Goal: Check status: Check status

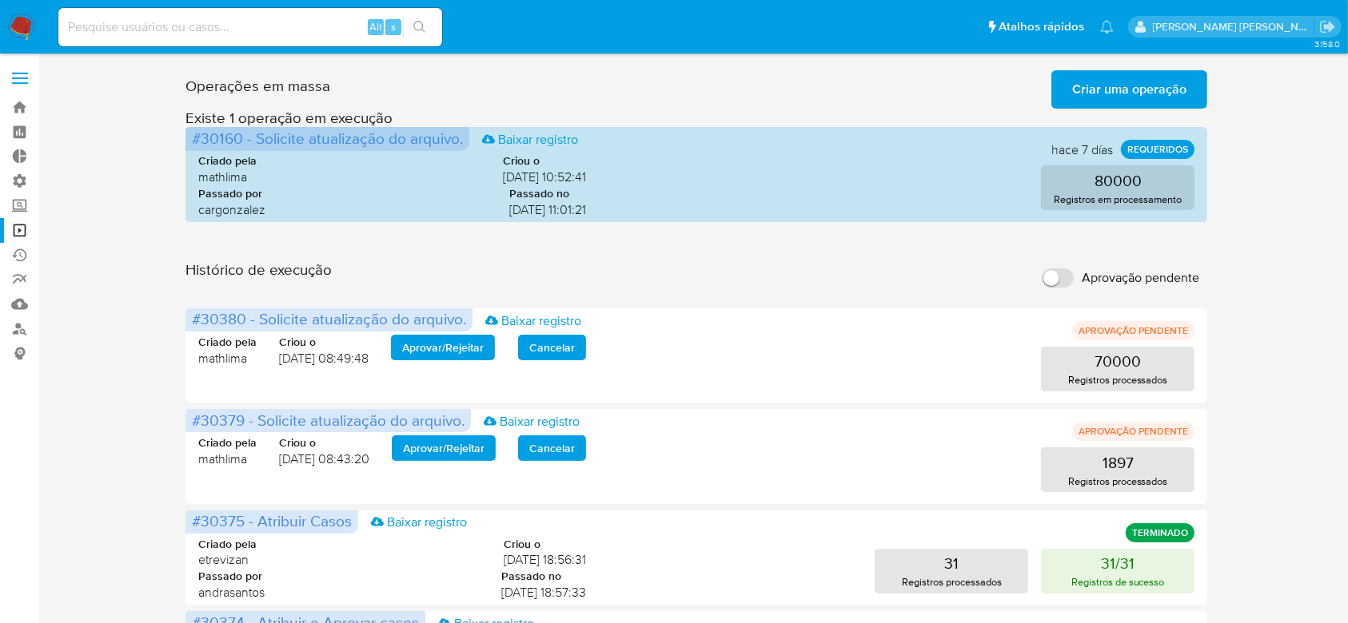
click at [1121, 76] on span "Criar uma operação" at bounding box center [1129, 89] width 114 height 35
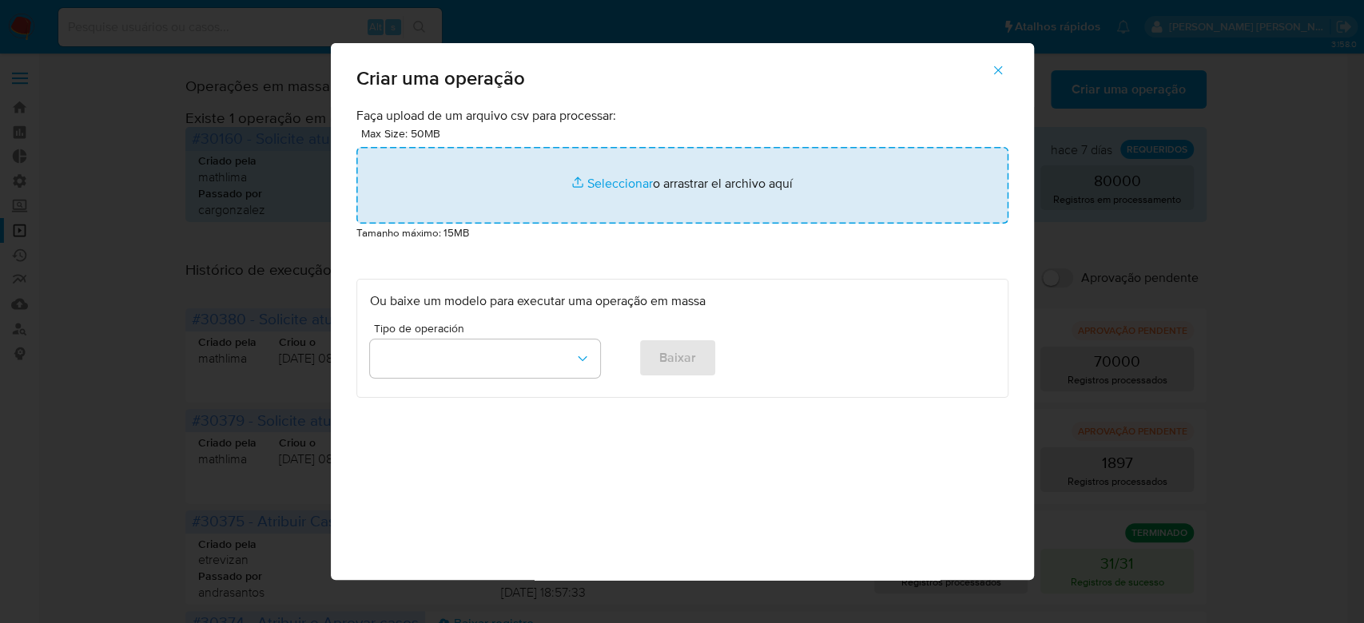
click at [580, 182] on input "file" at bounding box center [683, 185] width 652 height 77
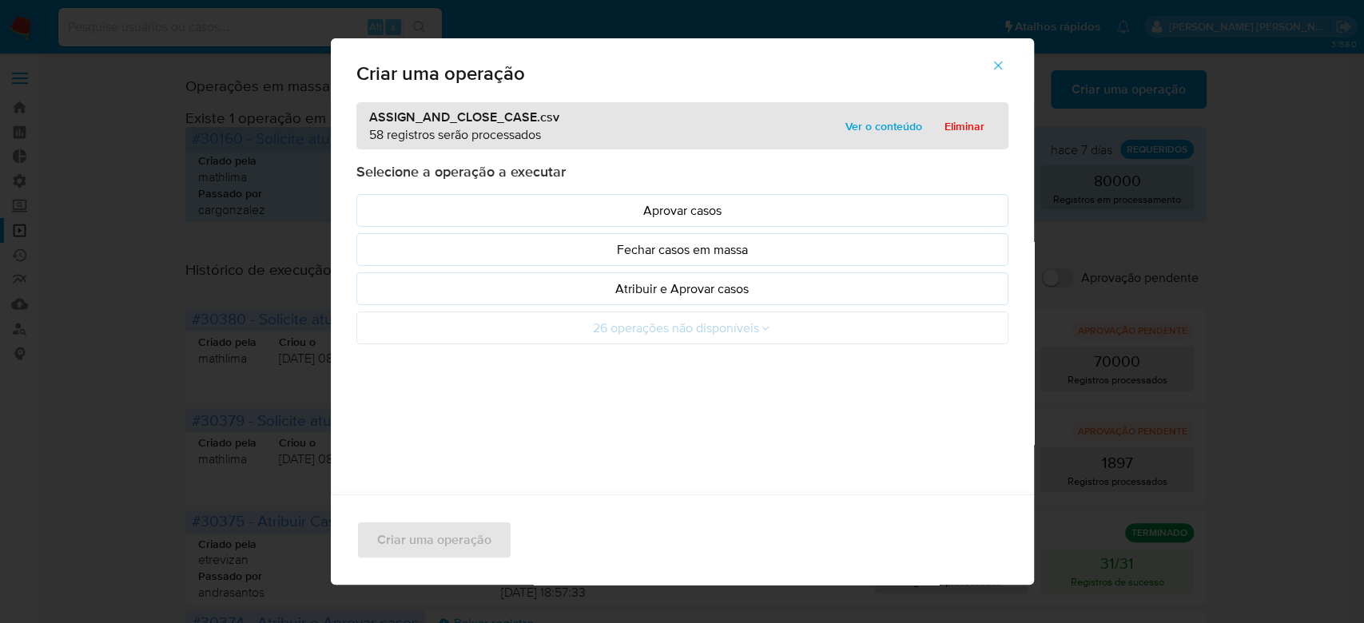
click at [871, 125] on span "Ver o conteúdo" at bounding box center [884, 126] width 77 height 22
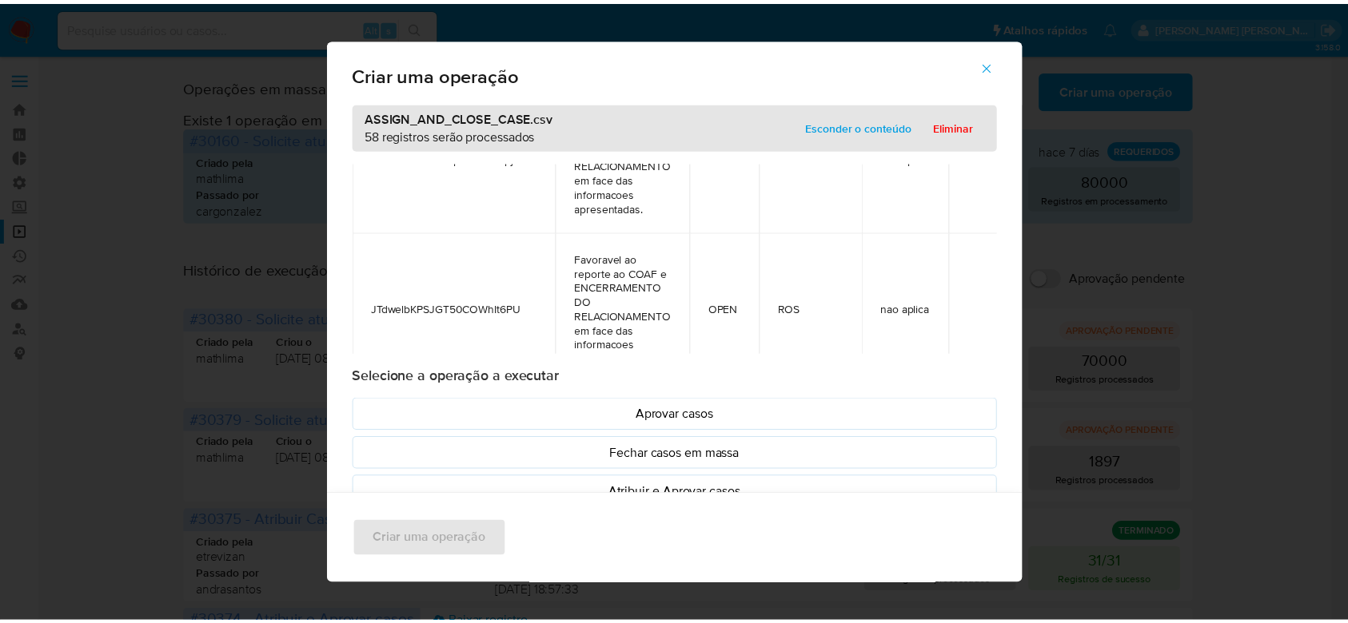
scroll to position [8672, 0]
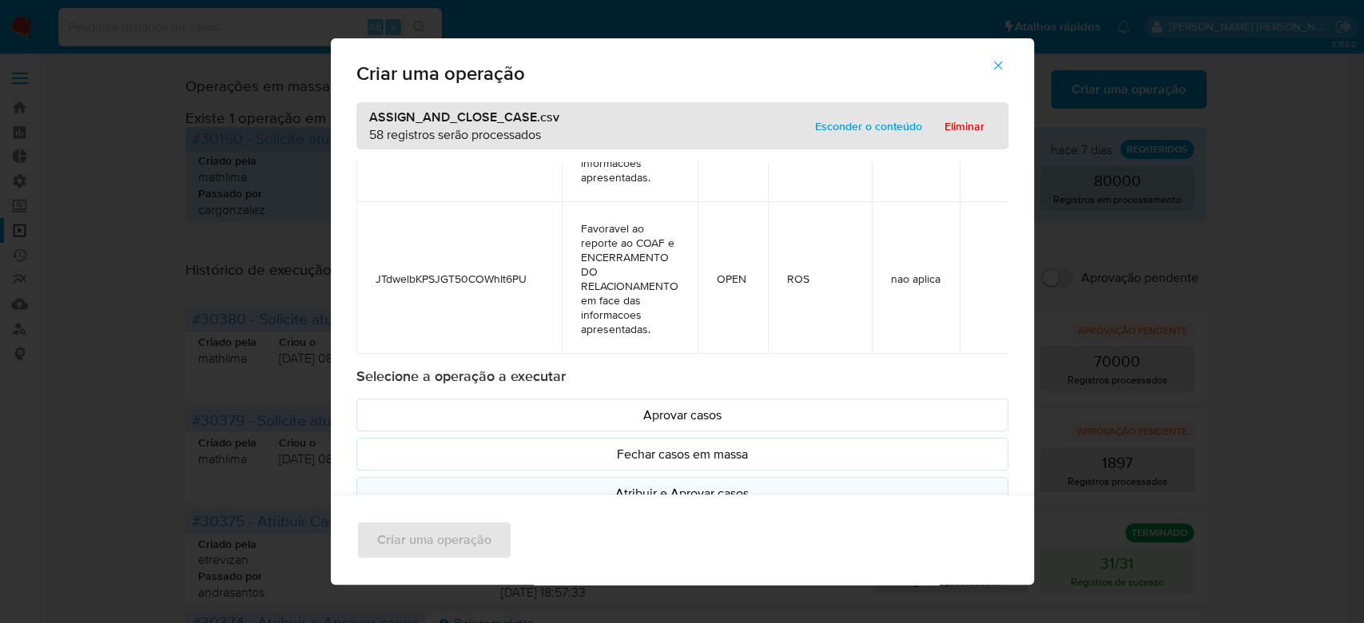
click at [659, 492] on p "Atribuir e Aprovar casos" at bounding box center [682, 493] width 625 height 18
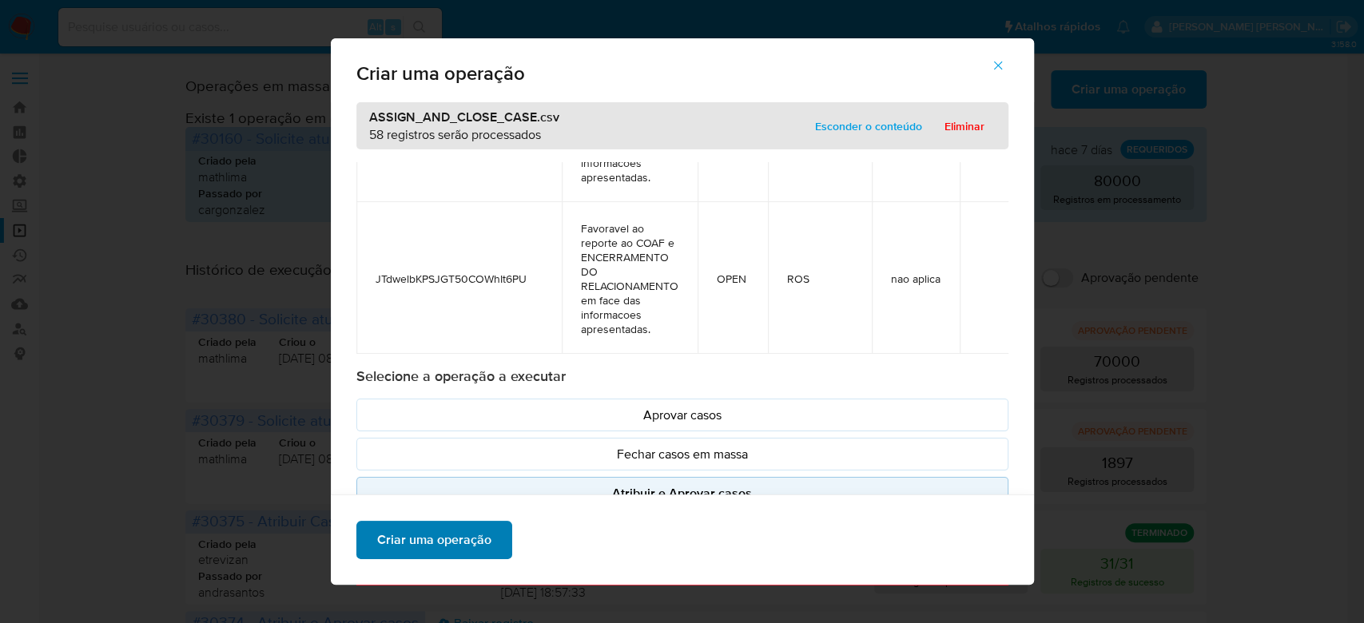
click at [460, 536] on span "Criar uma operação" at bounding box center [434, 540] width 114 height 35
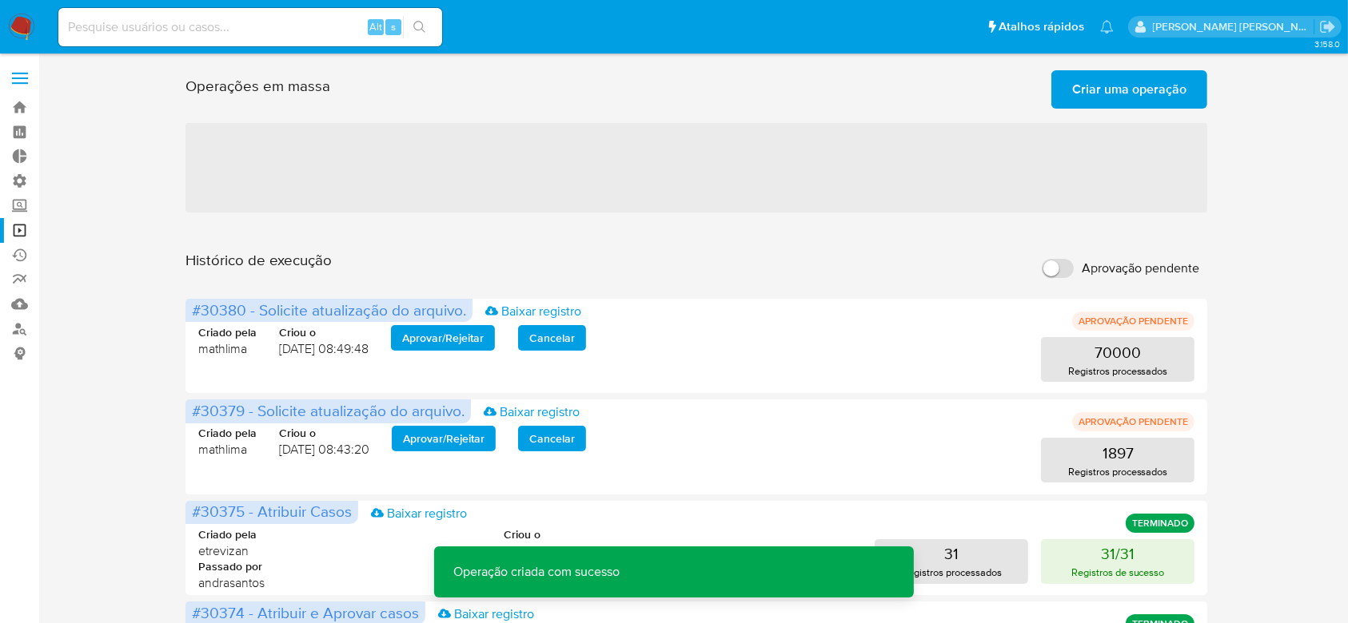
click at [1120, 87] on span "Criar uma operação" at bounding box center [1129, 89] width 114 height 35
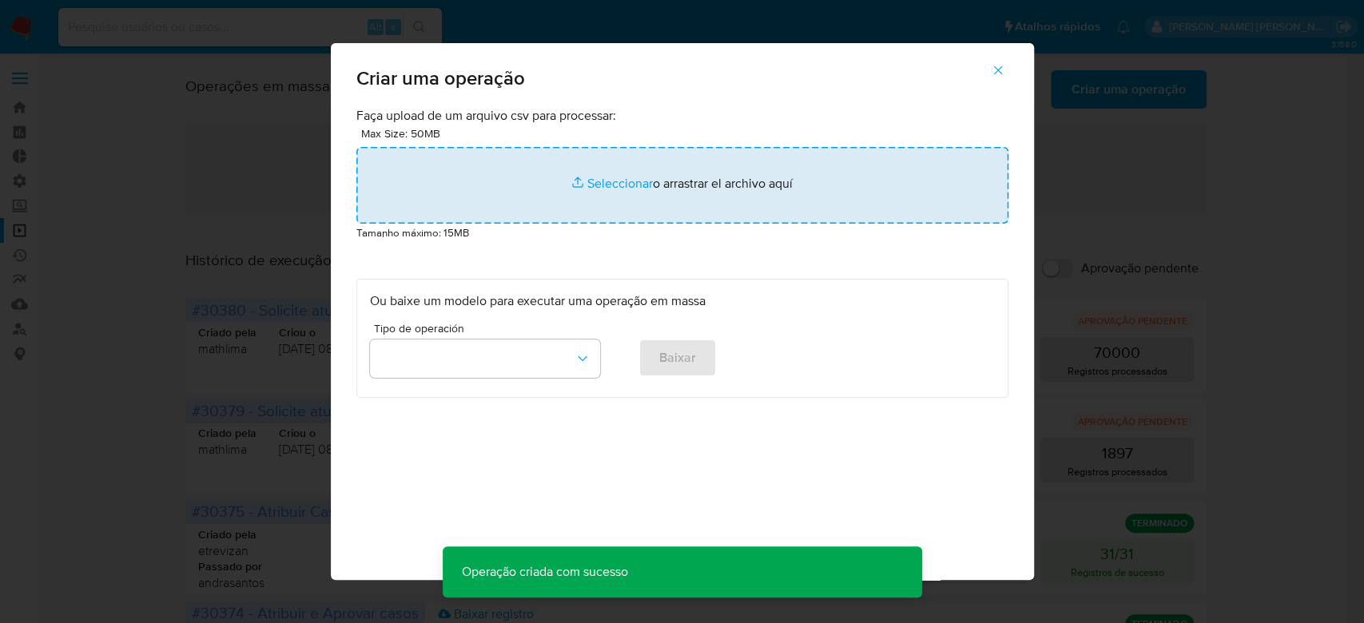
click at [625, 177] on input "file" at bounding box center [683, 185] width 652 height 77
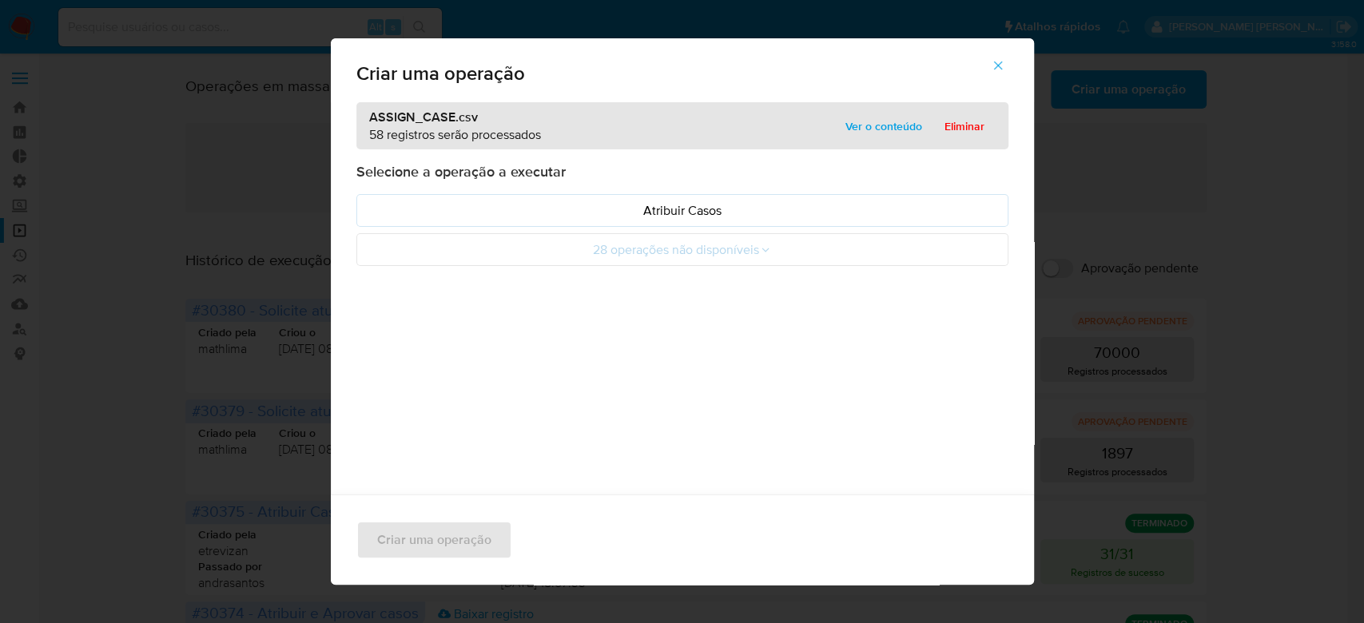
click at [890, 125] on span "Ver o conteúdo" at bounding box center [884, 126] width 77 height 22
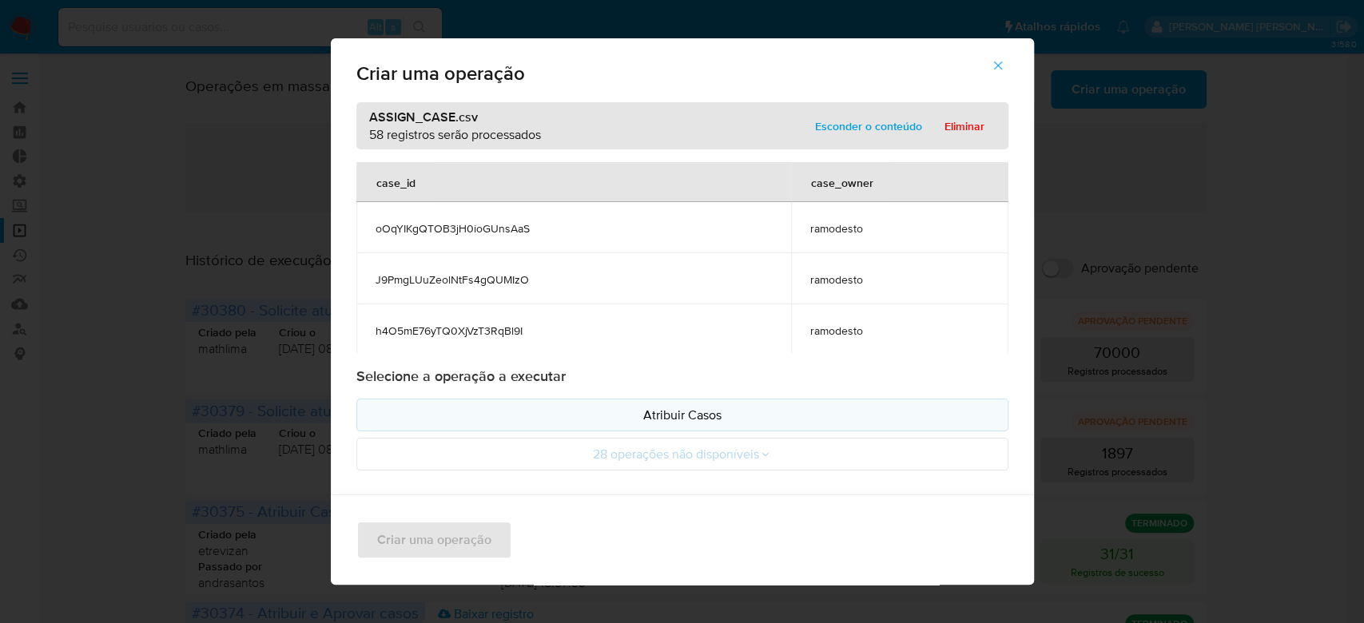
click at [660, 412] on p "Atribuir Casos" at bounding box center [682, 415] width 625 height 18
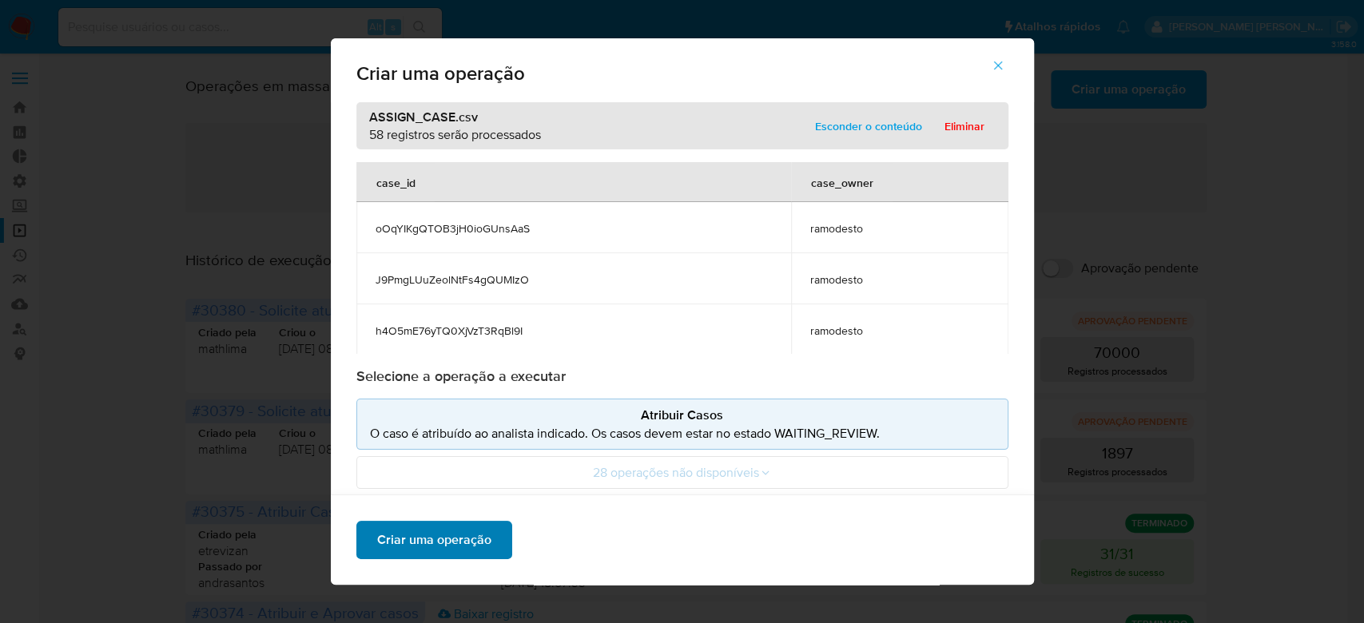
click at [436, 541] on span "Criar uma operação" at bounding box center [434, 540] width 114 height 35
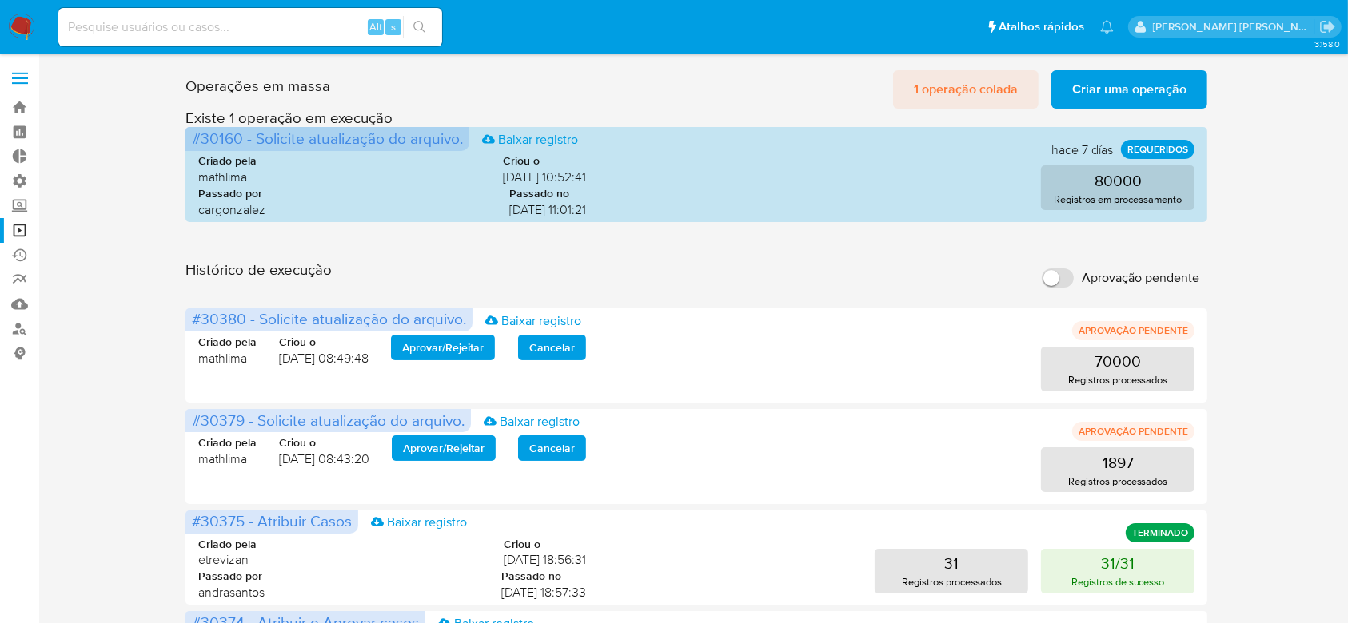
click at [958, 86] on span "1 operação colada" at bounding box center [966, 89] width 104 height 35
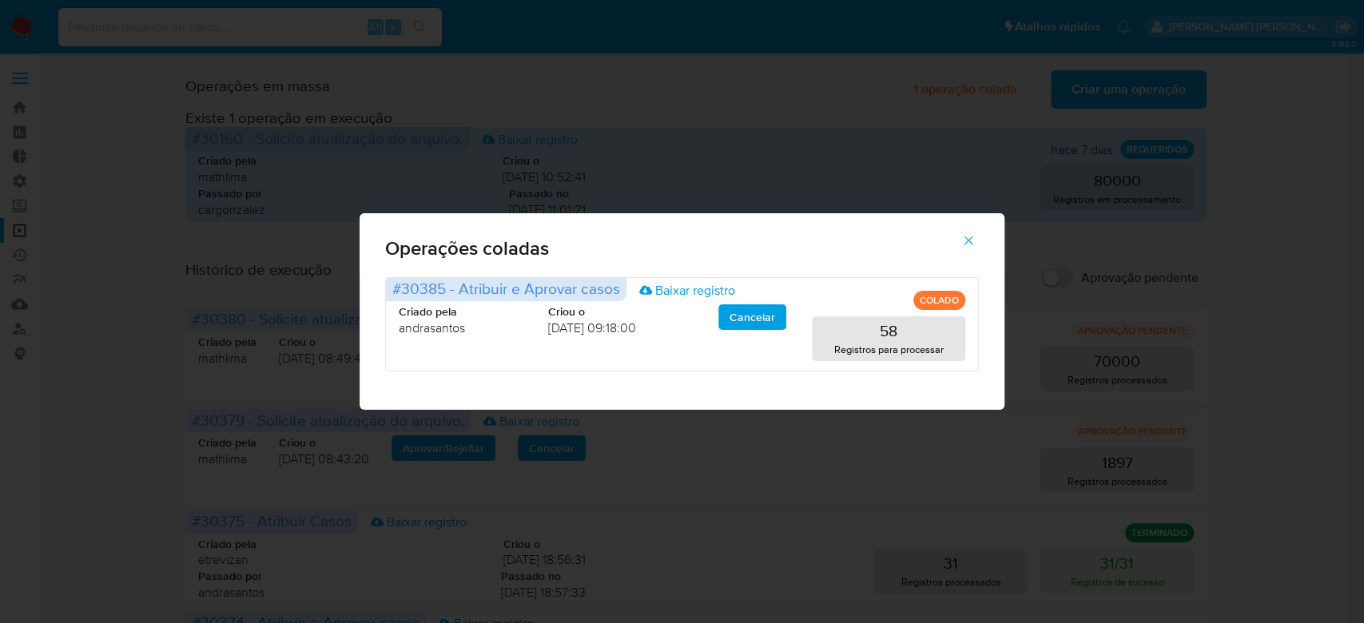
click at [971, 243] on icon "button" at bounding box center [969, 241] width 9 height 9
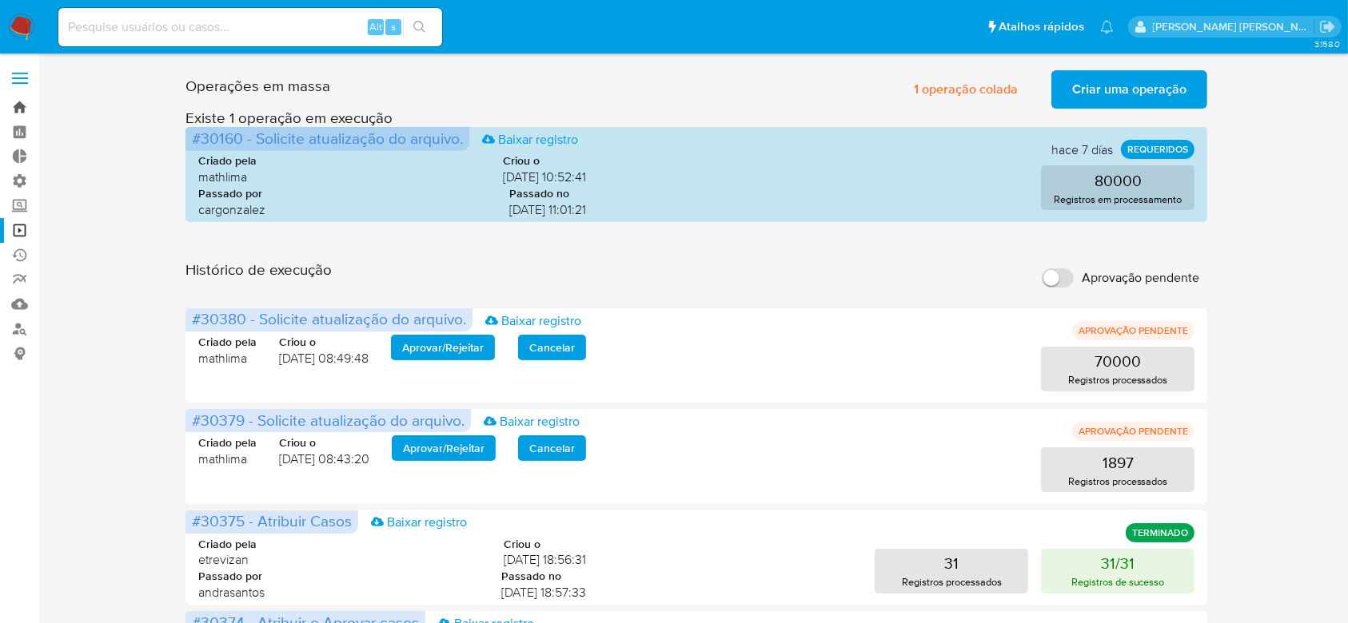
click at [30, 110] on link "Bandeja" at bounding box center [95, 107] width 190 height 25
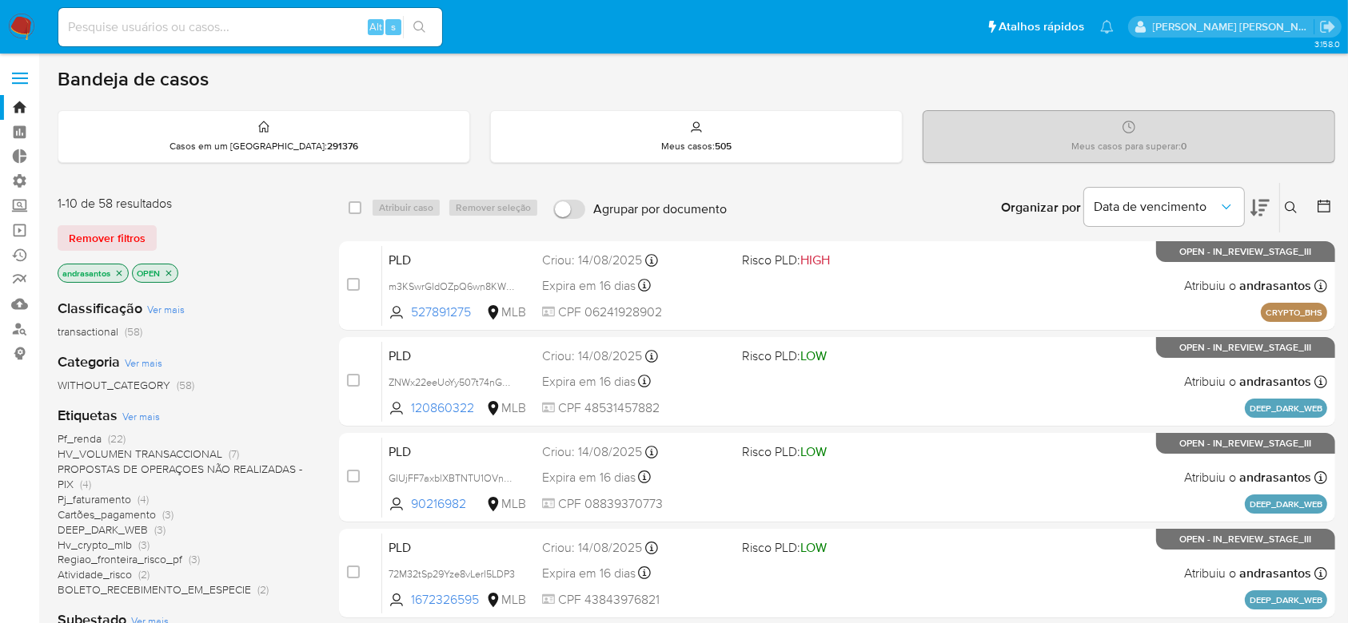
click at [118, 270] on icon "close-filter" at bounding box center [120, 273] width 6 height 6
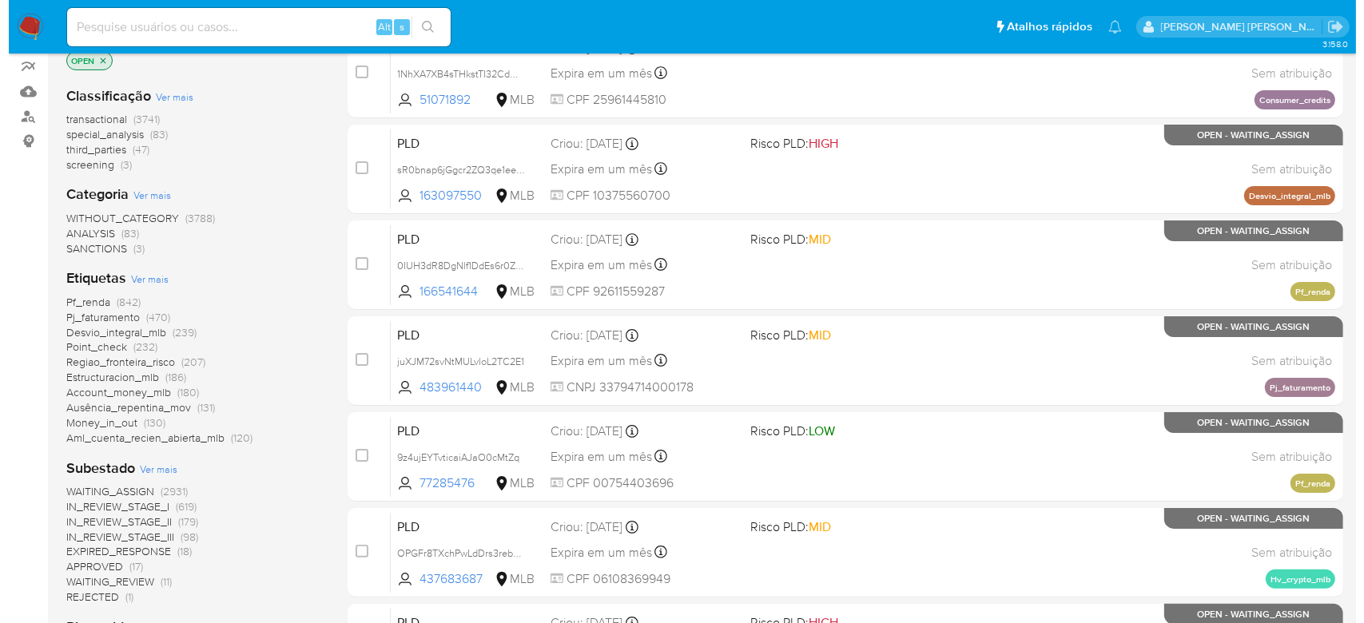
scroll to position [320, 0]
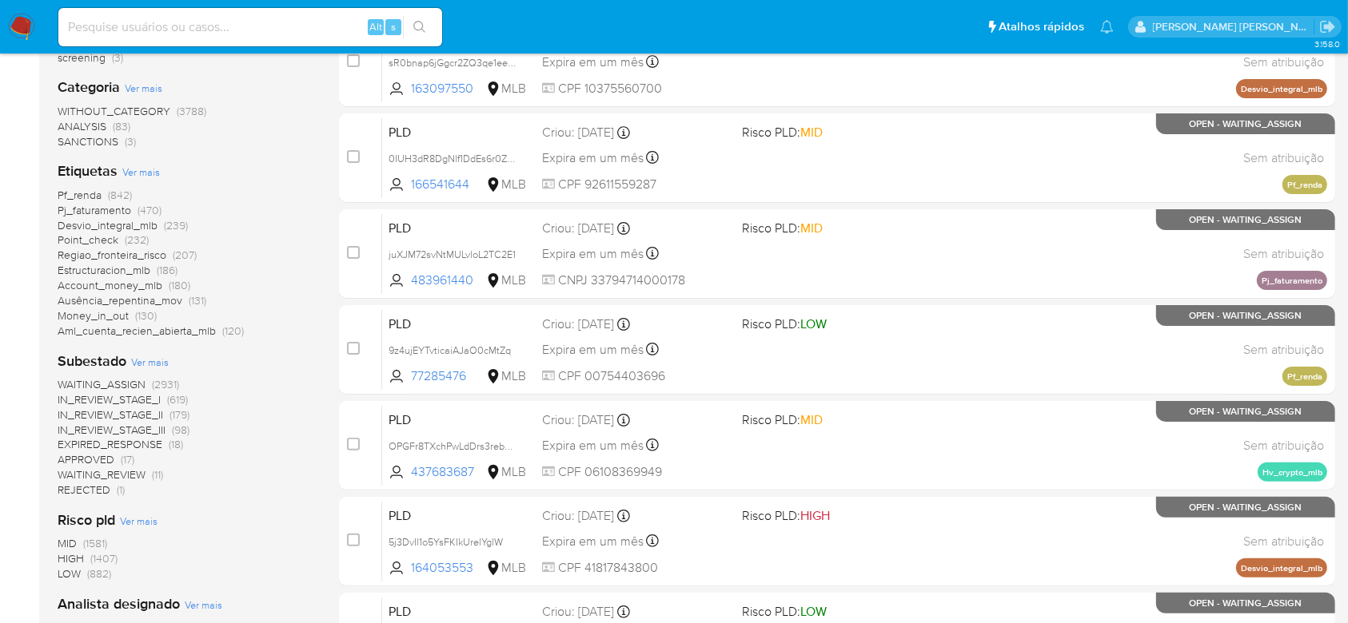
click at [153, 357] on span "Ver mais" at bounding box center [150, 362] width 38 height 14
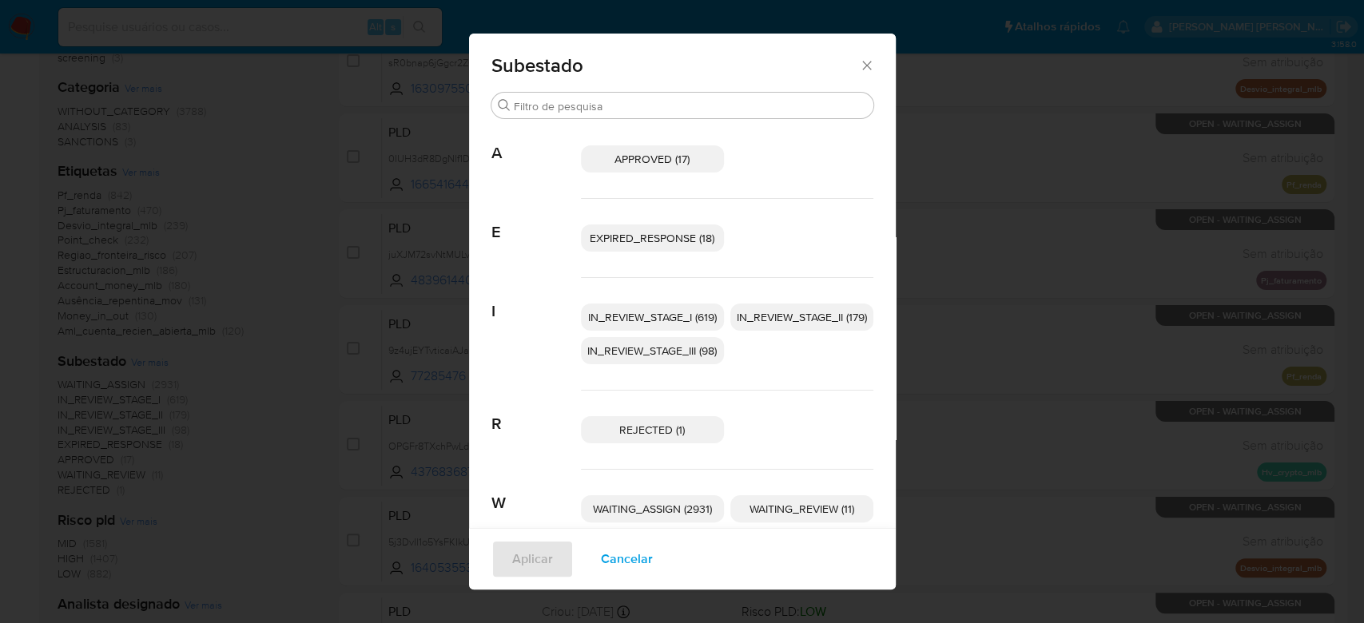
click at [643, 309] on span "IN_REVIEW_STAGE_I (619)" at bounding box center [652, 317] width 129 height 16
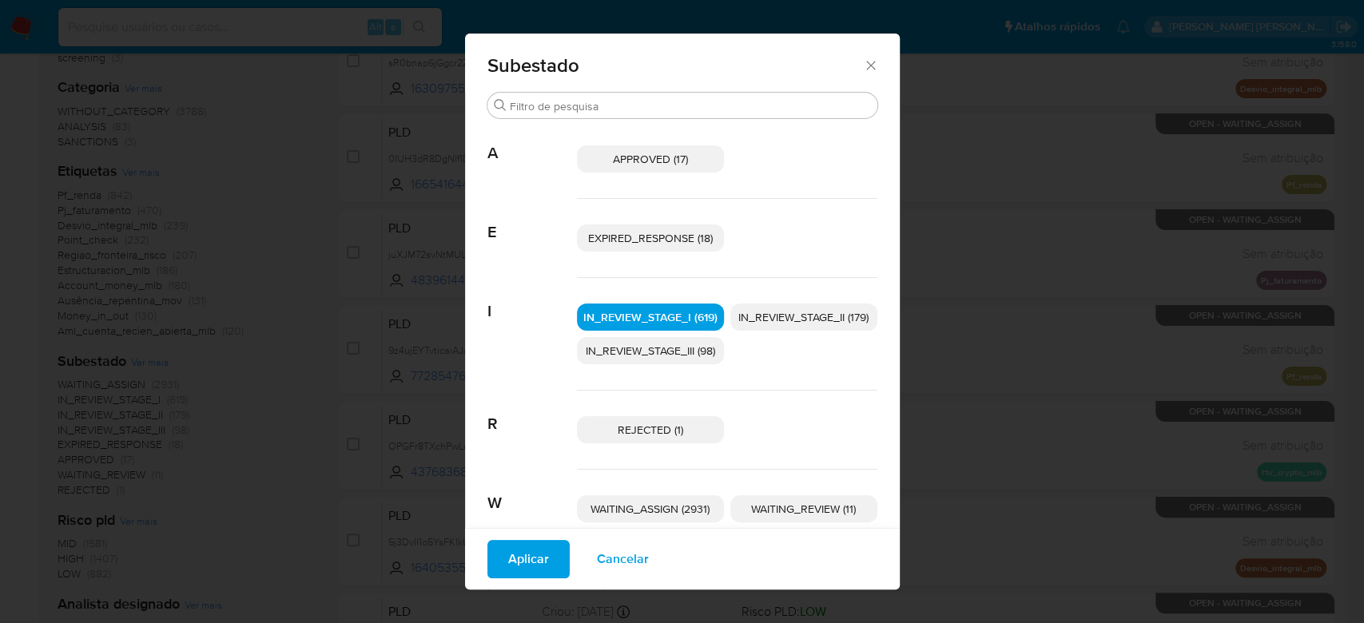
click at [787, 317] on span "IN_REVIEW_STAGE_II (179)" at bounding box center [804, 317] width 130 height 16
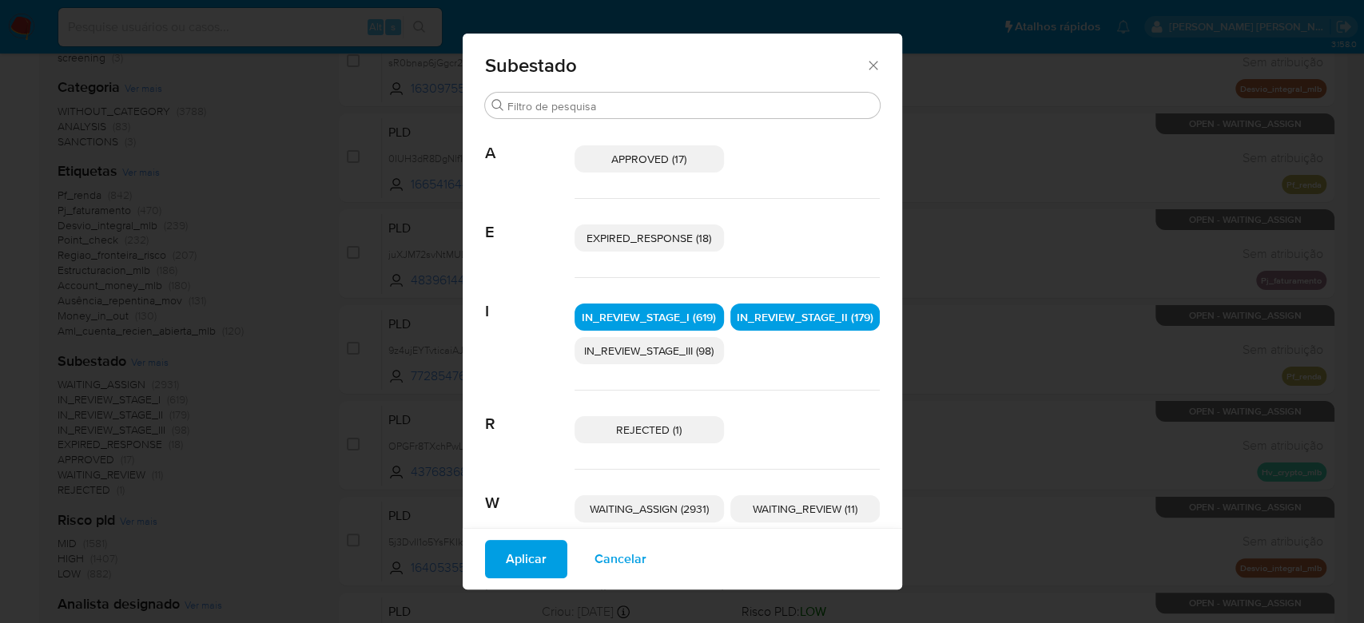
click at [518, 559] on span "Aplicar" at bounding box center [526, 559] width 41 height 35
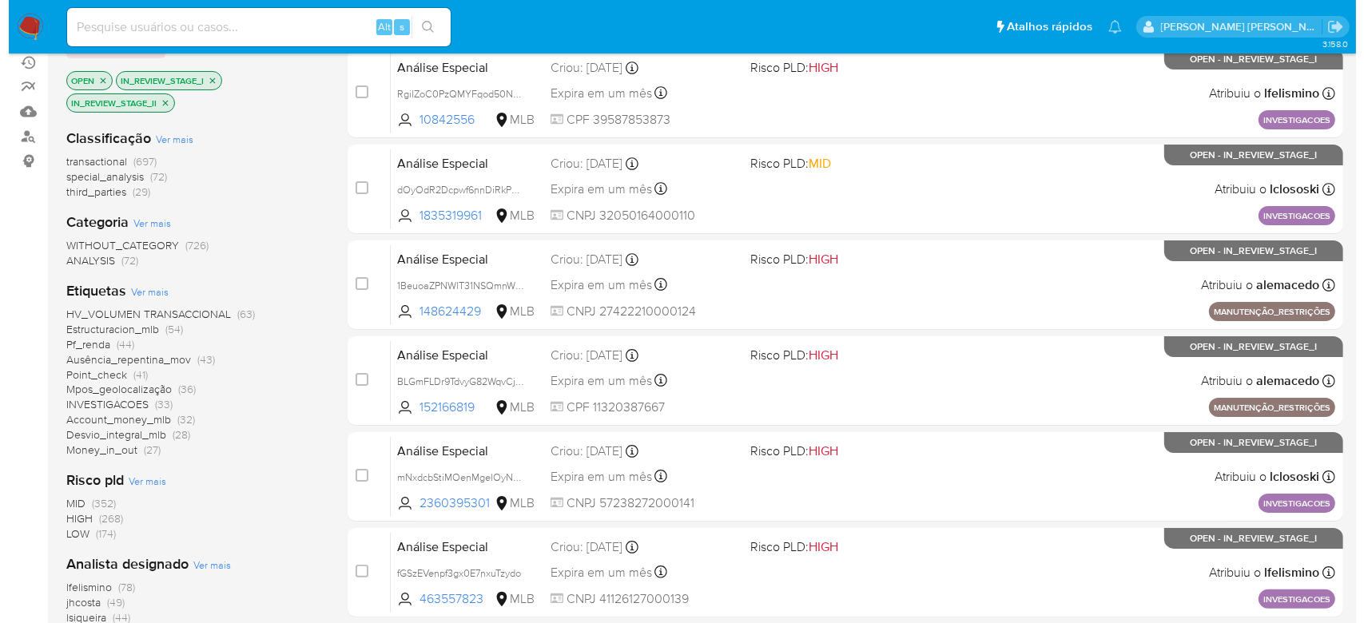
scroll to position [213, 0]
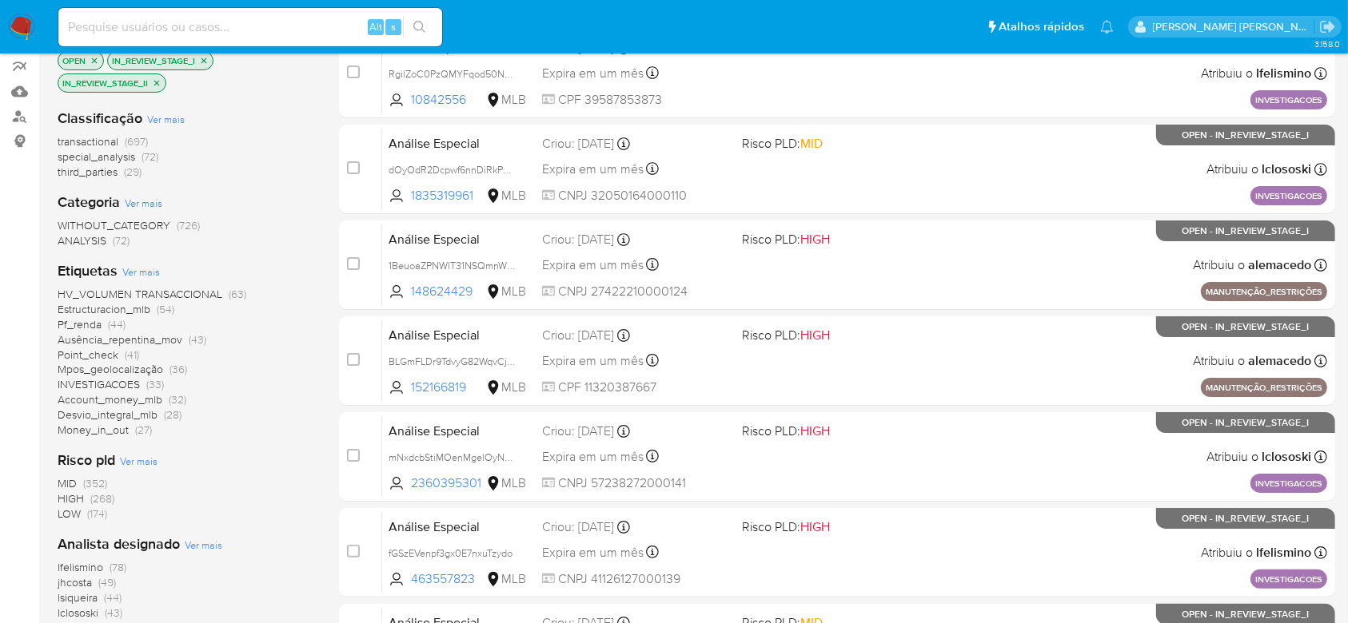
click at [203, 546] on span "Ver mais" at bounding box center [204, 545] width 38 height 14
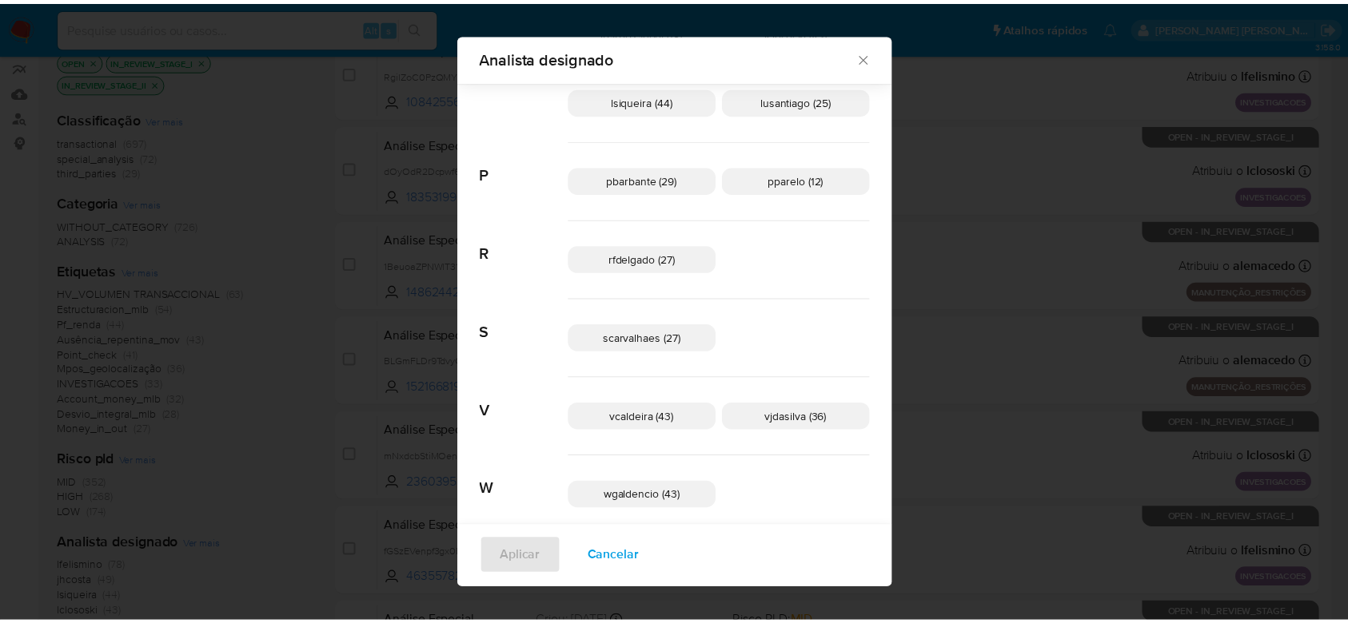
scroll to position [831, 0]
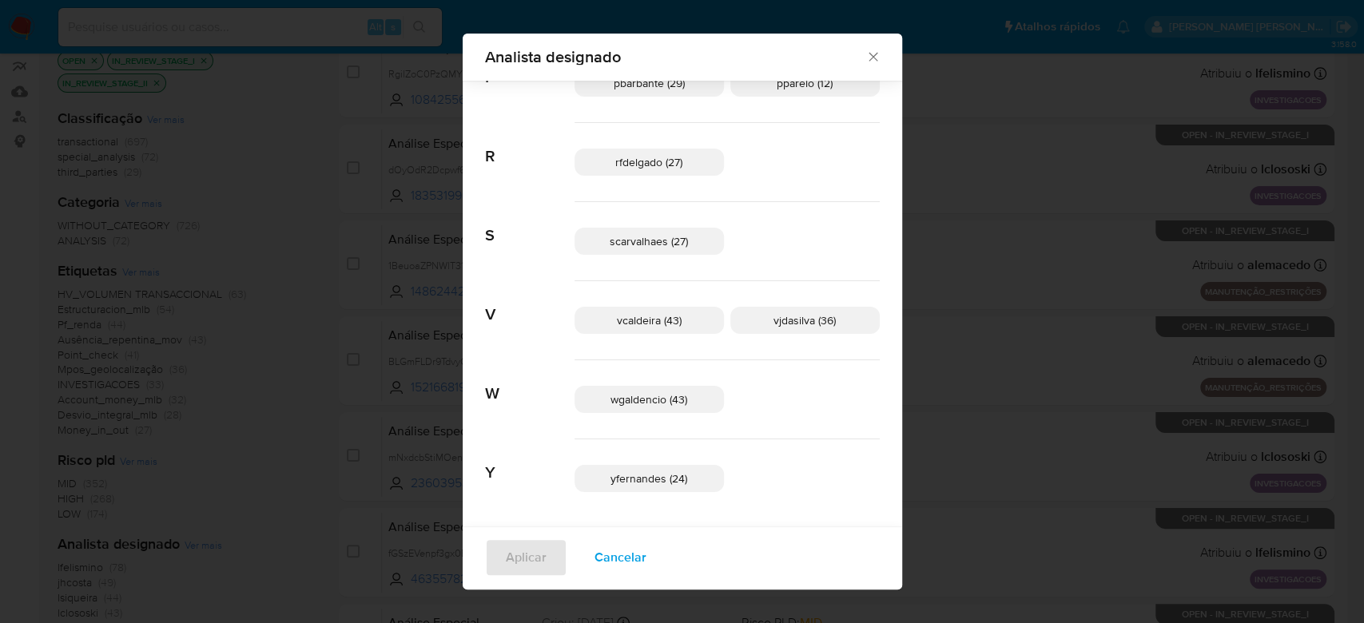
click at [866, 53] on icon "Fechar" at bounding box center [874, 57] width 16 height 16
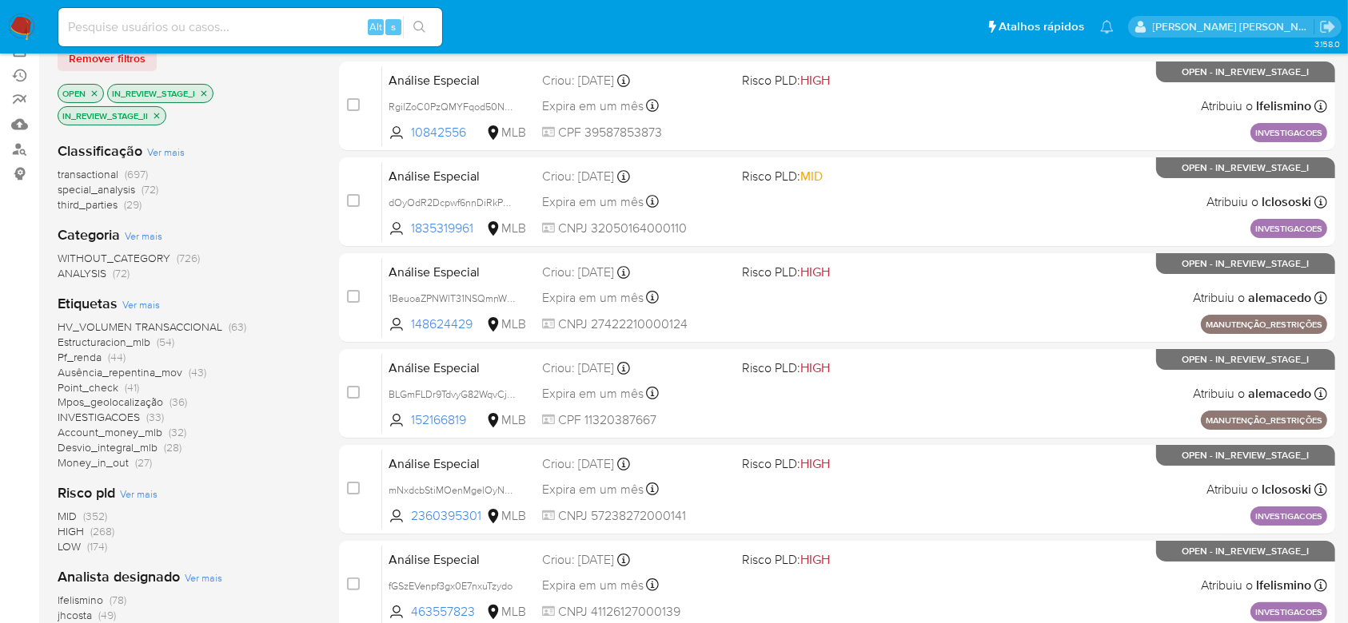
scroll to position [213, 0]
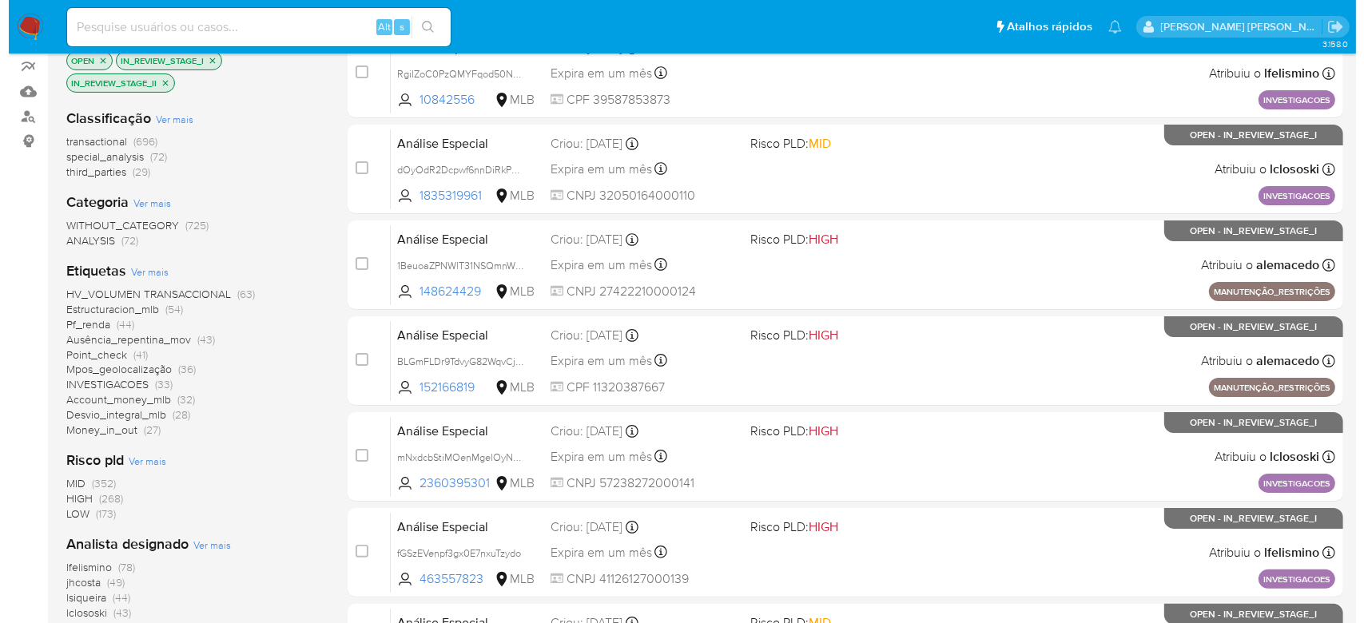
scroll to position [320, 0]
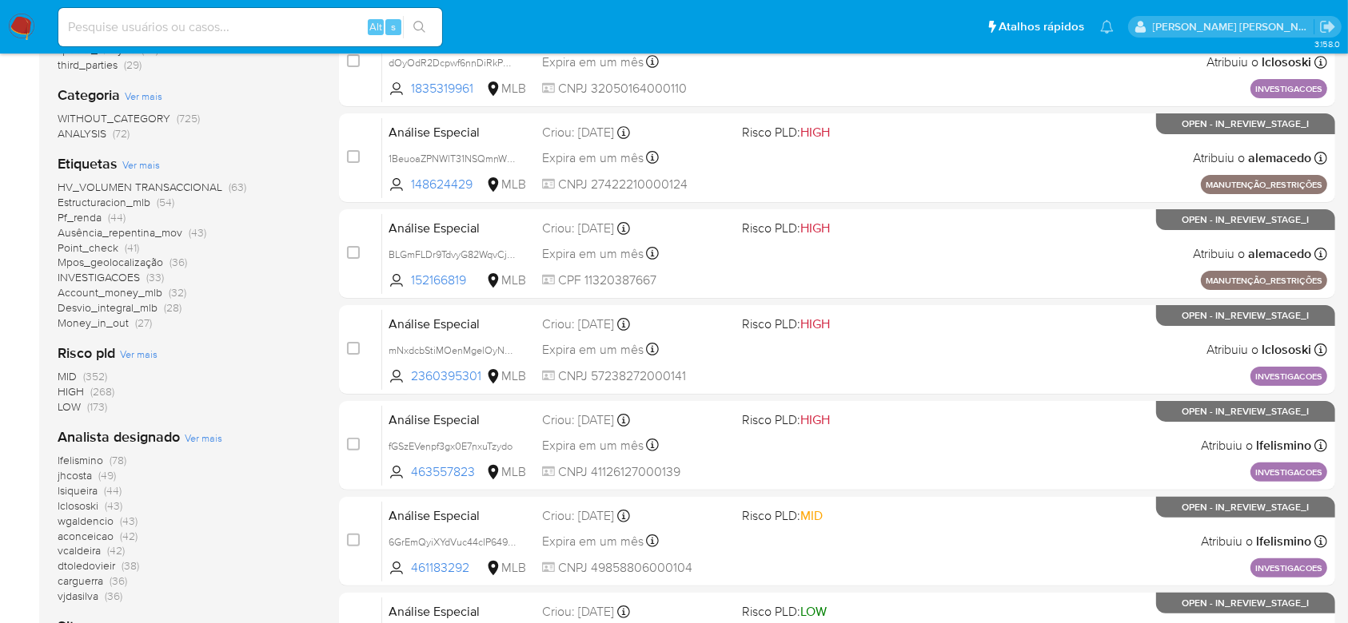
click at [198, 446] on div "Analista designado Ver mais lfelismino (78) jhcosta (49) lsiqueira (44) lclosos…" at bounding box center [186, 516] width 256 height 177
click at [196, 440] on span "Ver mais" at bounding box center [204, 438] width 38 height 14
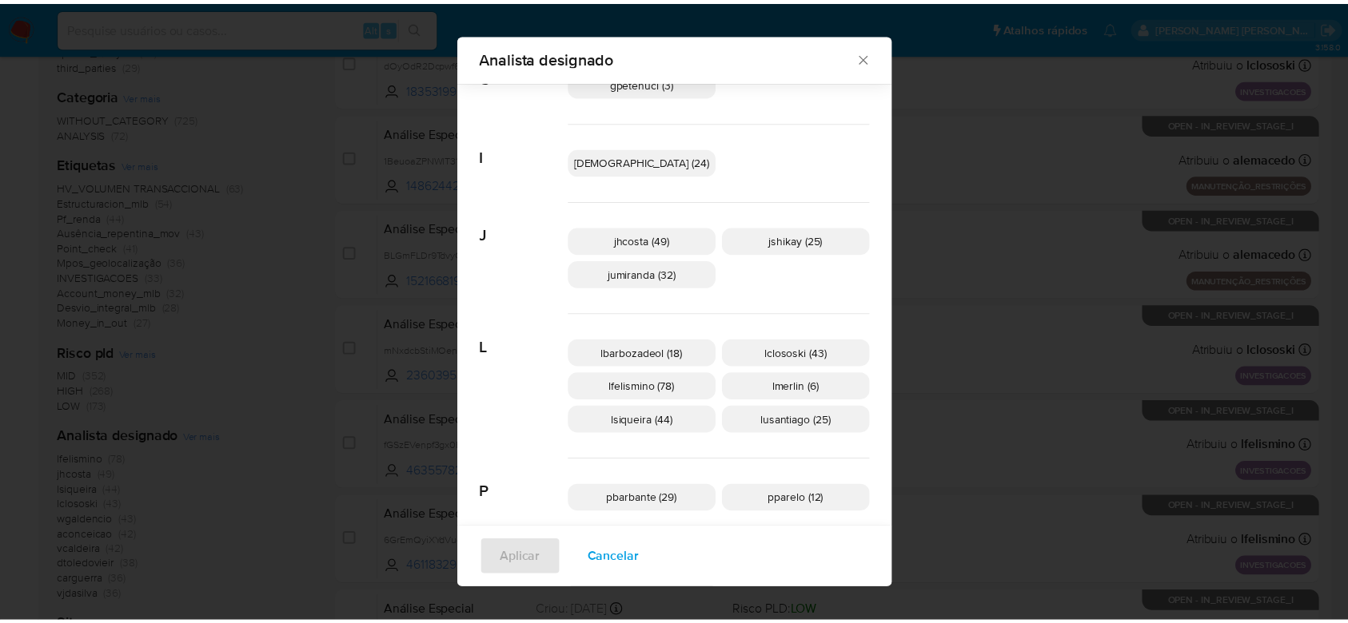
scroll to position [521, 0]
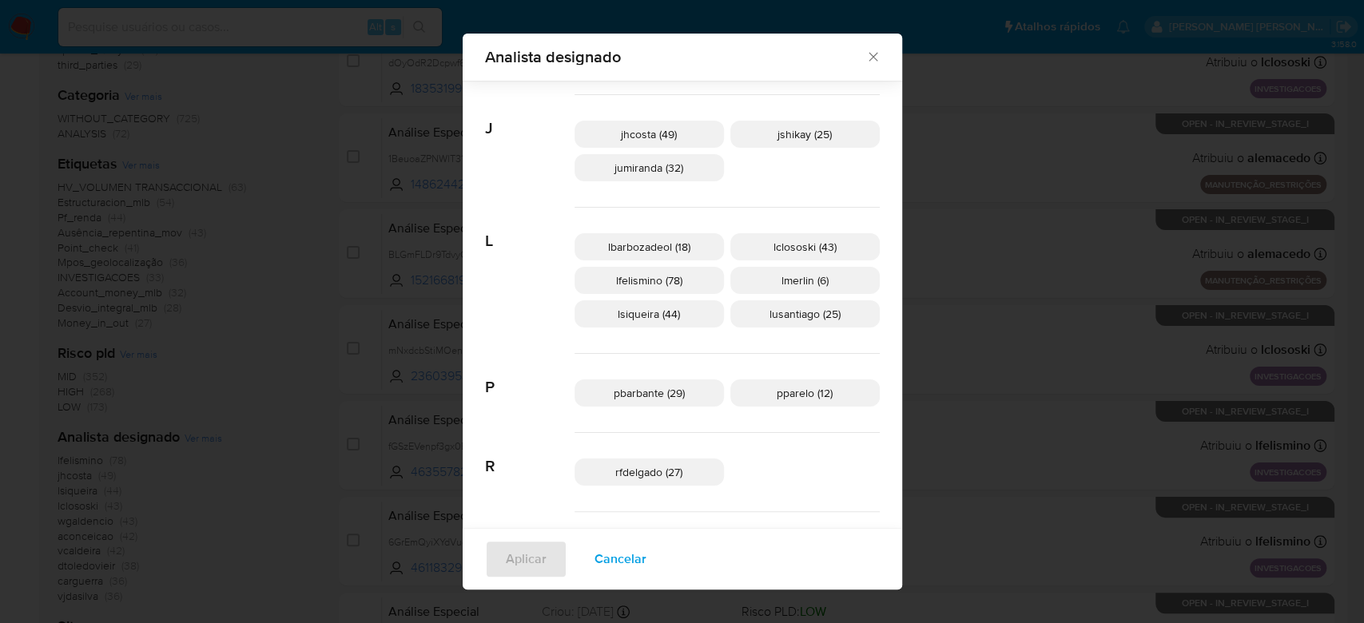
click at [866, 61] on icon "Fechar" at bounding box center [874, 57] width 16 height 16
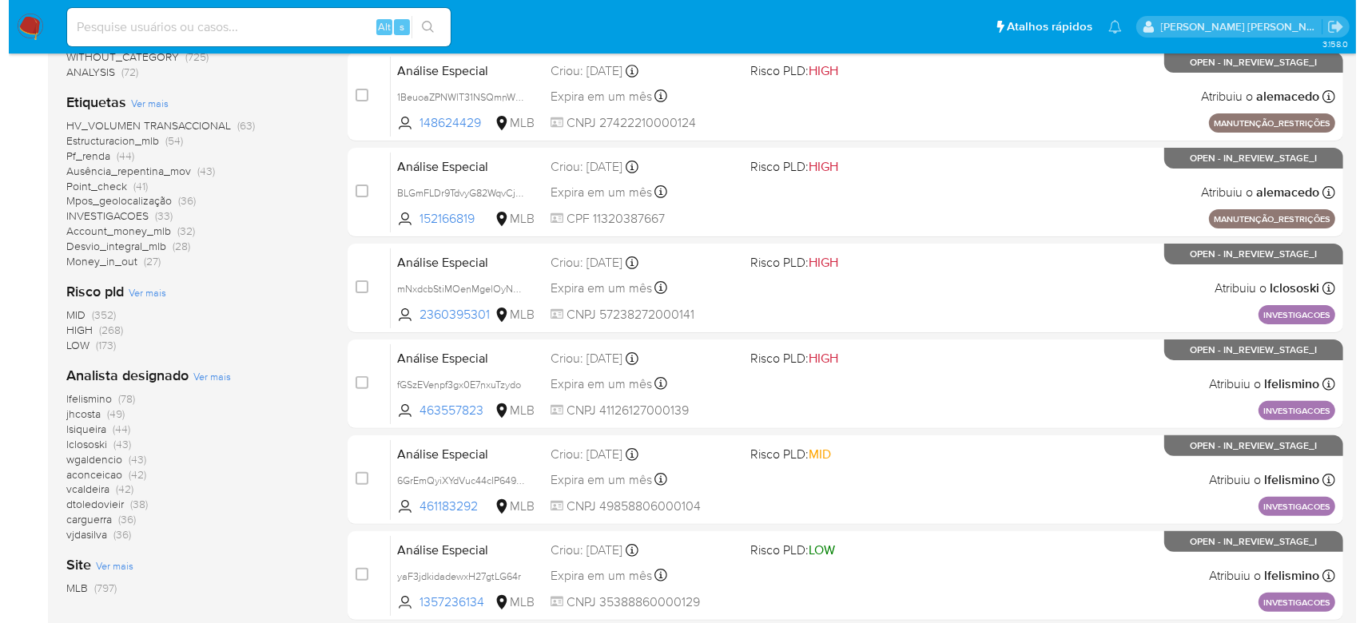
scroll to position [426, 0]
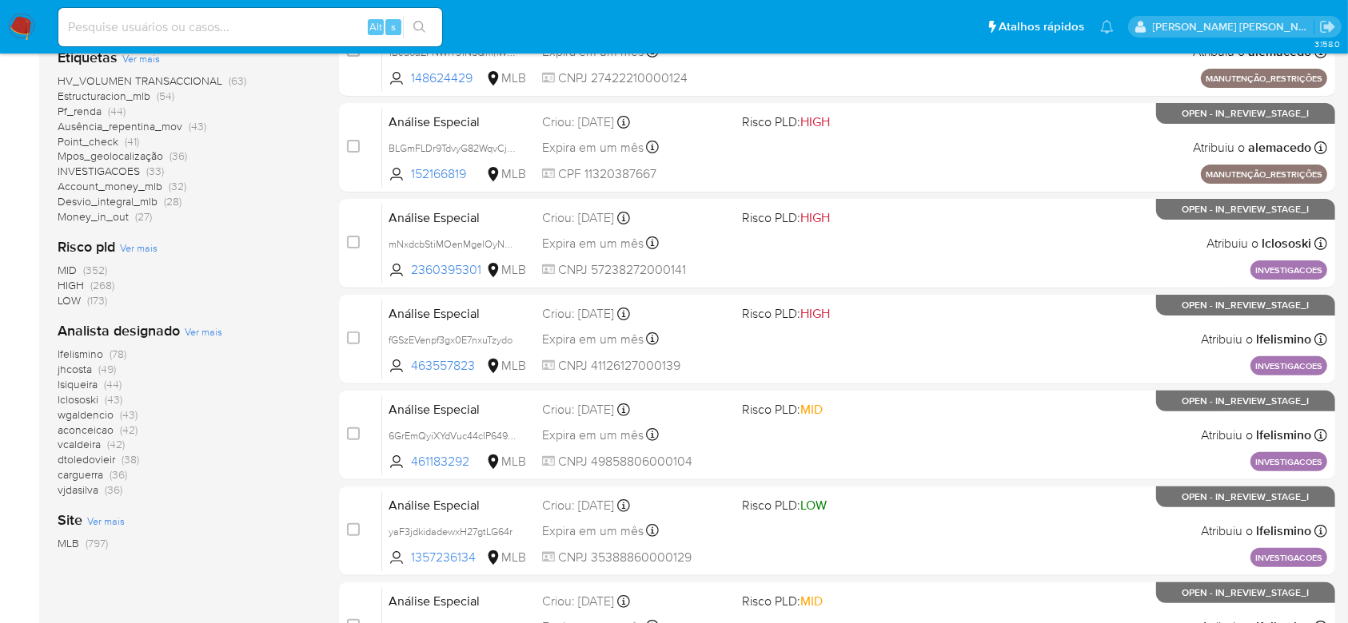
click at [185, 331] on span "Ver mais" at bounding box center [204, 332] width 38 height 14
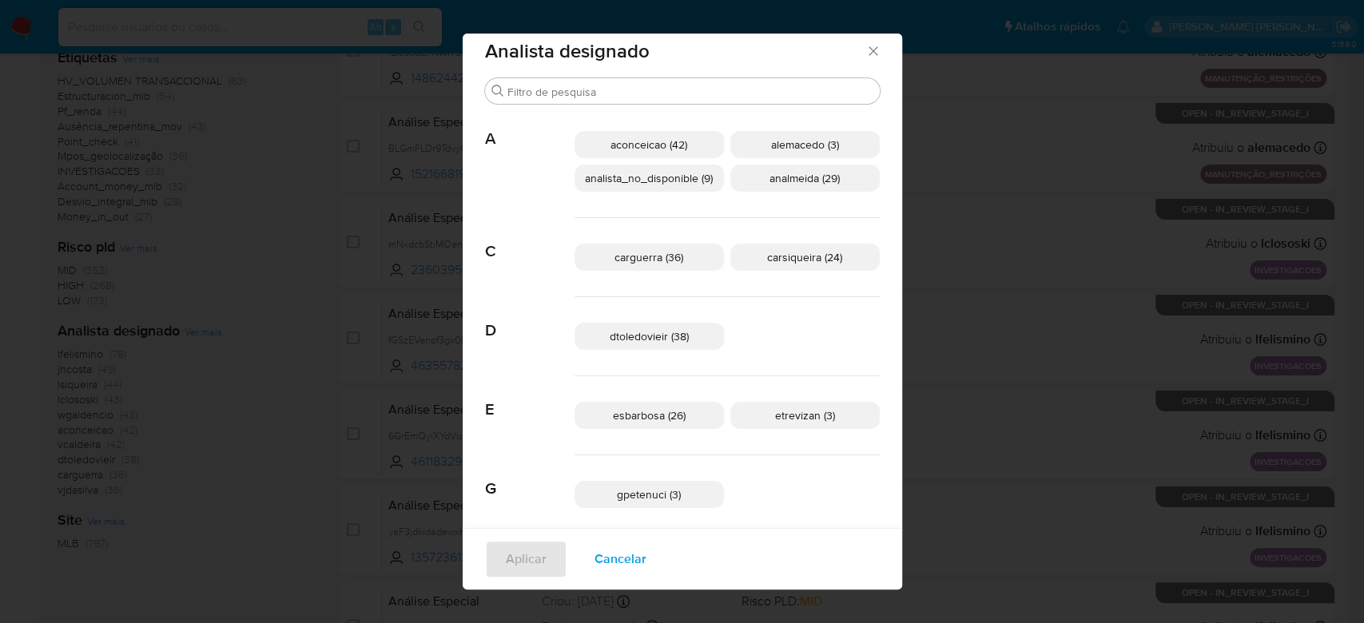
scroll to position [0, 0]
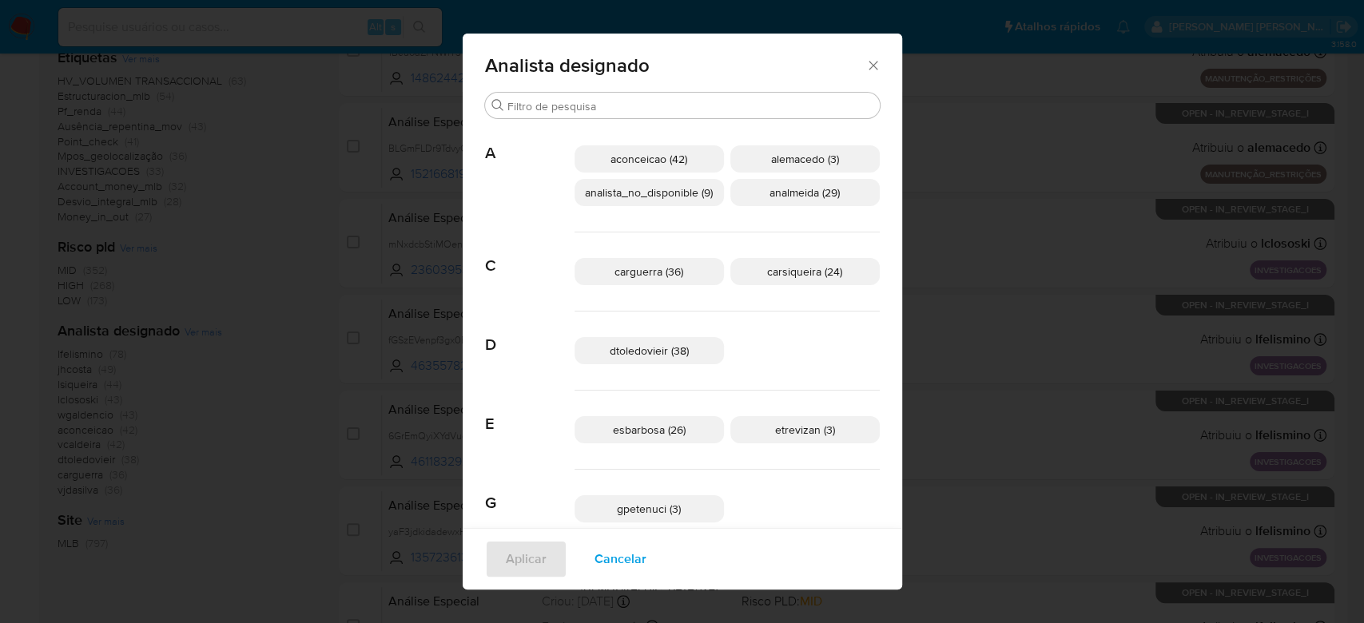
click at [628, 161] on span "aconceicao (42)" at bounding box center [649, 159] width 77 height 16
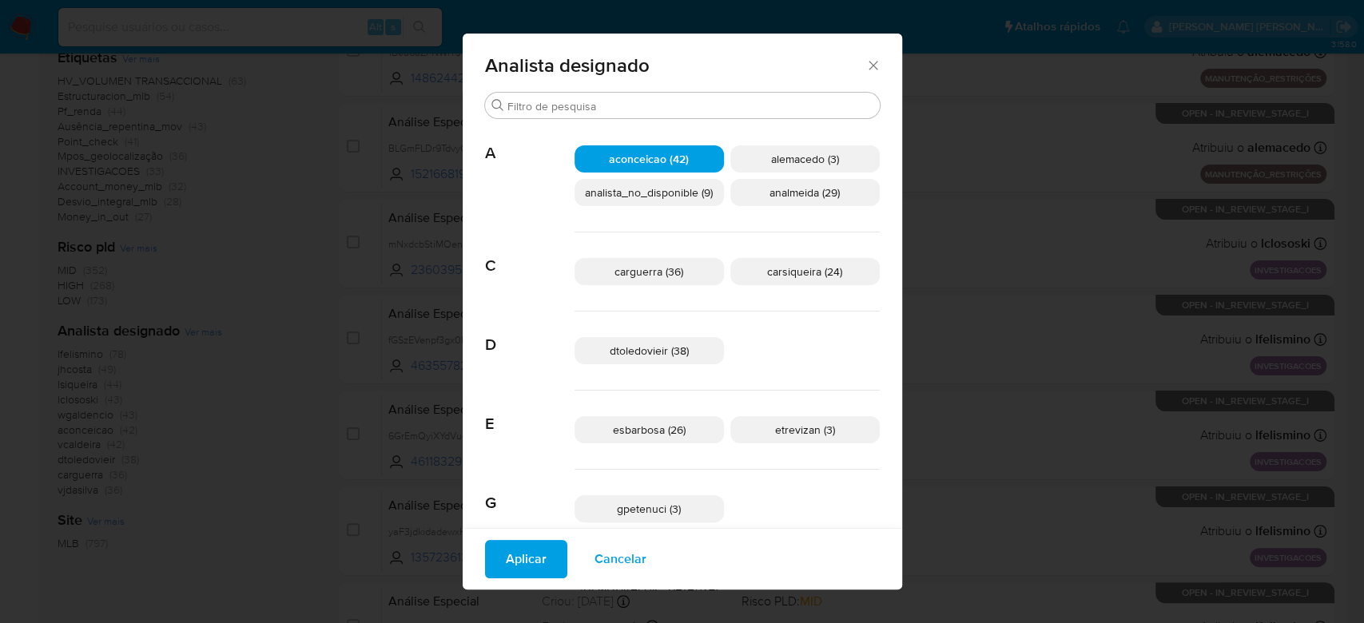
click at [516, 563] on span "Aplicar" at bounding box center [526, 559] width 41 height 35
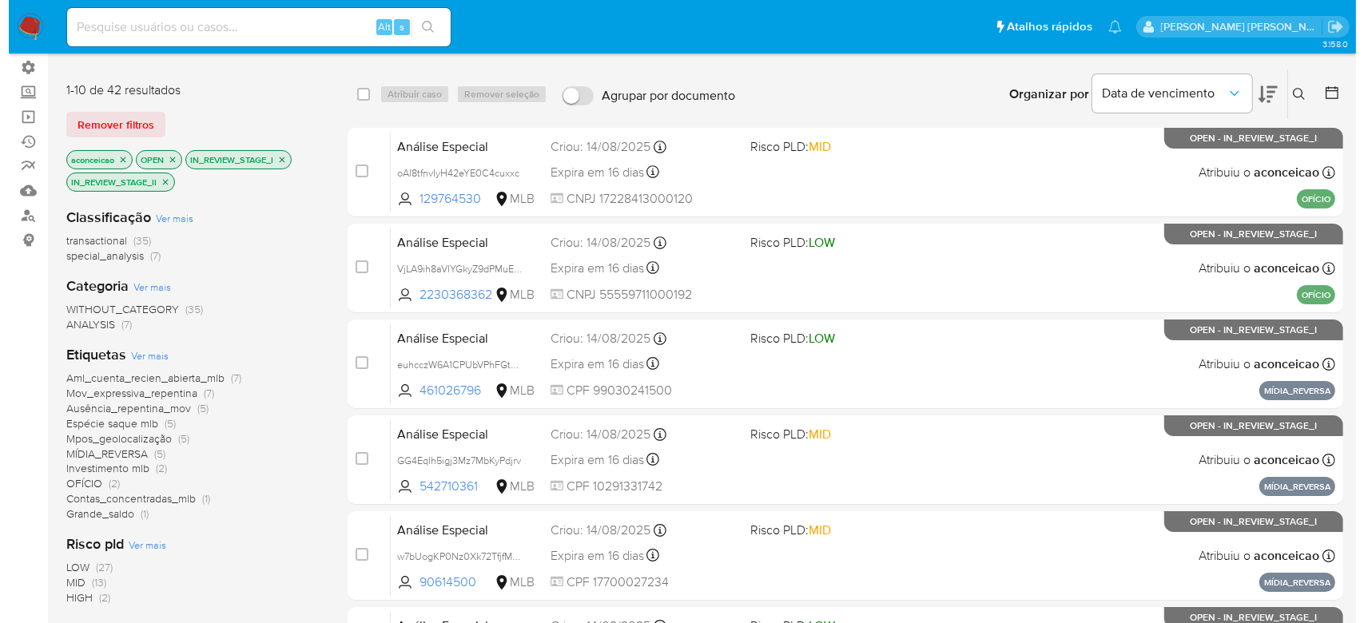
scroll to position [213, 0]
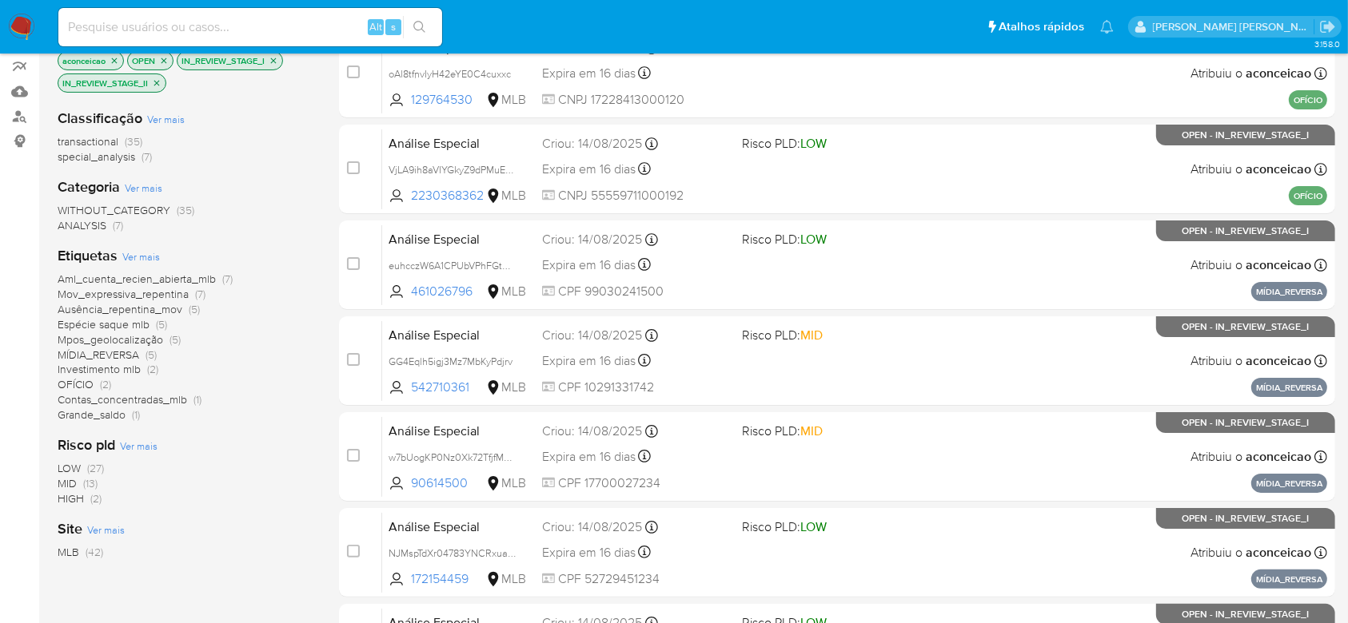
click at [125, 255] on span "Ver mais" at bounding box center [141, 256] width 38 height 14
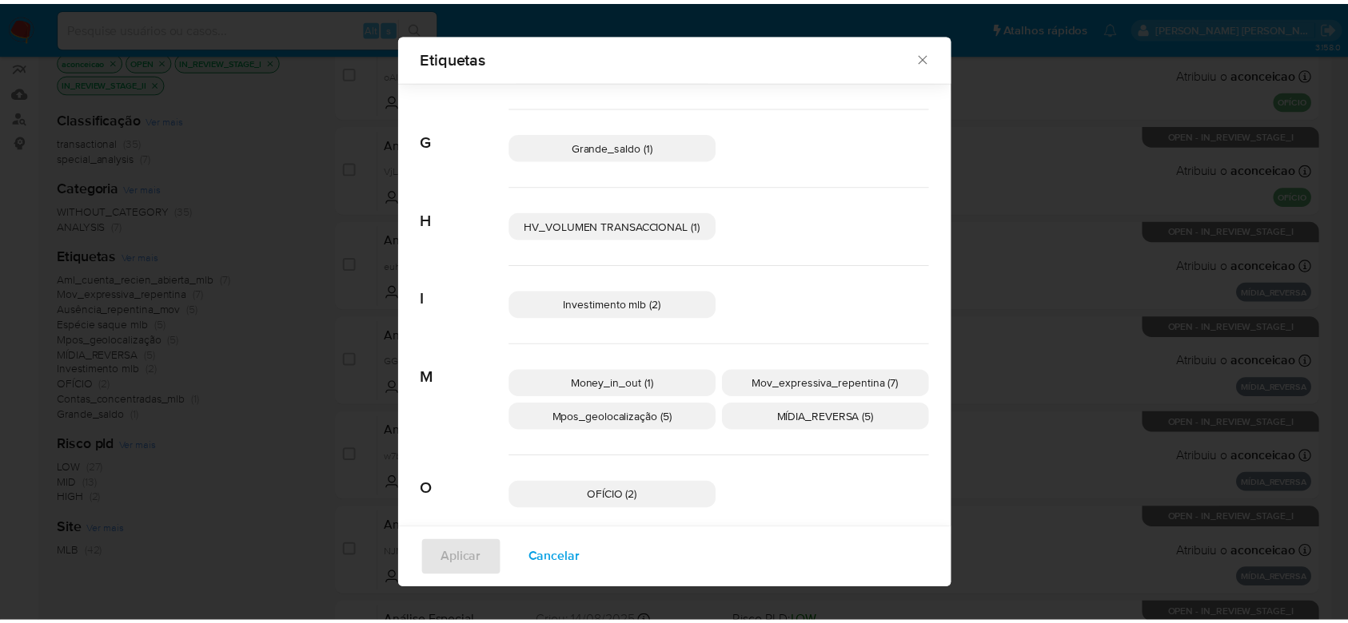
scroll to position [334, 0]
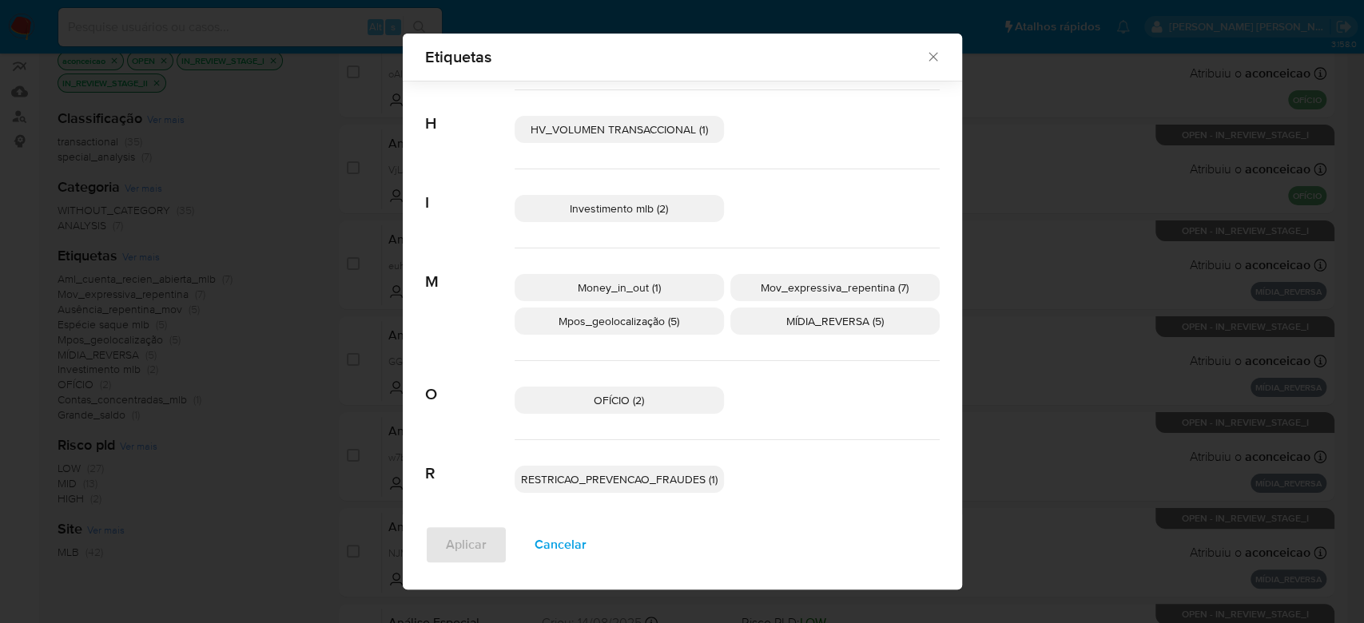
click at [926, 58] on icon "Fechar" at bounding box center [934, 57] width 16 height 16
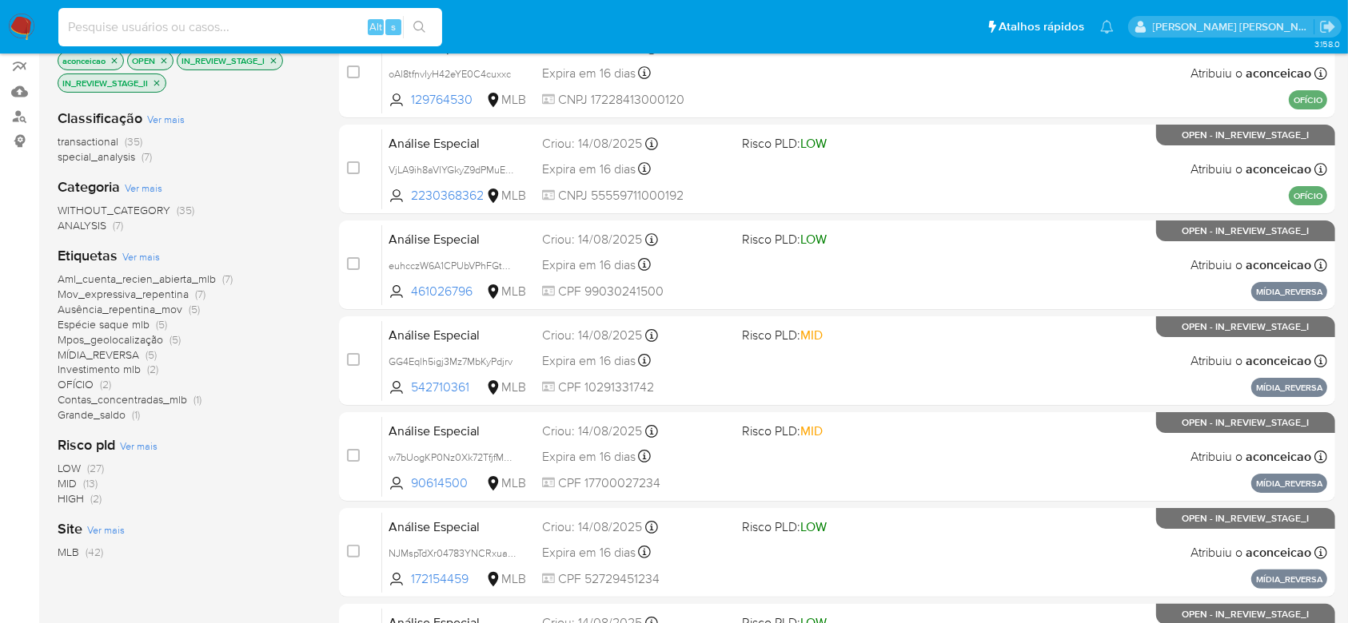
click at [293, 28] on input at bounding box center [250, 27] width 384 height 21
paste input "Y4xKAaS81xYS7q70HG5rBAKT"
type input "Y4xKAaS81xYS7q70HG5rBAKT"
click at [430, 27] on button "search-icon" at bounding box center [419, 27] width 33 height 22
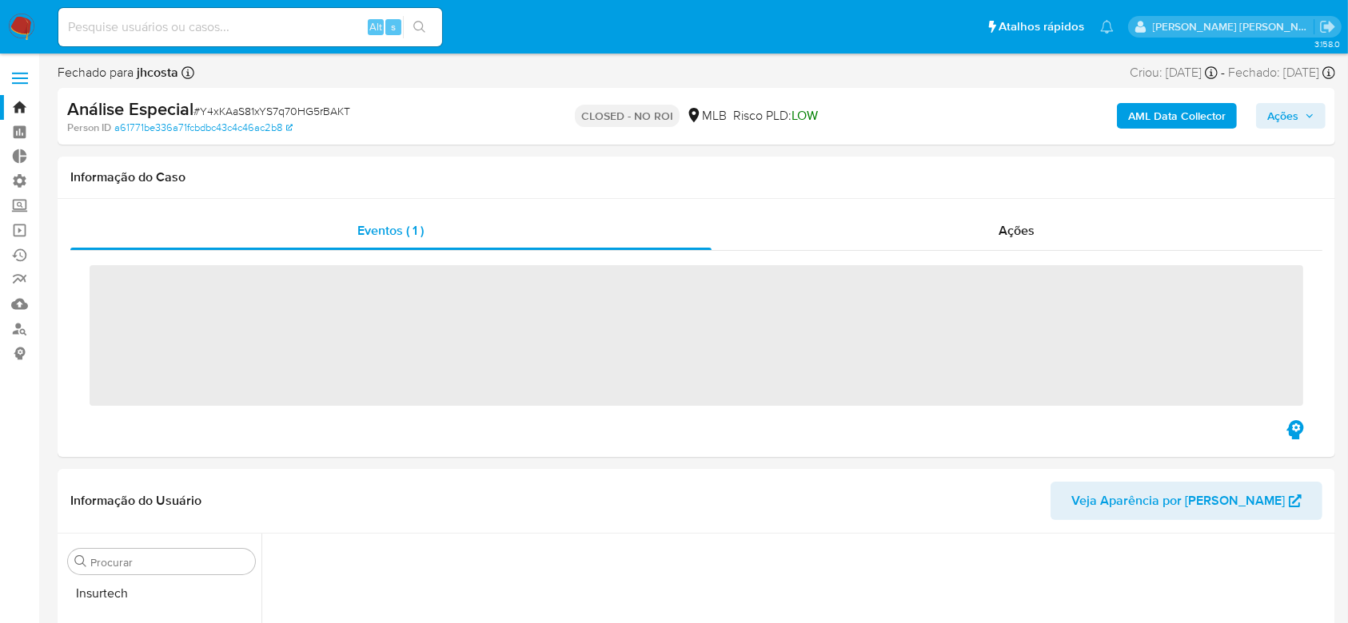
scroll to position [752, 0]
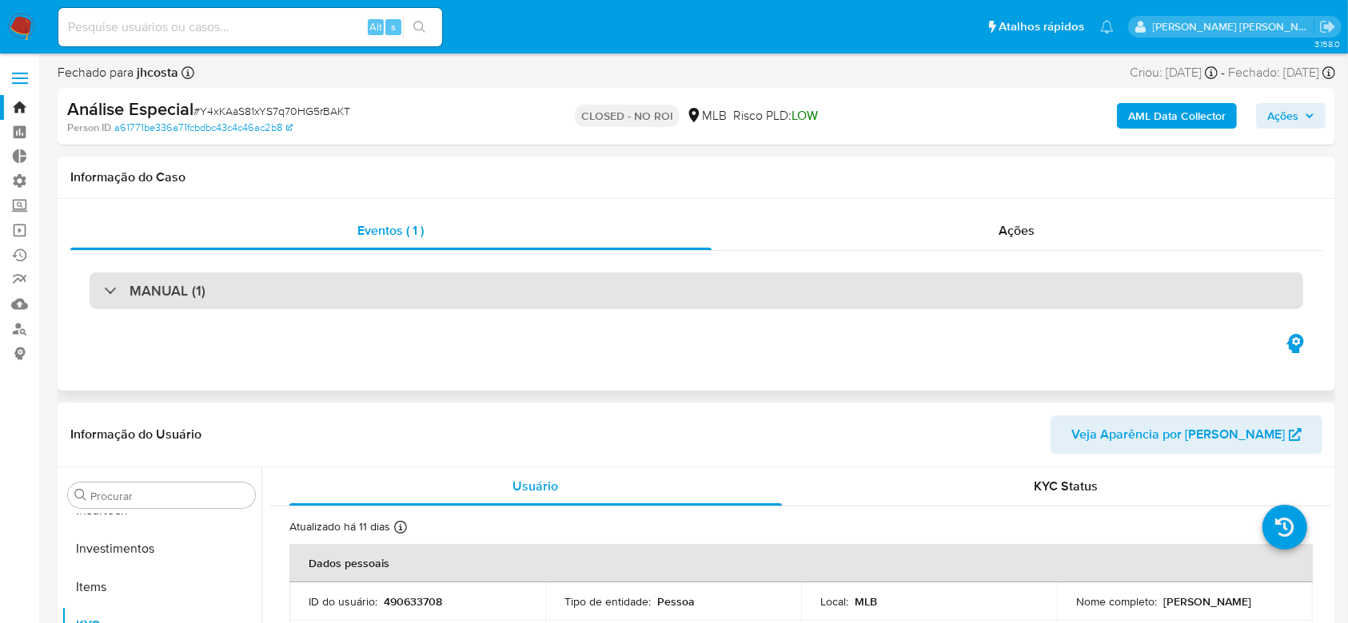
click at [106, 288] on div "MANUAL (1)" at bounding box center [155, 291] width 102 height 18
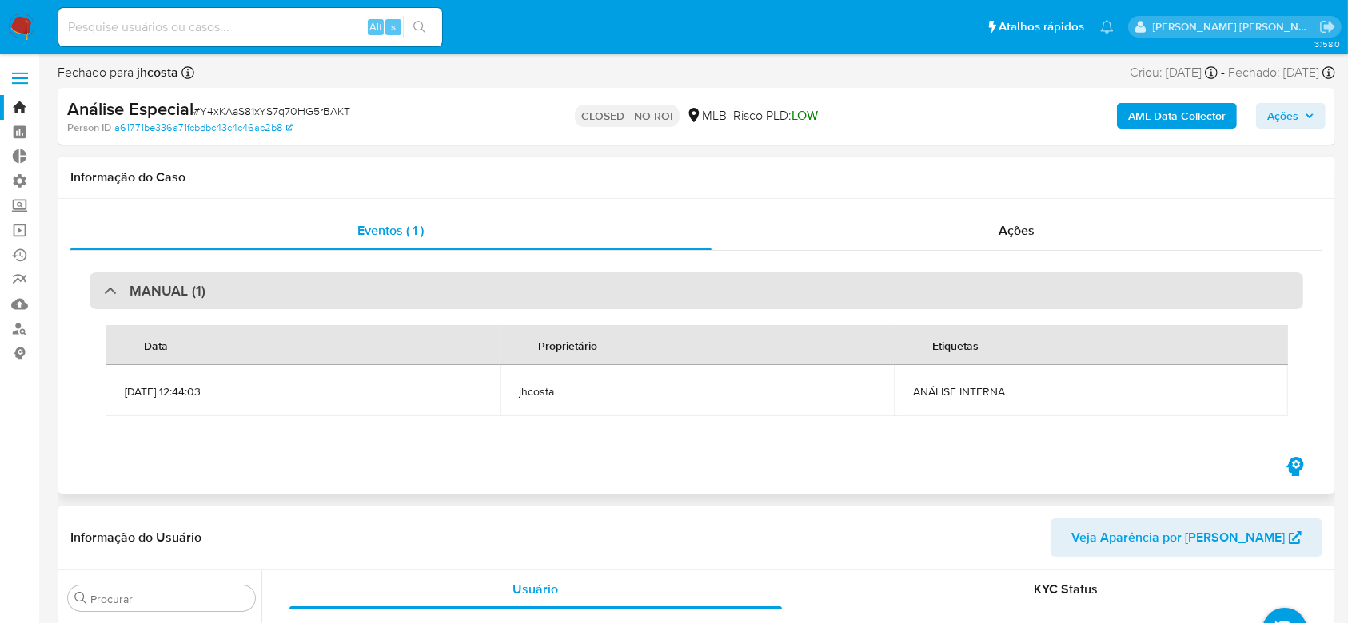
select select "10"
click at [106, 289] on div "MANUAL (1)" at bounding box center [155, 291] width 102 height 18
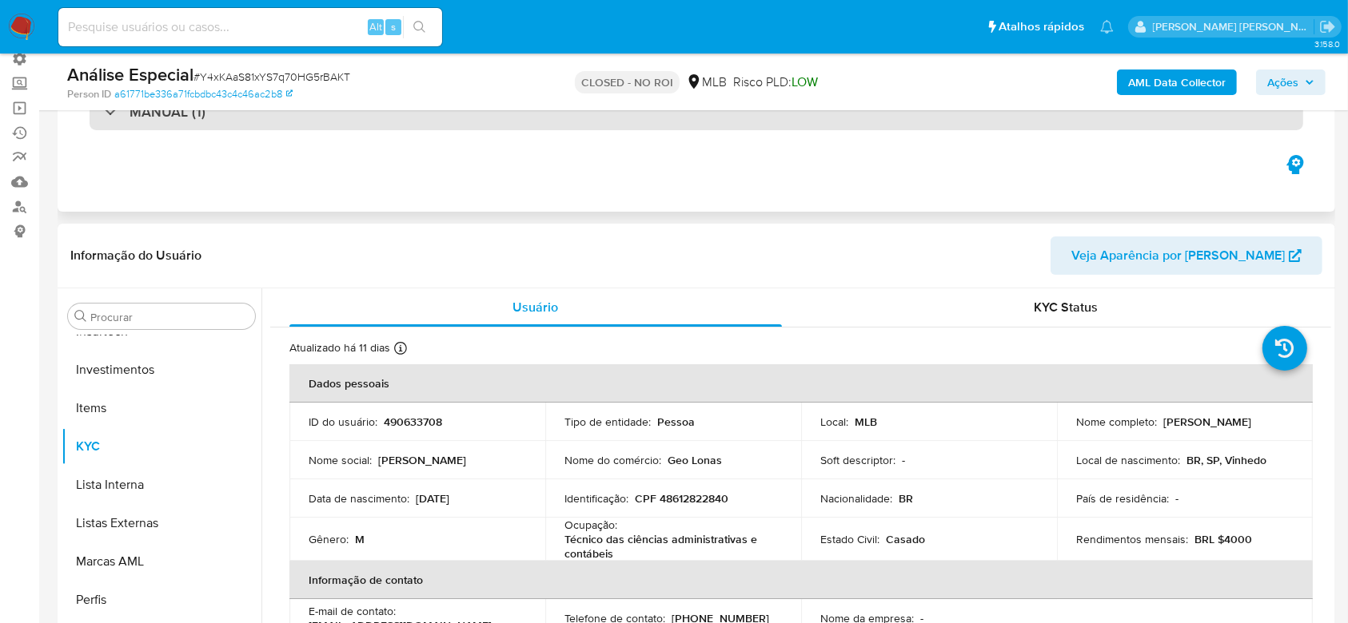
scroll to position [0, 0]
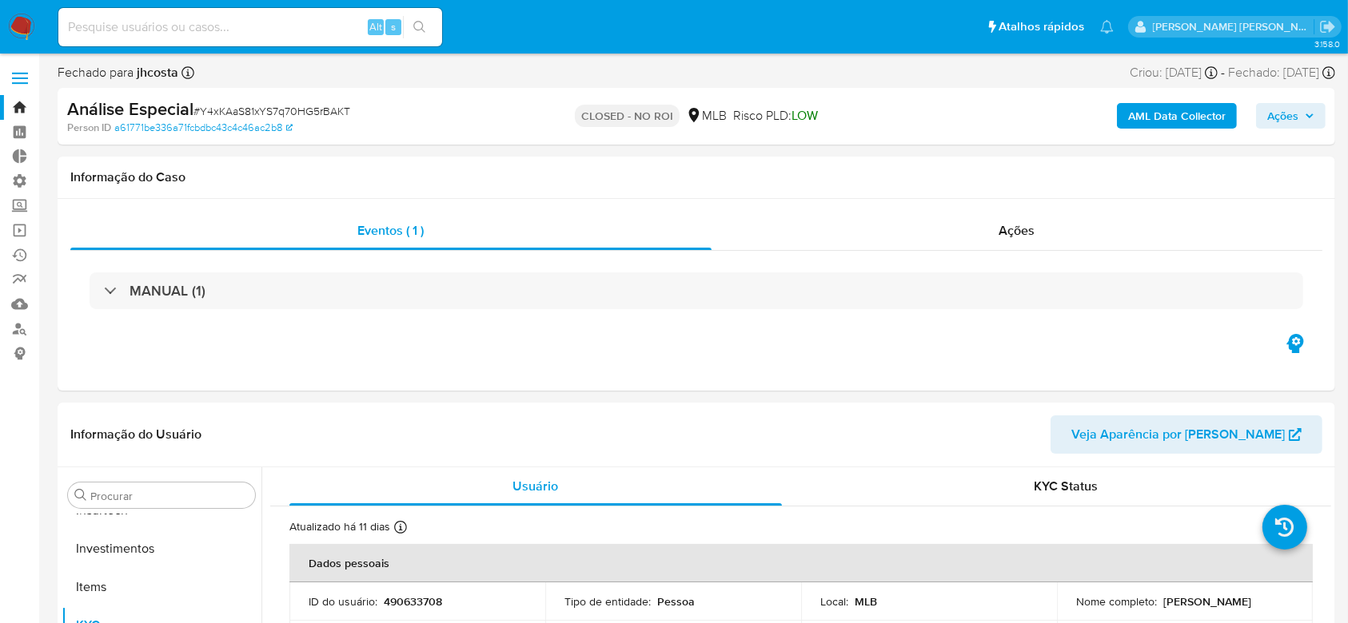
click at [1164, 118] on b "AML Data Collector" at bounding box center [1177, 116] width 98 height 26
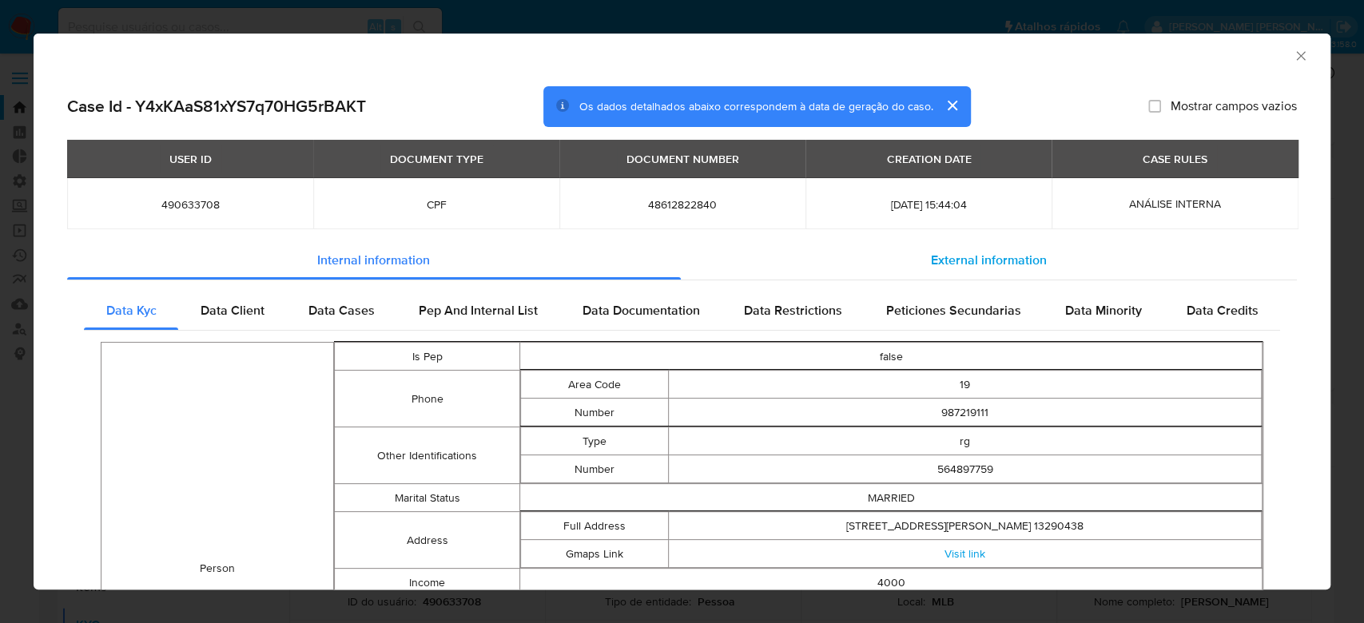
click at [990, 261] on span "External information" at bounding box center [989, 260] width 116 height 18
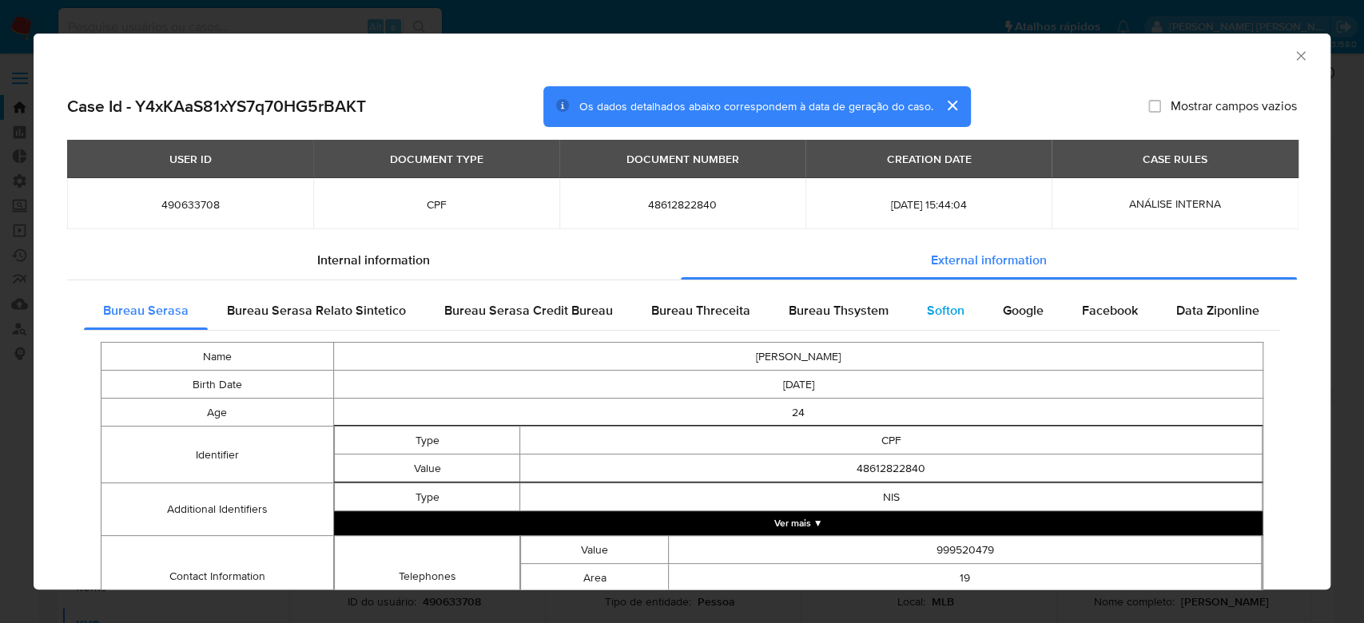
click at [927, 307] on span "Softon" at bounding box center [946, 310] width 38 height 18
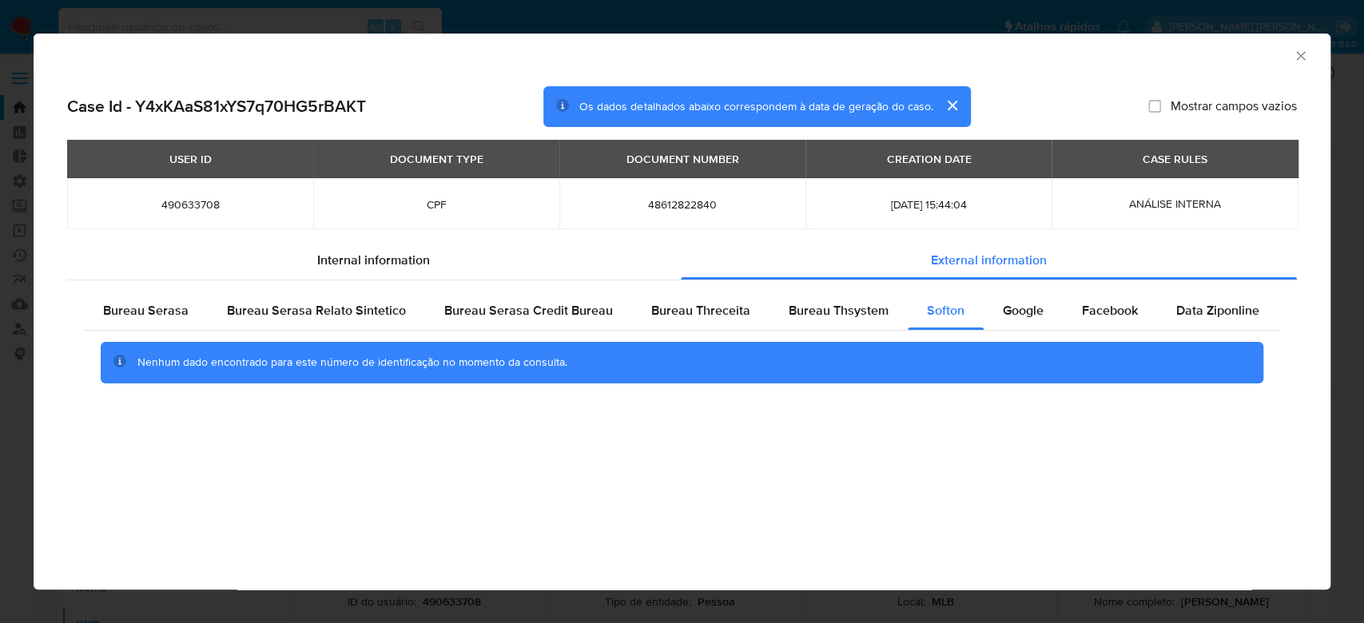
click at [1301, 55] on icon "Fechar a janela" at bounding box center [1301, 56] width 16 height 16
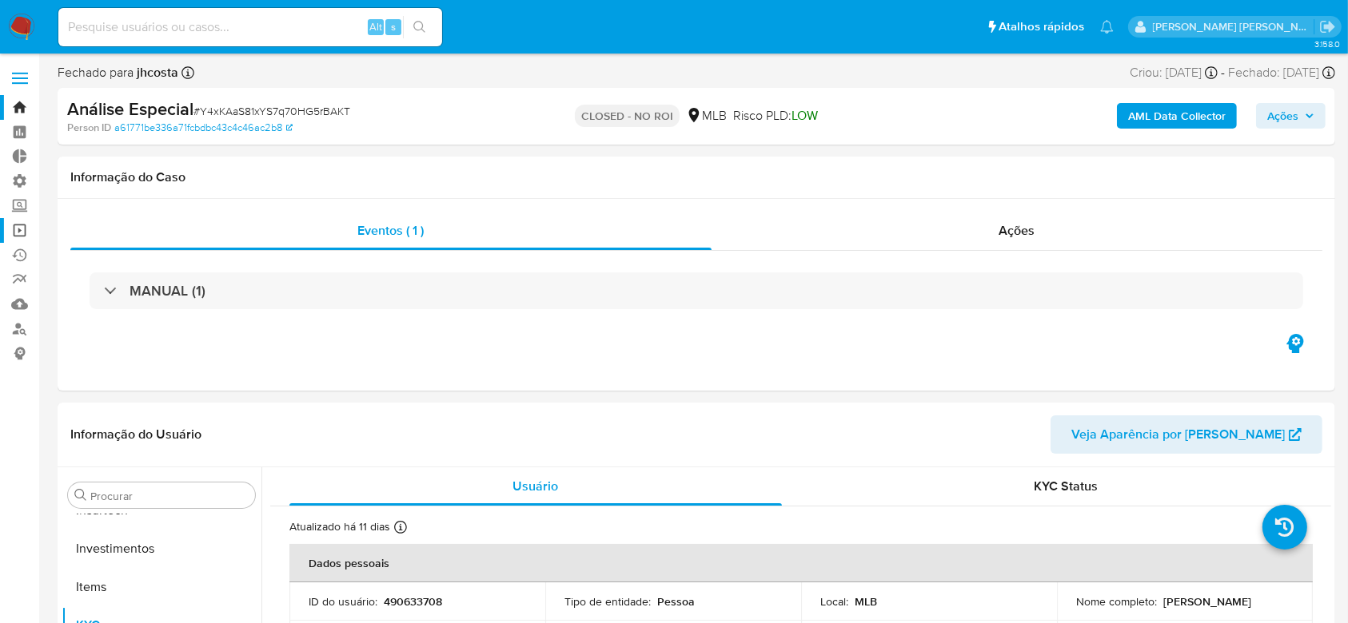
click at [22, 231] on link "Operações em massa" at bounding box center [95, 230] width 190 height 25
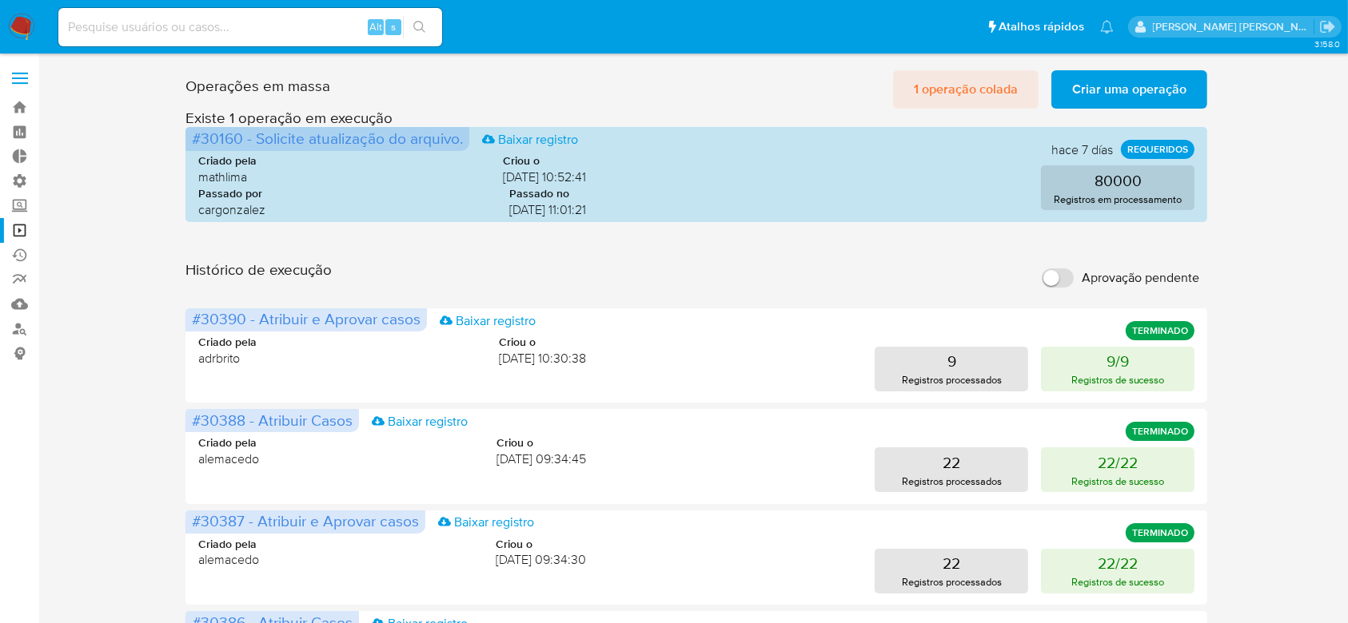
click at [990, 94] on span "1 operação colada" at bounding box center [966, 89] width 104 height 35
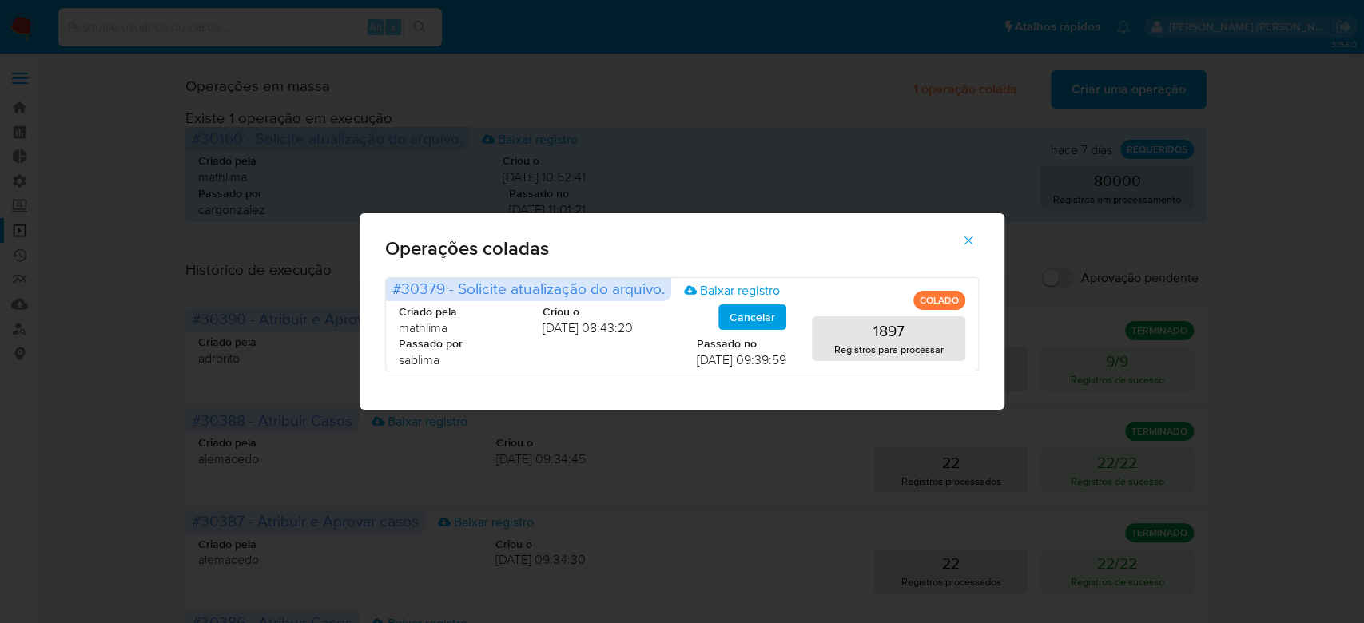
click at [974, 241] on icon "button" at bounding box center [969, 240] width 14 height 14
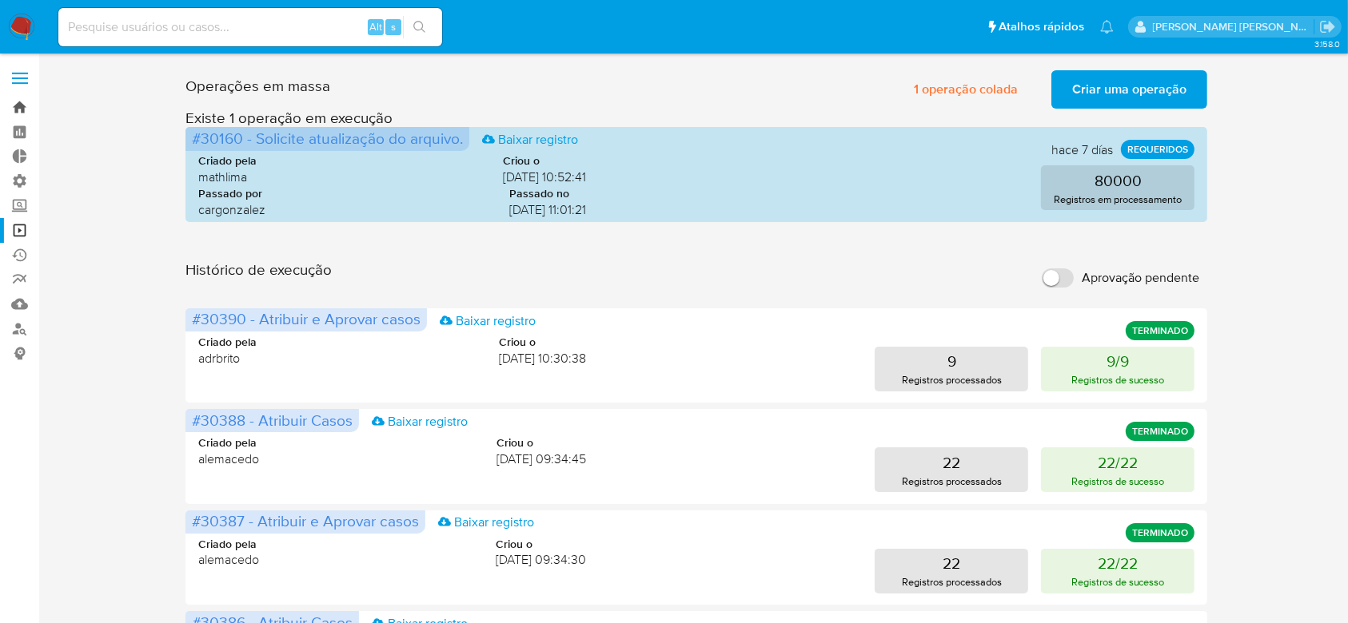
click at [18, 110] on link "Bandeja" at bounding box center [95, 107] width 190 height 25
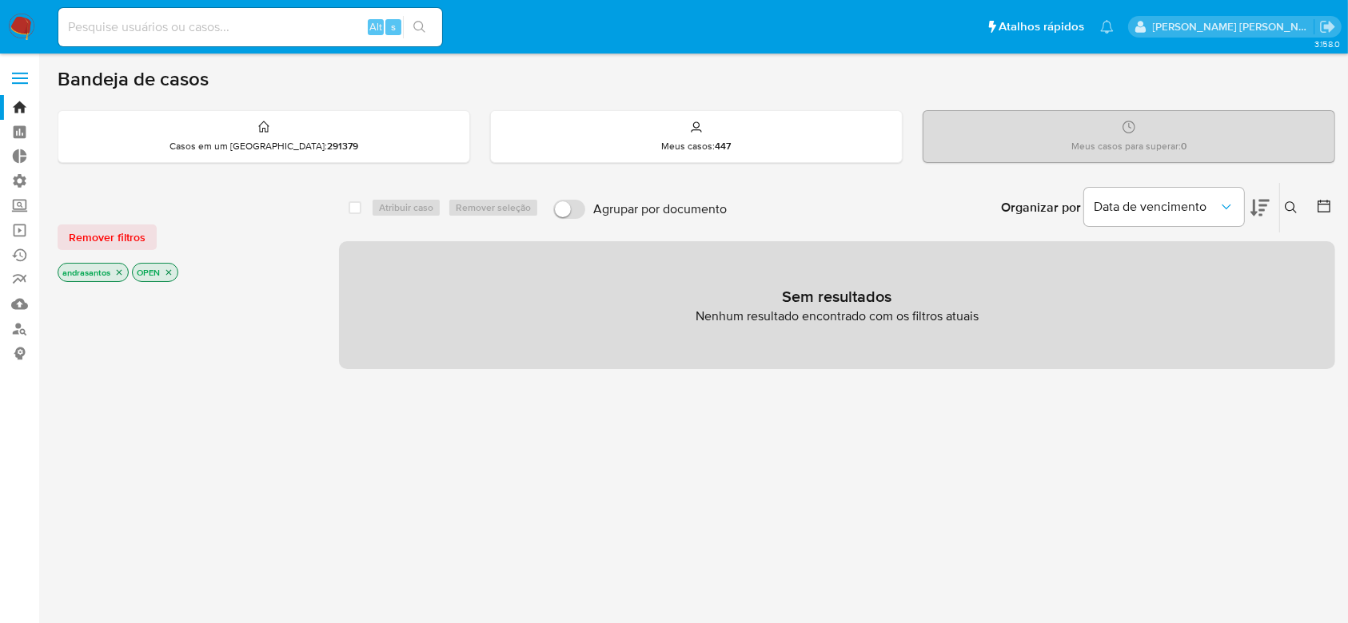
click at [121, 273] on icon "close-filter" at bounding box center [119, 273] width 10 height 10
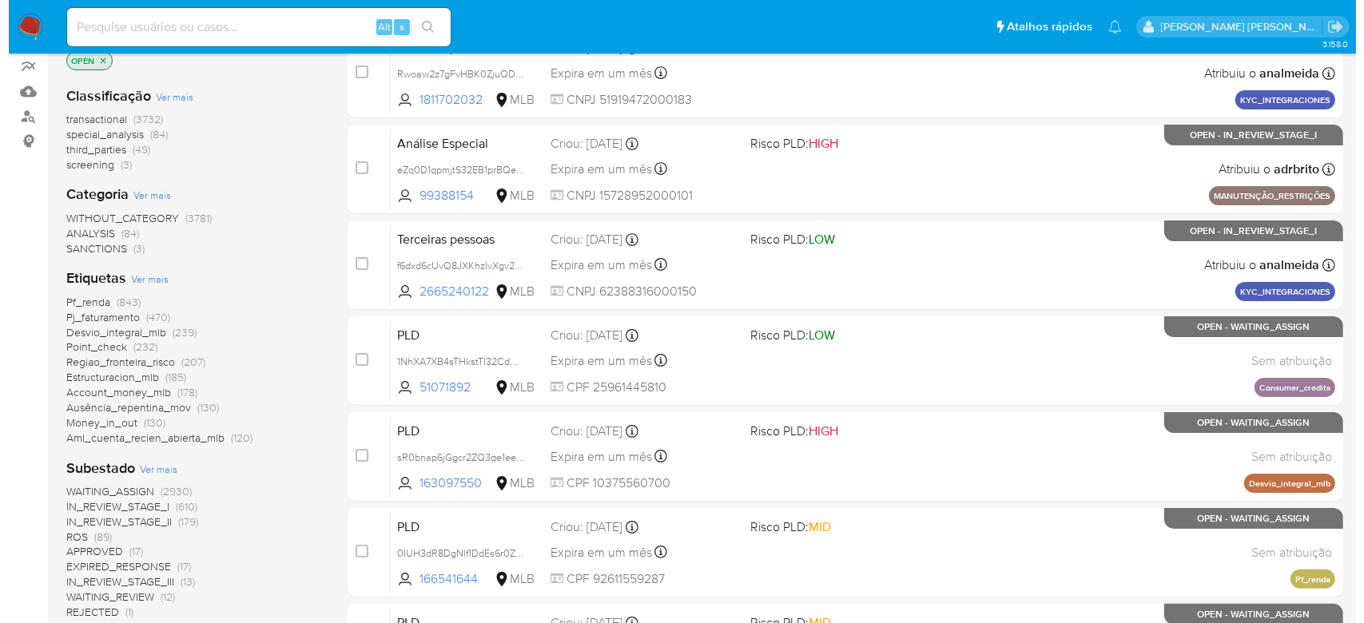
scroll to position [320, 0]
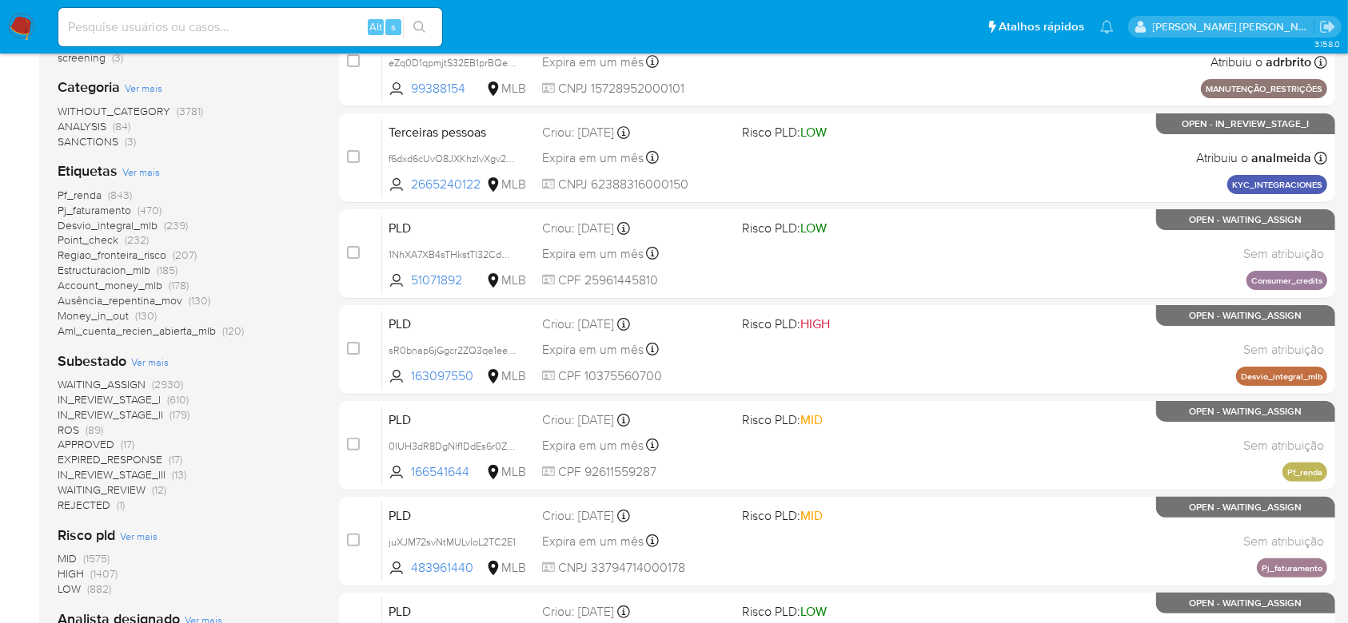
click at [160, 352] on div "Subestado Ver mais WAITING_ASSIGN (2930) IN_REVIEW_STAGE_I (610) IN_REVIEW_STAG…" at bounding box center [186, 432] width 256 height 161
click at [157, 361] on span "Ver mais" at bounding box center [150, 362] width 38 height 14
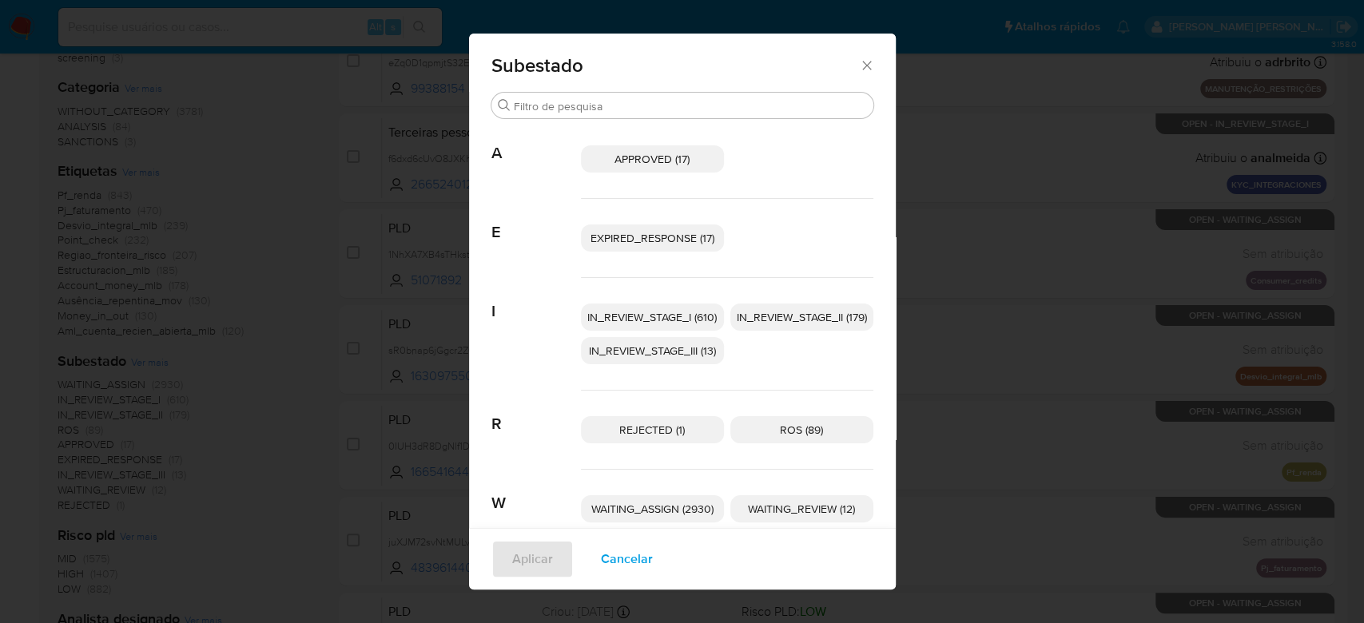
click at [616, 324] on span "IN_REVIEW_STAGE_I (610)" at bounding box center [652, 317] width 129 height 16
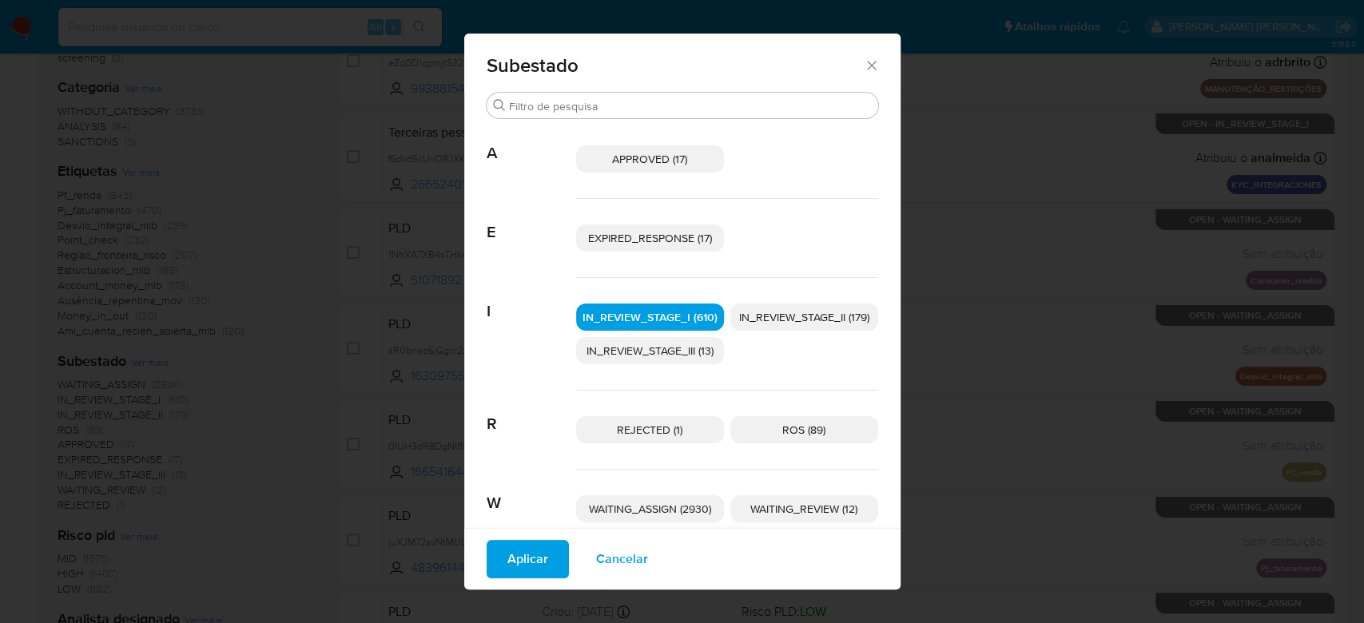
click at [770, 321] on span "IN_REVIEW_STAGE_II (179)" at bounding box center [804, 317] width 130 height 16
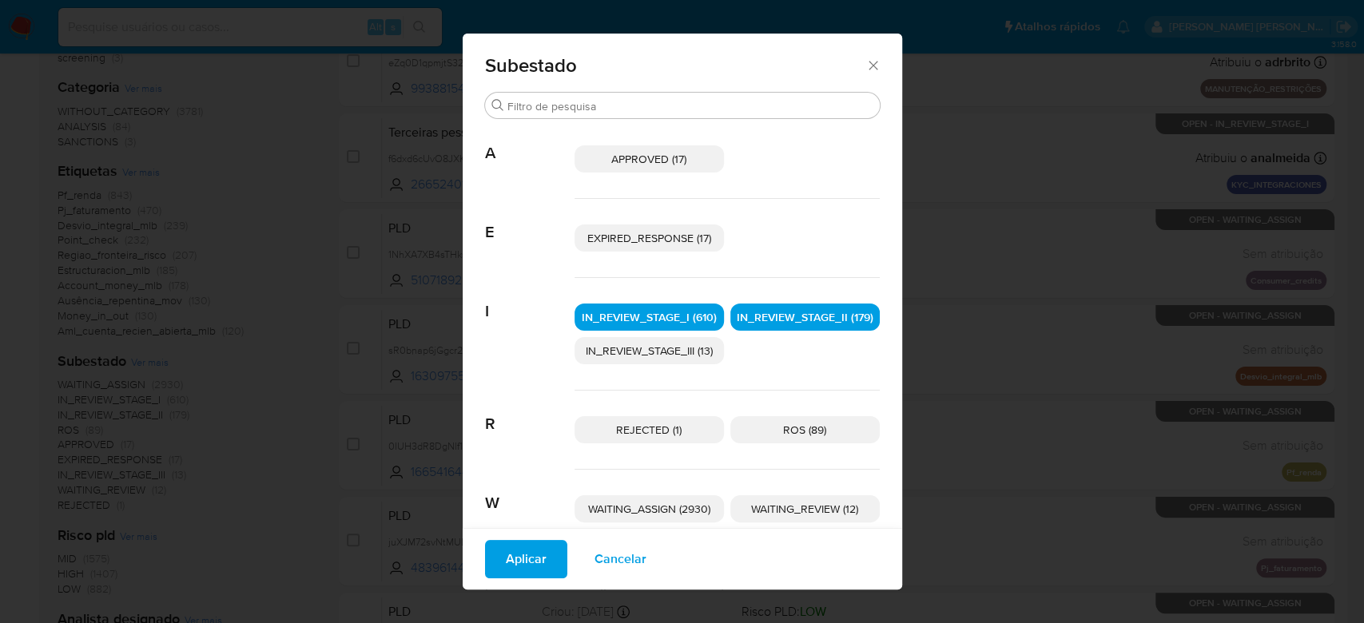
click at [525, 571] on span "Aplicar" at bounding box center [526, 559] width 41 height 35
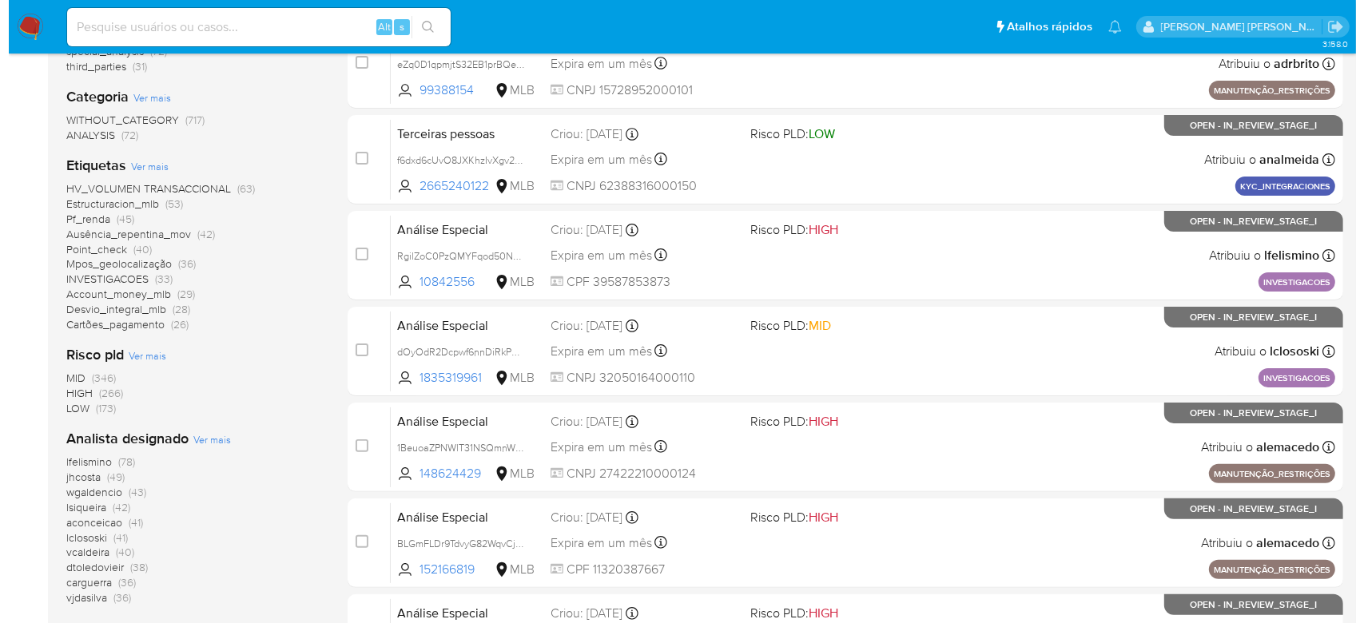
scroll to position [320, 0]
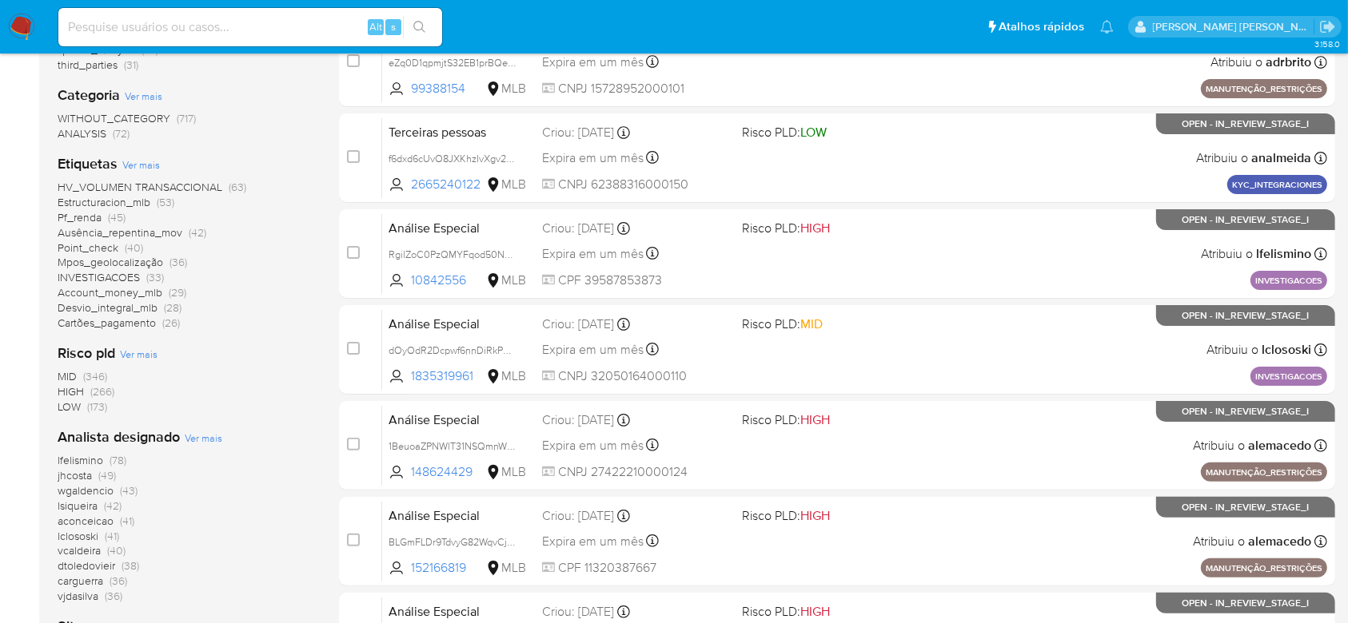
click at [111, 523] on span "aconceicao" at bounding box center [86, 521] width 56 height 16
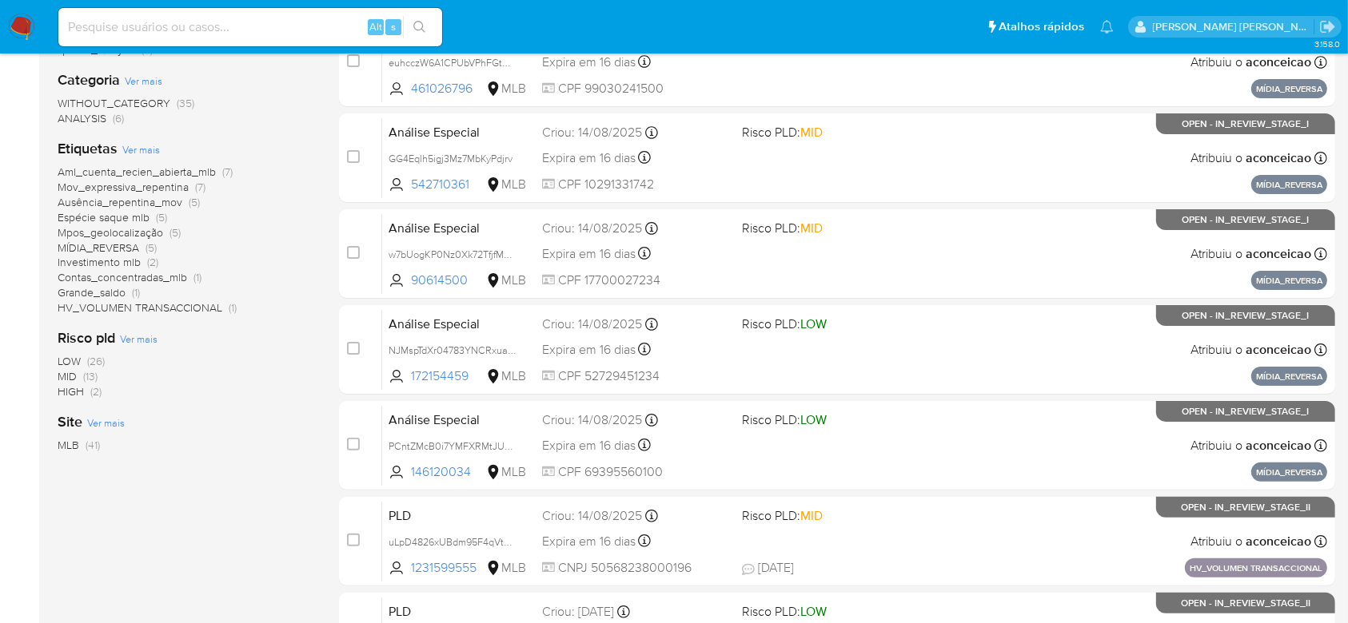
click at [141, 150] on span "Ver mais" at bounding box center [141, 149] width 38 height 14
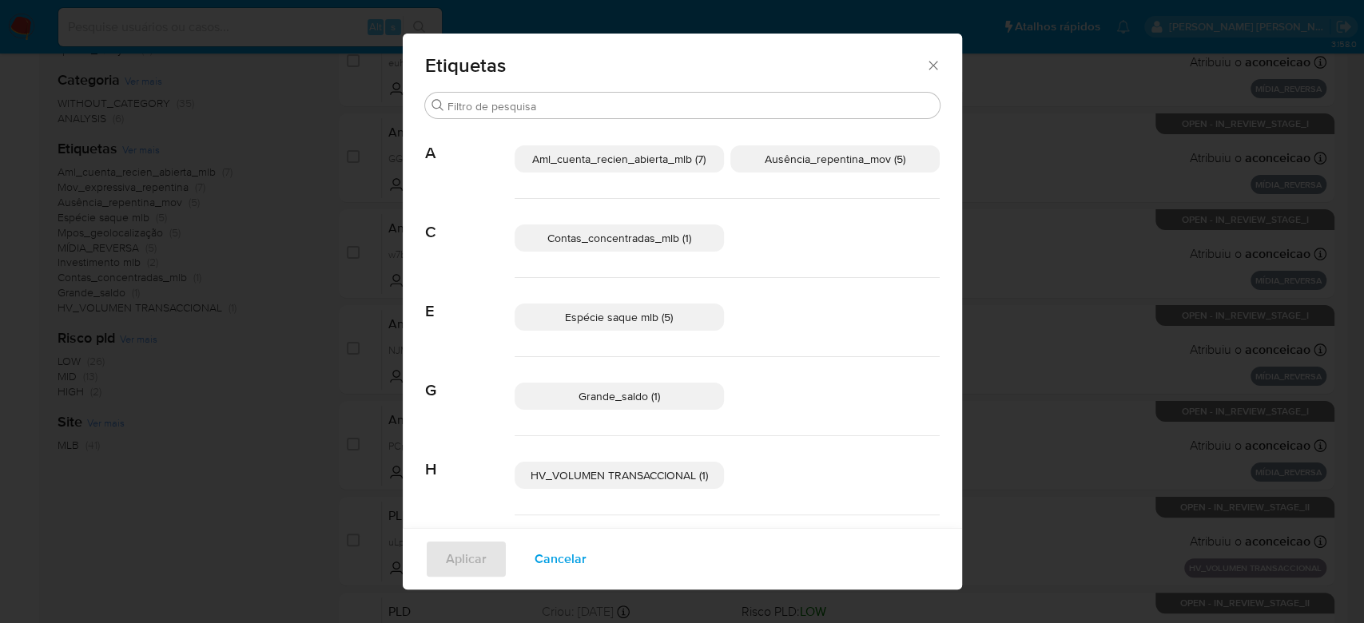
click at [588, 237] on span "Contas_concentradas_mlb (1)" at bounding box center [620, 238] width 144 height 16
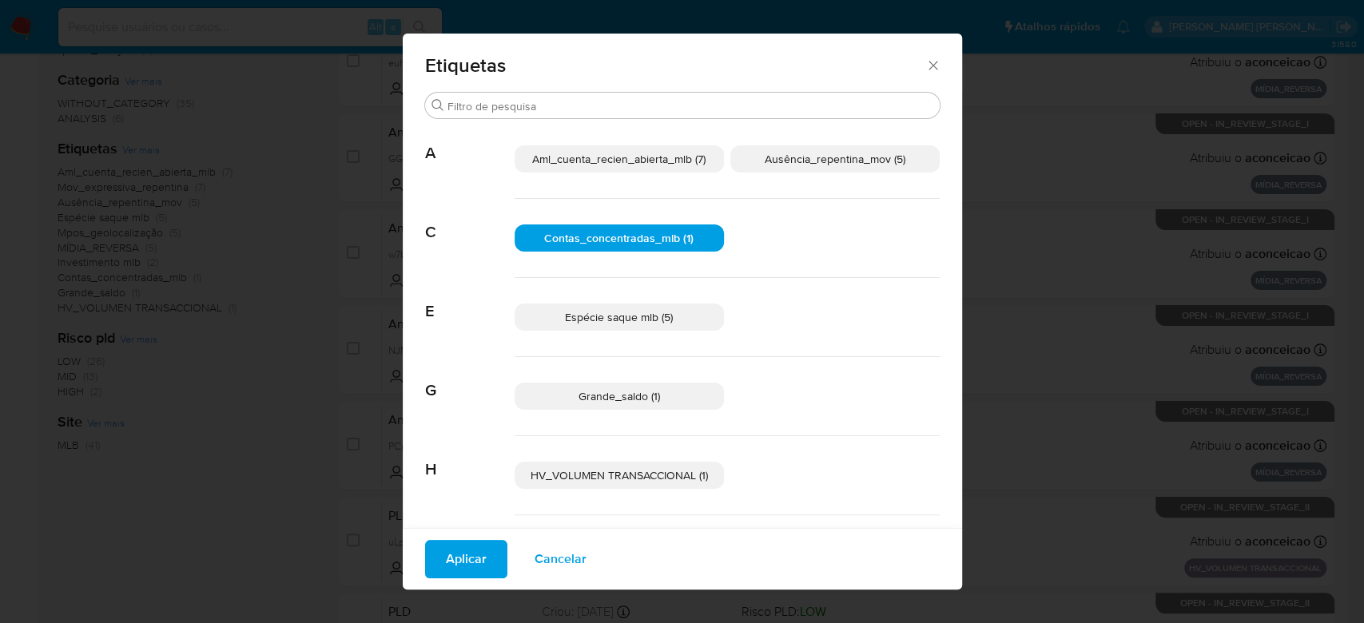
click at [567, 318] on span "Espécie saque mlb (5)" at bounding box center [619, 317] width 108 height 16
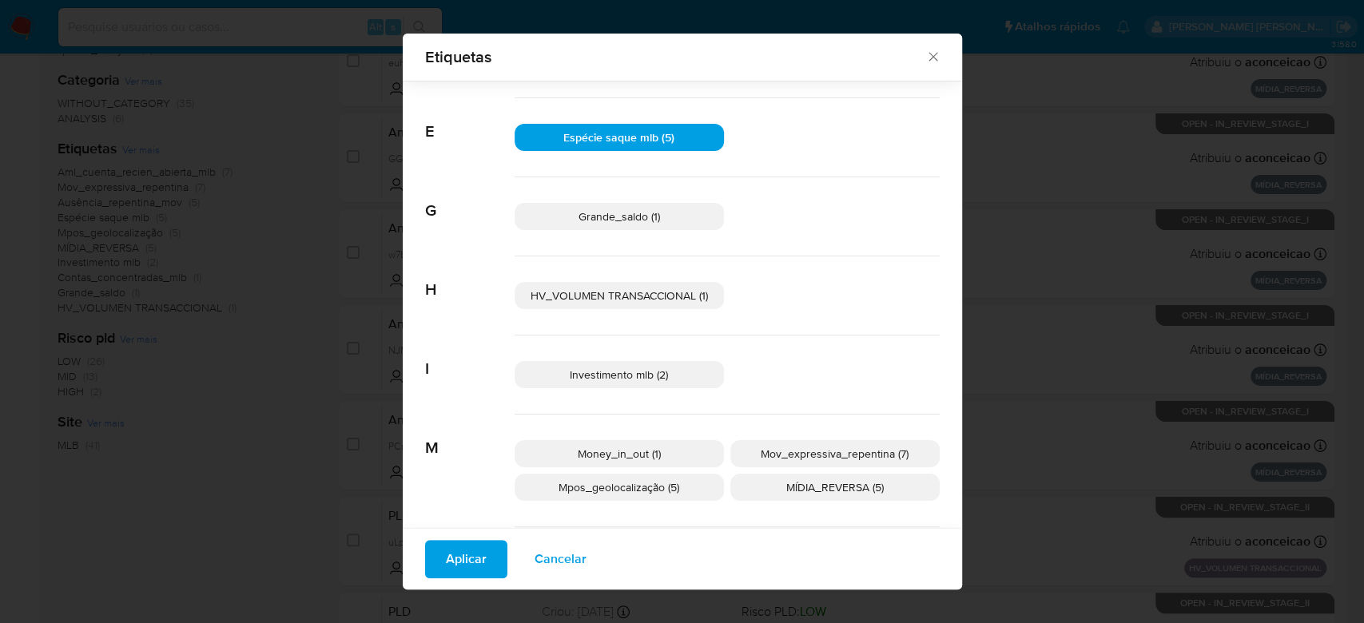
scroll to position [201, 0]
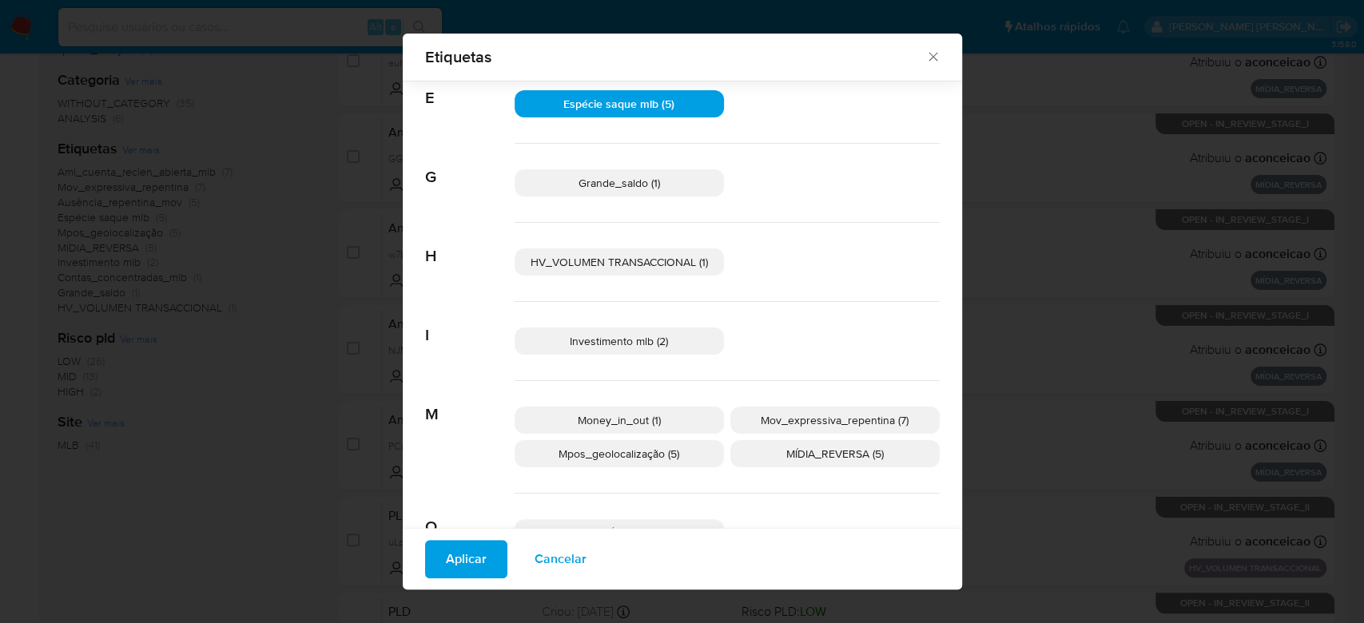
click at [646, 339] on span "Investimento mlb (2)" at bounding box center [619, 341] width 98 height 16
click at [635, 417] on span "Money_in_out (1)" at bounding box center [619, 420] width 83 height 16
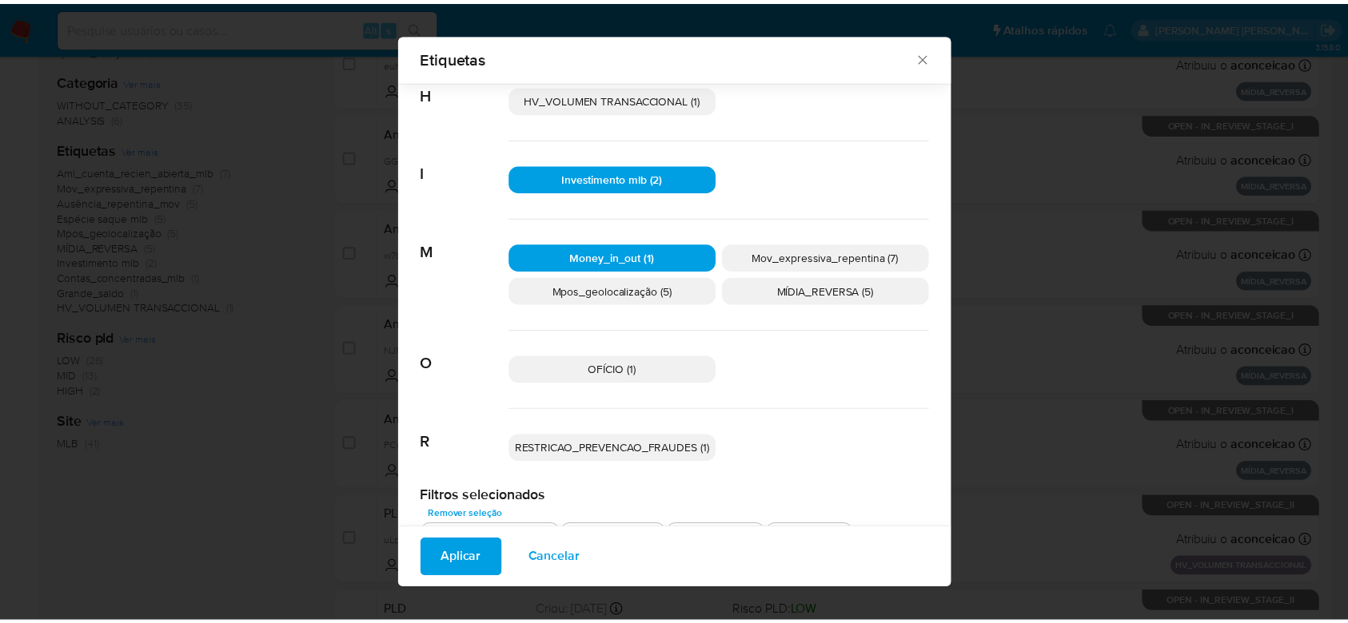
scroll to position [390, 0]
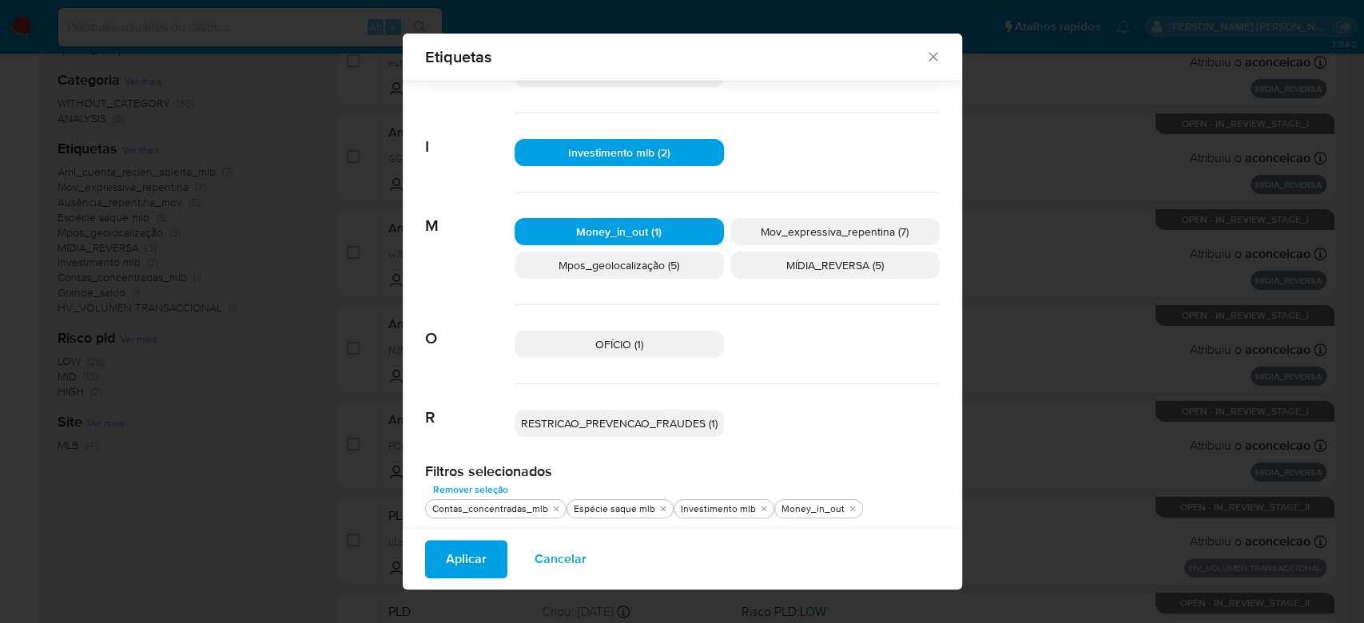
click at [463, 558] on span "Aplicar" at bounding box center [466, 559] width 41 height 35
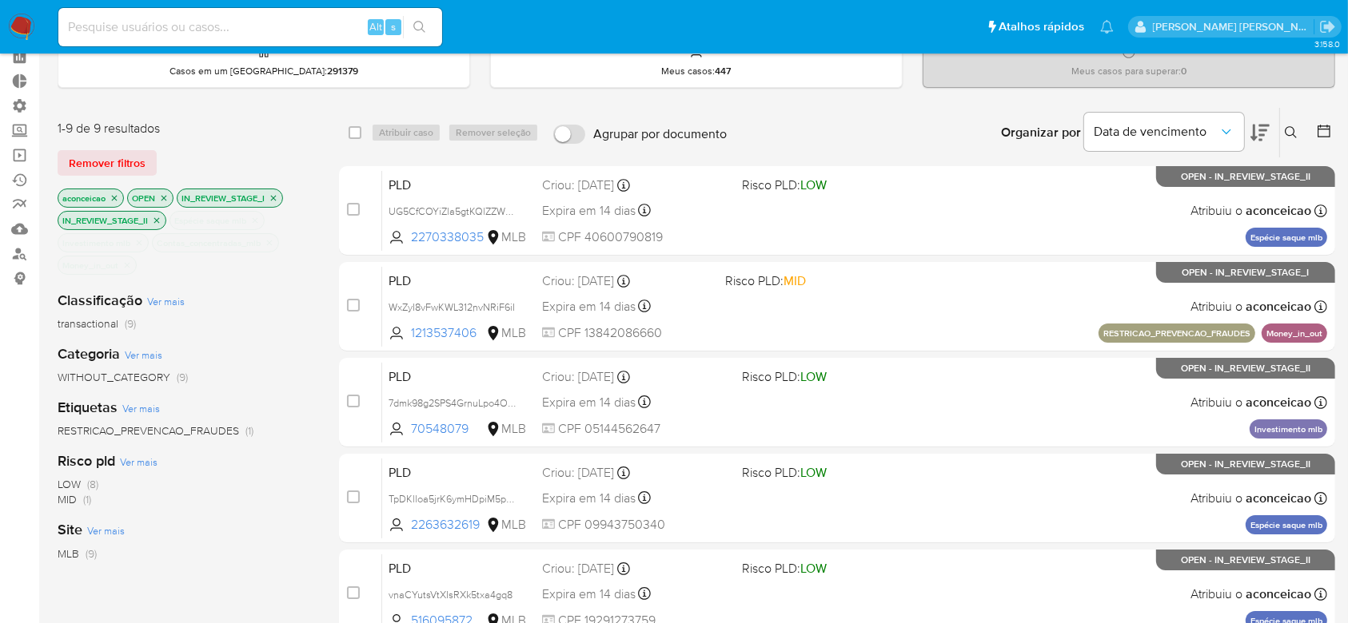
scroll to position [106, 0]
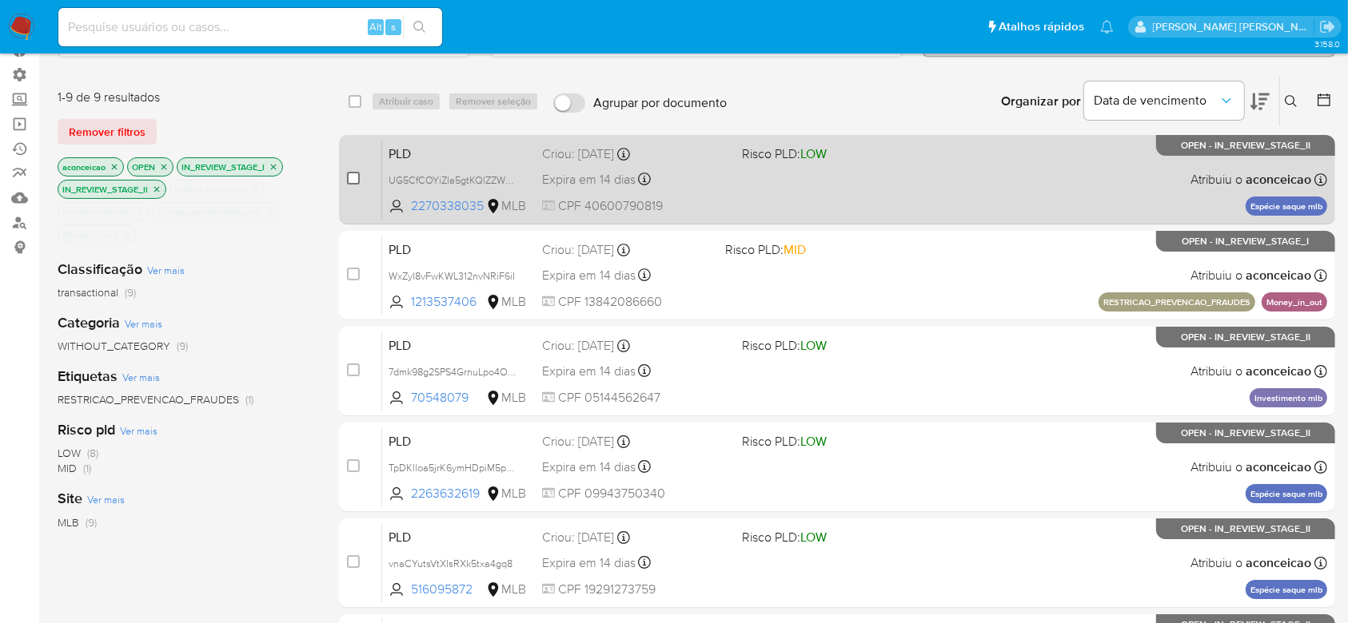
click at [354, 178] on input "checkbox" at bounding box center [353, 178] width 13 height 13
checkbox input "true"
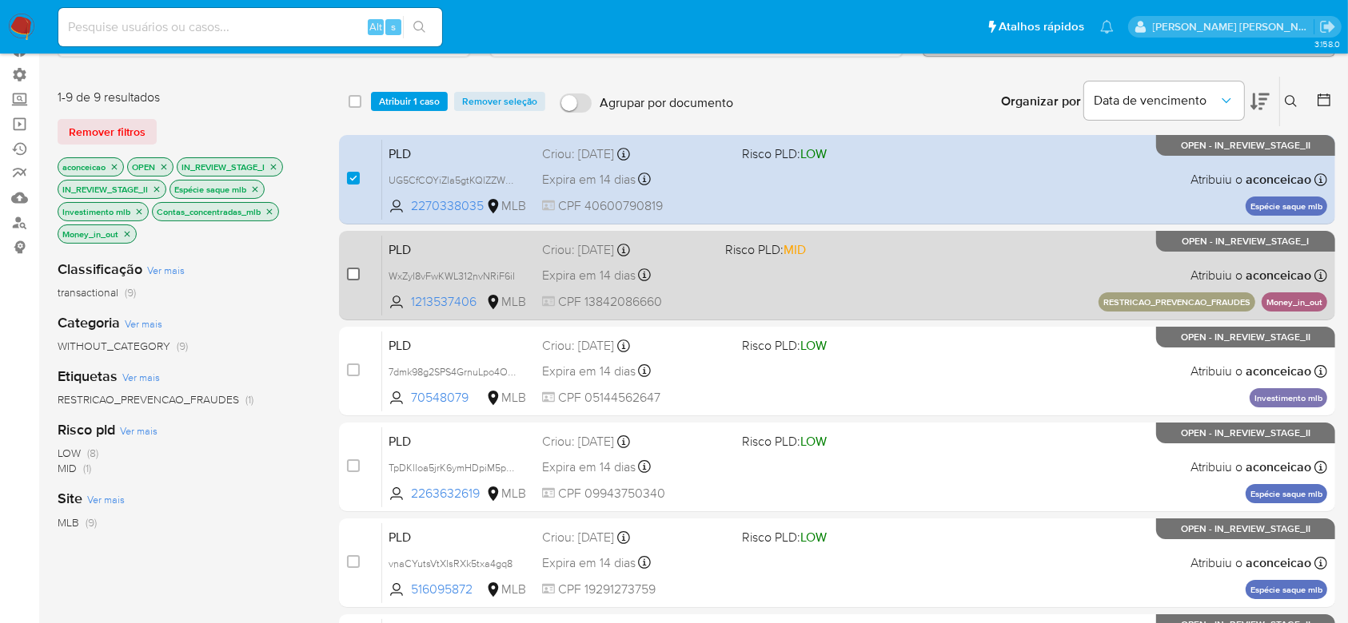
click at [356, 272] on input "checkbox" at bounding box center [353, 274] width 13 height 13
checkbox input "true"
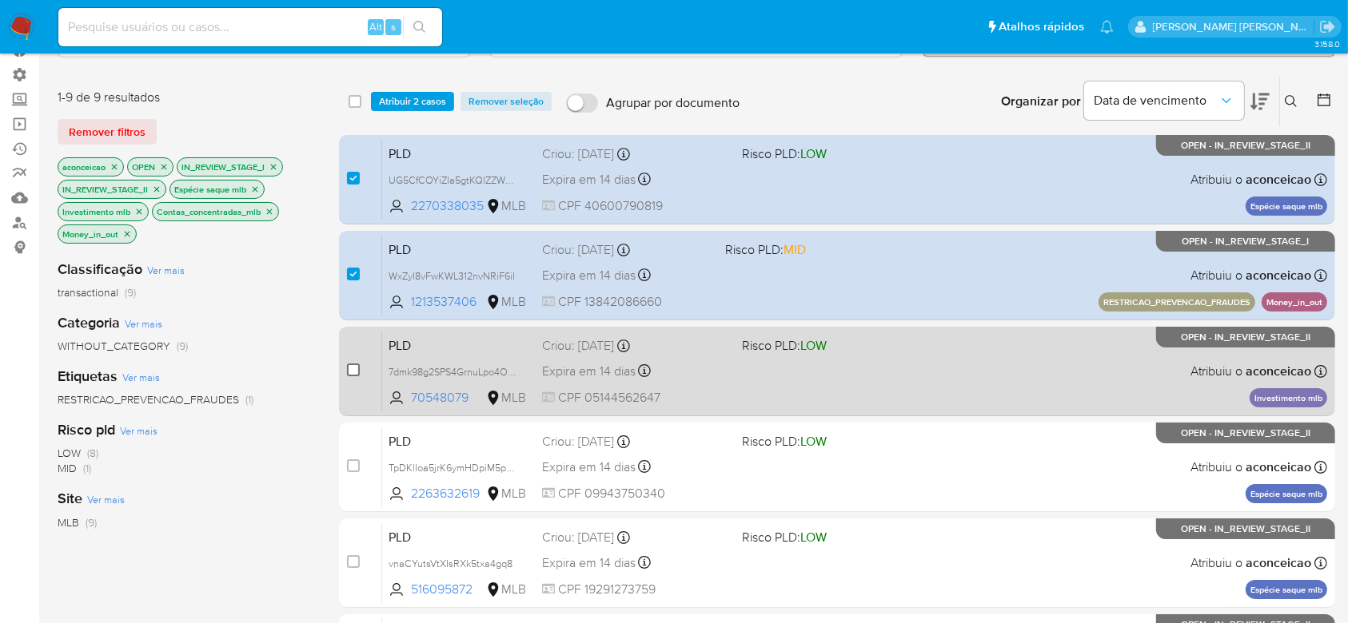
click at [358, 371] on input "checkbox" at bounding box center [353, 370] width 13 height 13
checkbox input "true"
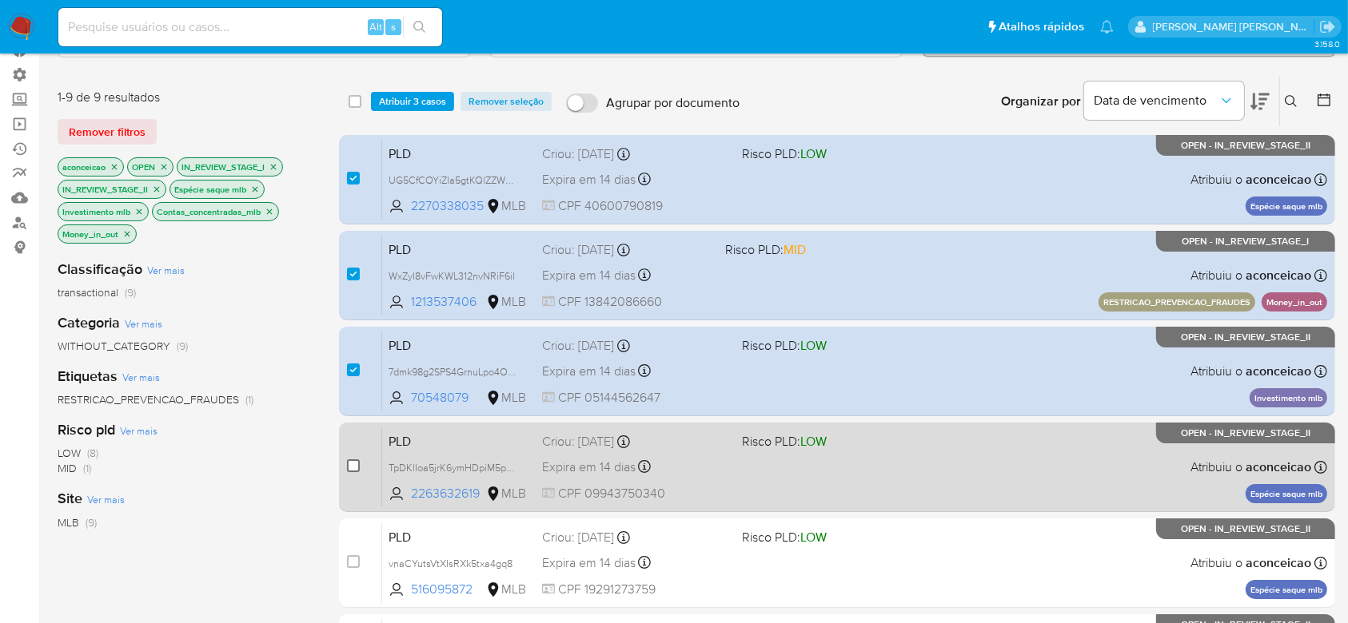
click at [352, 470] on input "checkbox" at bounding box center [353, 466] width 13 height 13
checkbox input "true"
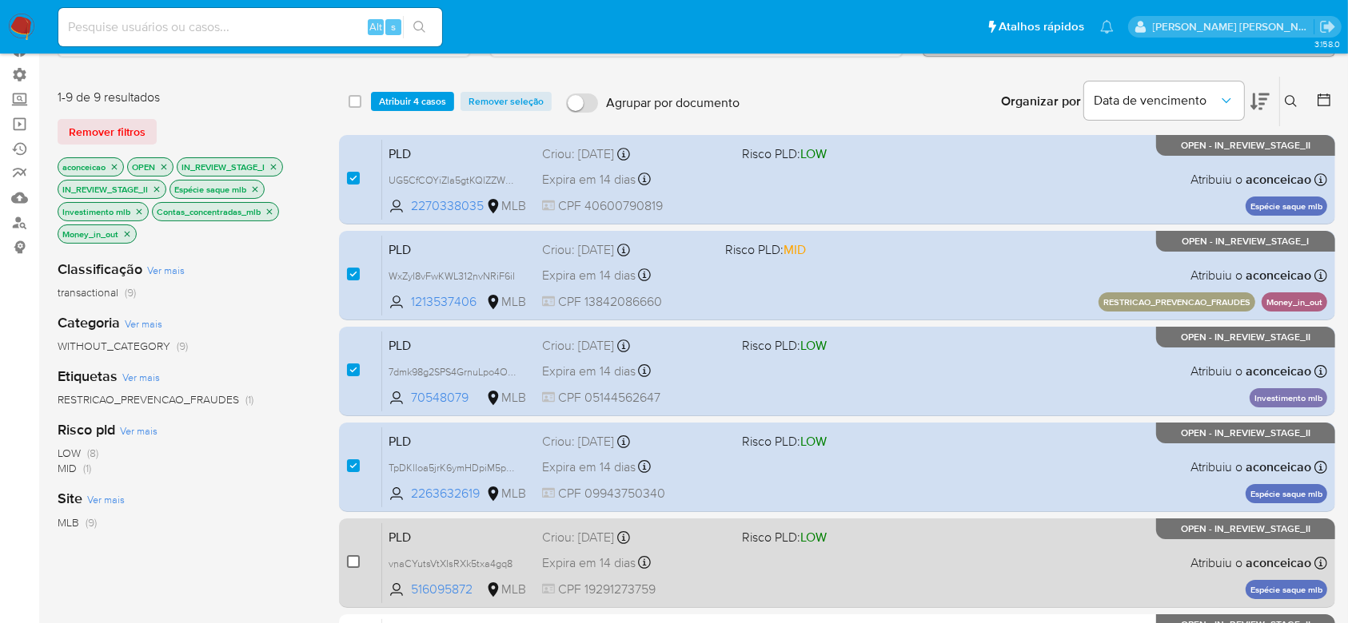
click at [353, 560] on input "checkbox" at bounding box center [353, 562] width 13 height 13
checkbox input "true"
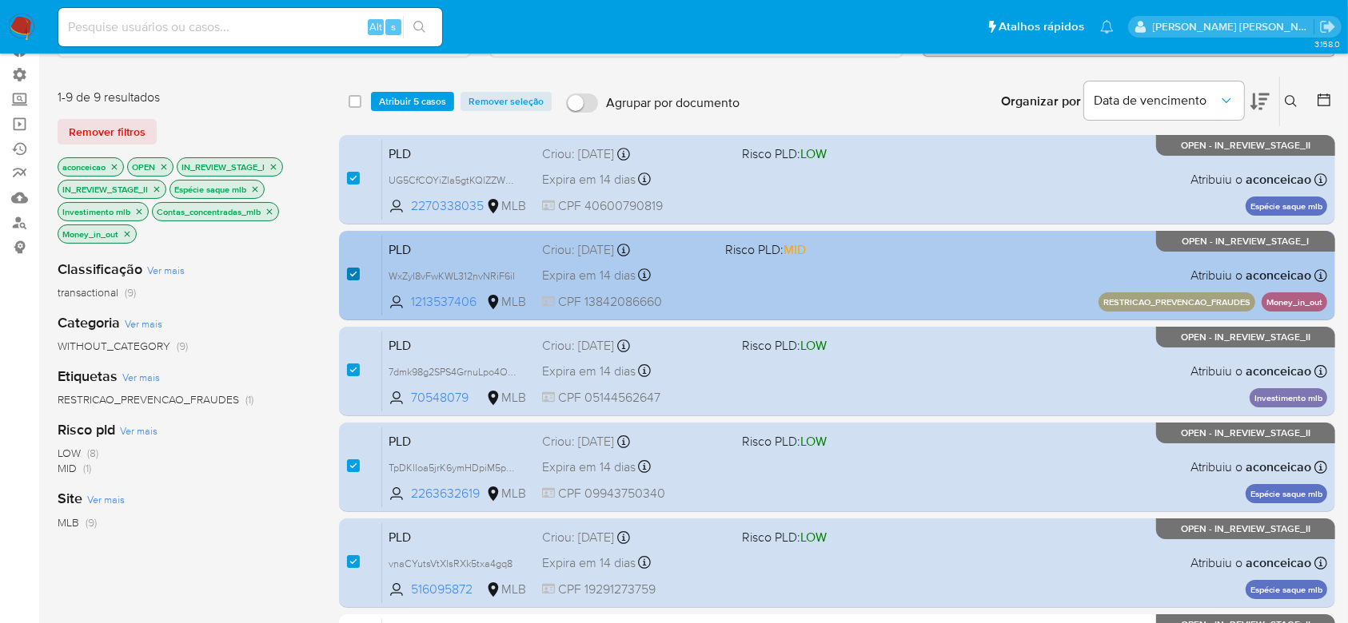
click at [352, 271] on input "checkbox" at bounding box center [353, 274] width 13 height 13
checkbox input "false"
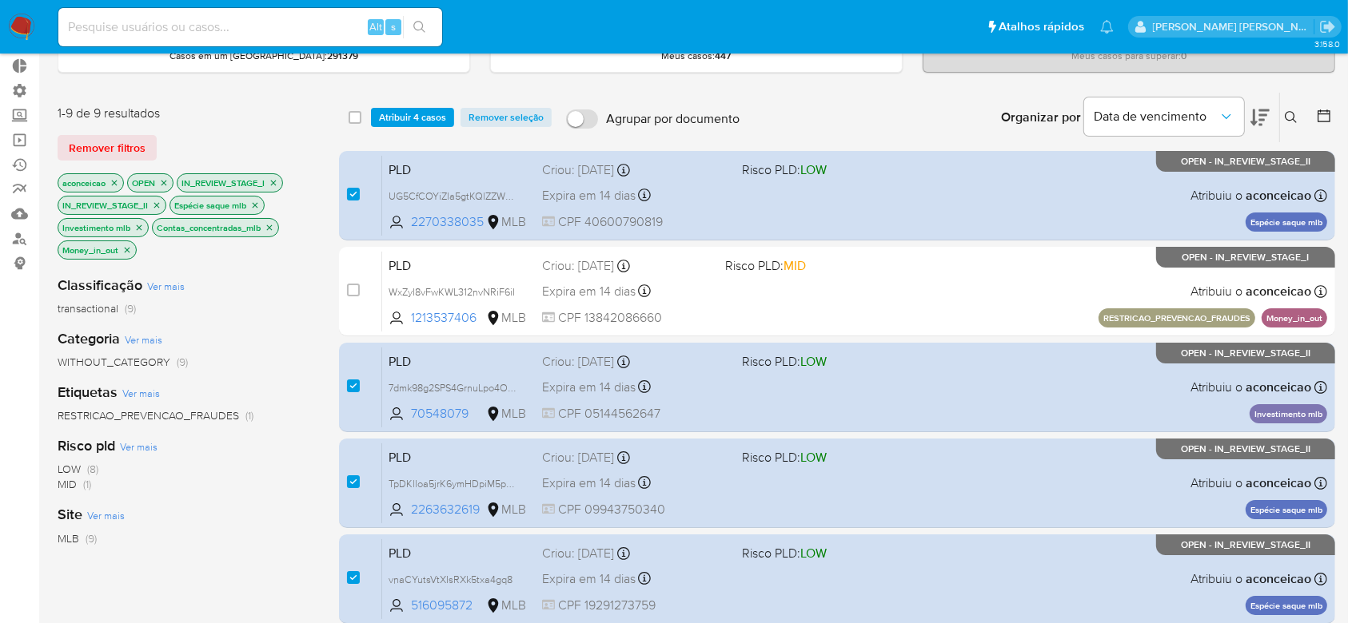
scroll to position [83, 0]
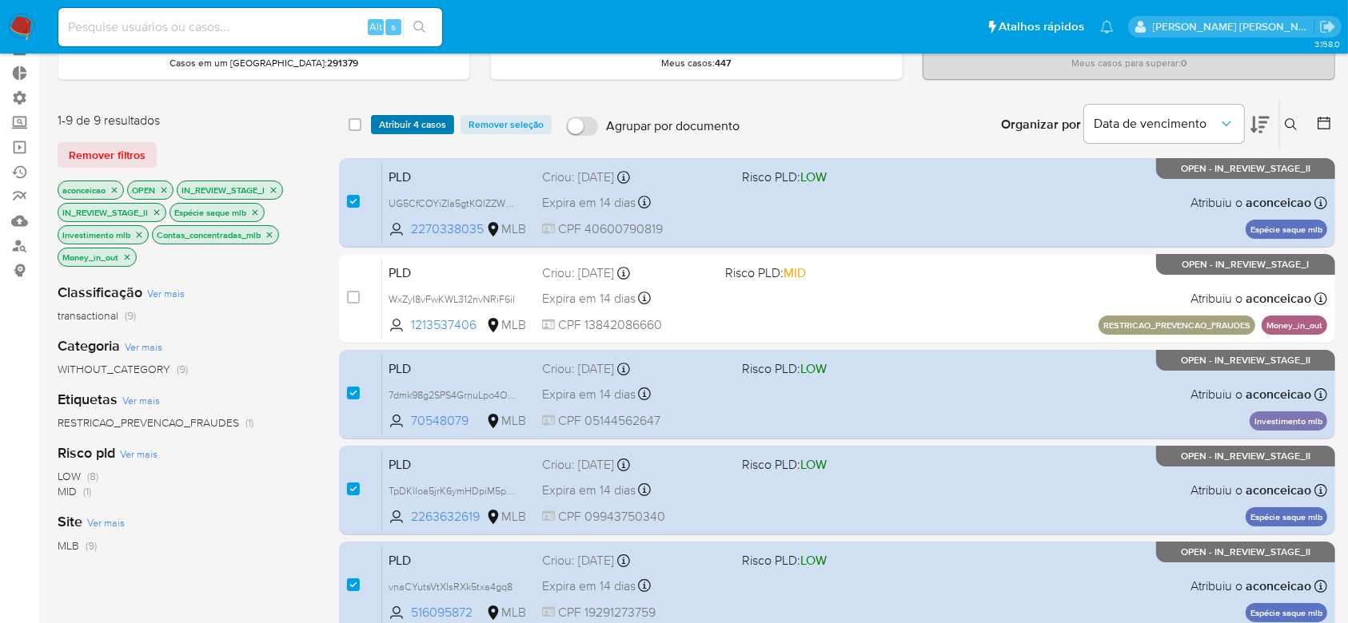
click at [427, 123] on span "Atribuir 4 casos" at bounding box center [412, 125] width 67 height 16
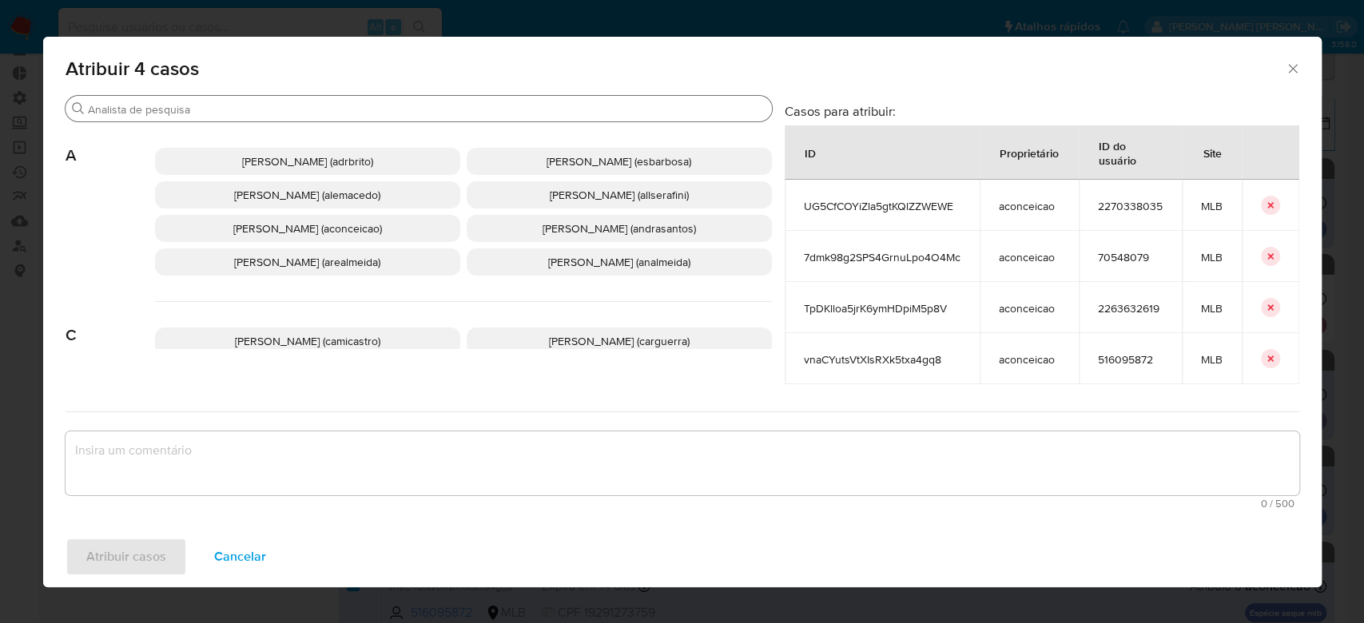
click at [422, 108] on input "Procurar" at bounding box center [427, 109] width 678 height 14
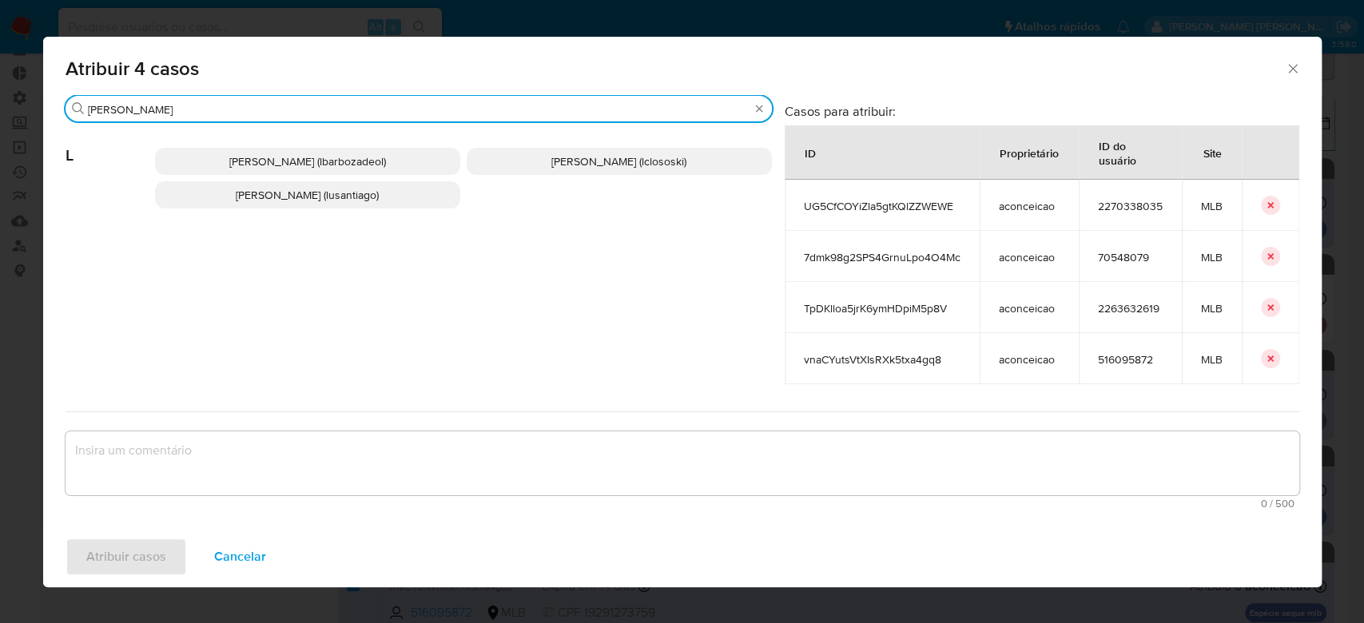
type input "lucas"
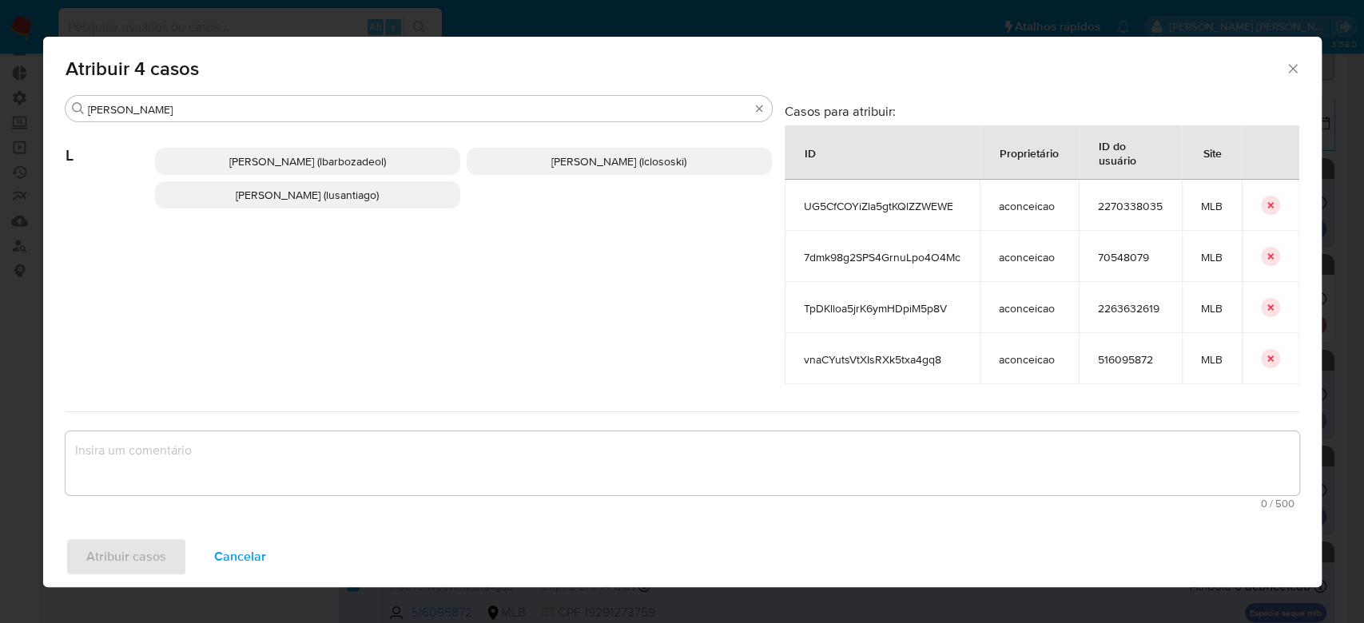
click at [386, 157] on span "Lucas Barboza De Oliveira (lbarbozadeol)" at bounding box center [307, 161] width 157 height 16
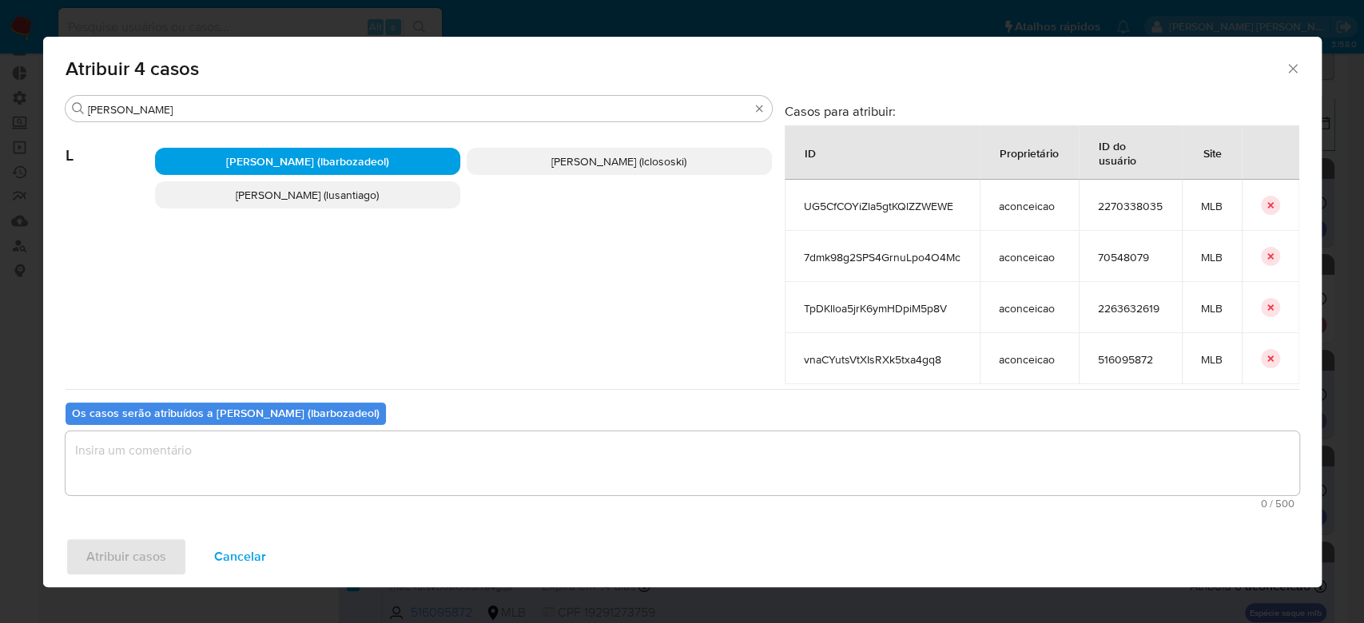
click at [177, 470] on textarea "assign-modal" at bounding box center [683, 464] width 1234 height 64
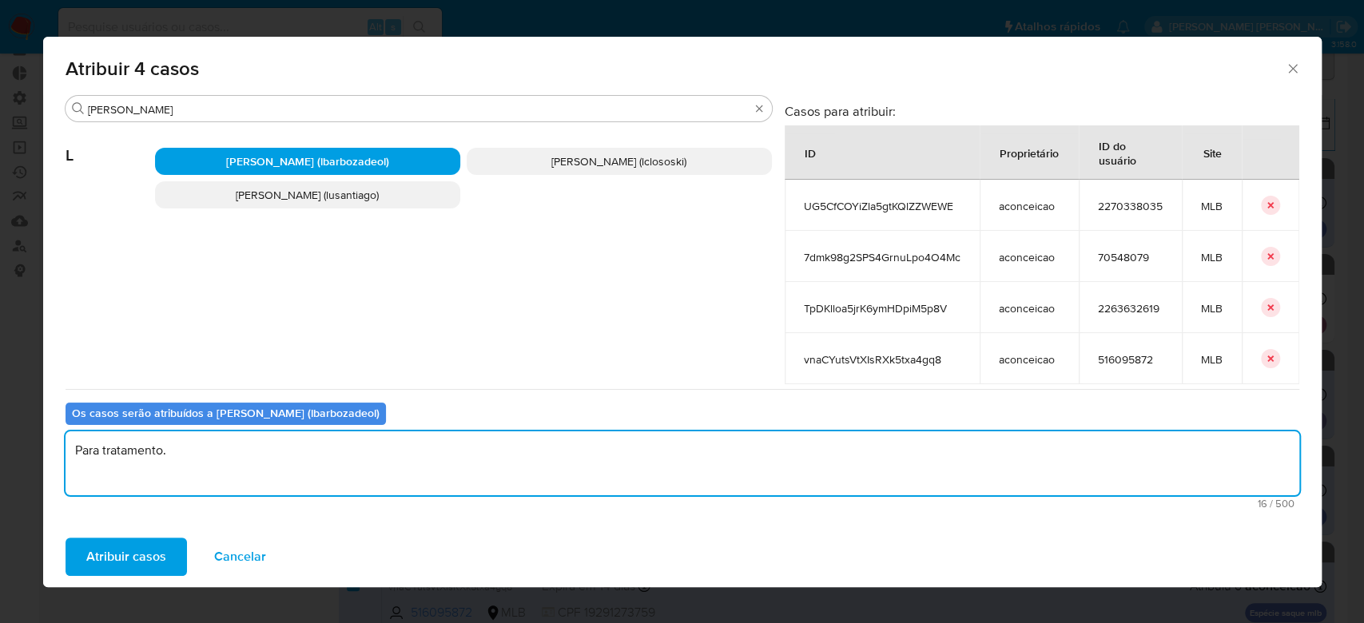
drag, startPoint x: 186, startPoint y: 445, endPoint x: 27, endPoint y: 439, distance: 159.2
click at [27, 439] on div "Atribuir 4 casos Procurar lucas L Lucas Barboza De Oliveira (lbarbozadeol) Luca…" at bounding box center [682, 311] width 1364 height 623
click at [170, 462] on textarea "Para tratamento." at bounding box center [683, 464] width 1234 height 64
type textarea "Para tratamento."
click at [114, 559] on span "Atribuir casos" at bounding box center [126, 557] width 80 height 35
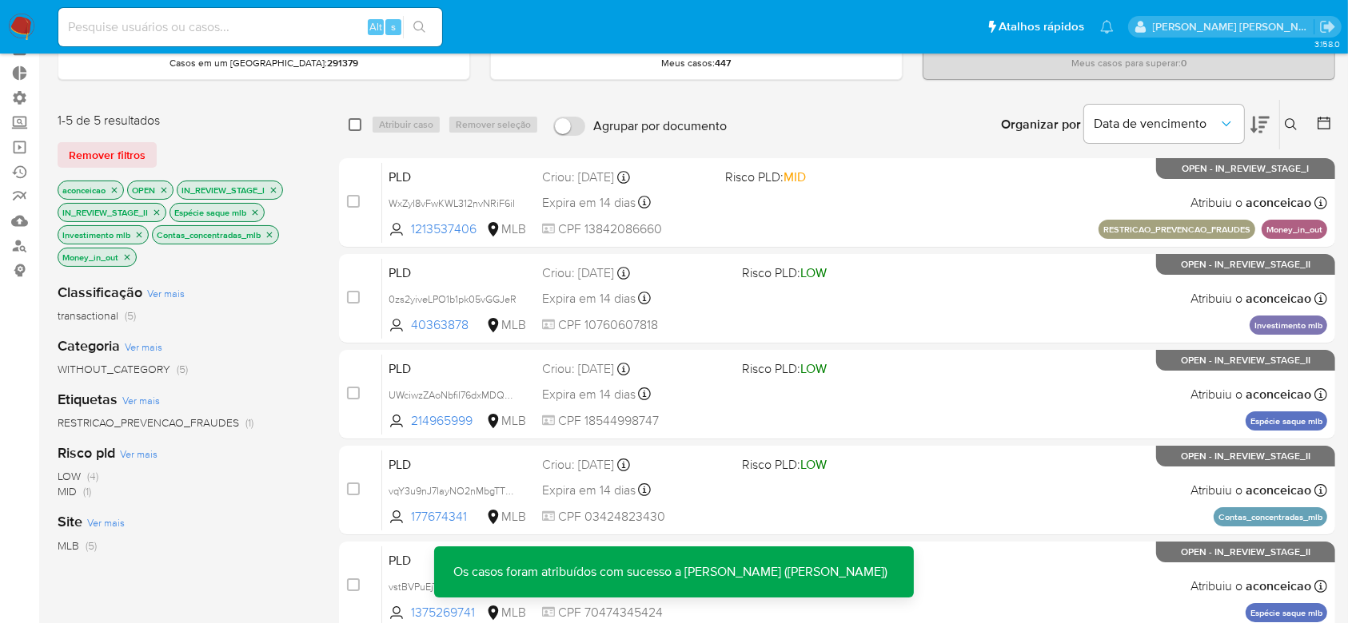
click at [353, 126] on input "checkbox" at bounding box center [355, 124] width 13 height 13
checkbox input "true"
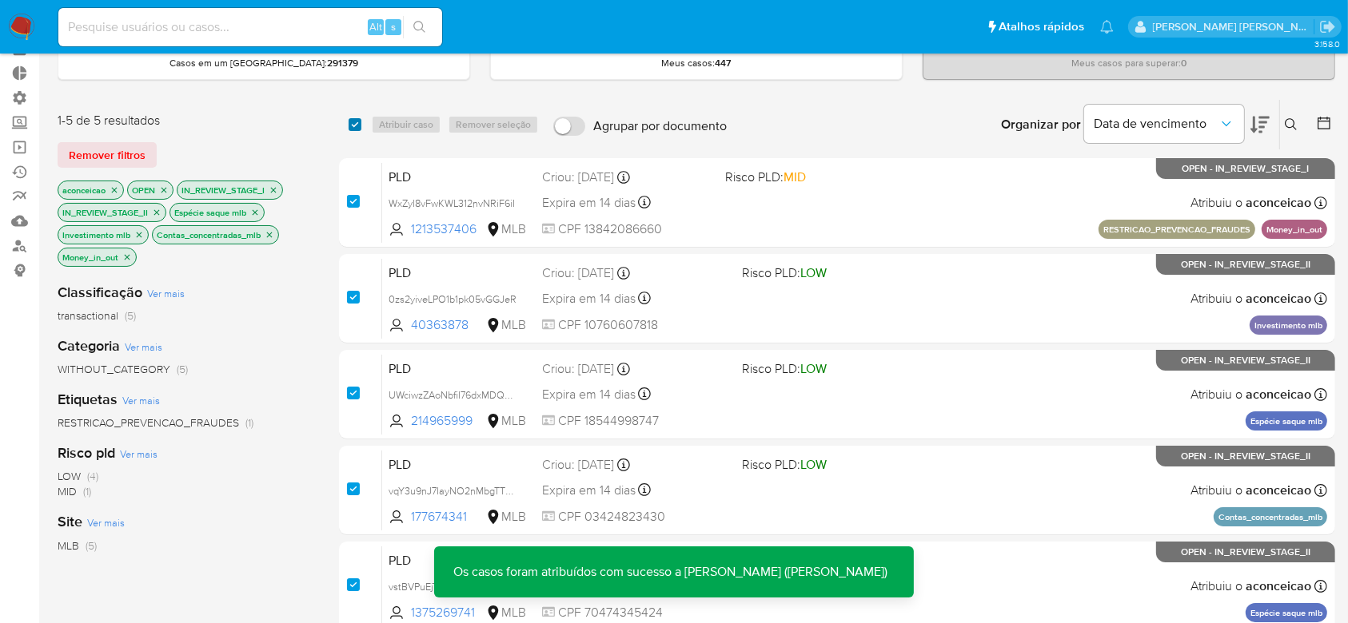
checkbox input "true"
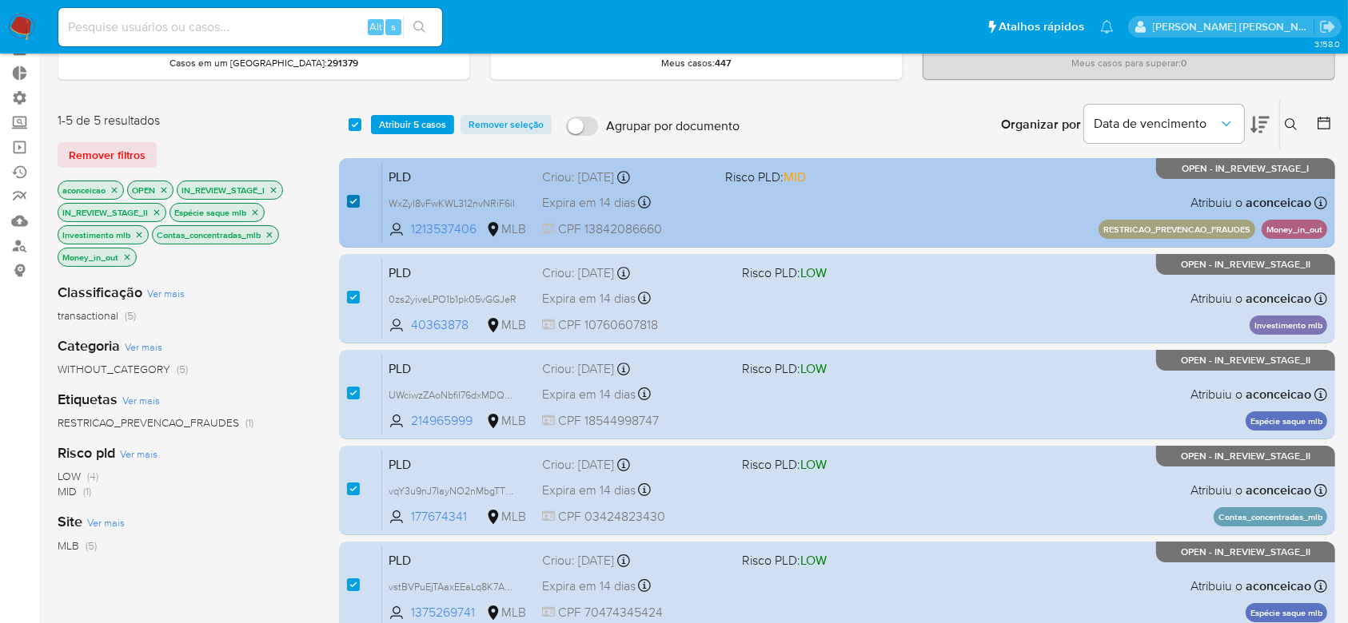
click at [350, 200] on input "checkbox" at bounding box center [353, 201] width 13 height 13
checkbox input "false"
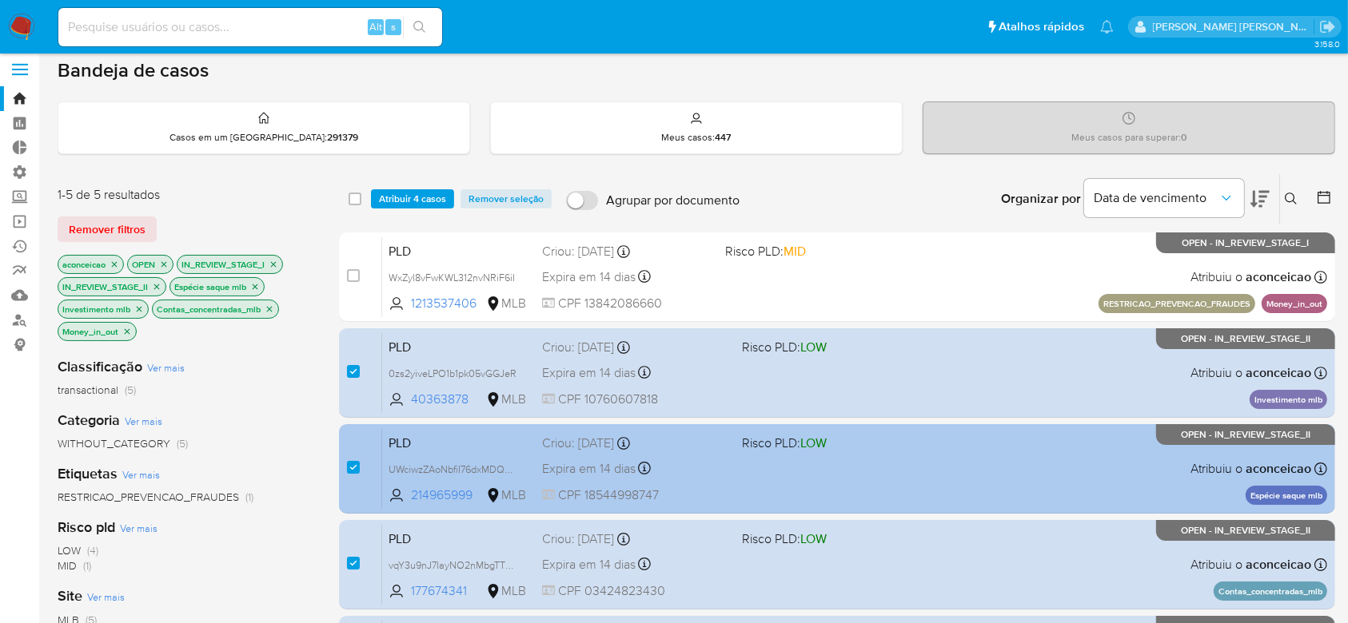
scroll to position [0, 0]
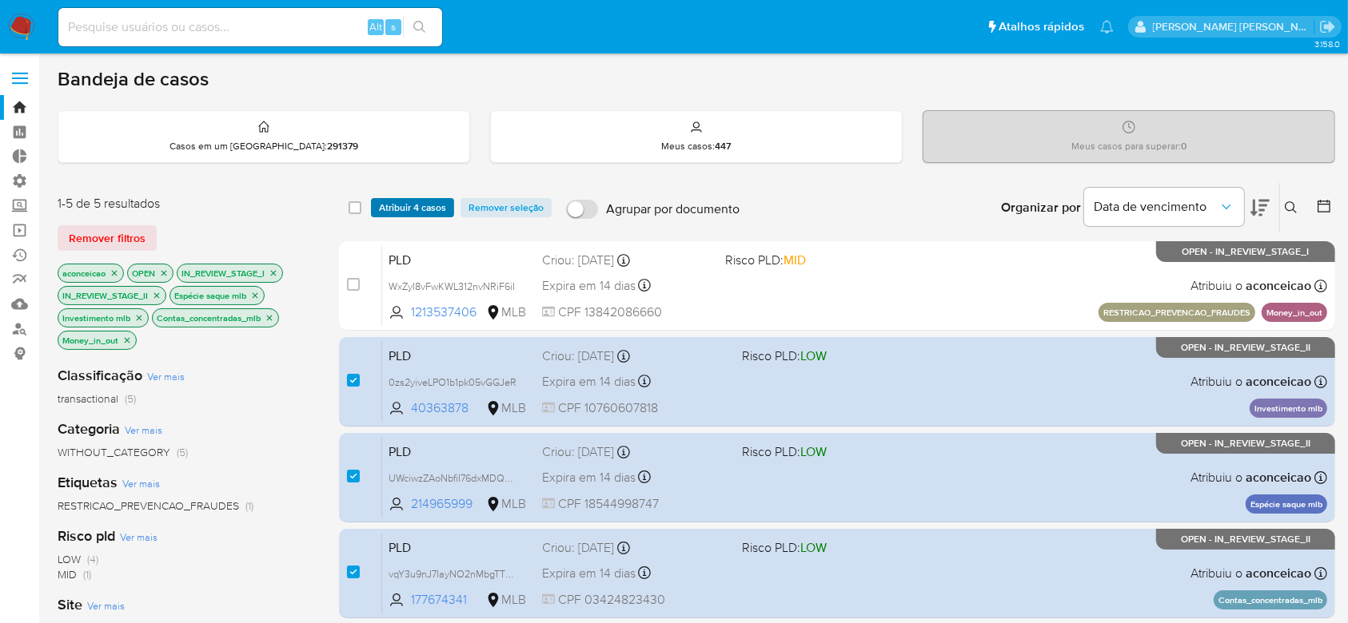
click at [411, 204] on span "Atribuir 4 casos" at bounding box center [412, 208] width 67 height 16
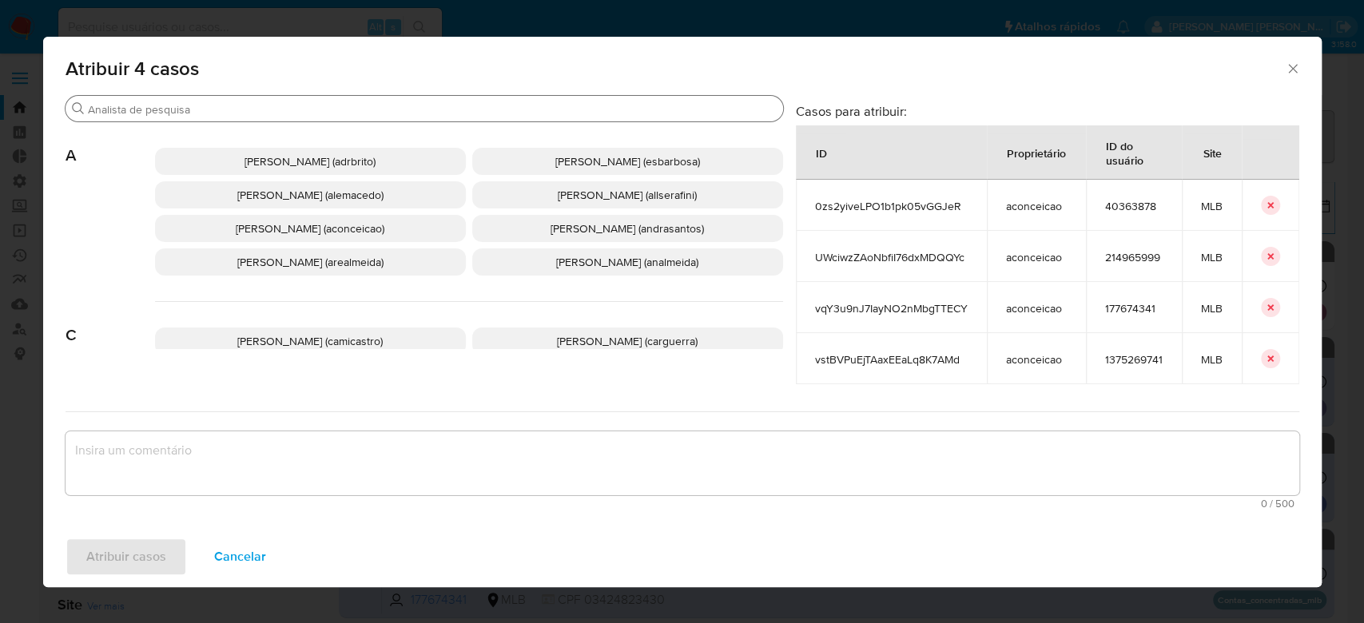
click at [386, 102] on input "Procurar" at bounding box center [432, 109] width 689 height 14
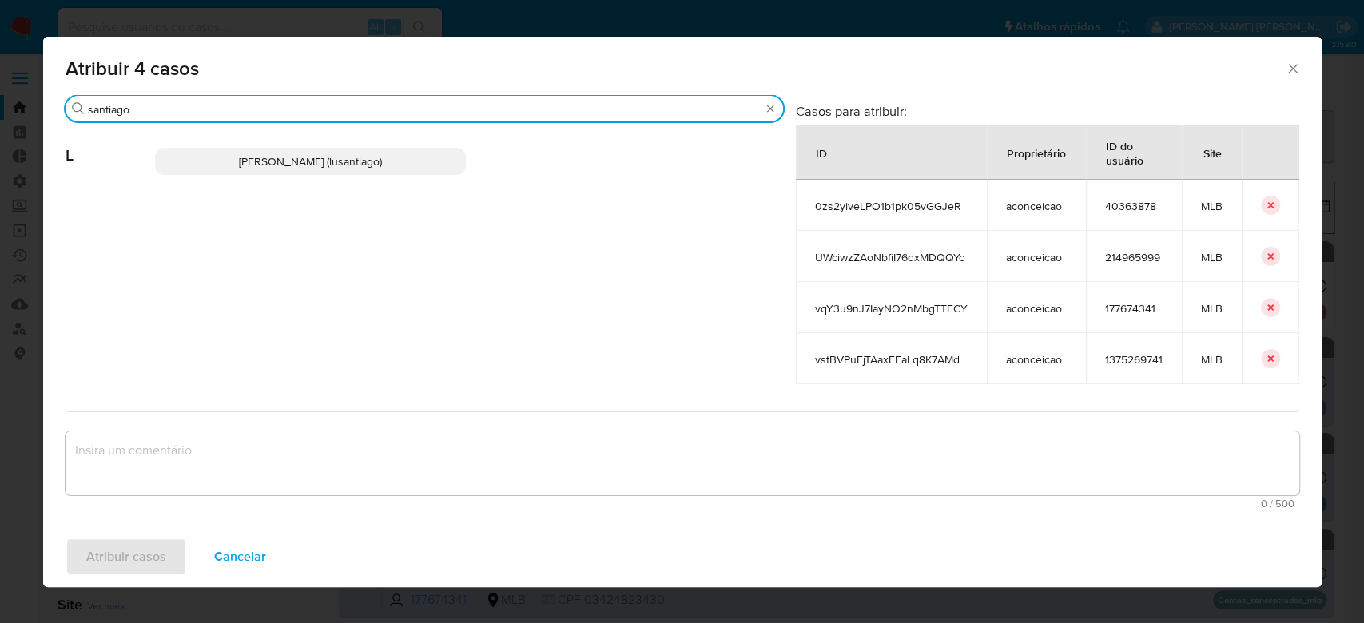
type input "santiago"
click at [345, 164] on span "Lucas Santiago Gouveia Da Silva (lusantiago)" at bounding box center [310, 161] width 143 height 16
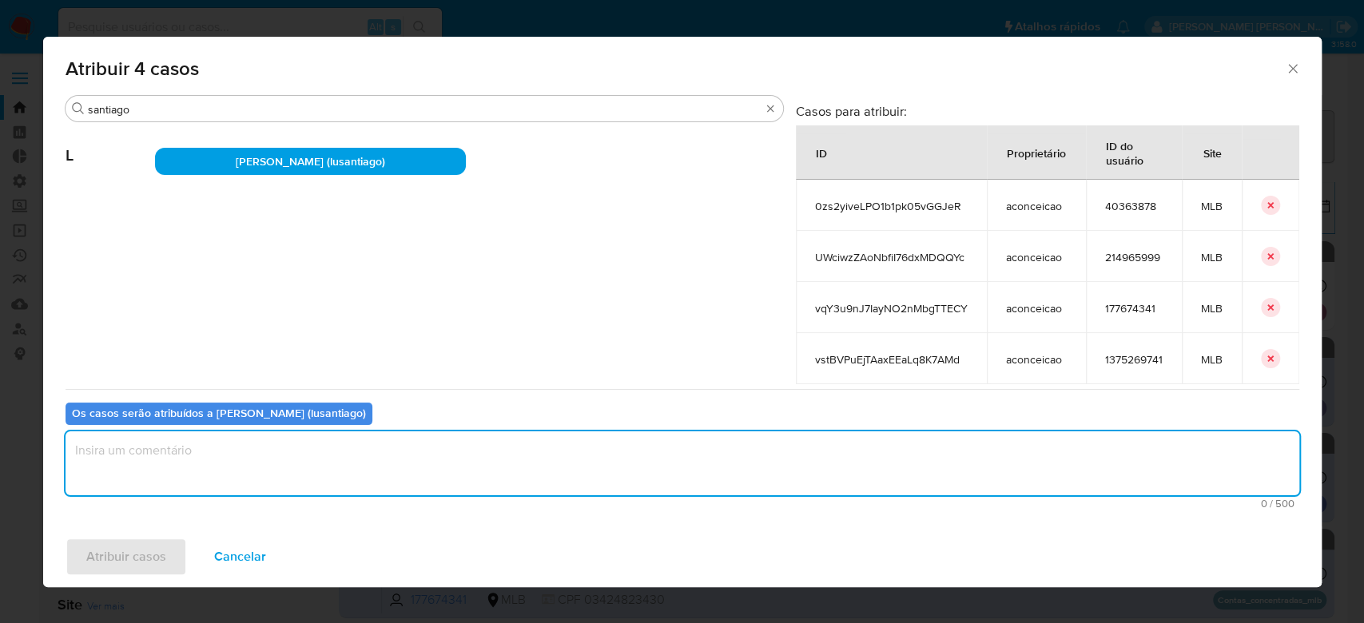
click at [237, 470] on textarea "assign-modal" at bounding box center [683, 464] width 1234 height 64
paste textarea "Para tratamento."
type textarea "Para tratamento."
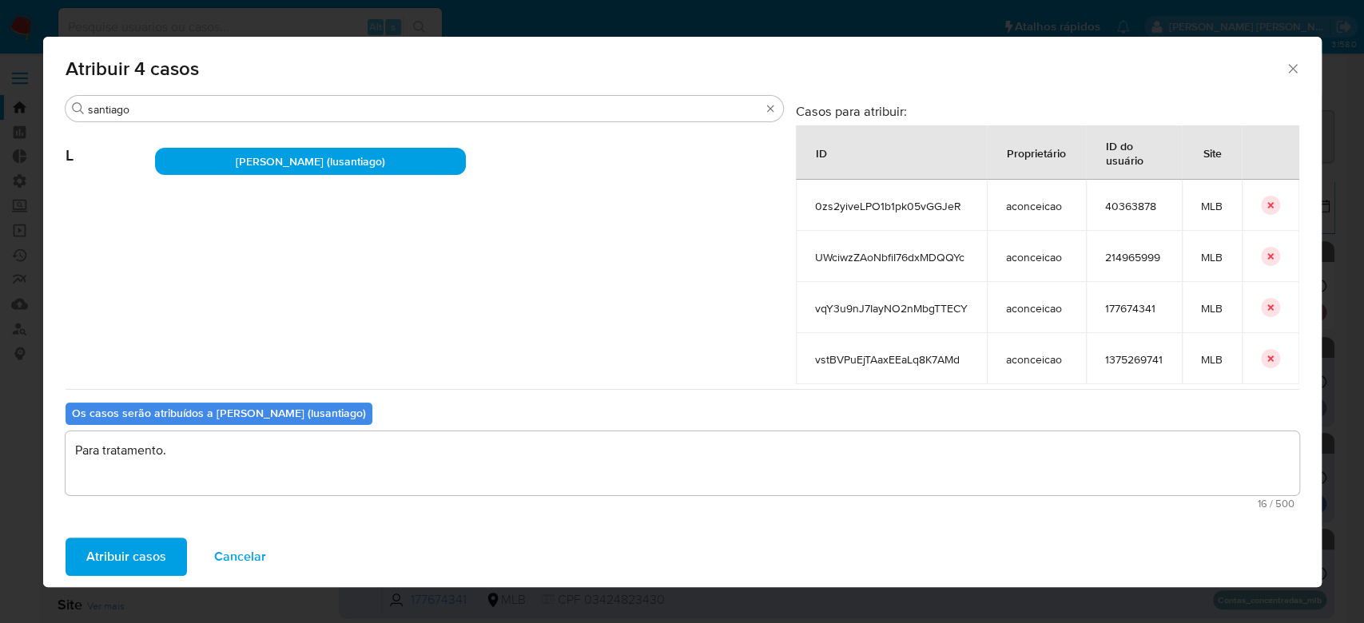
click at [111, 564] on span "Atribuir casos" at bounding box center [126, 557] width 80 height 35
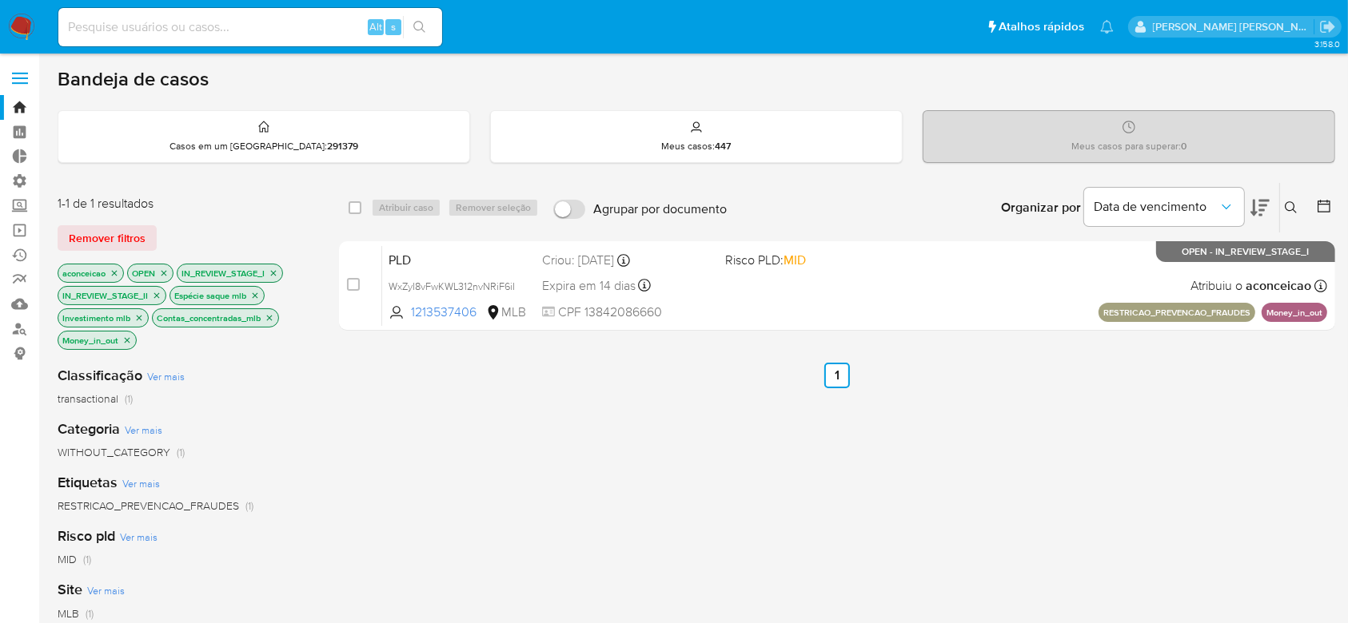
click at [115, 271] on icon "close-filter" at bounding box center [115, 273] width 6 height 6
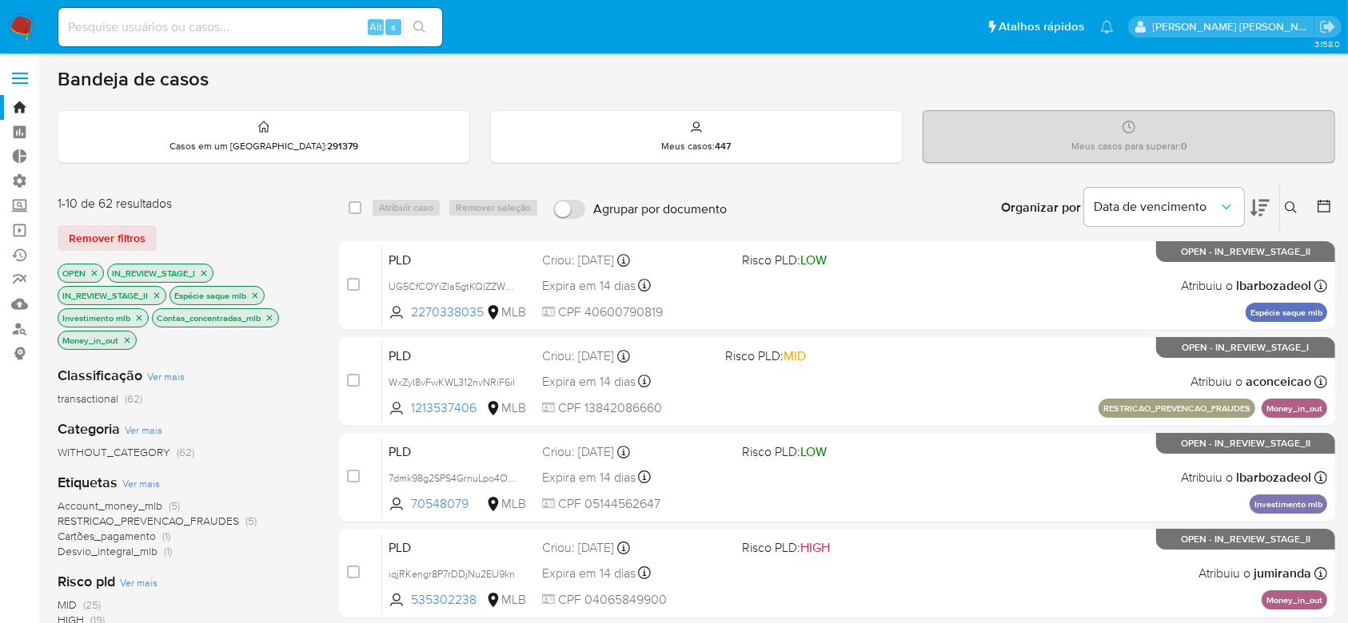
click at [260, 296] on icon "close-filter" at bounding box center [255, 296] width 10 height 10
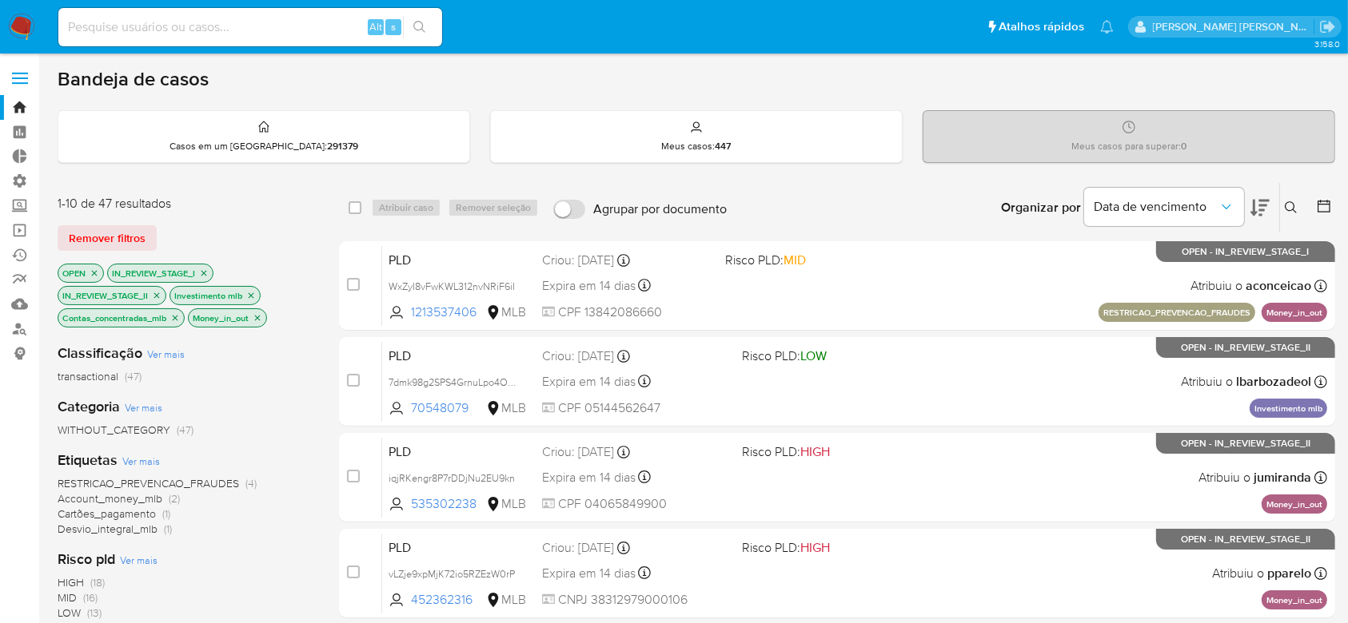
click at [249, 296] on icon "close-filter" at bounding box center [252, 296] width 6 height 6
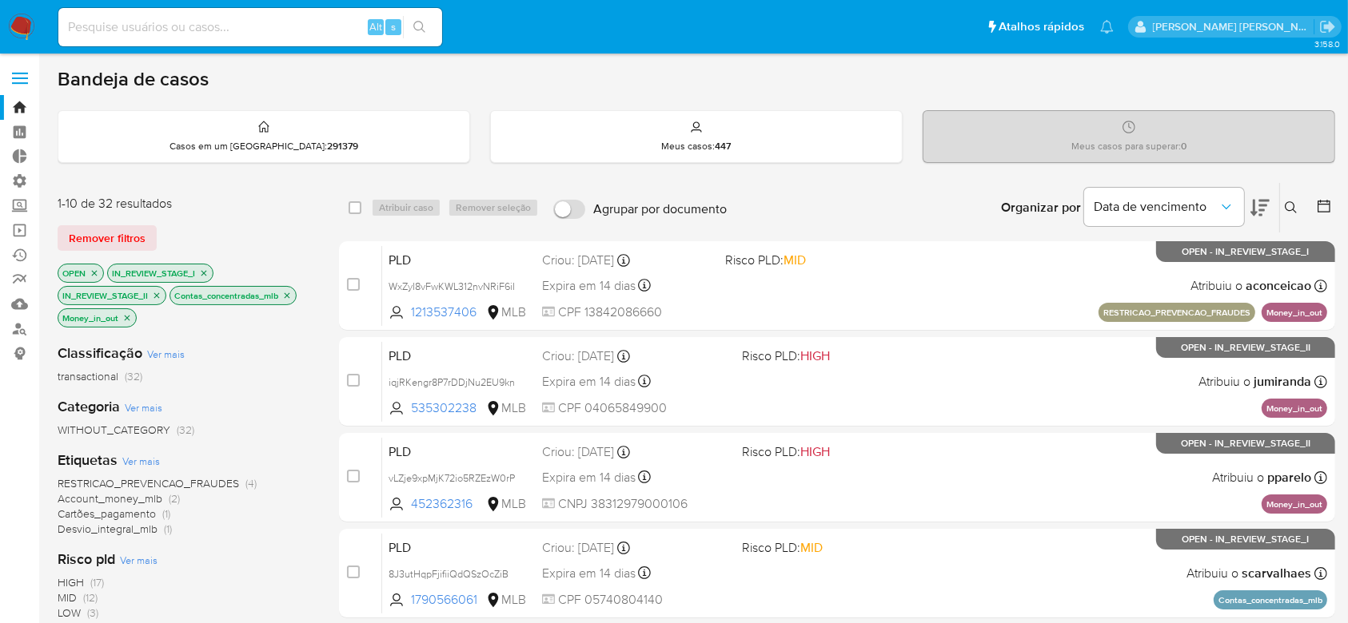
click at [290, 297] on icon "close-filter" at bounding box center [287, 296] width 10 height 10
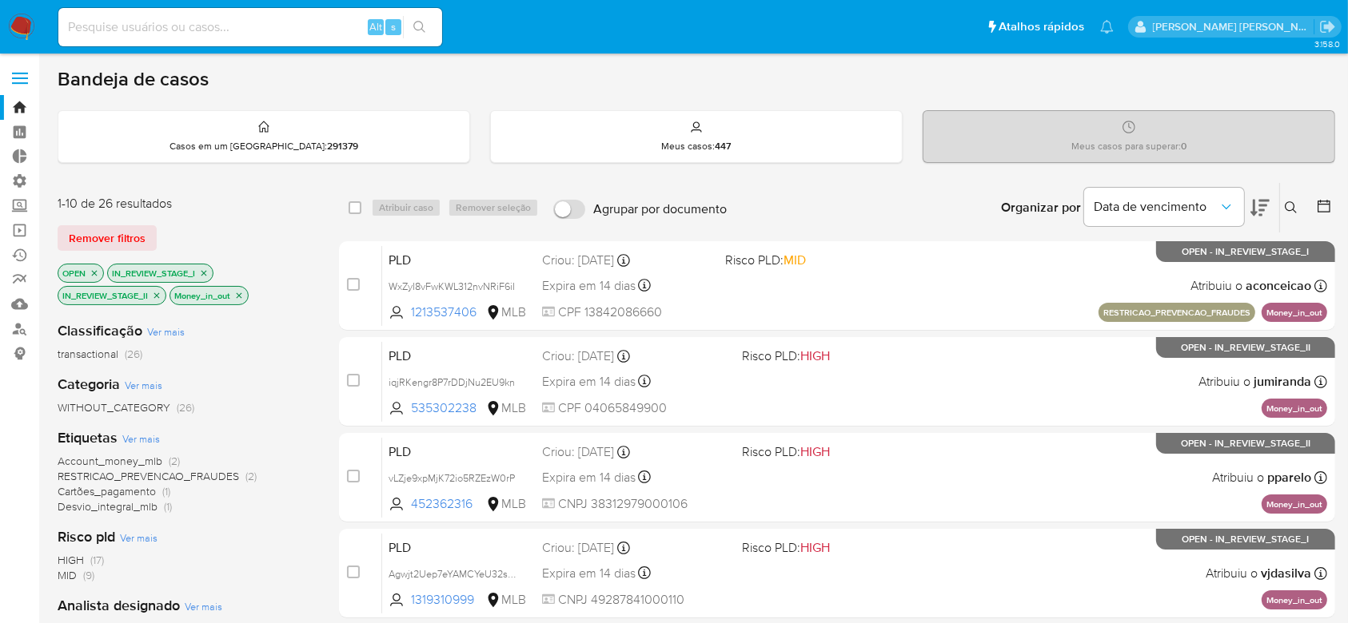
click at [238, 295] on icon "close-filter" at bounding box center [239, 296] width 10 height 10
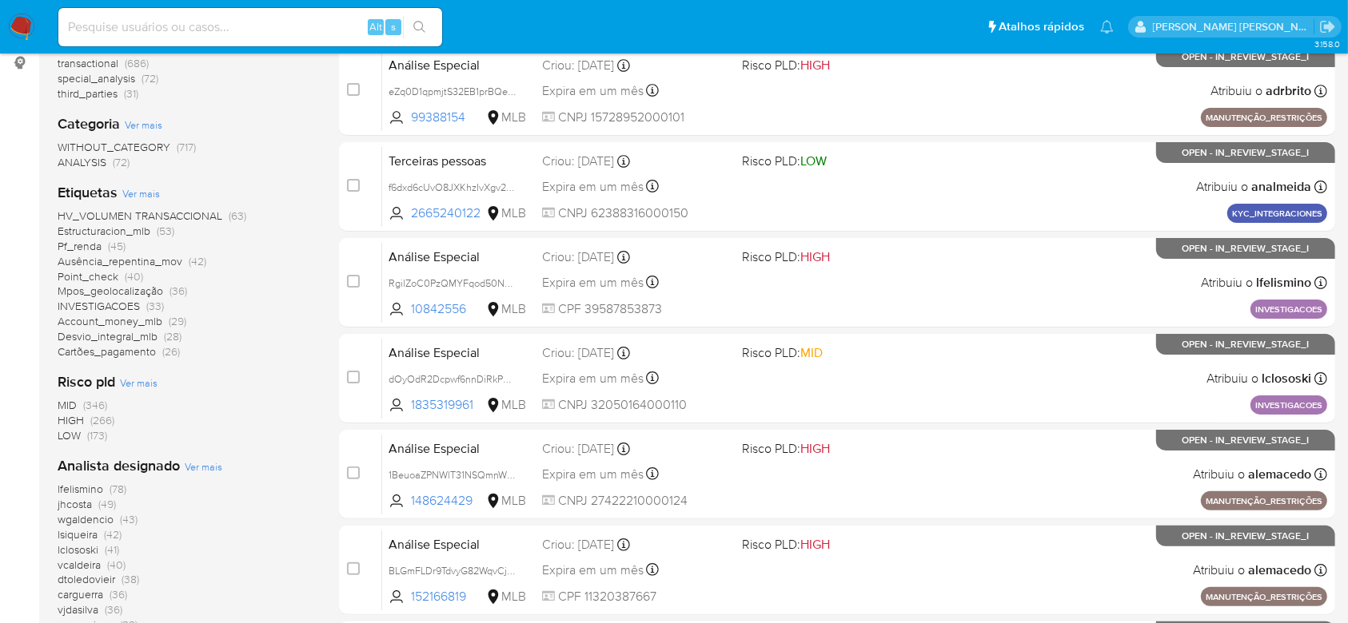
scroll to position [320, 0]
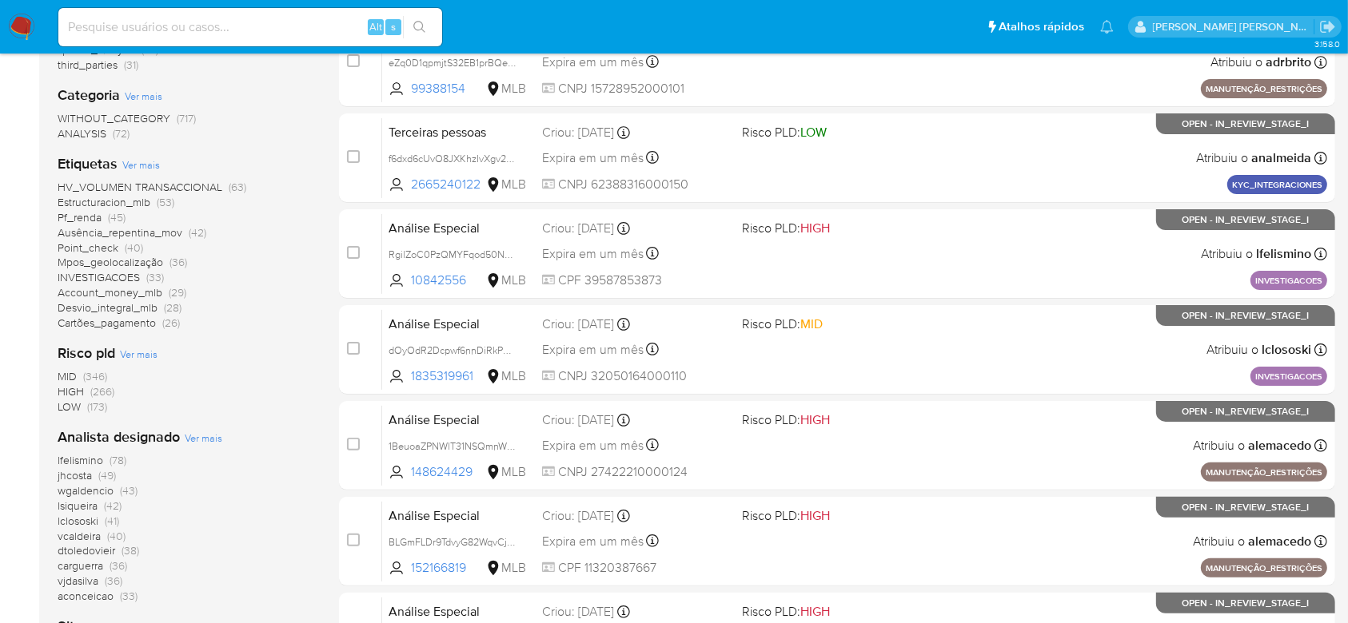
click at [74, 472] on span "jhcosta" at bounding box center [75, 476] width 34 height 16
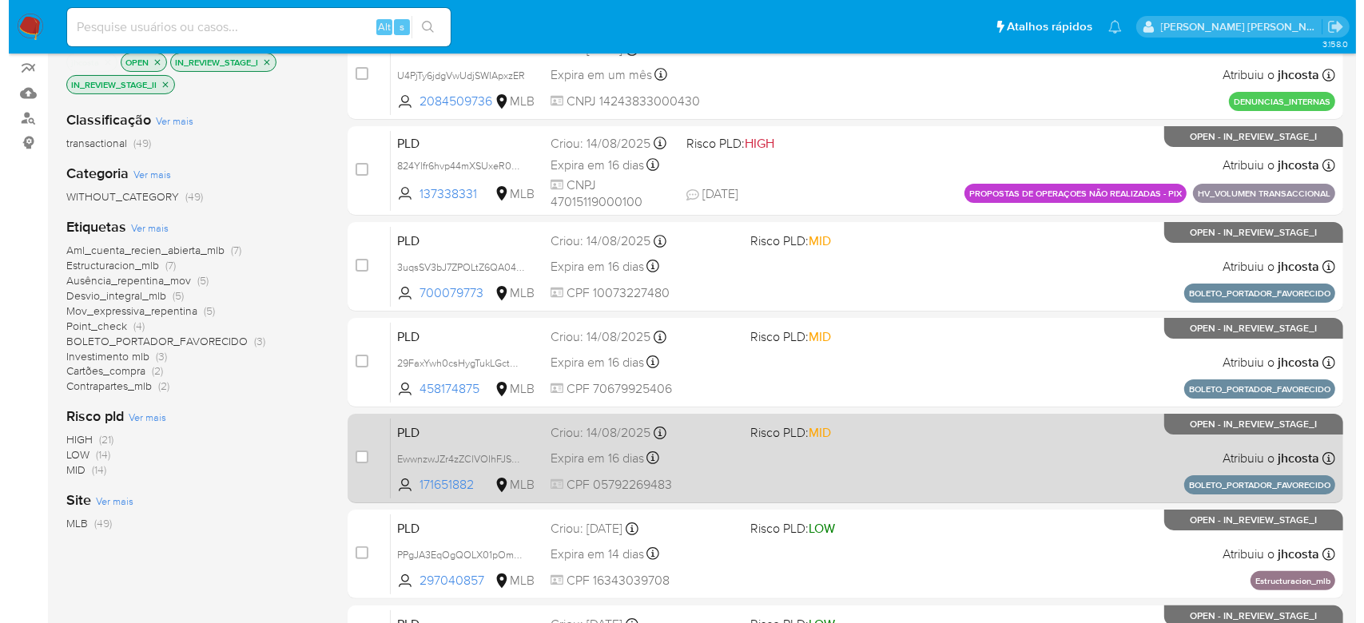
scroll to position [106, 0]
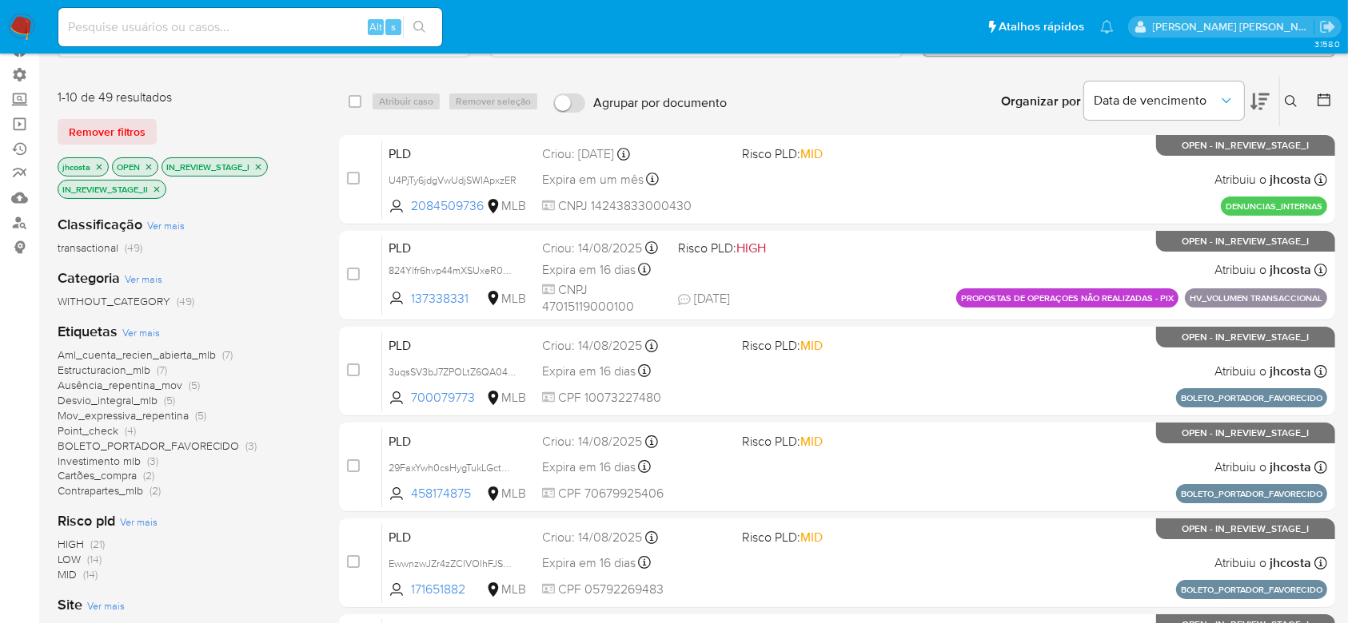
click at [149, 337] on span "Ver mais" at bounding box center [141, 332] width 38 height 14
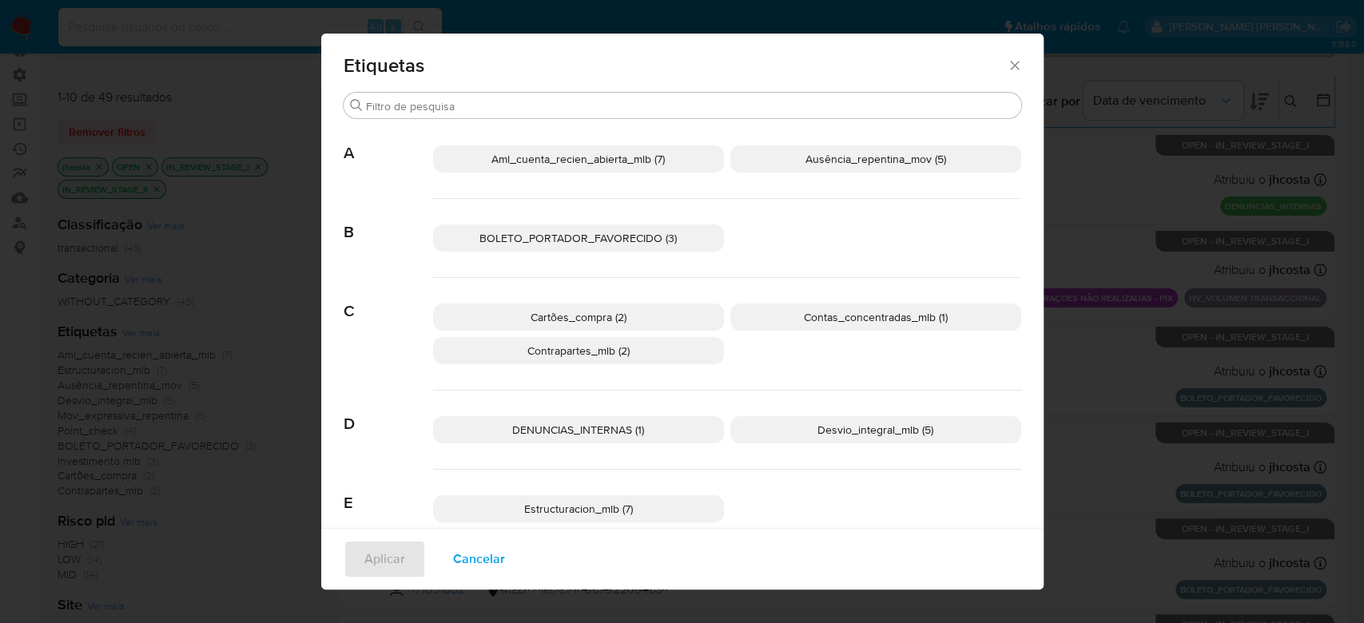
click at [611, 153] on span "Aml_cuenta_recien_abierta_mlb (7)" at bounding box center [578, 159] width 173 height 16
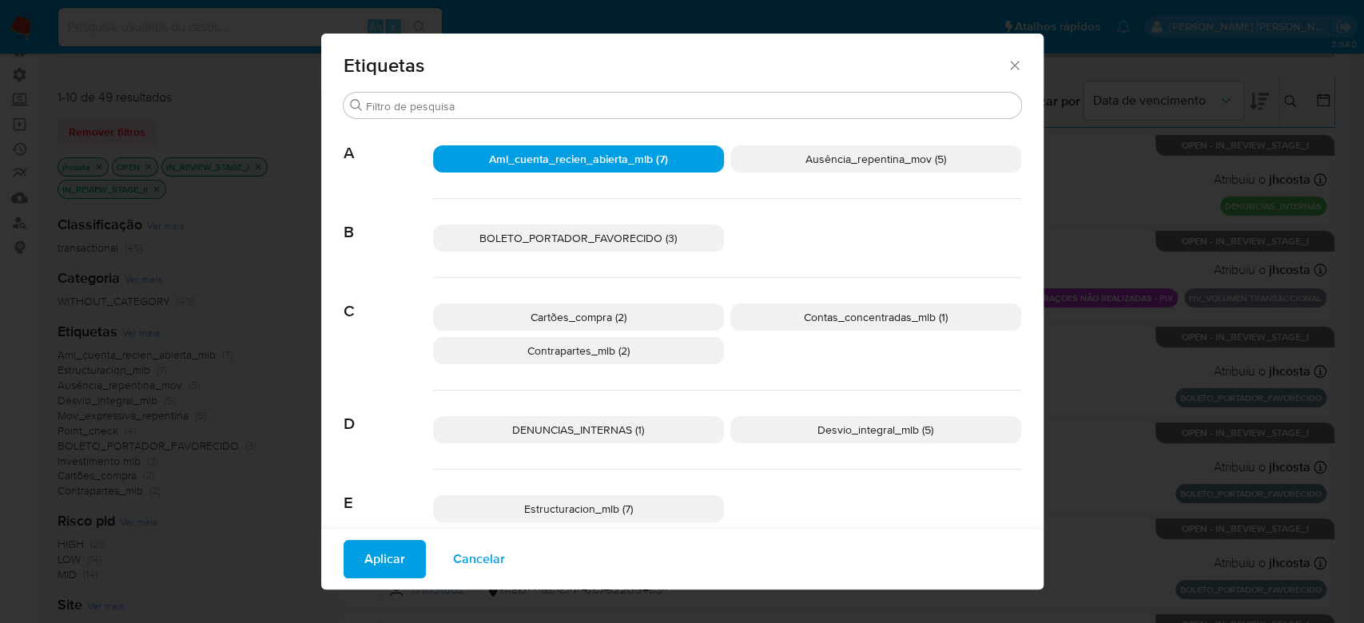
click at [608, 161] on span "Aml_cuenta_recien_abierta_mlb (7)" at bounding box center [578, 159] width 179 height 16
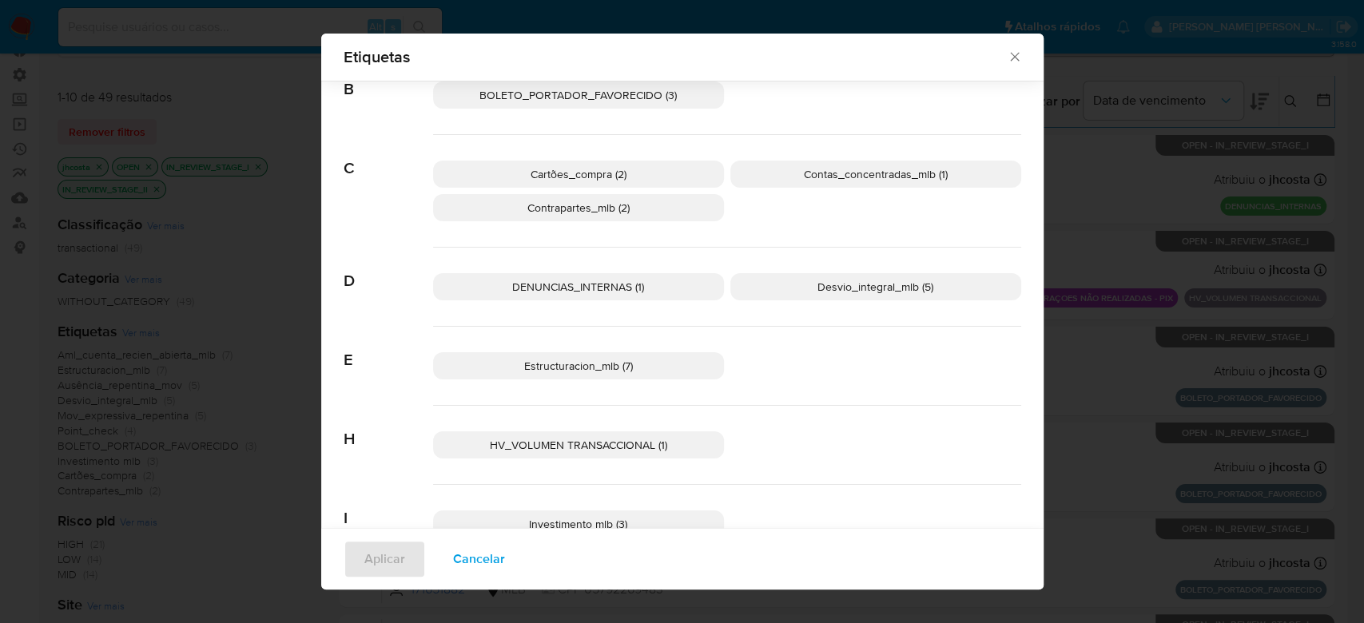
scroll to position [201, 0]
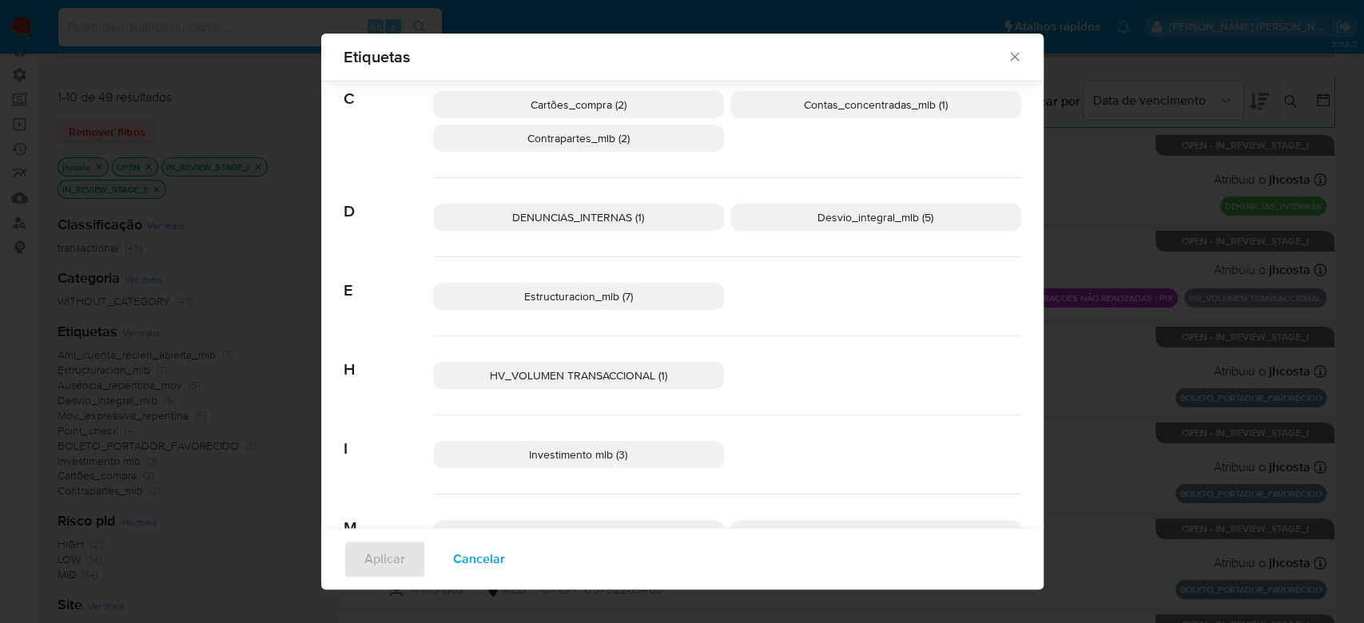
click at [627, 294] on p "Estructuracion_mlb (7)" at bounding box center [578, 296] width 291 height 27
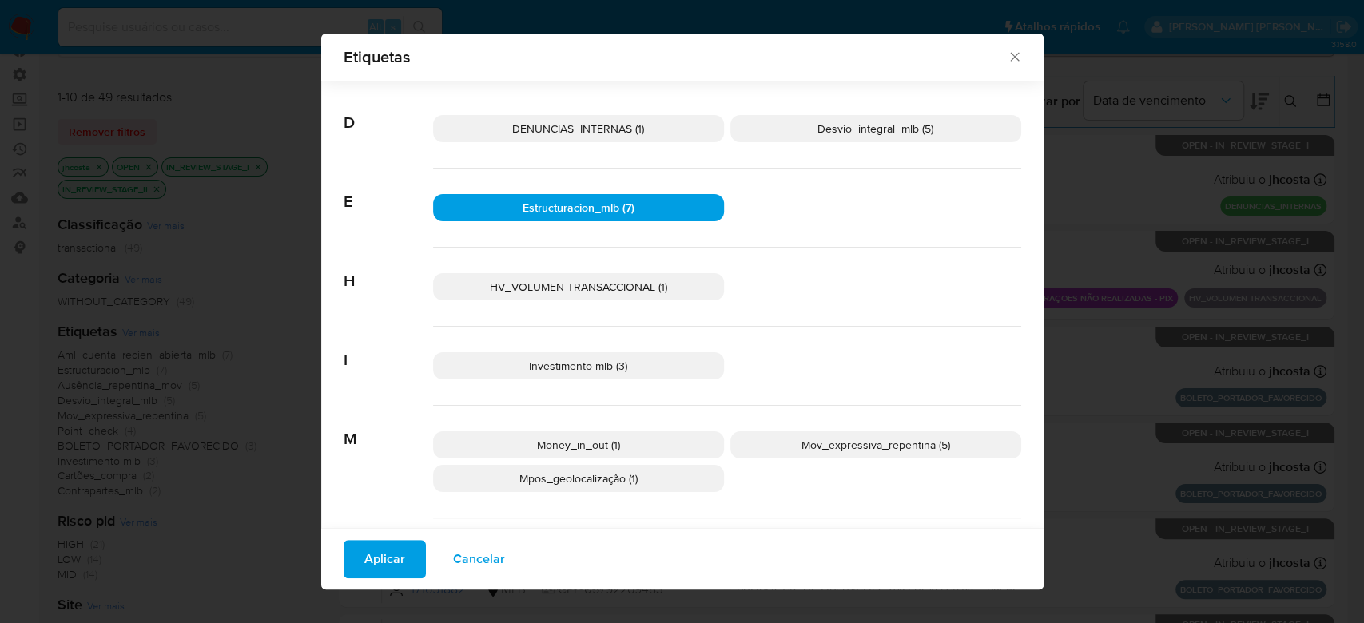
scroll to position [414, 0]
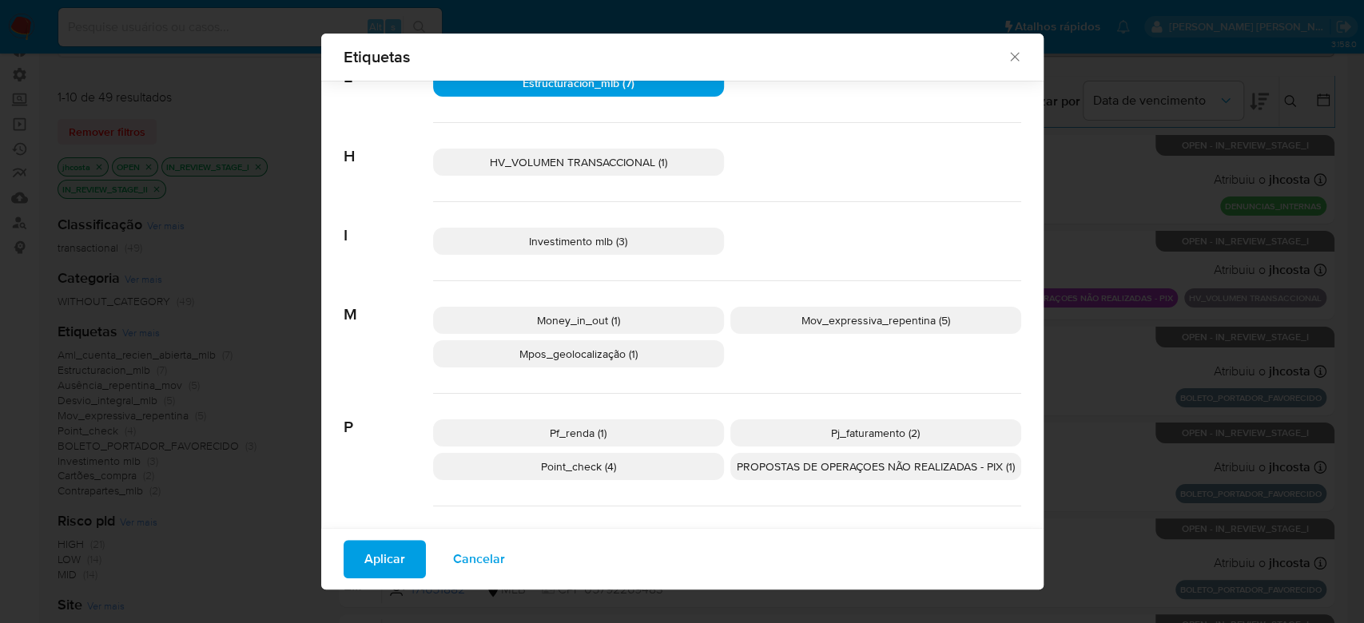
click at [634, 237] on p "Investimento mlb (3)" at bounding box center [578, 241] width 291 height 27
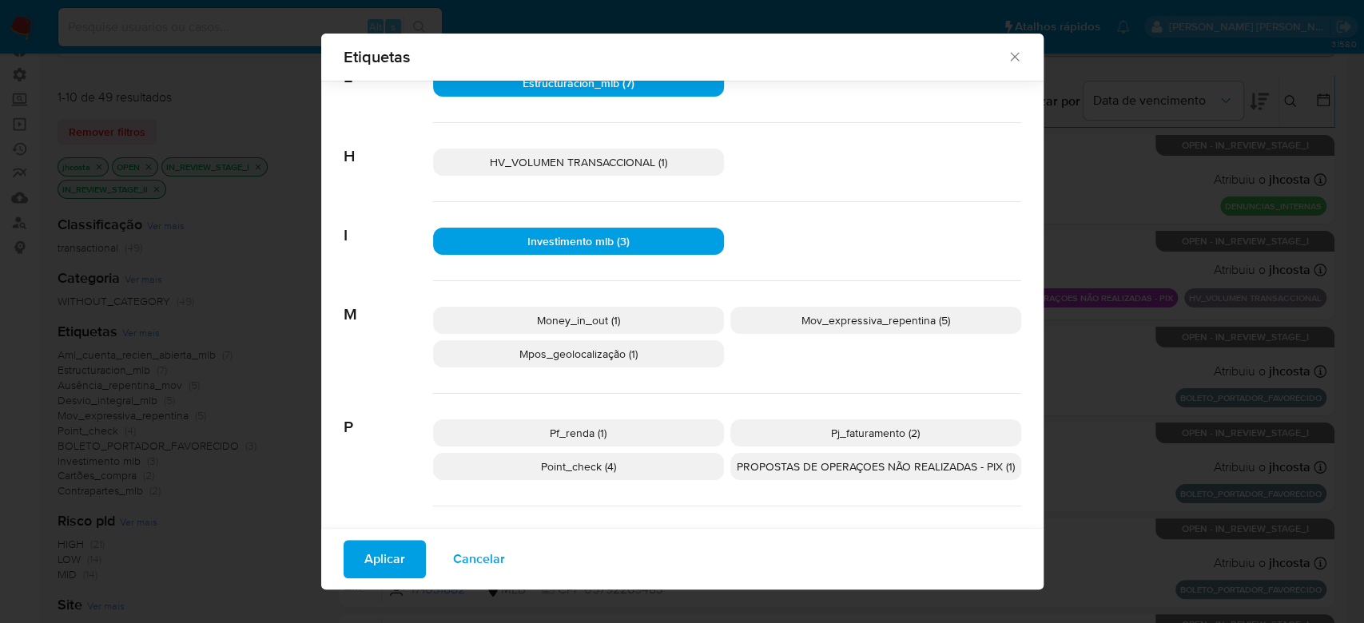
click at [619, 315] on p "Money_in_out (1)" at bounding box center [578, 320] width 291 height 27
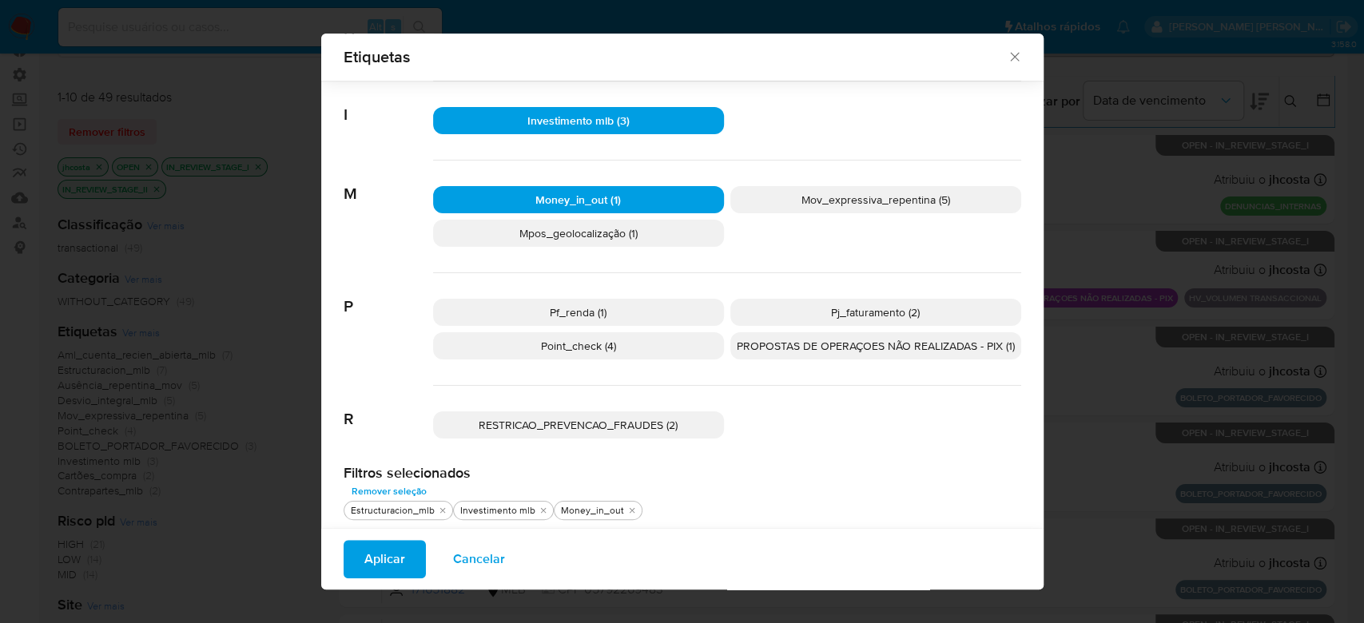
scroll to position [536, 0]
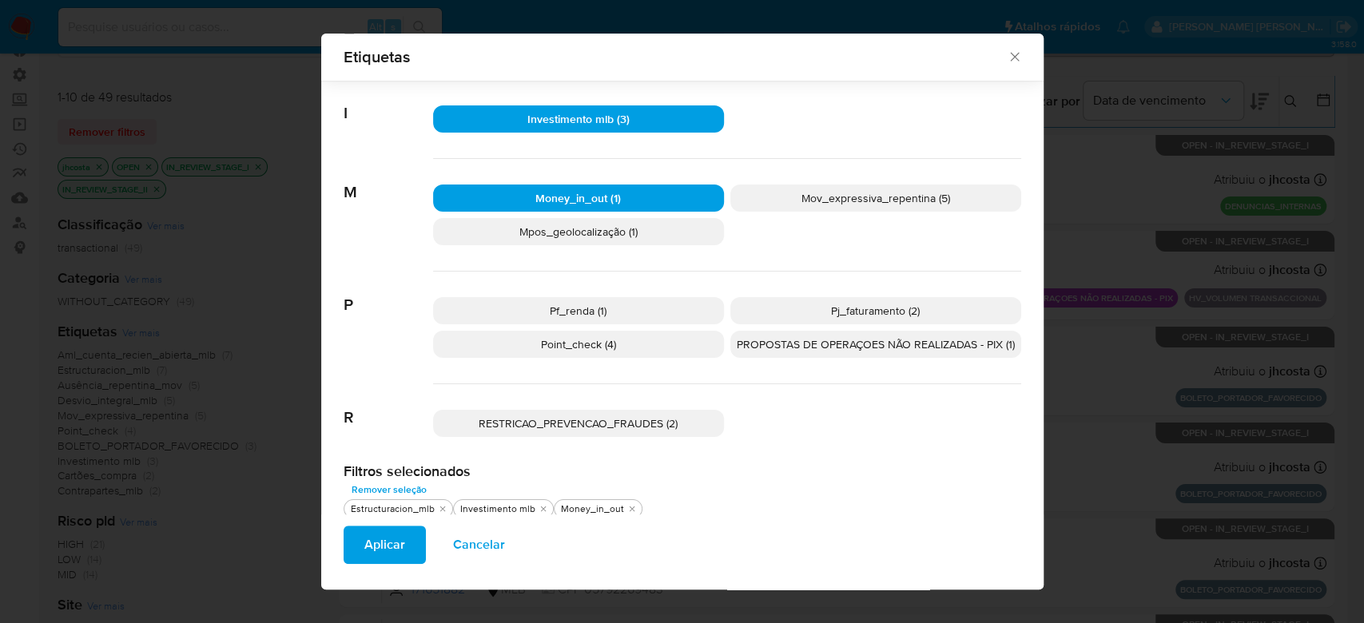
click at [619, 308] on p "Pf_renda (1)" at bounding box center [578, 310] width 291 height 27
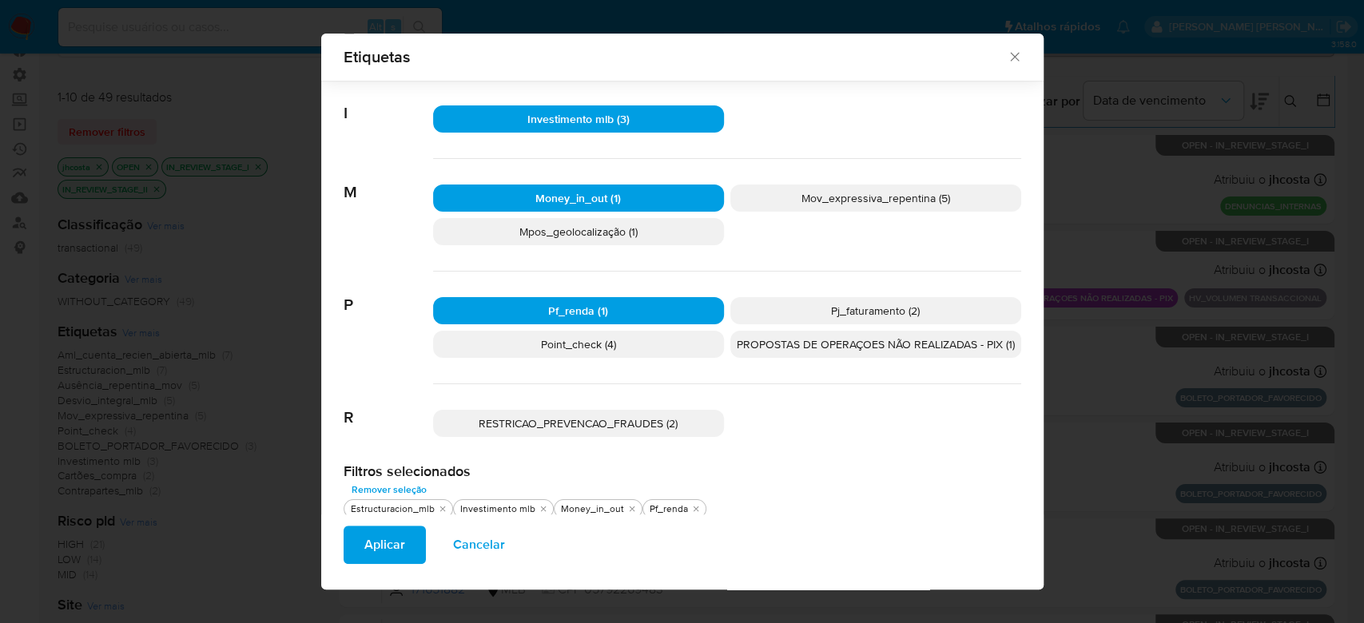
click at [763, 306] on p "Pj_faturamento (2)" at bounding box center [876, 310] width 291 height 27
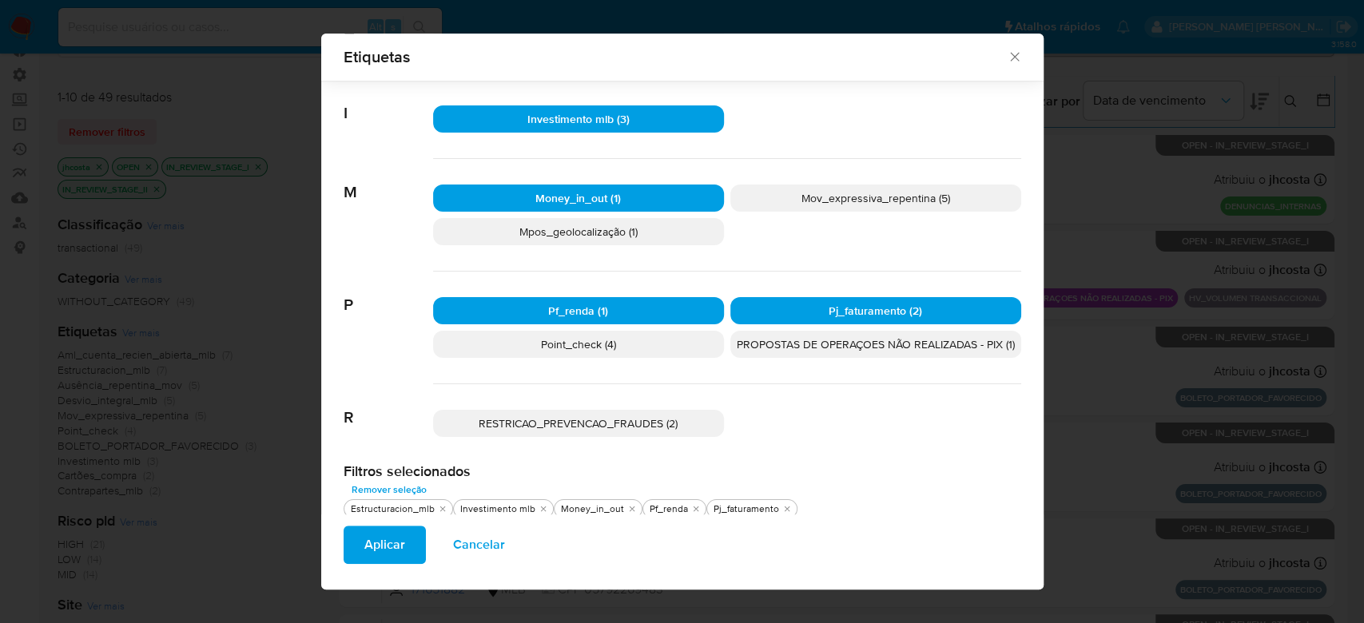
click at [608, 341] on p "Point_check (4)" at bounding box center [578, 344] width 291 height 27
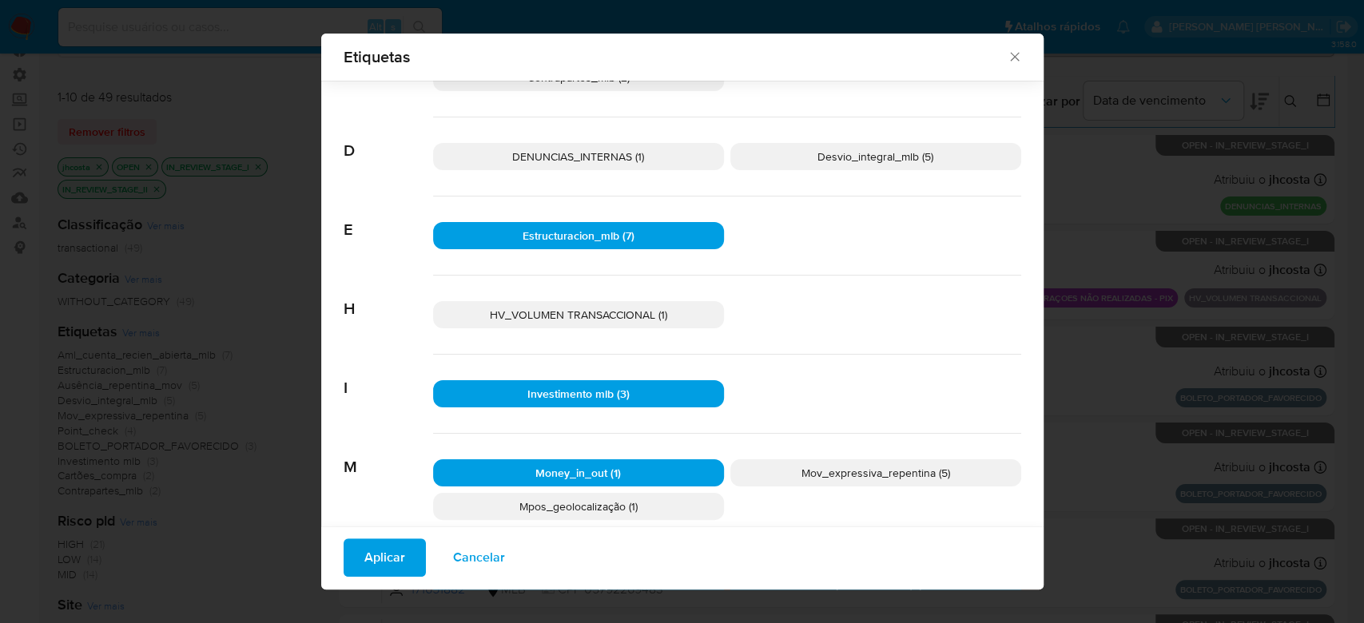
scroll to position [230, 0]
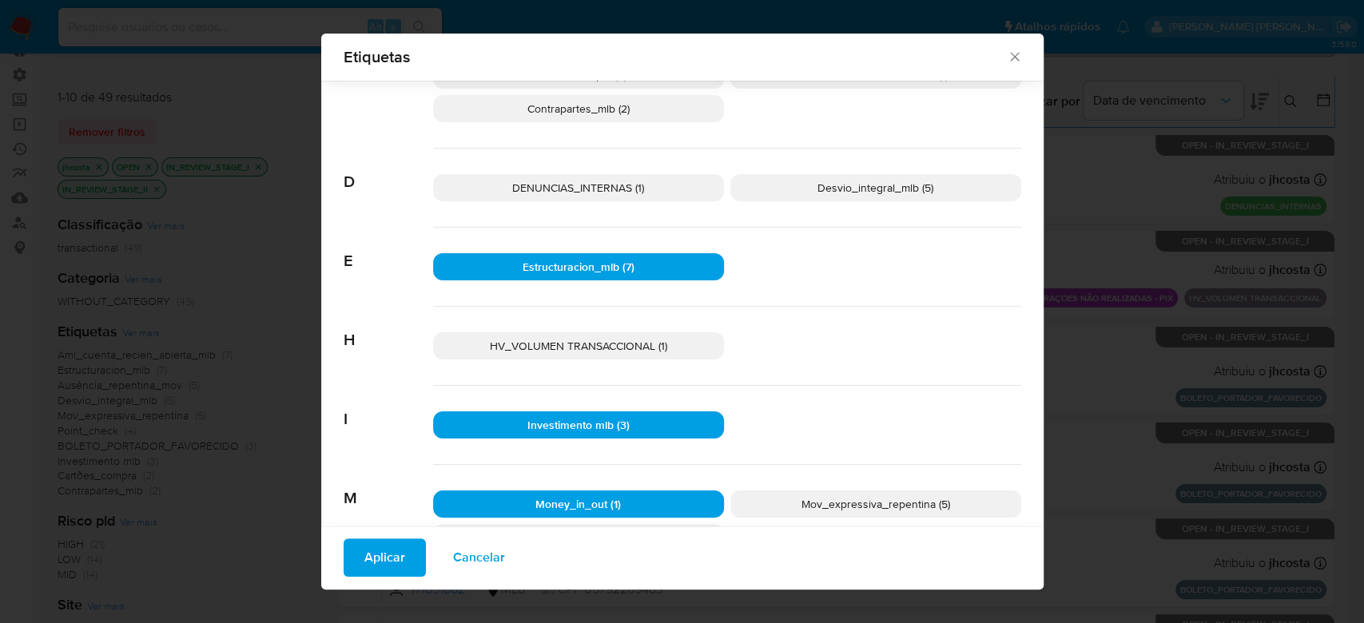
click at [870, 189] on span "Desvio_integral_mlb (5)" at bounding box center [876, 188] width 116 height 16
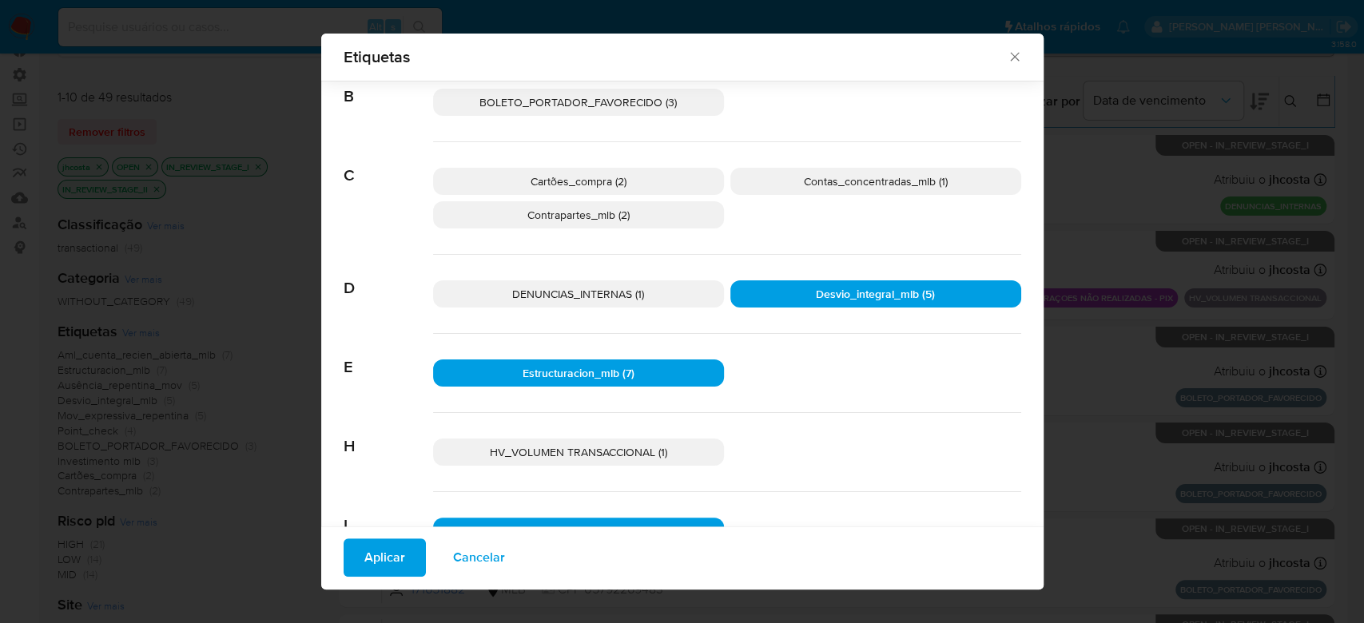
scroll to position [18, 0]
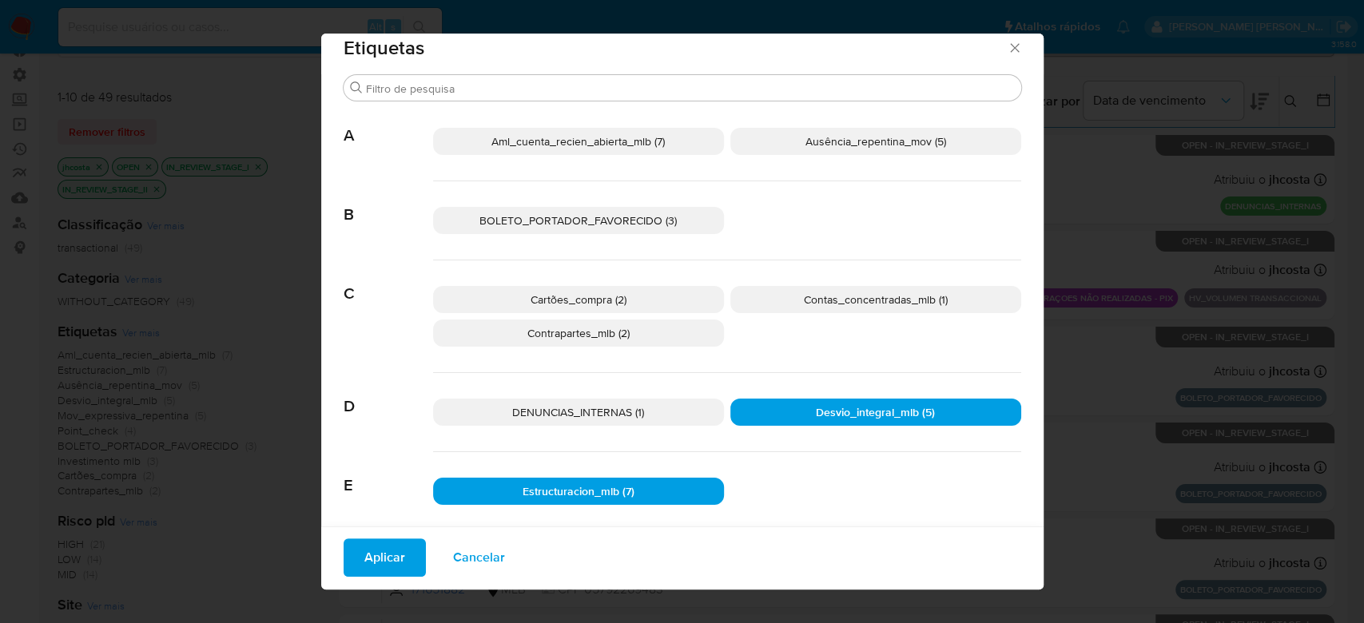
click at [552, 337] on span "Contrapartes_mlb (2)" at bounding box center [579, 333] width 102 height 16
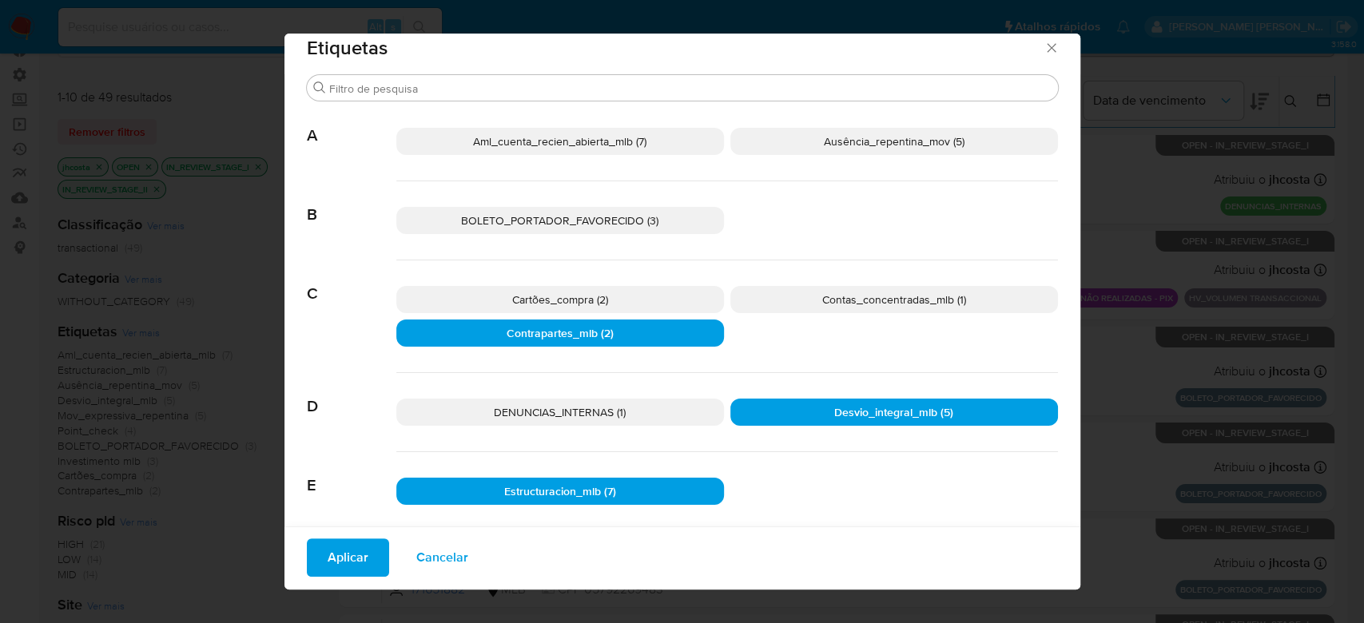
click at [1062, 309] on div "Procurar A Aml_cuenta_recien_abierta_mlb (7) Ausência_repentina_mov (5) B BOLET…" at bounding box center [683, 567] width 796 height 985
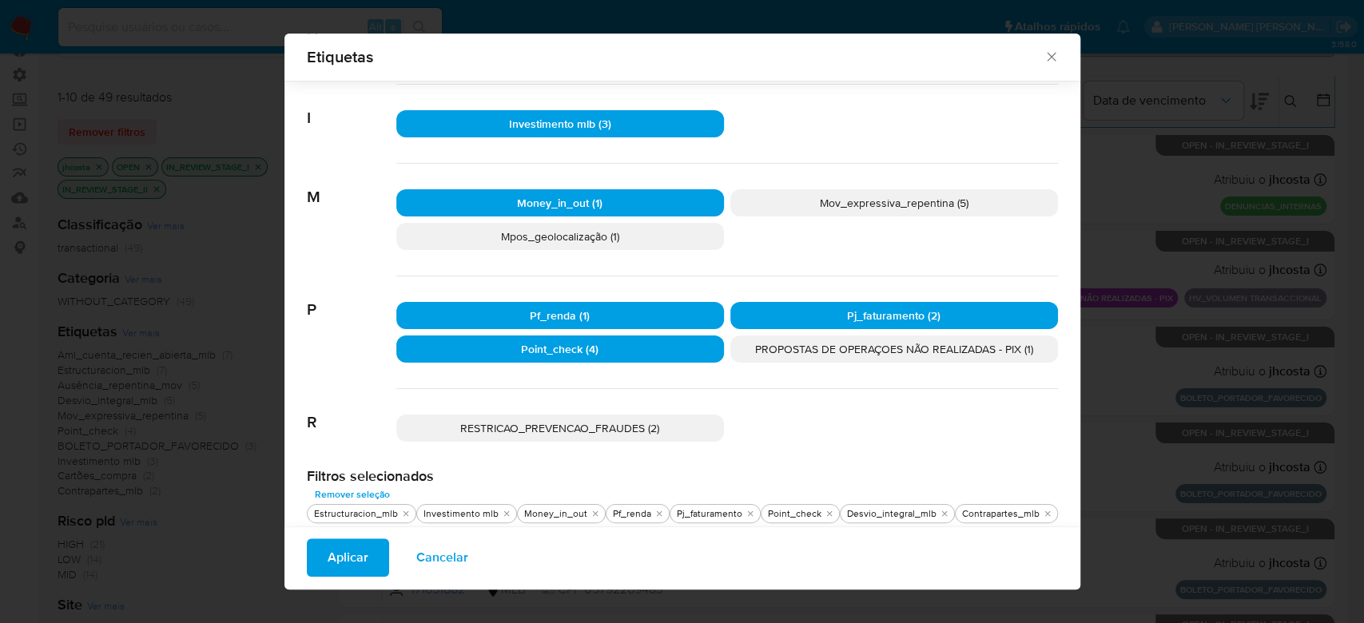
scroll to position [537, 0]
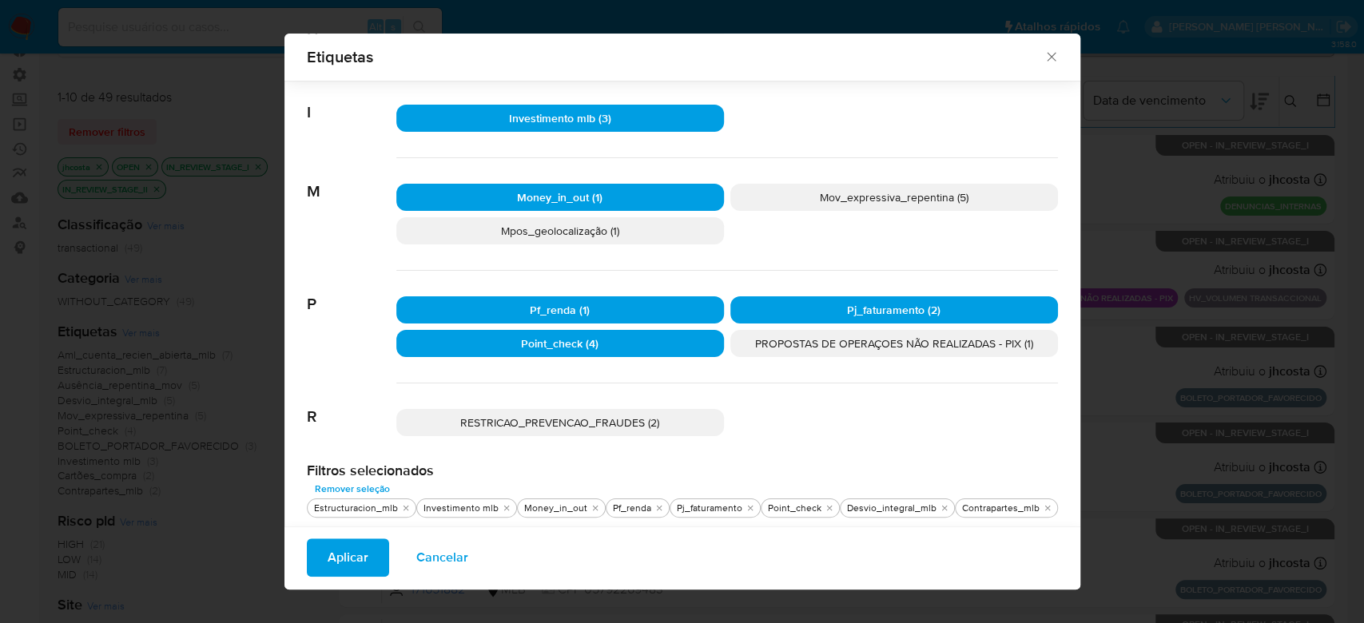
click at [362, 559] on span "Aplicar" at bounding box center [348, 557] width 41 height 35
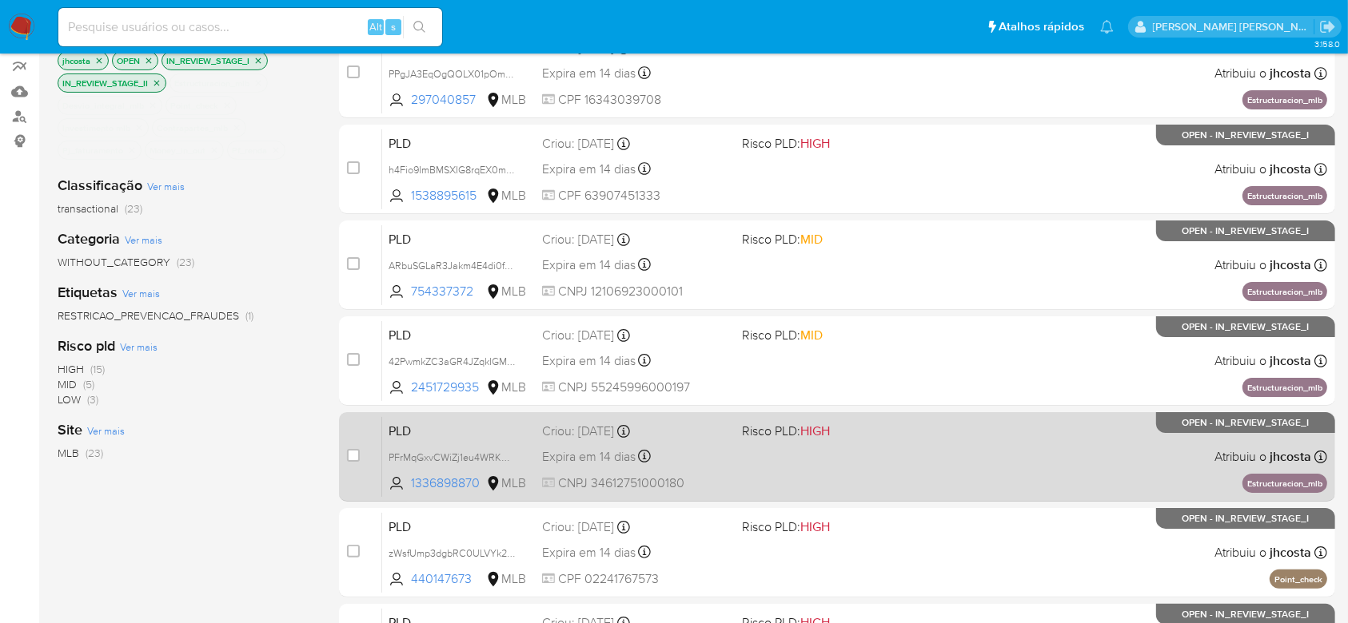
scroll to position [106, 0]
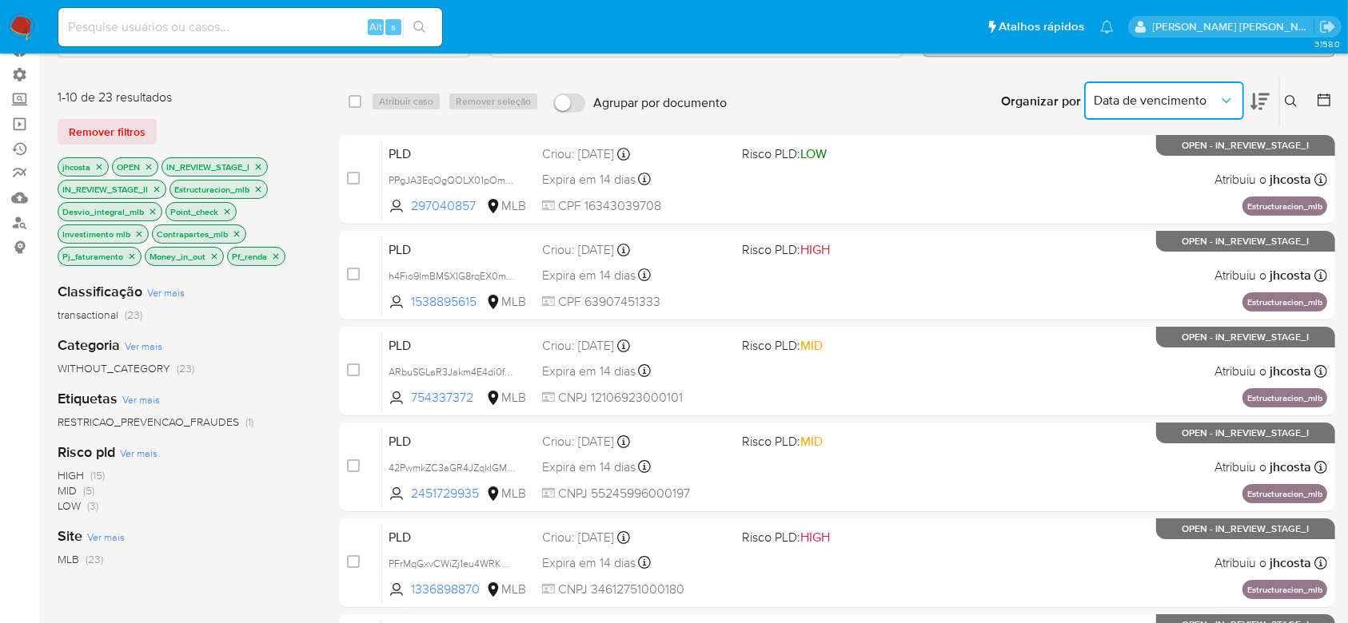
click at [1227, 96] on icon "Organizar por" at bounding box center [1226, 101] width 16 height 16
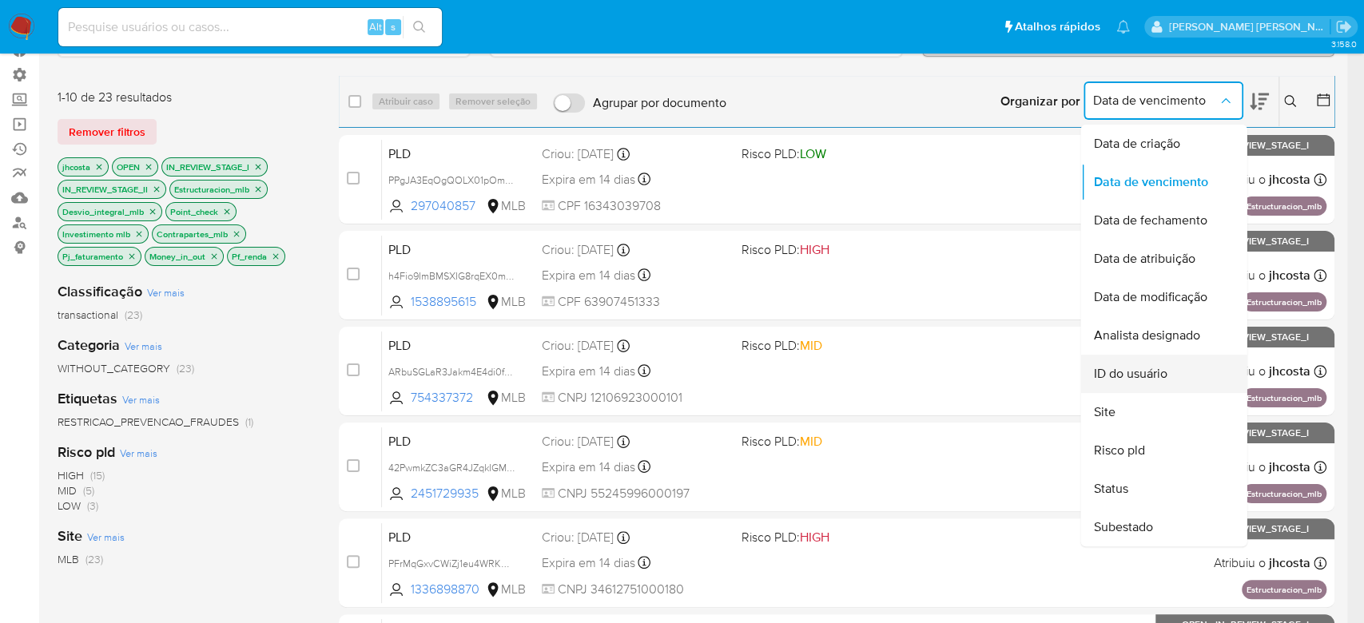
click at [1148, 373] on span "ID do usuário" at bounding box center [1131, 374] width 74 height 16
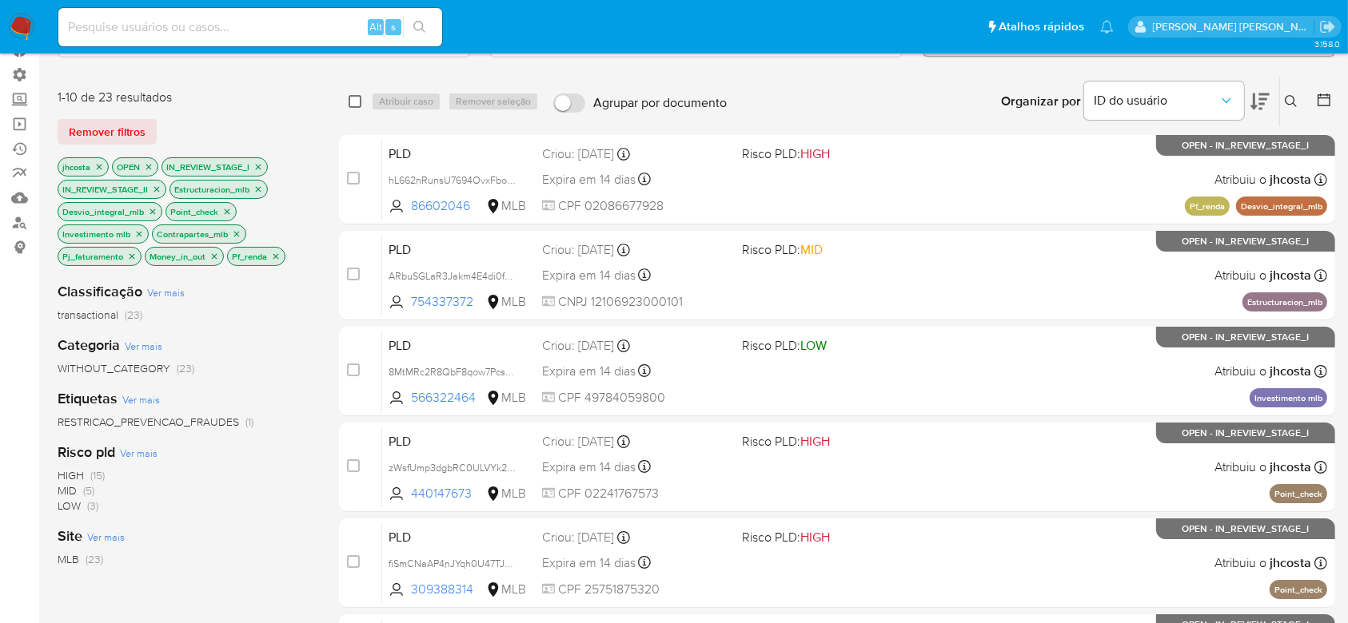
click at [356, 98] on input "checkbox" at bounding box center [355, 101] width 13 height 13
checkbox input "true"
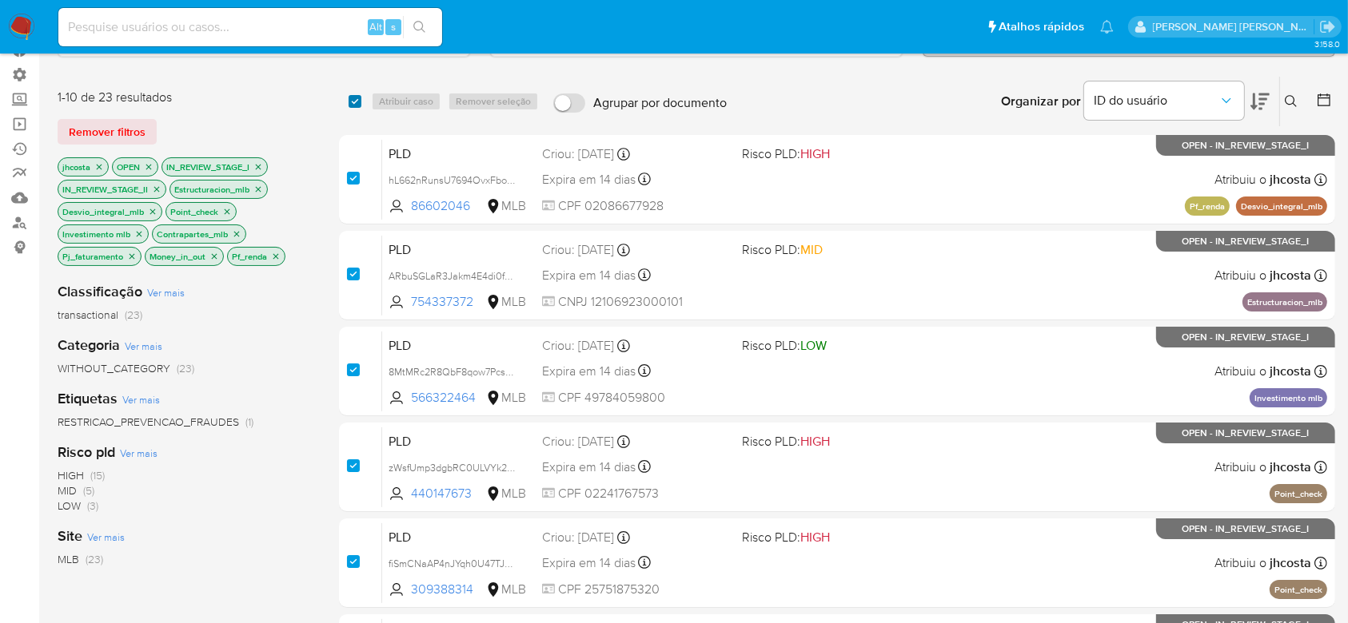
checkbox input "true"
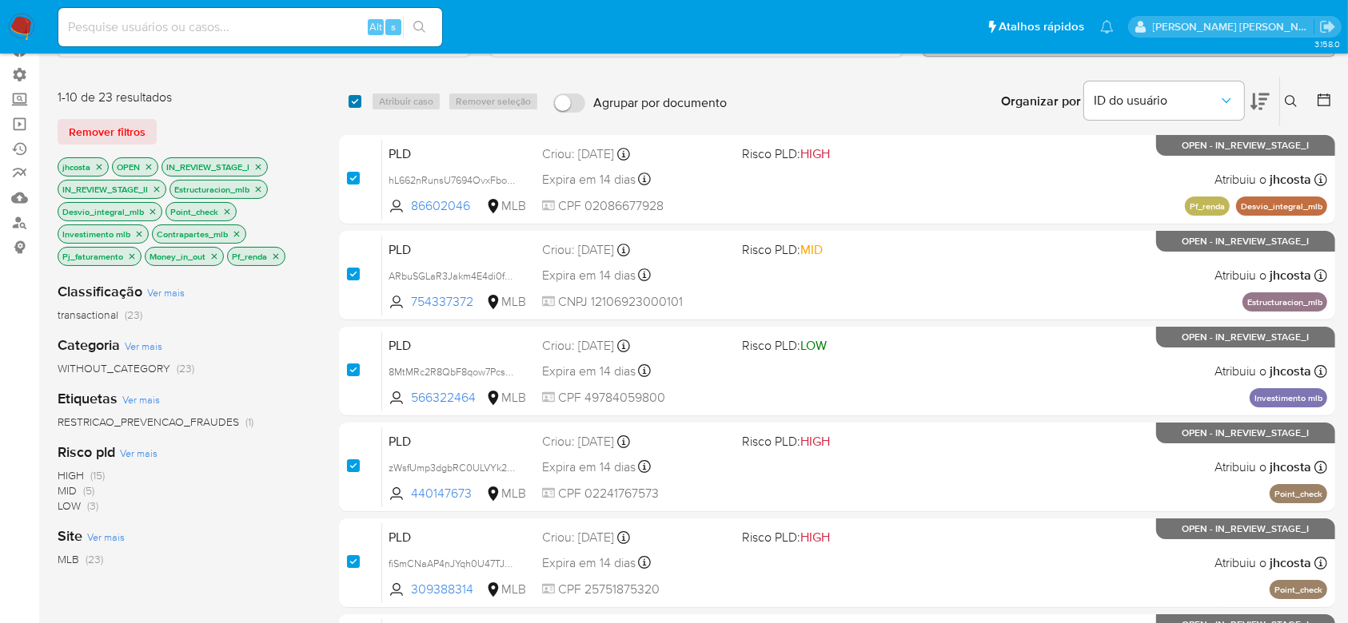
checkbox input "true"
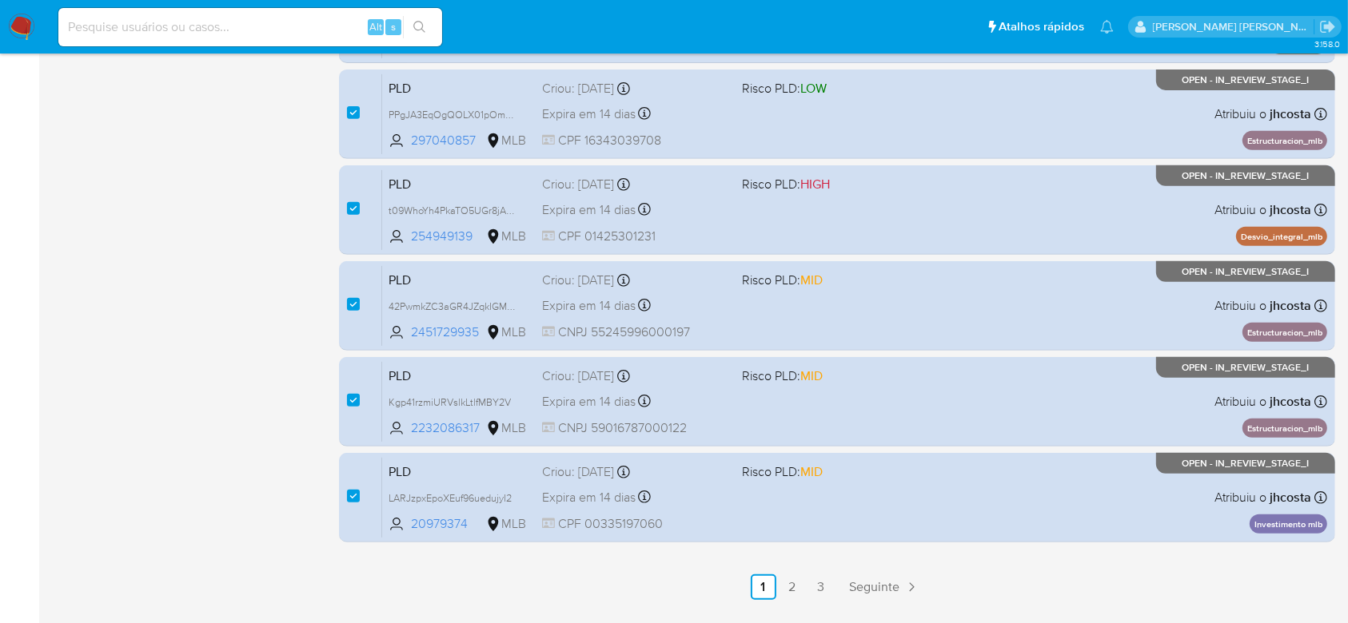
scroll to position [695, 0]
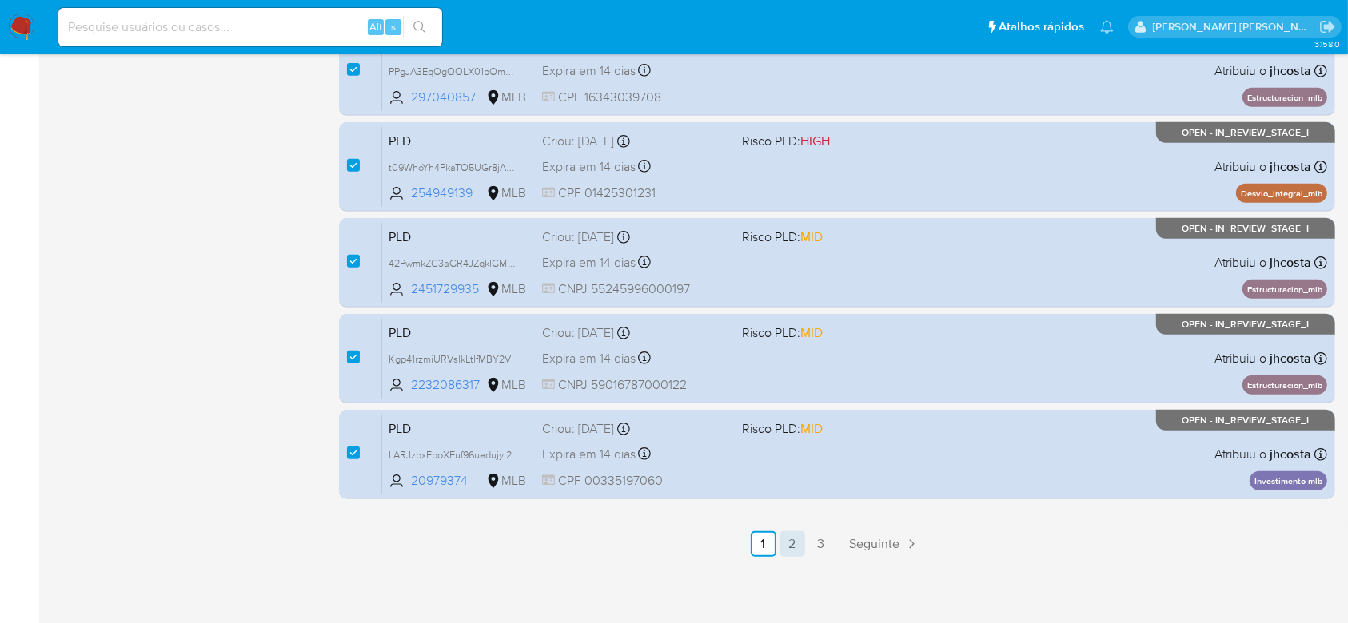
click at [797, 547] on link "2" at bounding box center [792, 545] width 26 height 26
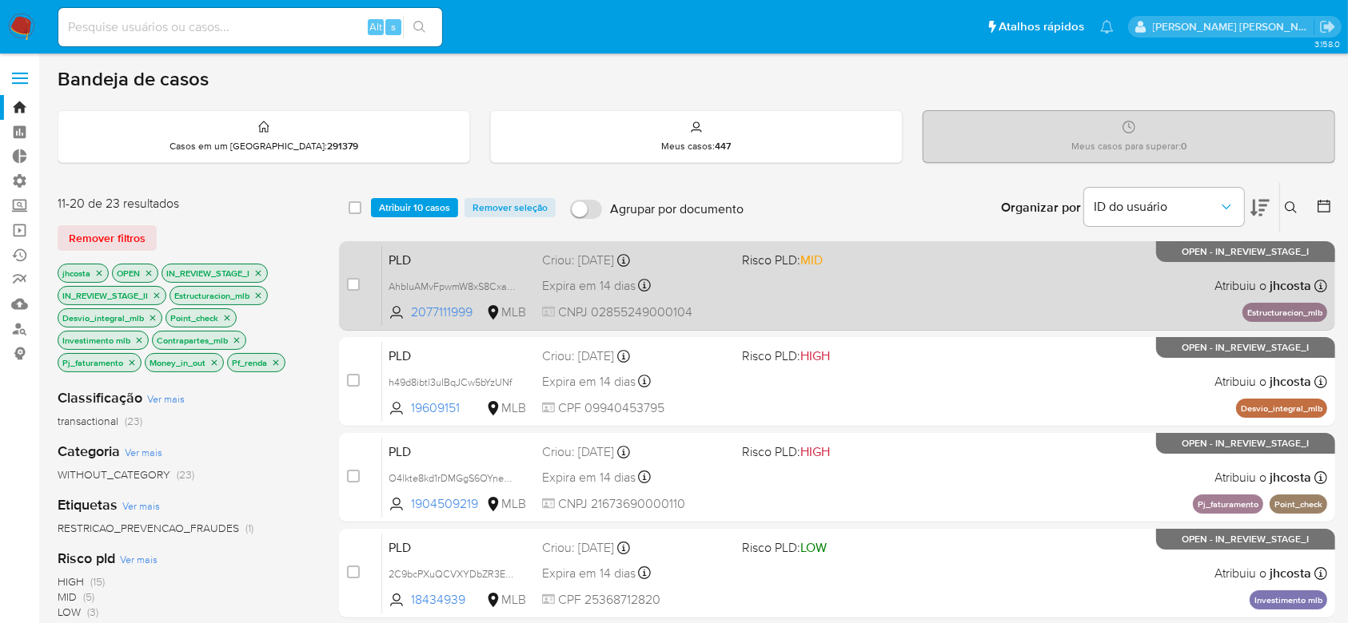
checkbox input "false"
click at [355, 287] on input "checkbox" at bounding box center [353, 284] width 13 height 13
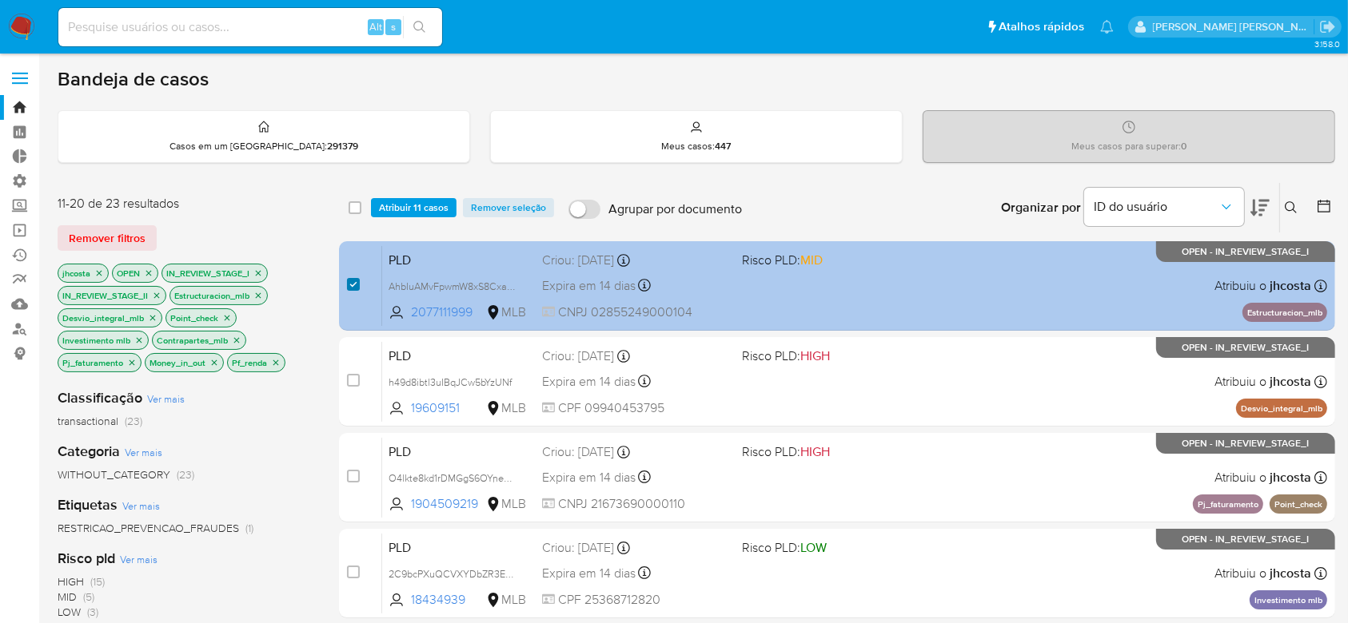
click at [352, 285] on input "checkbox" at bounding box center [353, 284] width 13 height 13
checkbox input "false"
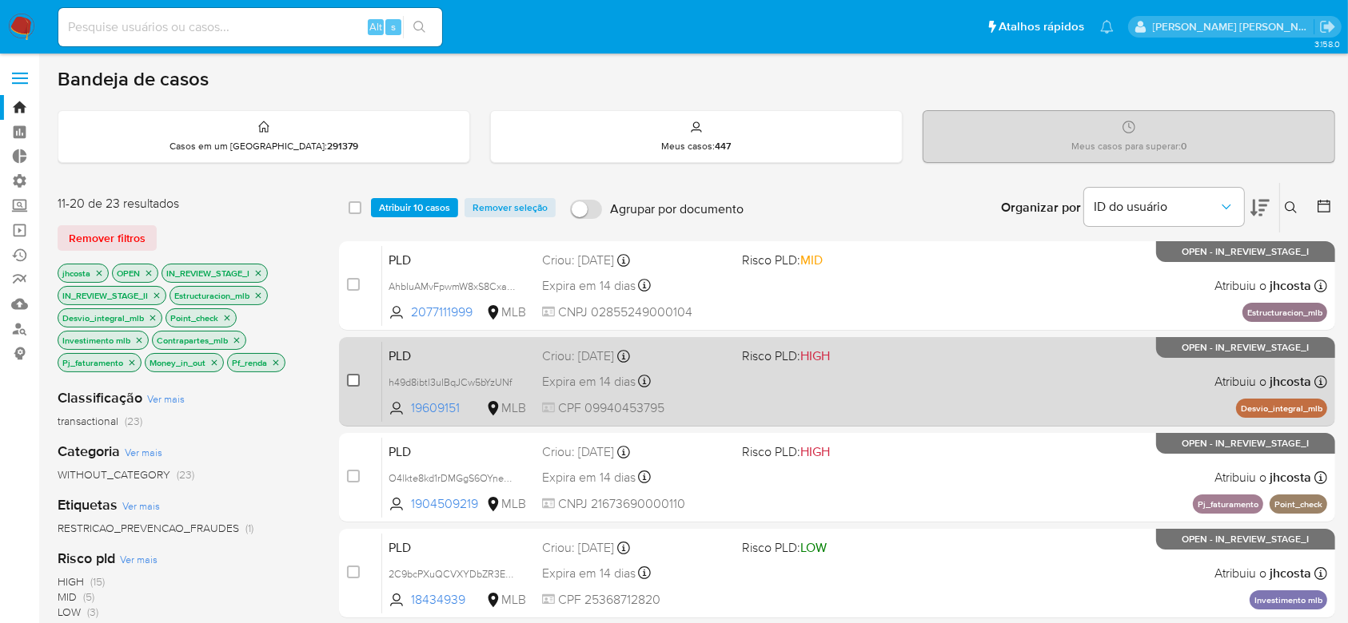
click at [347, 379] on input "checkbox" at bounding box center [353, 380] width 13 height 13
checkbox input "true"
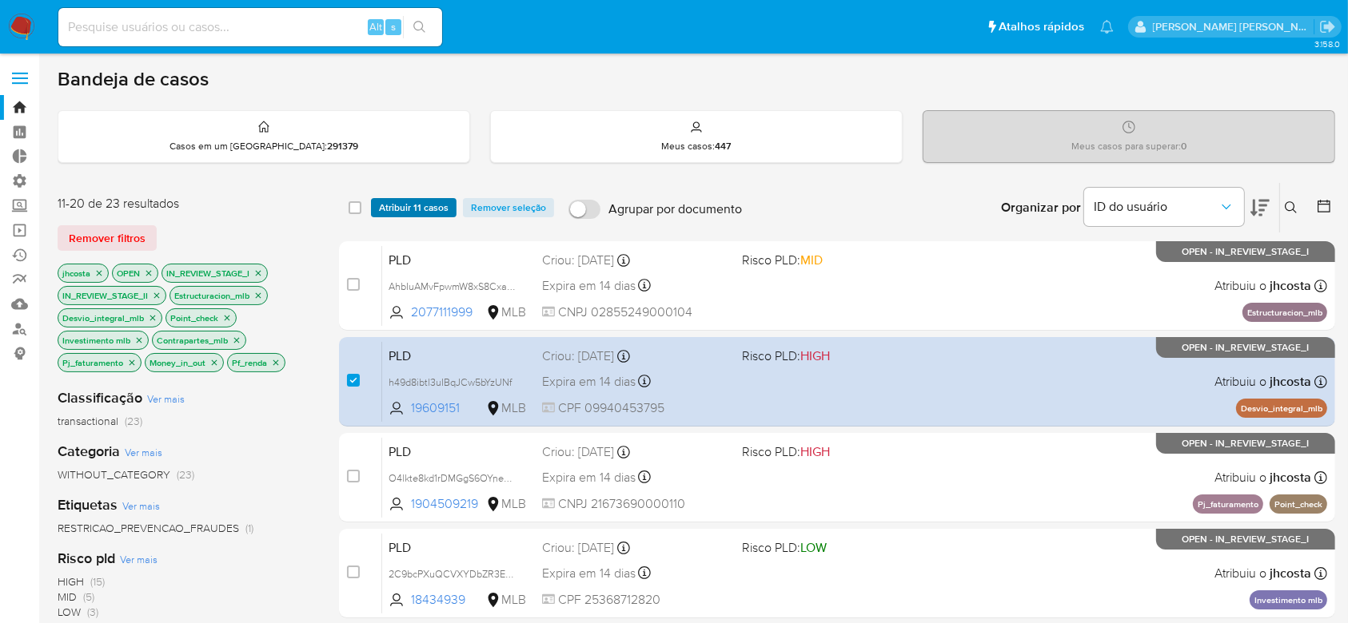
click at [424, 205] on span "Atribuir 11 casos" at bounding box center [414, 208] width 70 height 16
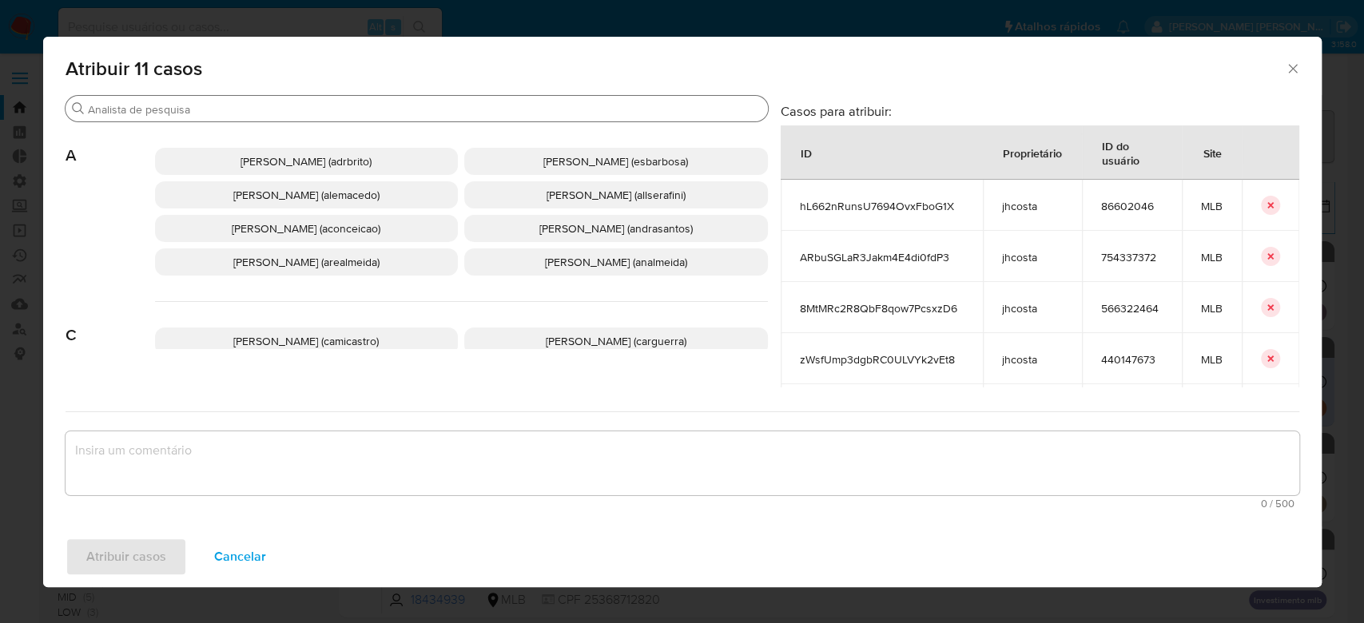
click at [428, 108] on input "Procurar" at bounding box center [425, 109] width 674 height 14
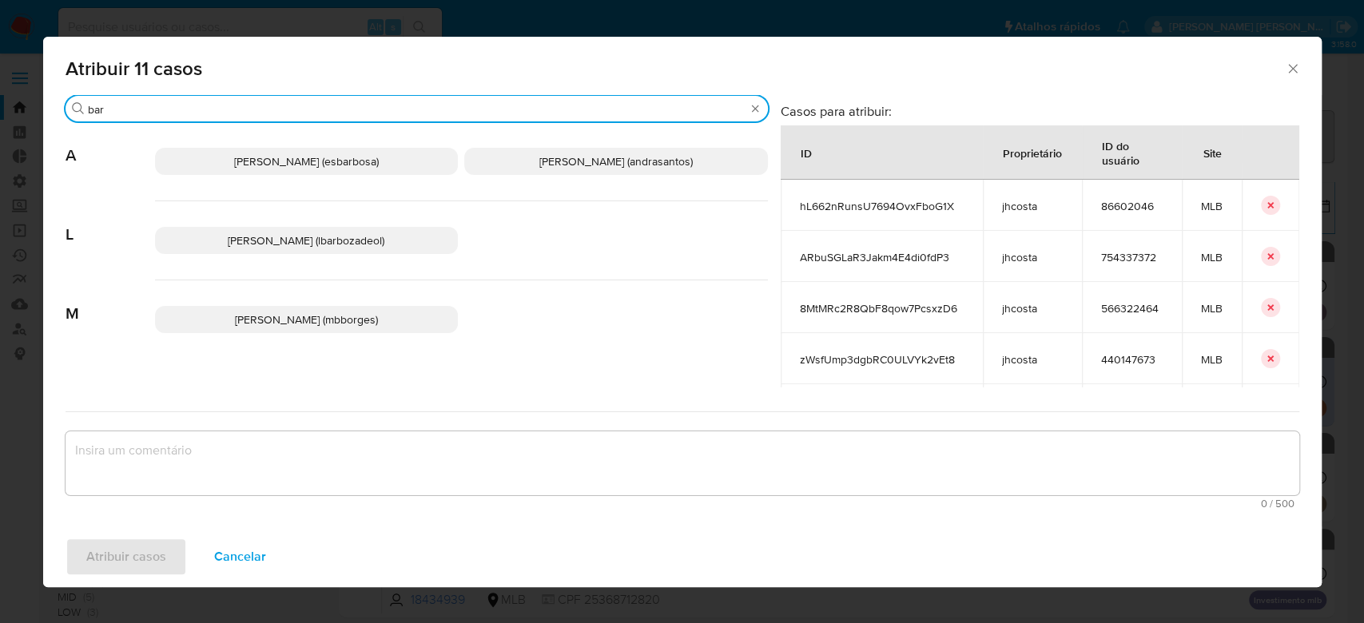
type input "bar"
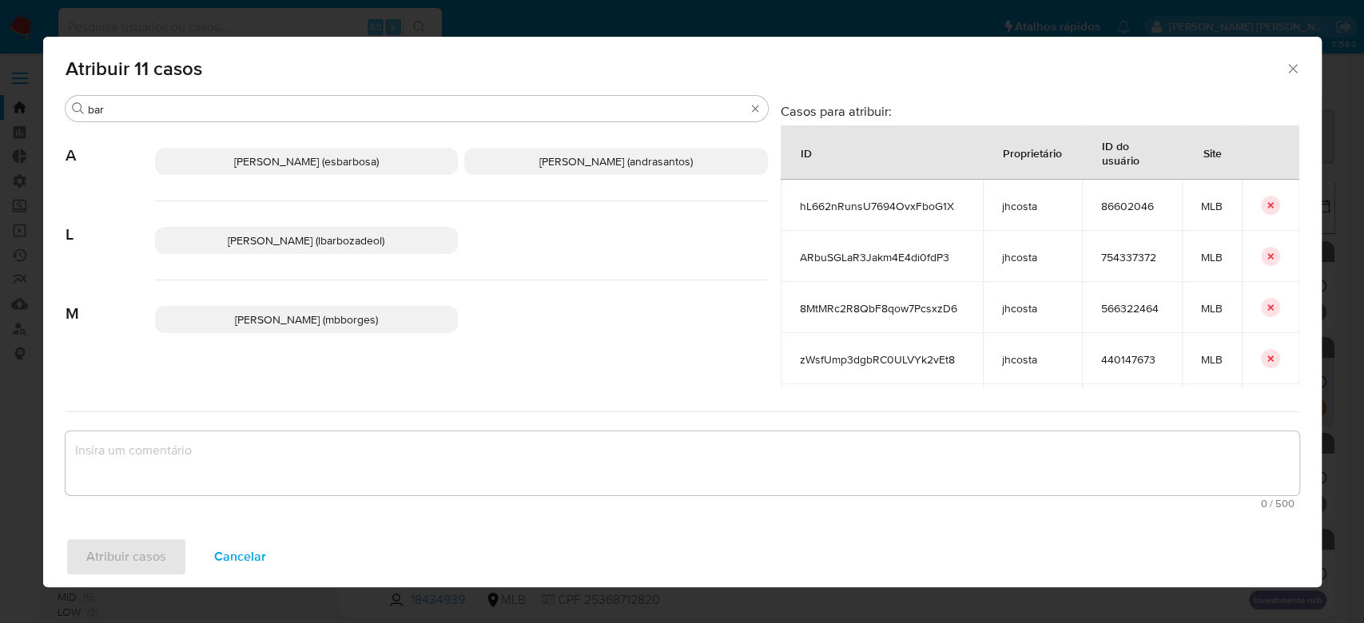
click at [376, 249] on span "Lucas Barboza De Oliveira (lbarbozadeol)" at bounding box center [306, 241] width 157 height 16
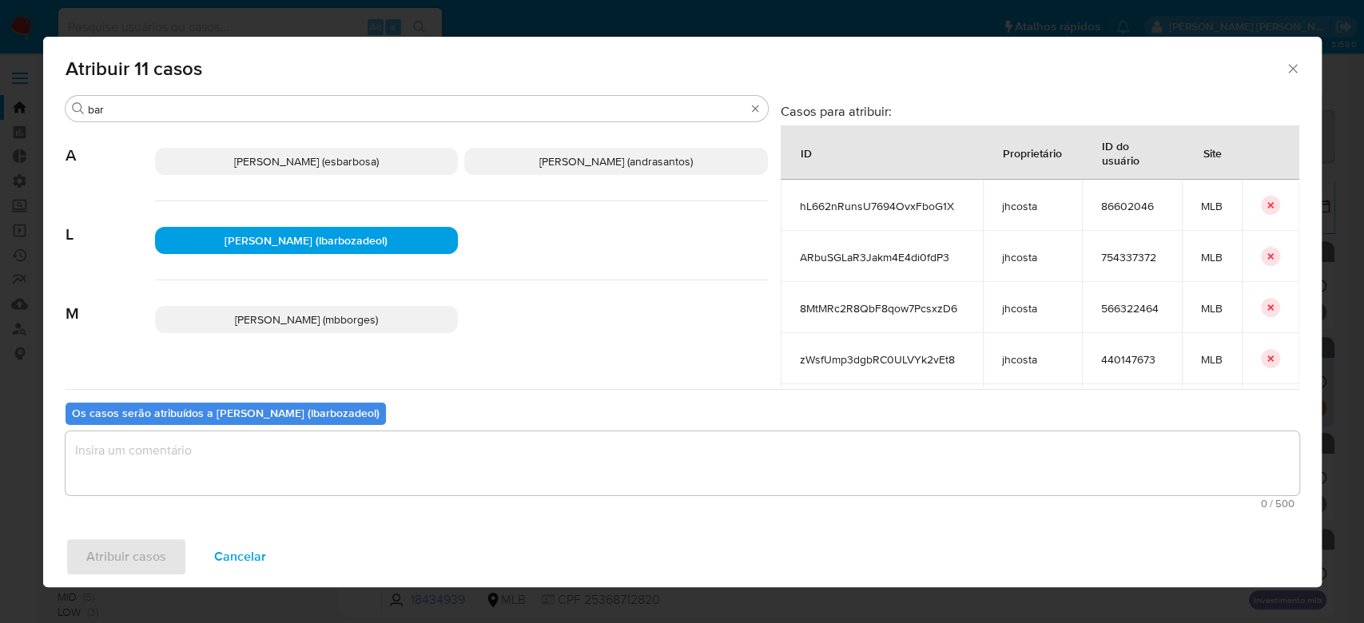
click at [209, 462] on textarea "assign-modal" at bounding box center [683, 464] width 1234 height 64
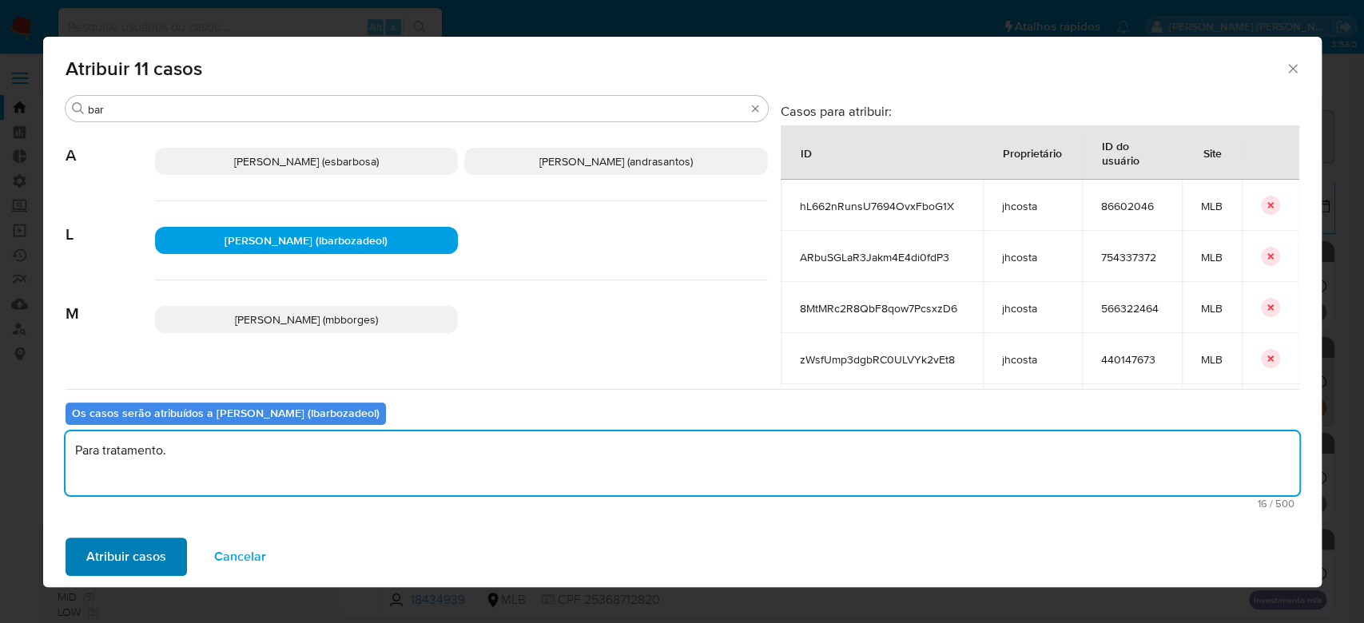
type textarea "Para tratamento."
click at [102, 554] on span "Atribuir casos" at bounding box center [126, 557] width 80 height 35
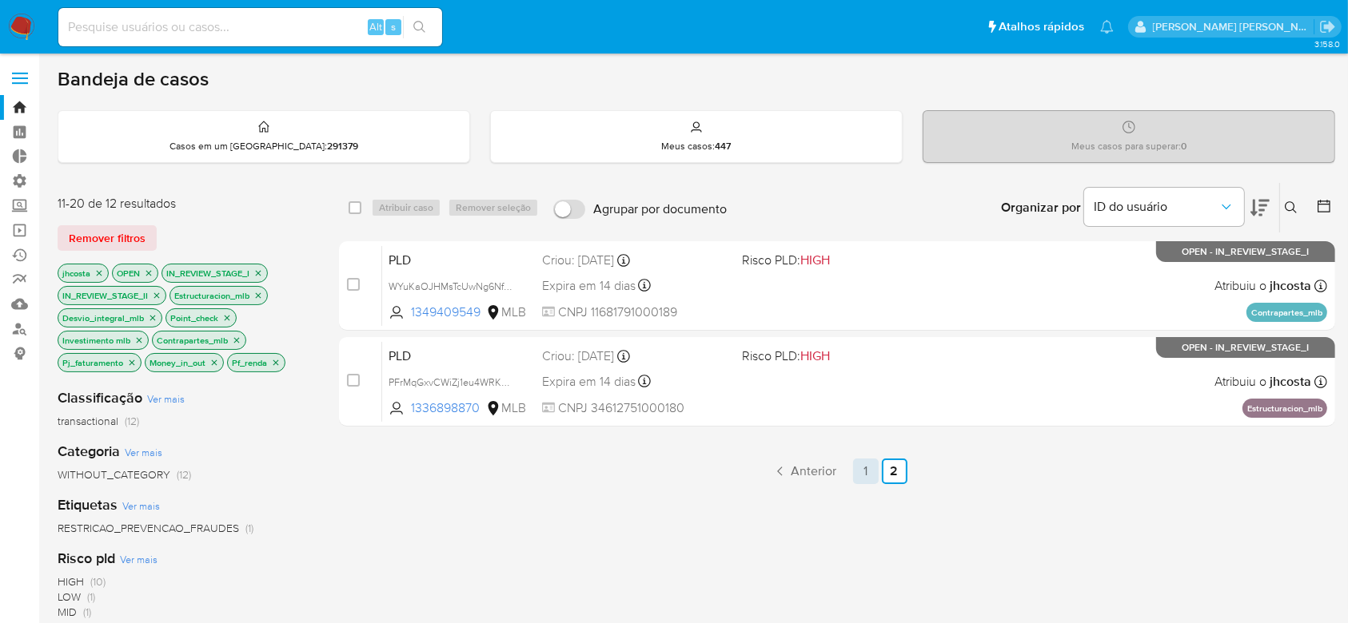
click at [860, 468] on link "1" at bounding box center [866, 472] width 26 height 26
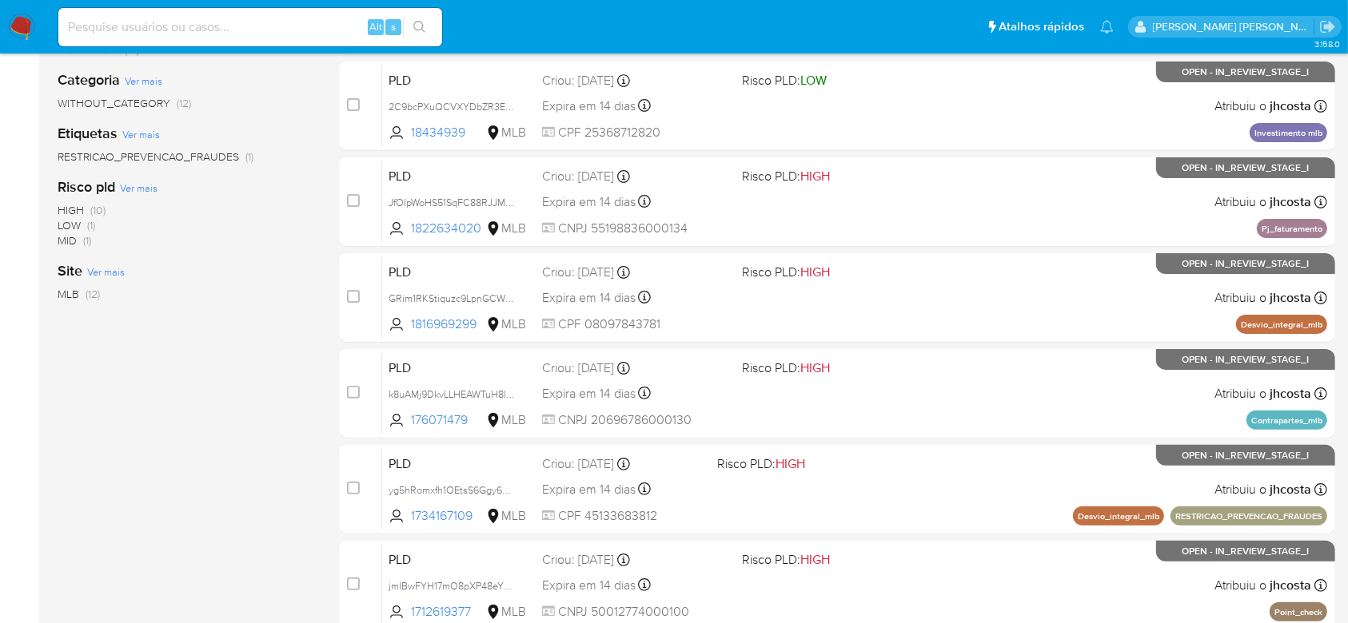
scroll to position [388, 0]
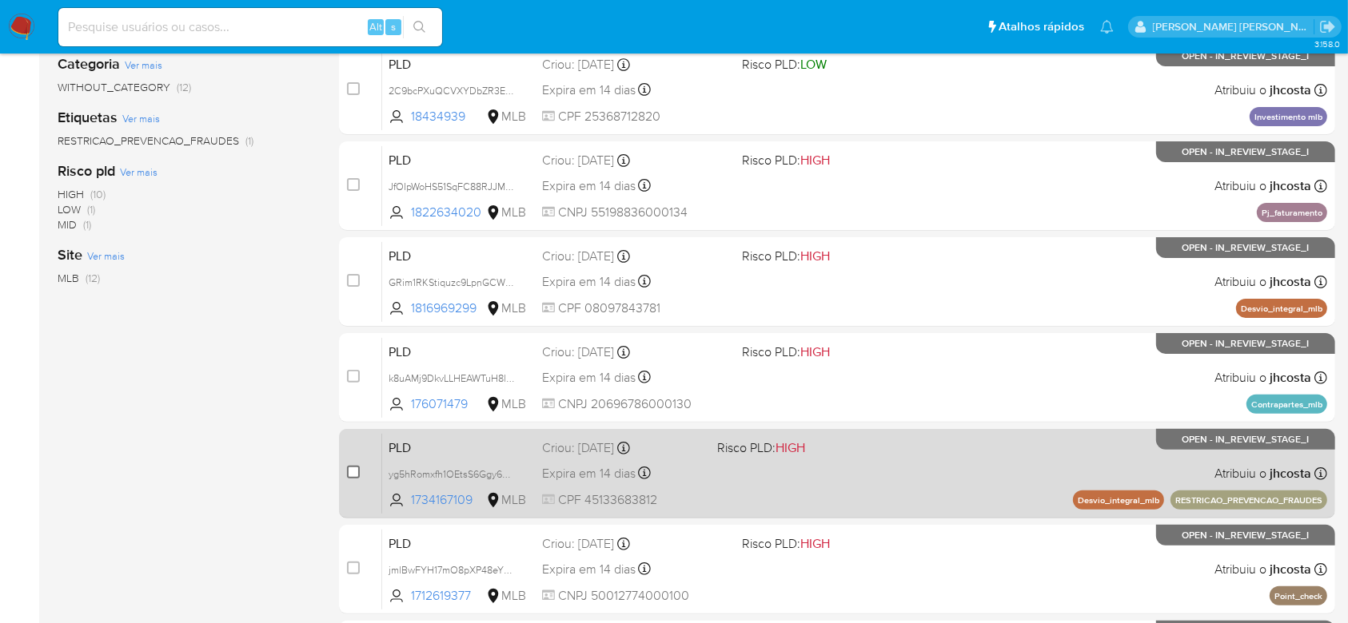
click at [357, 471] on input "checkbox" at bounding box center [353, 472] width 13 height 13
checkbox input "true"
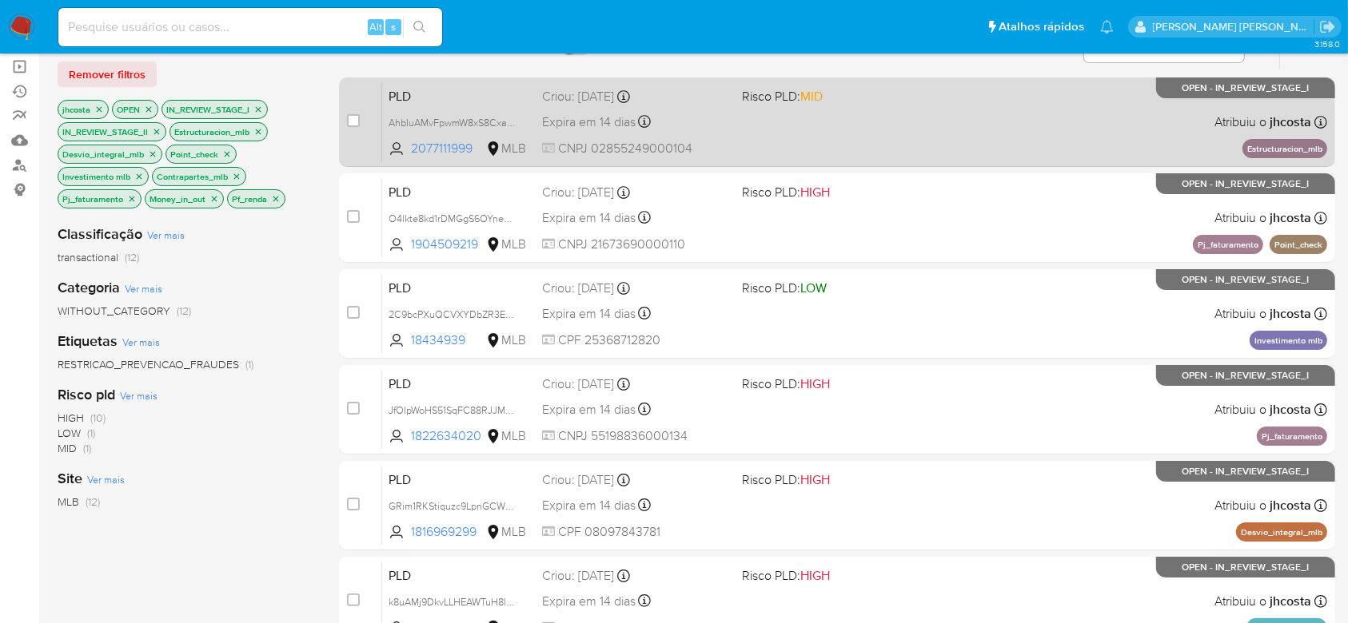
scroll to position [0, 0]
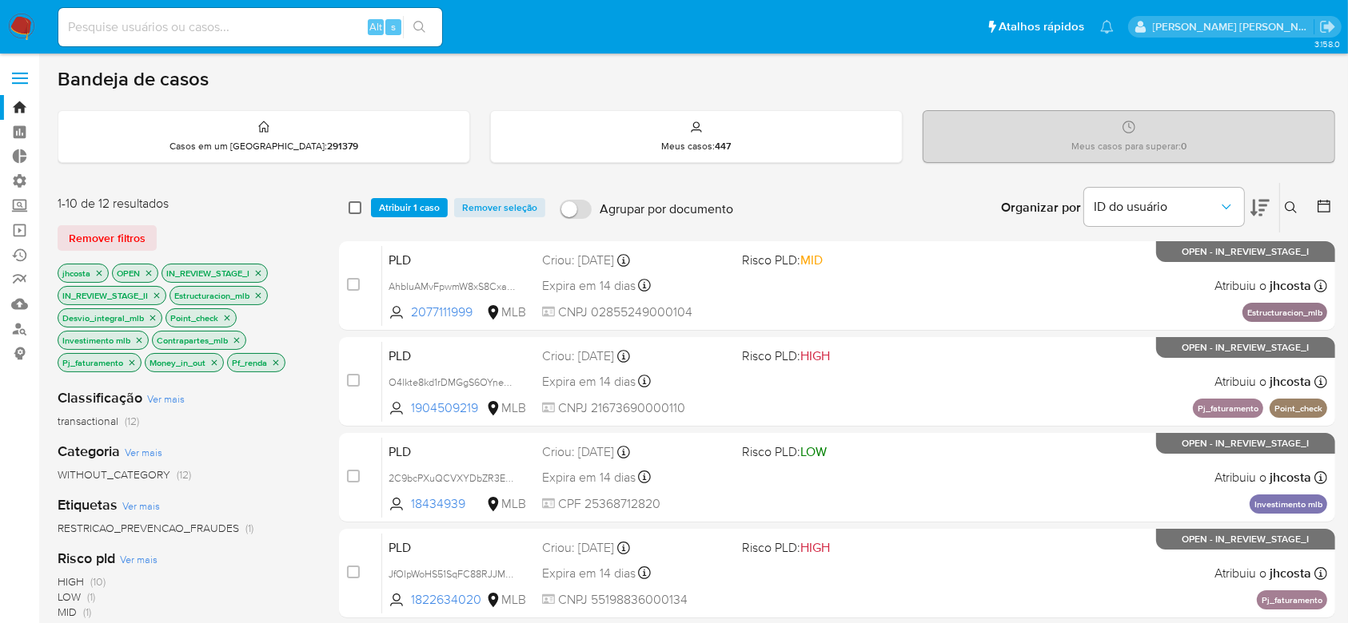
click at [351, 209] on input "checkbox" at bounding box center [355, 207] width 13 height 13
checkbox input "true"
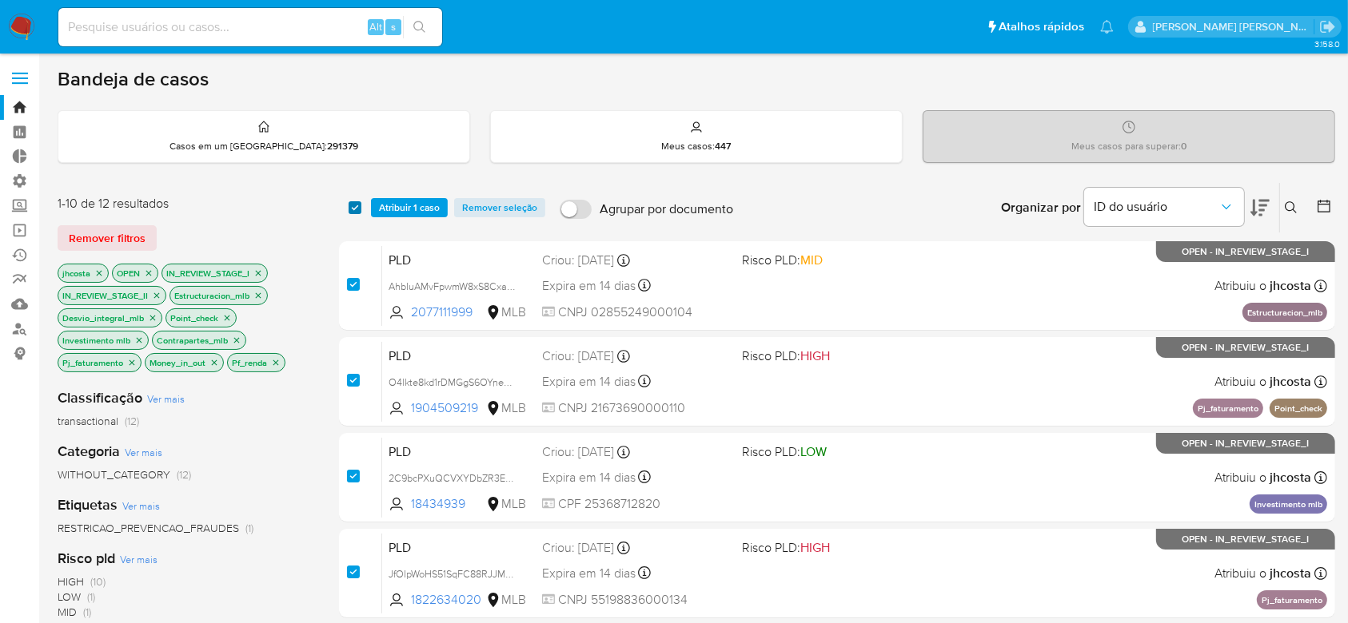
checkbox input "true"
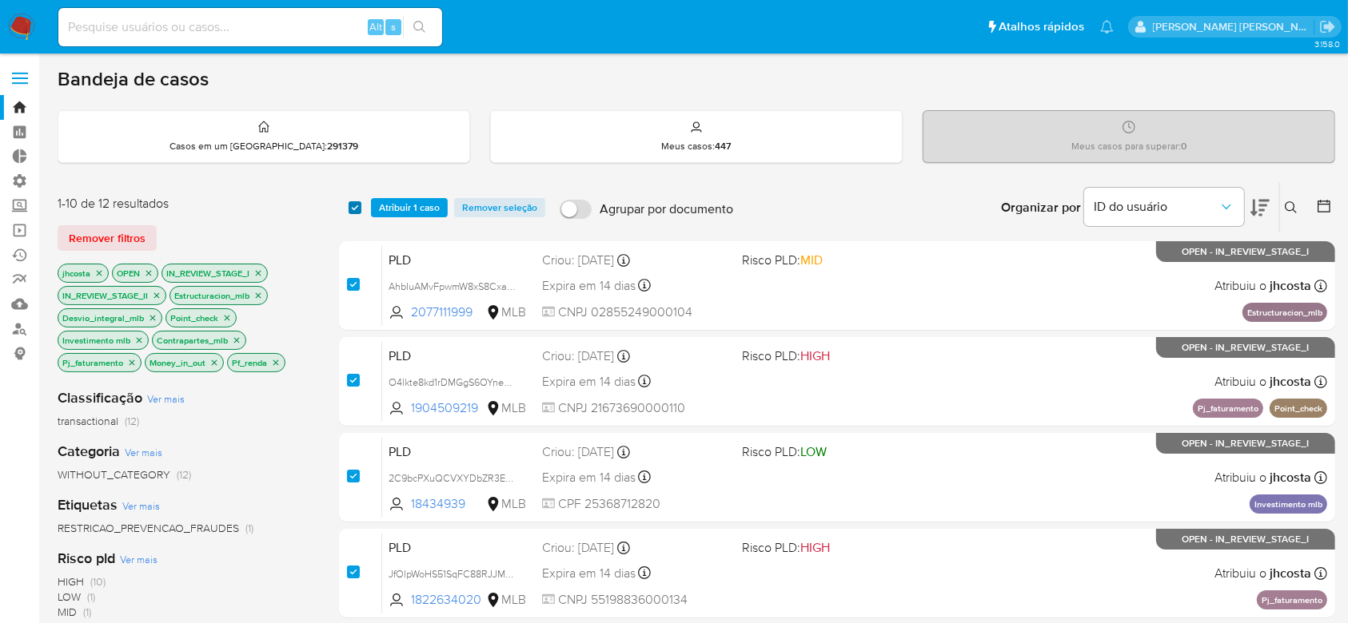
checkbox input "true"
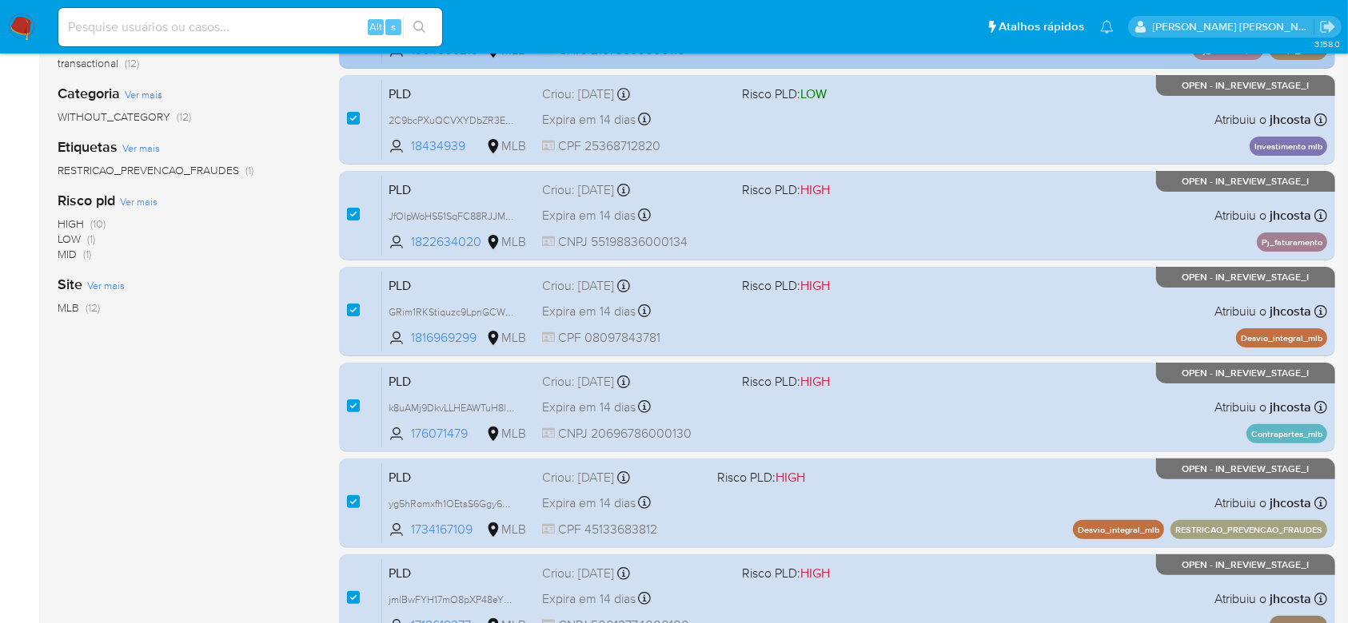
scroll to position [426, 0]
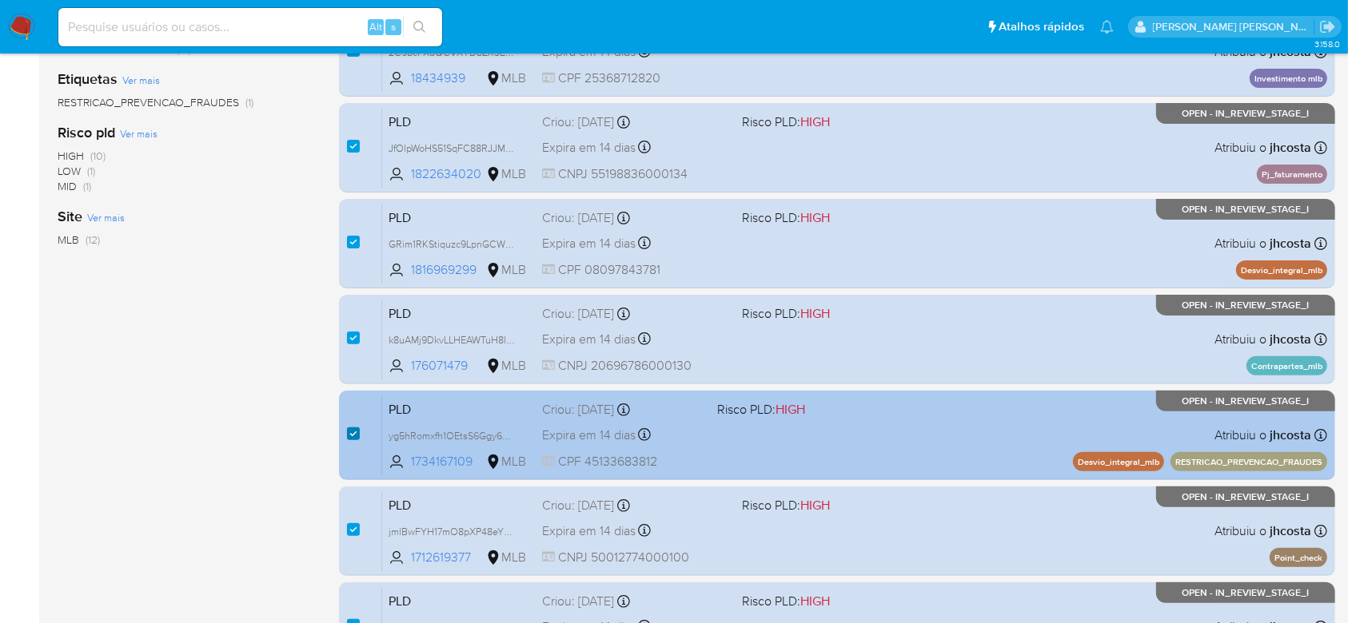
click at [351, 431] on input "checkbox" at bounding box center [353, 434] width 13 height 13
checkbox input "false"
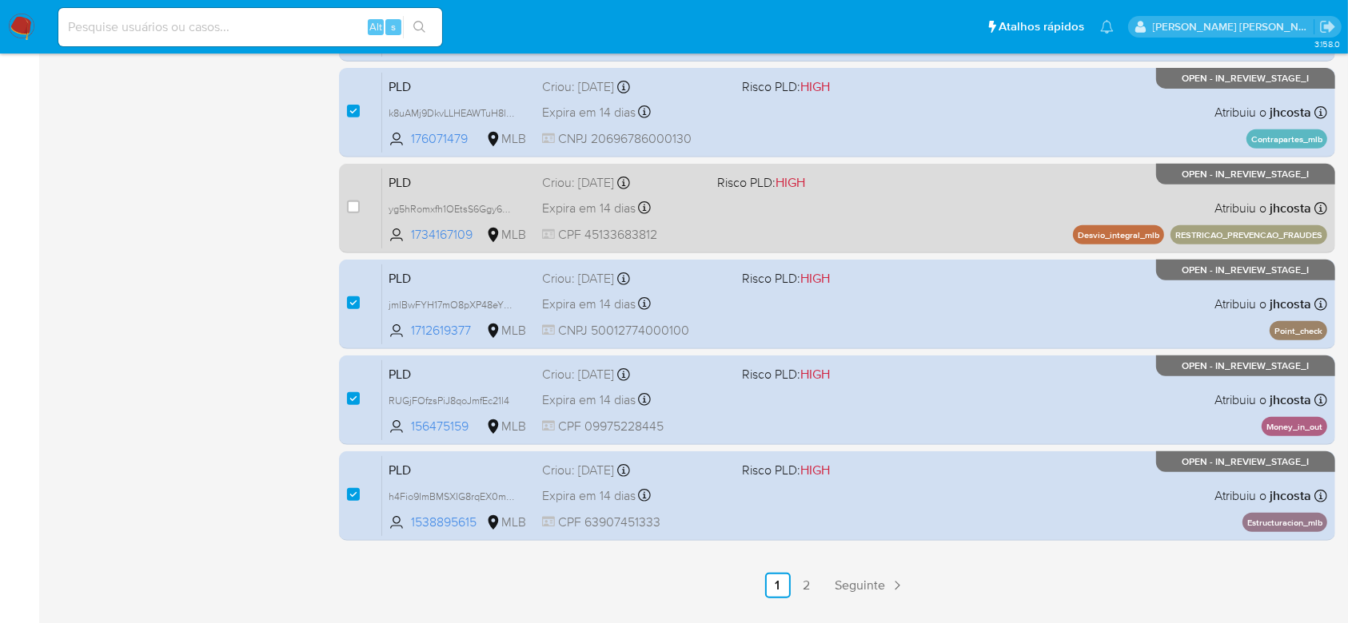
scroll to position [695, 0]
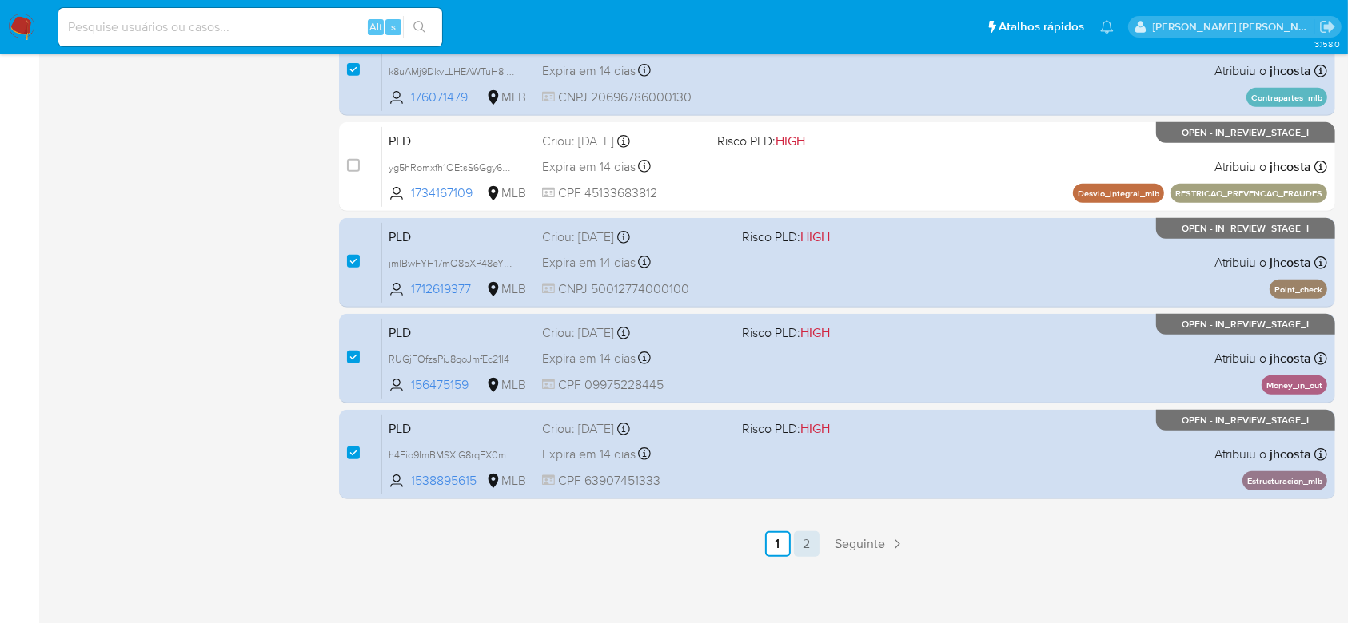
click at [803, 540] on link "2" at bounding box center [807, 545] width 26 height 26
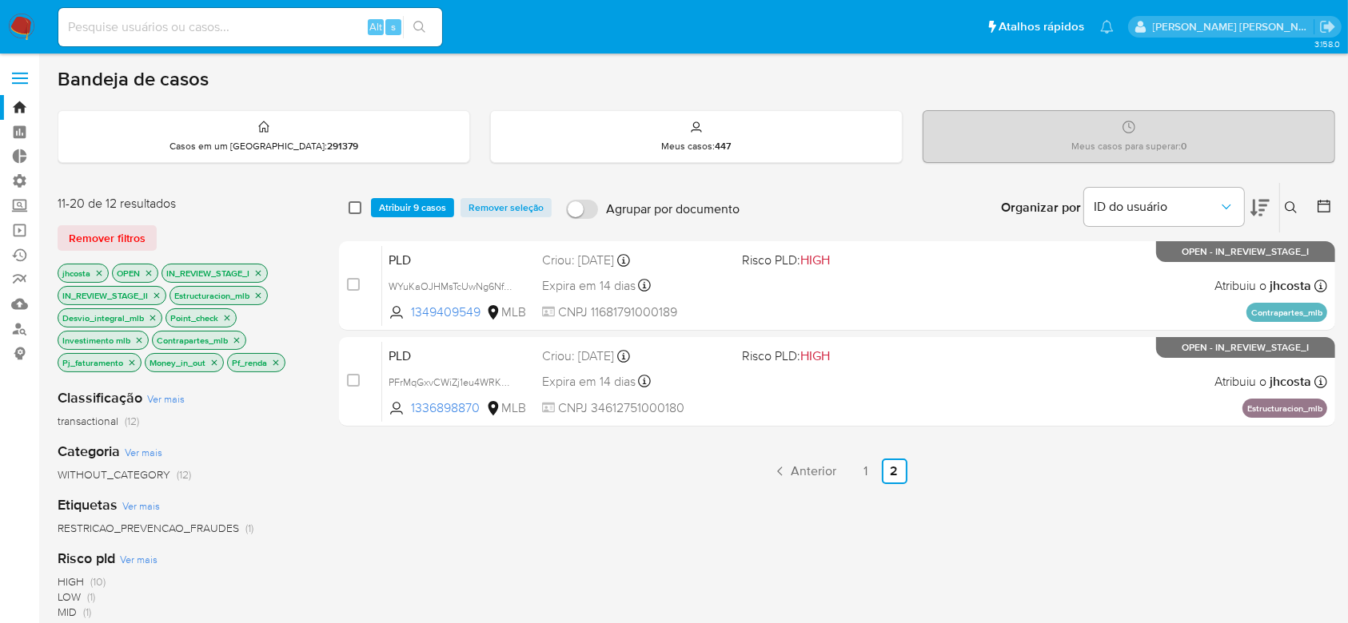
click at [357, 209] on input "checkbox" at bounding box center [355, 207] width 13 height 13
checkbox input "true"
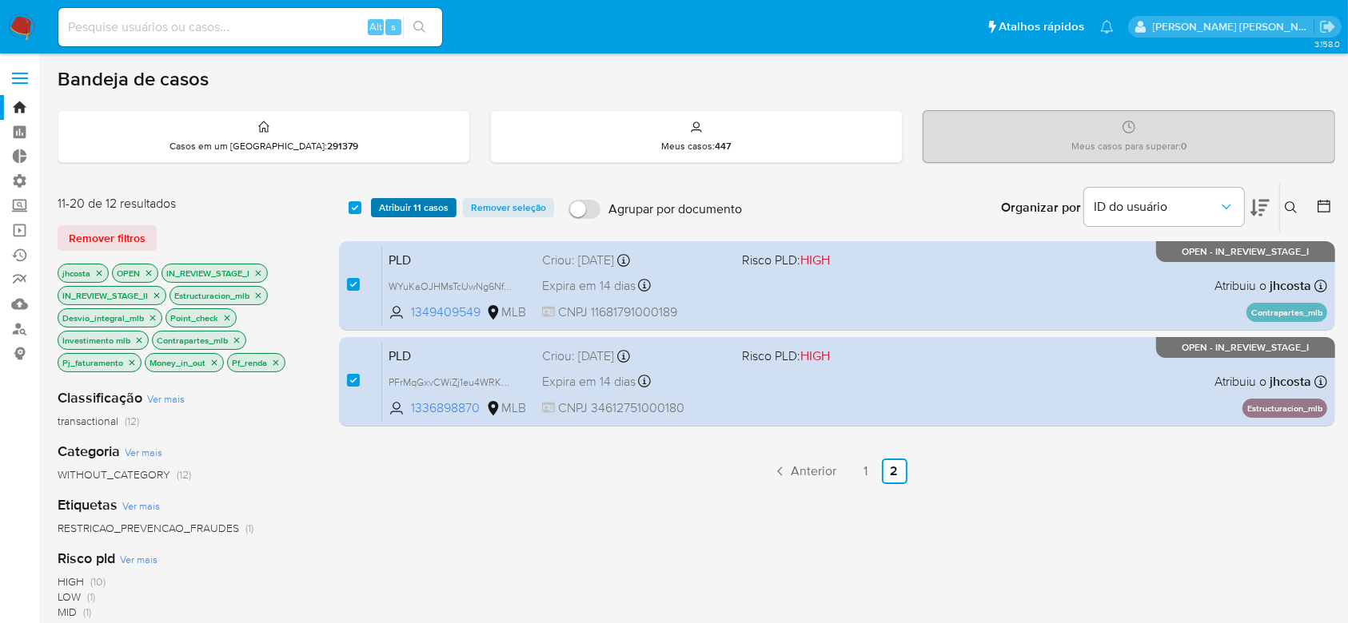
click at [405, 208] on span "Atribuir 11 casos" at bounding box center [414, 208] width 70 height 16
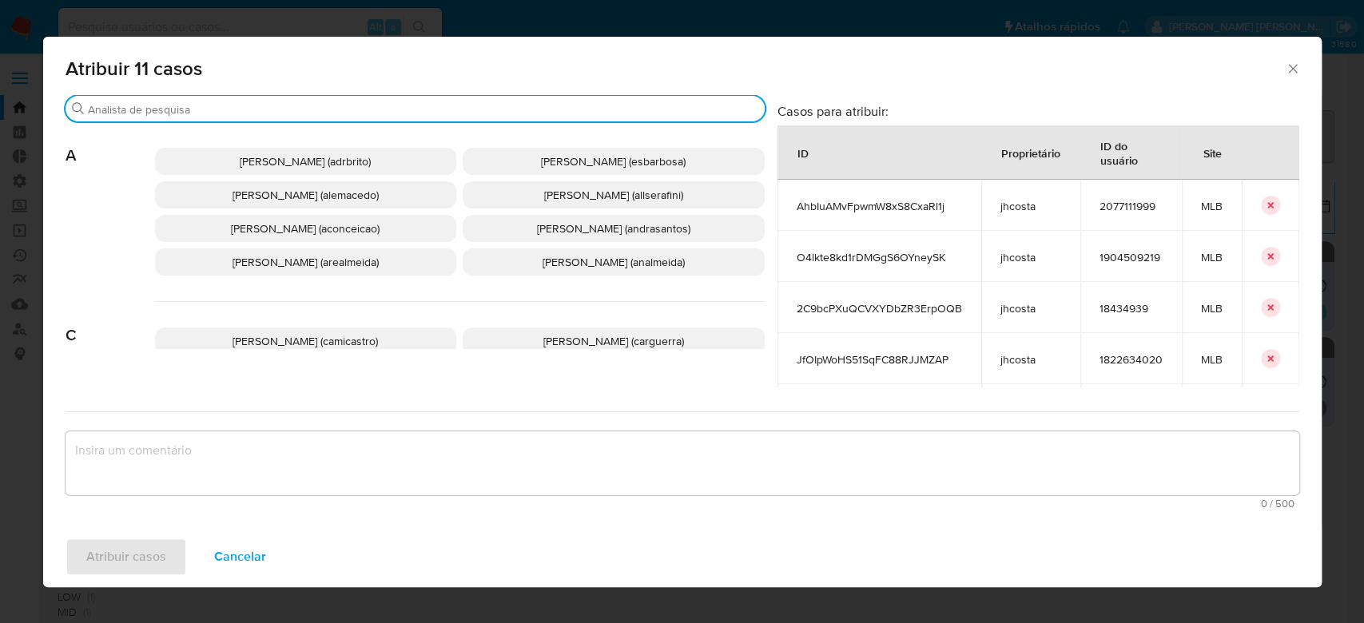
click at [411, 108] on input "Procurar" at bounding box center [423, 109] width 671 height 14
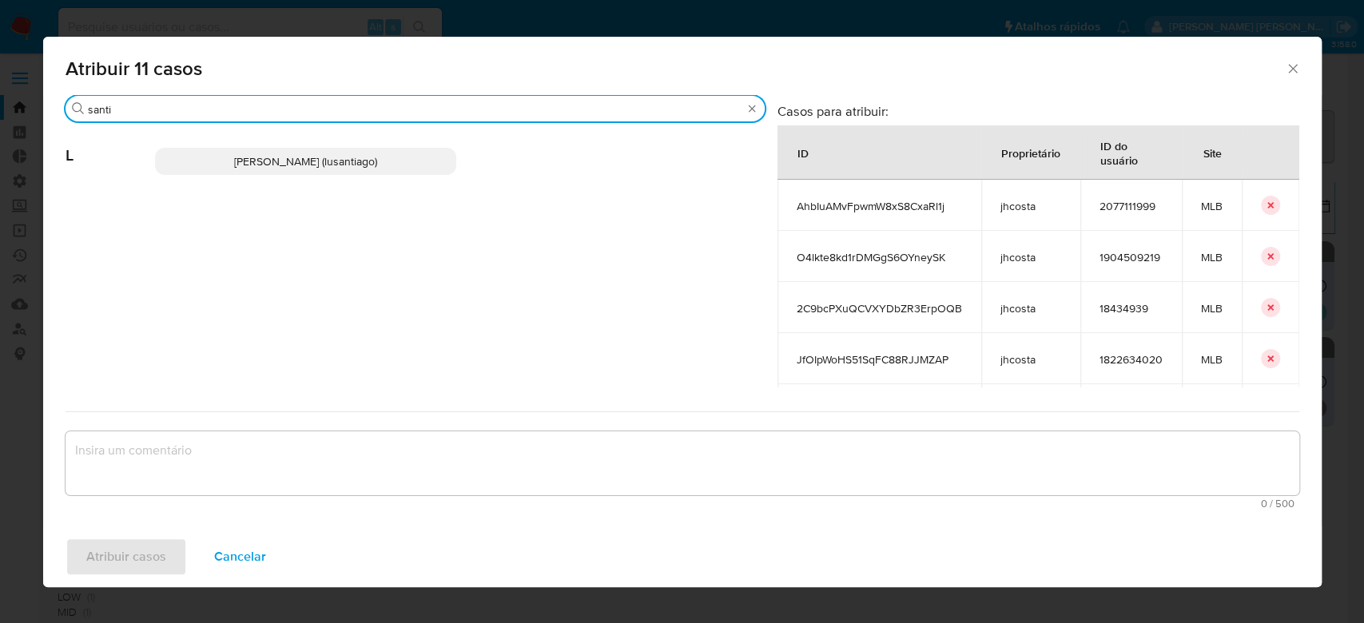
type input "santi"
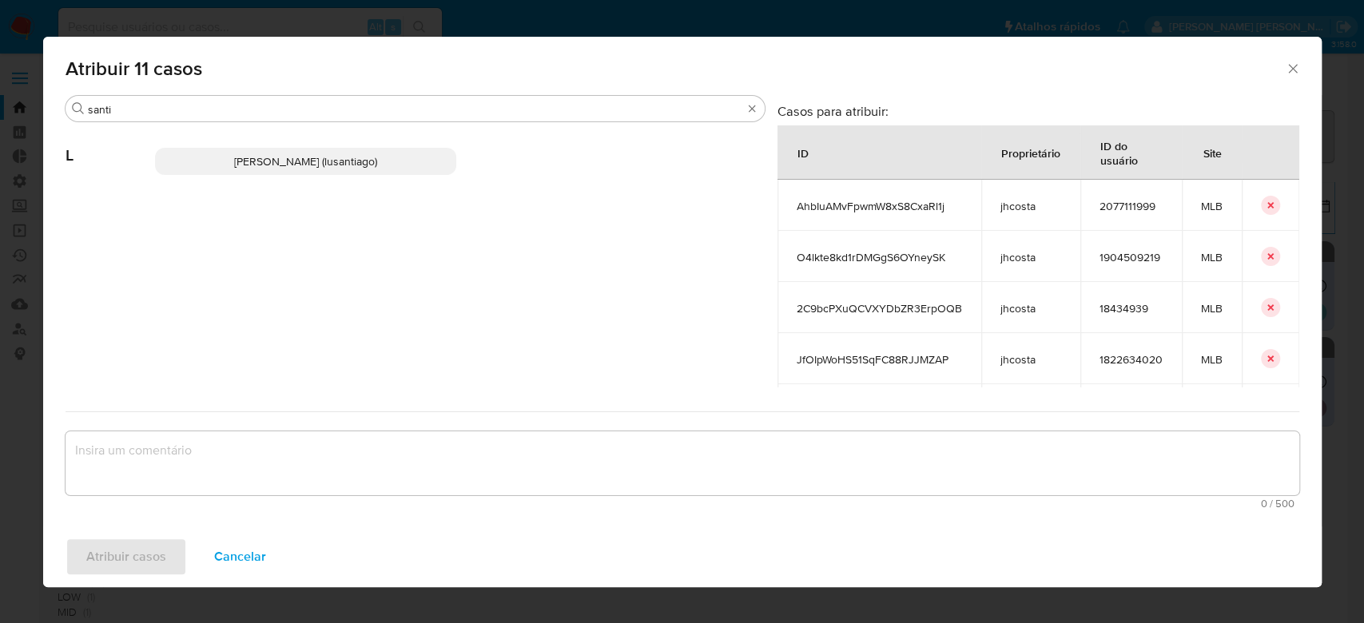
click at [333, 163] on span "Lucas Santiago Gouveia Da Silva (lusantiago)" at bounding box center [305, 161] width 143 height 16
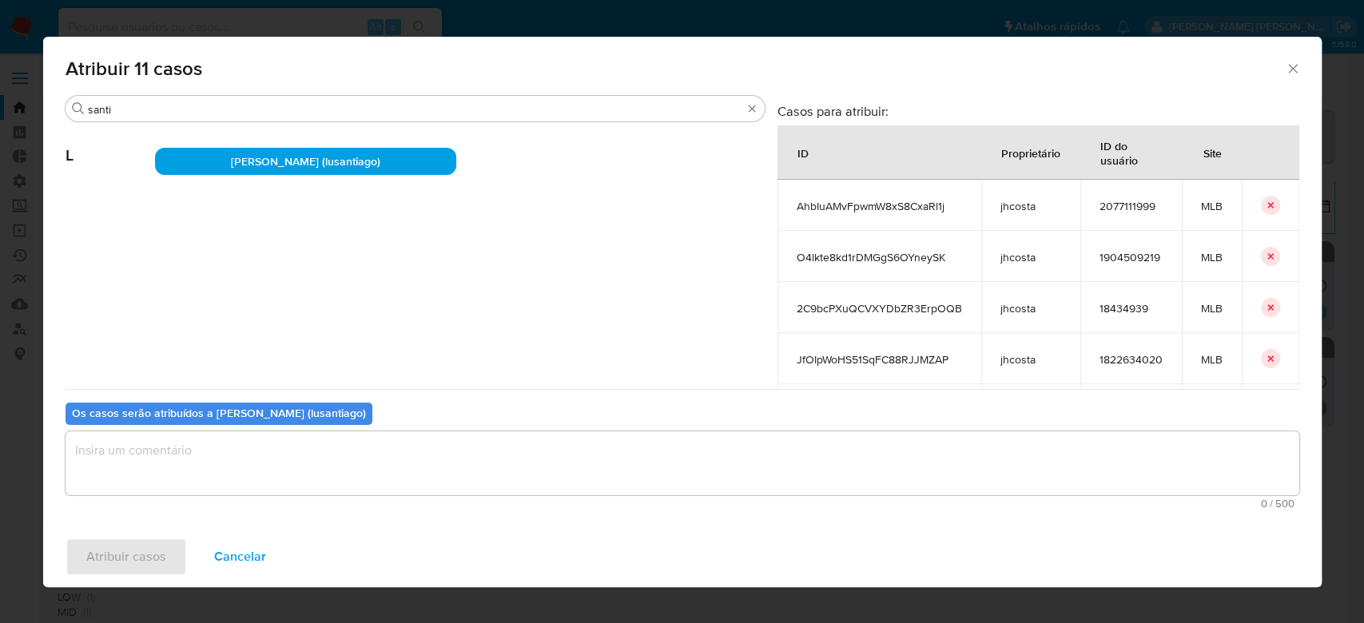
click at [290, 463] on textarea "assign-modal" at bounding box center [683, 464] width 1234 height 64
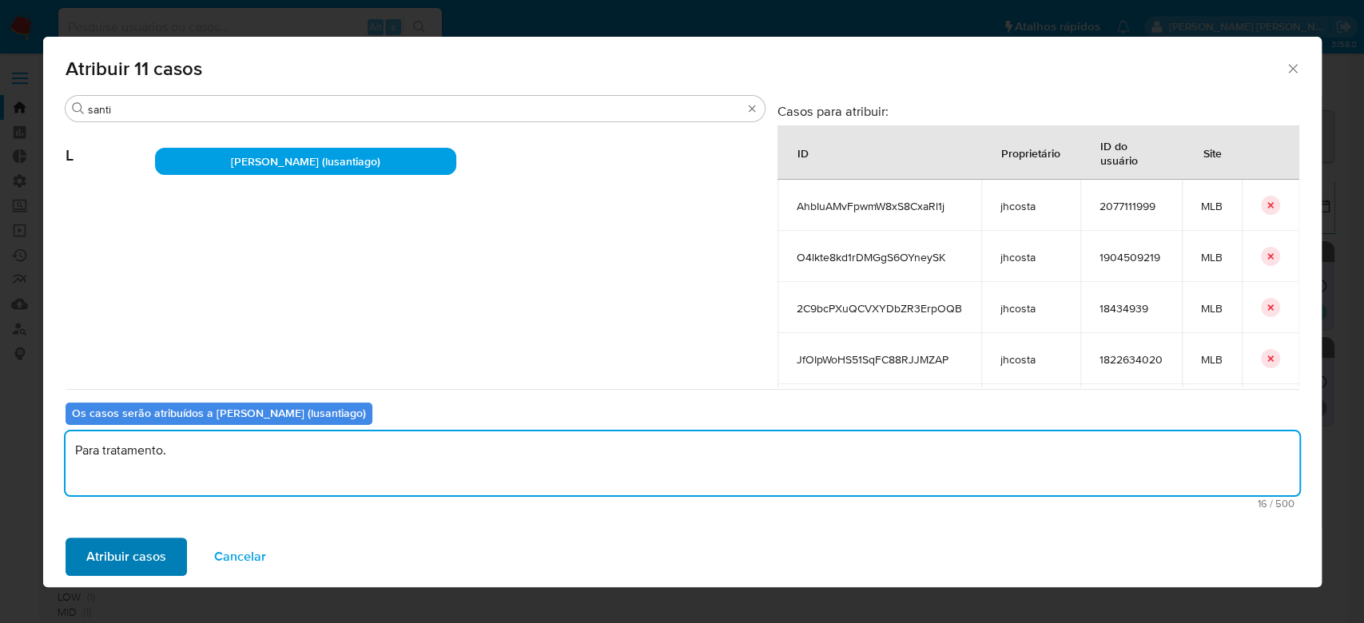
type textarea "Para tratamento."
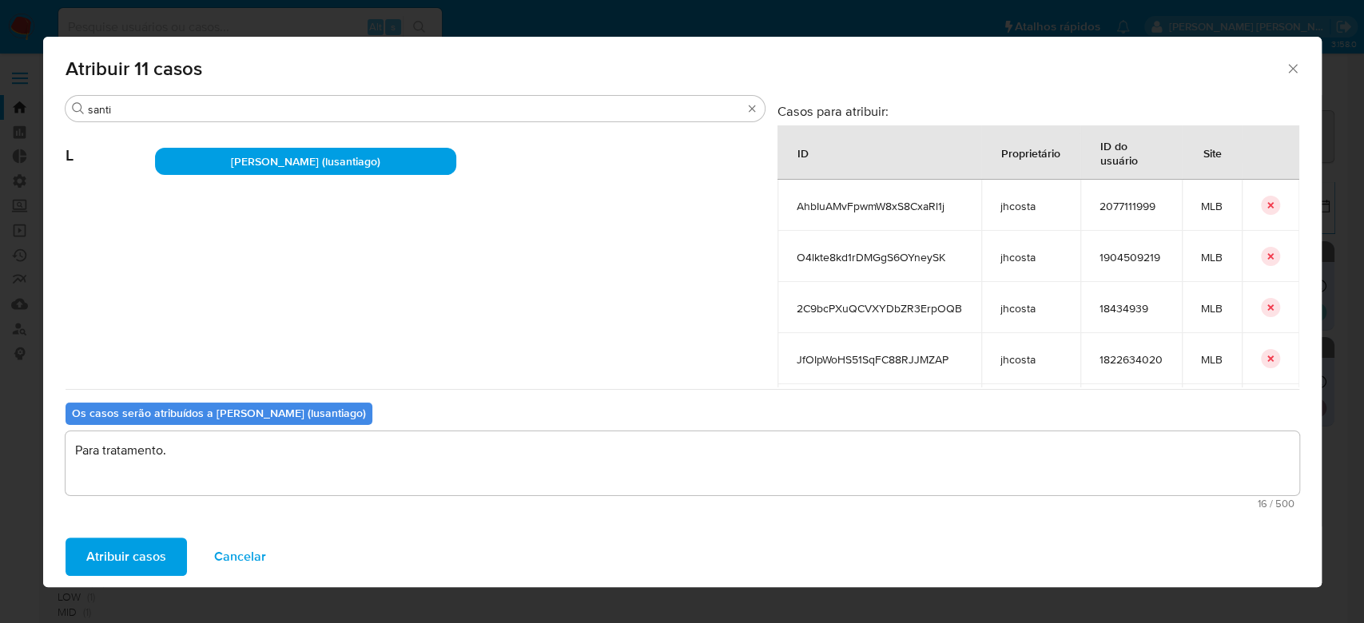
click at [102, 572] on span "Atribuir casos" at bounding box center [126, 557] width 80 height 35
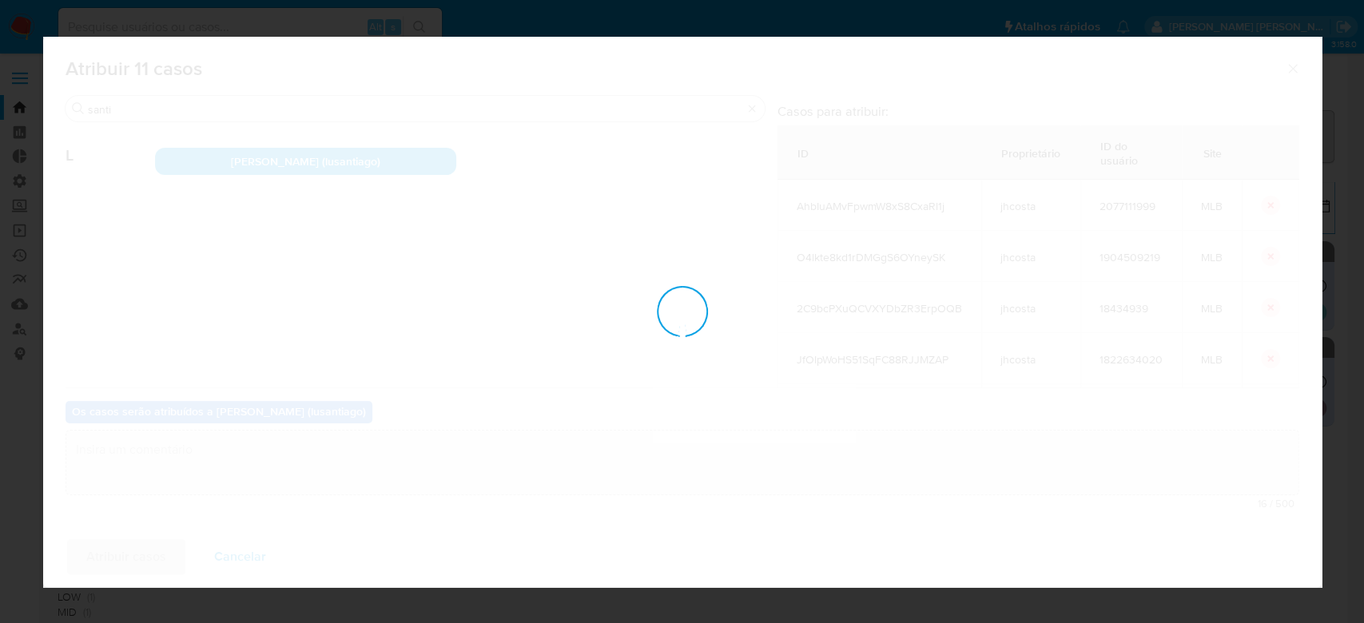
checkbox input "false"
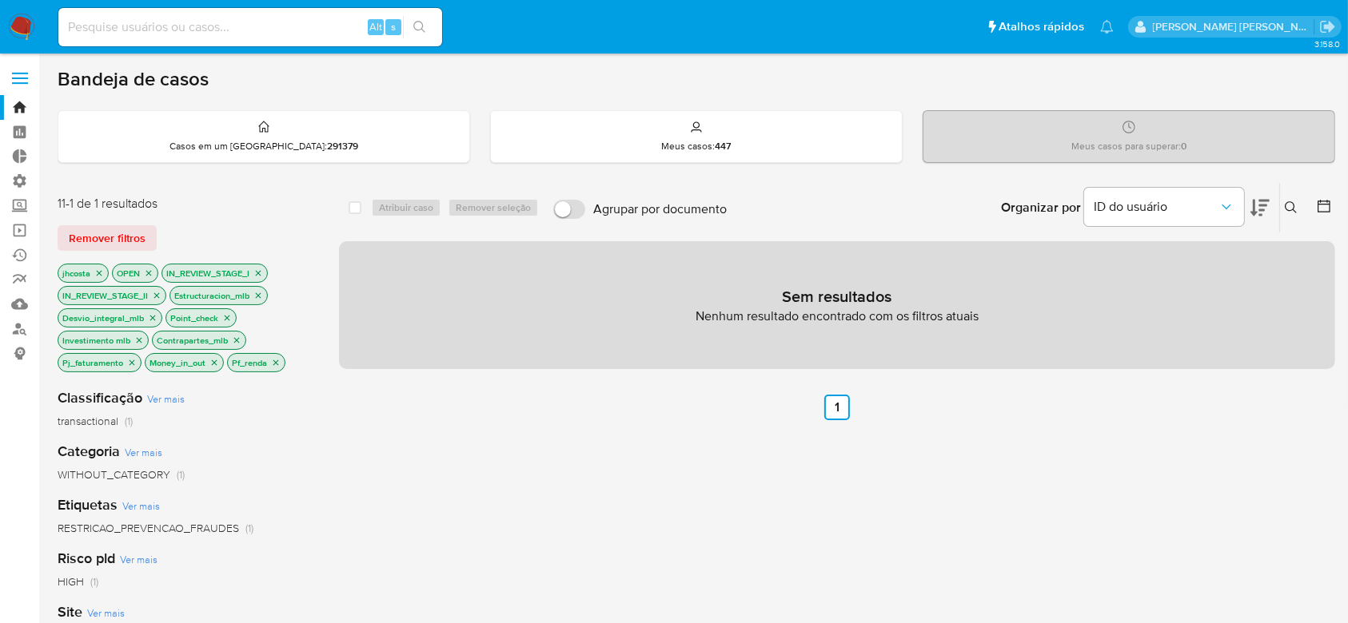
click at [261, 297] on icon "close-filter" at bounding box center [259, 296] width 6 height 6
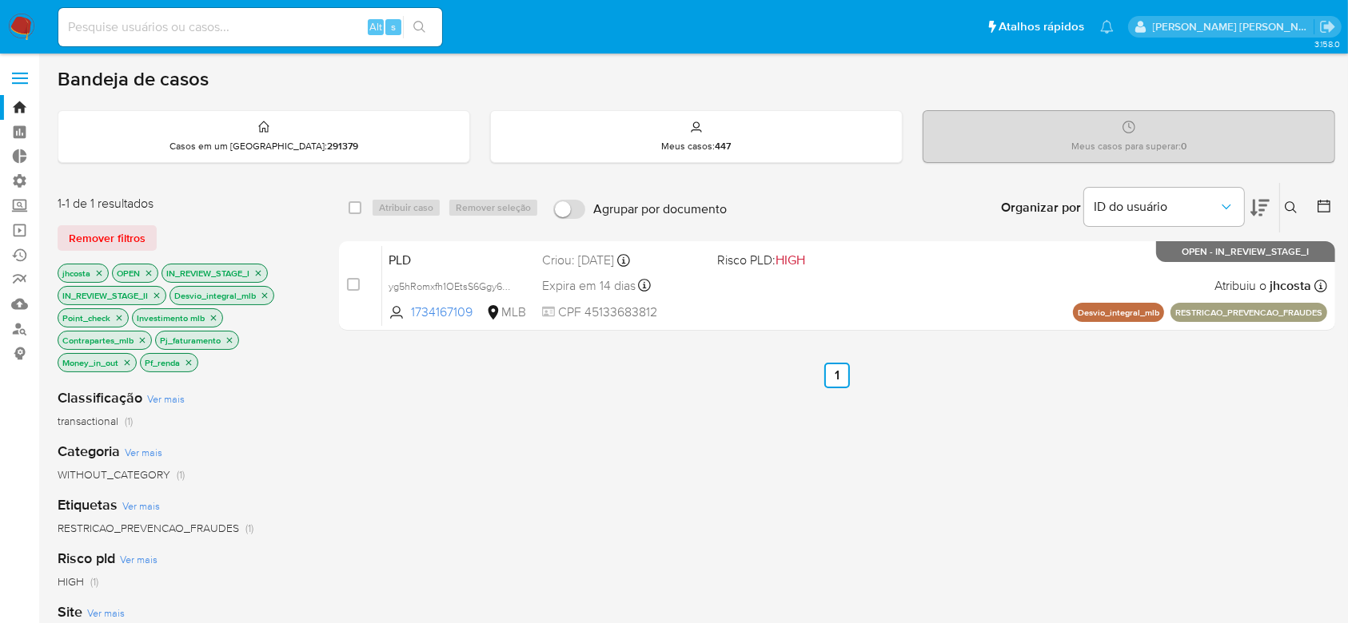
click at [262, 297] on icon "close-filter" at bounding box center [265, 296] width 6 height 6
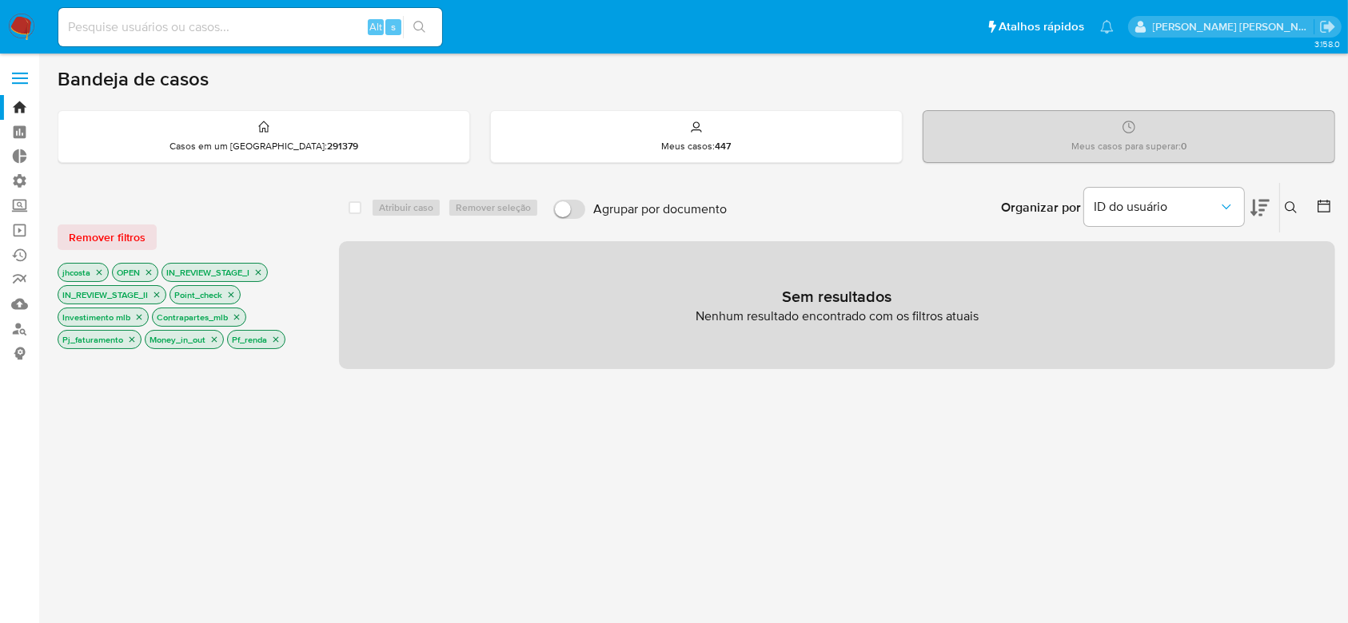
click at [235, 295] on icon "close-filter" at bounding box center [231, 295] width 10 height 10
click at [249, 293] on icon "close-filter" at bounding box center [252, 296] width 6 height 6
click at [249, 291] on icon "close-filter" at bounding box center [254, 295] width 10 height 10
click at [249, 293] on p "Pj_faturamento" at bounding box center [211, 295] width 82 height 18
click at [242, 296] on icon "close-filter" at bounding box center [244, 296] width 6 height 6
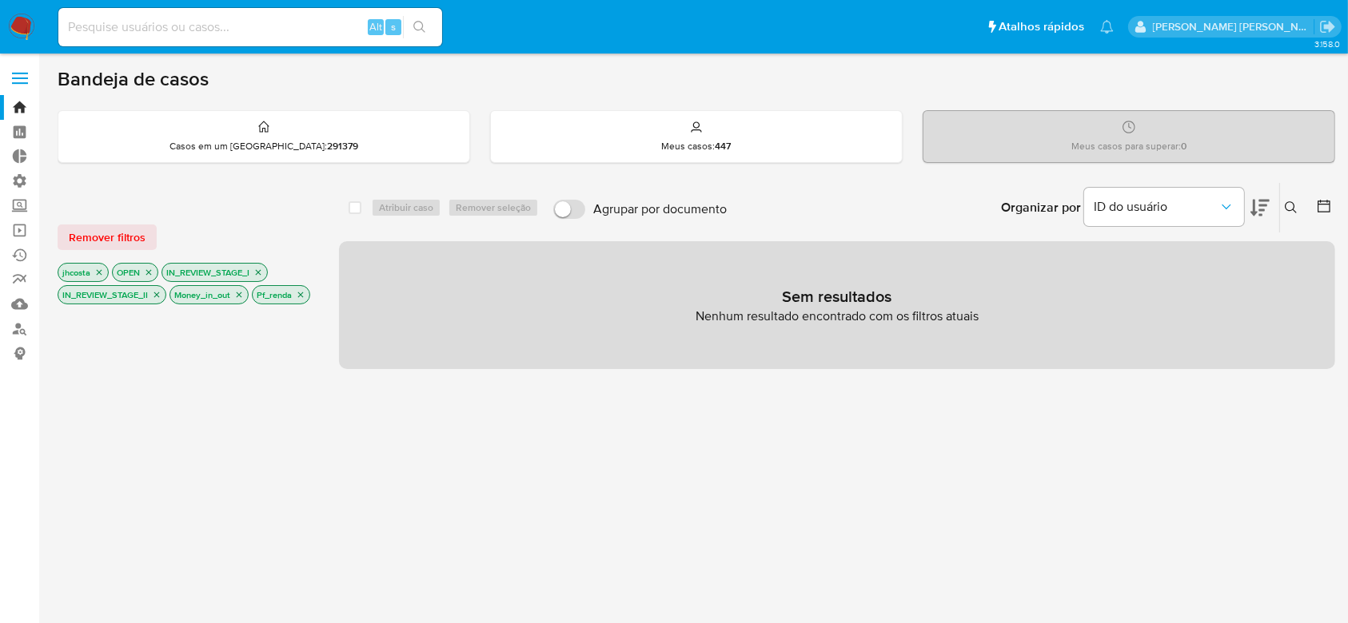
click at [242, 296] on icon "close-filter" at bounding box center [240, 296] width 6 height 6
click at [219, 291] on icon "close-filter" at bounding box center [218, 295] width 10 height 10
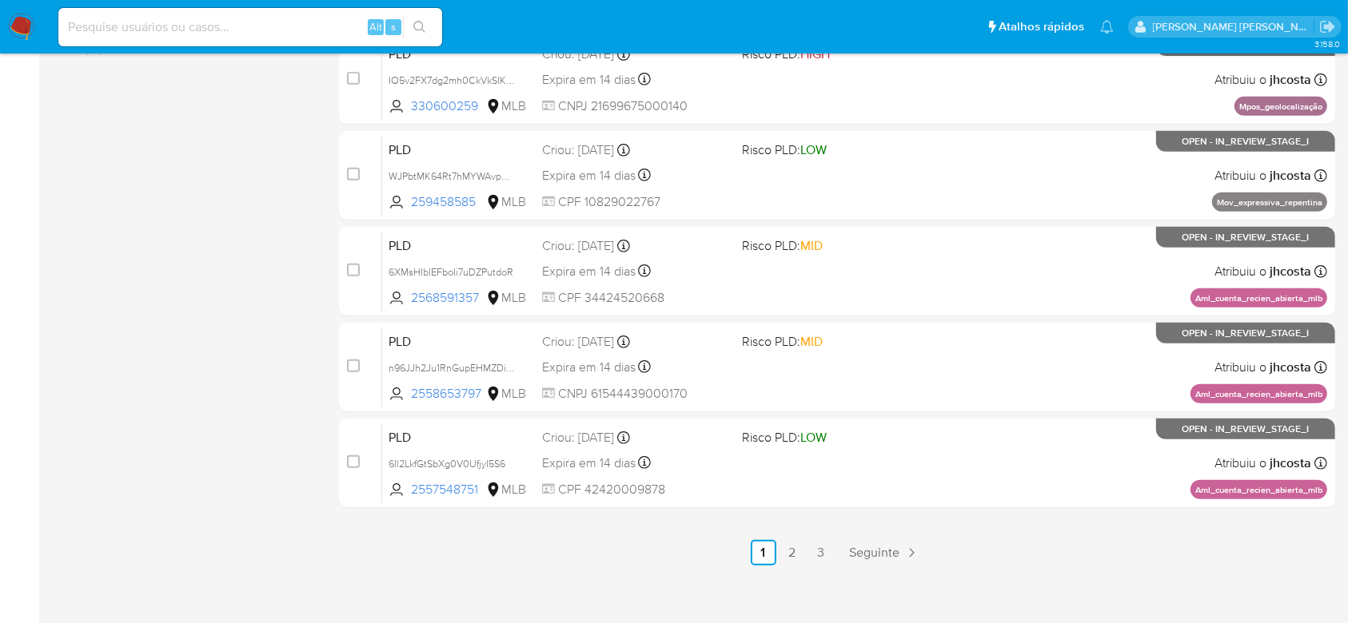
scroll to position [695, 0]
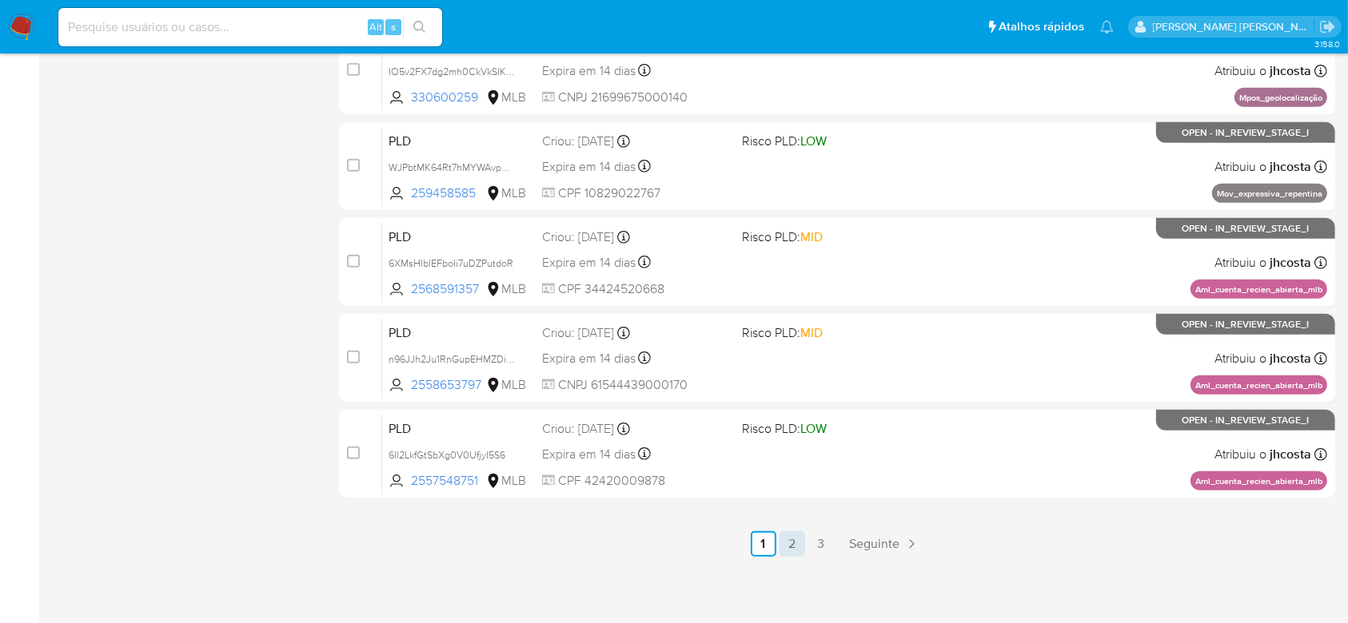
click at [785, 545] on link "2" at bounding box center [792, 545] width 26 height 26
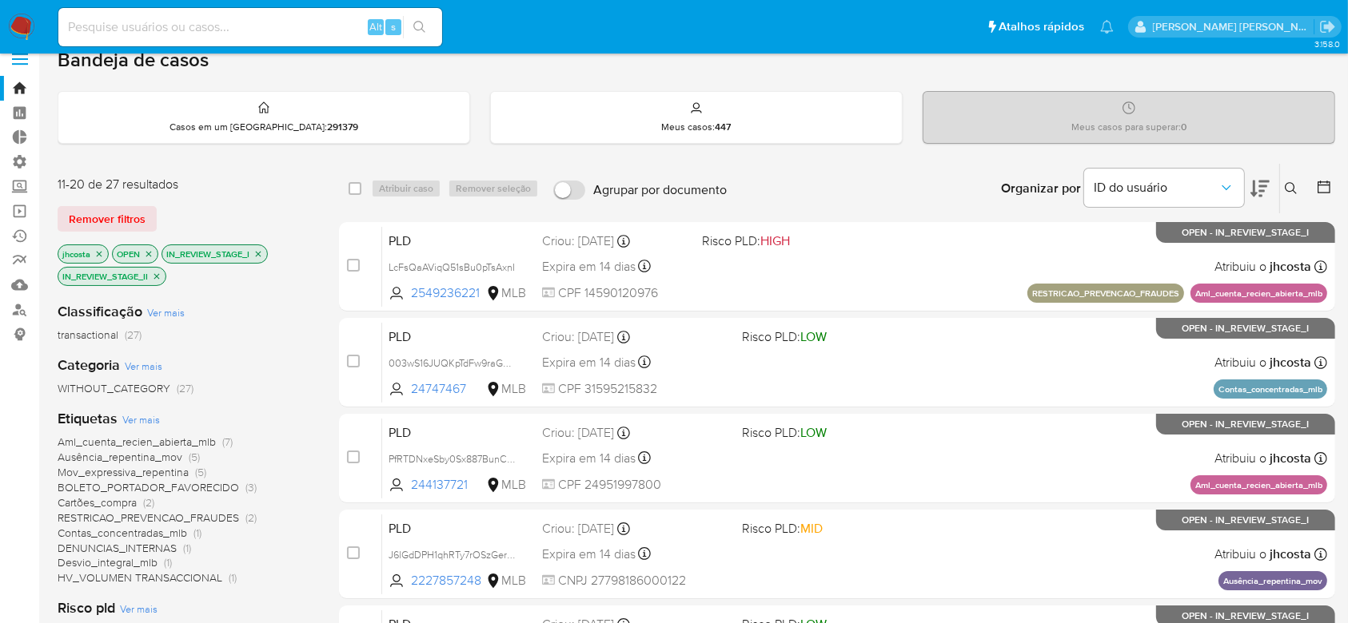
scroll to position [23, 0]
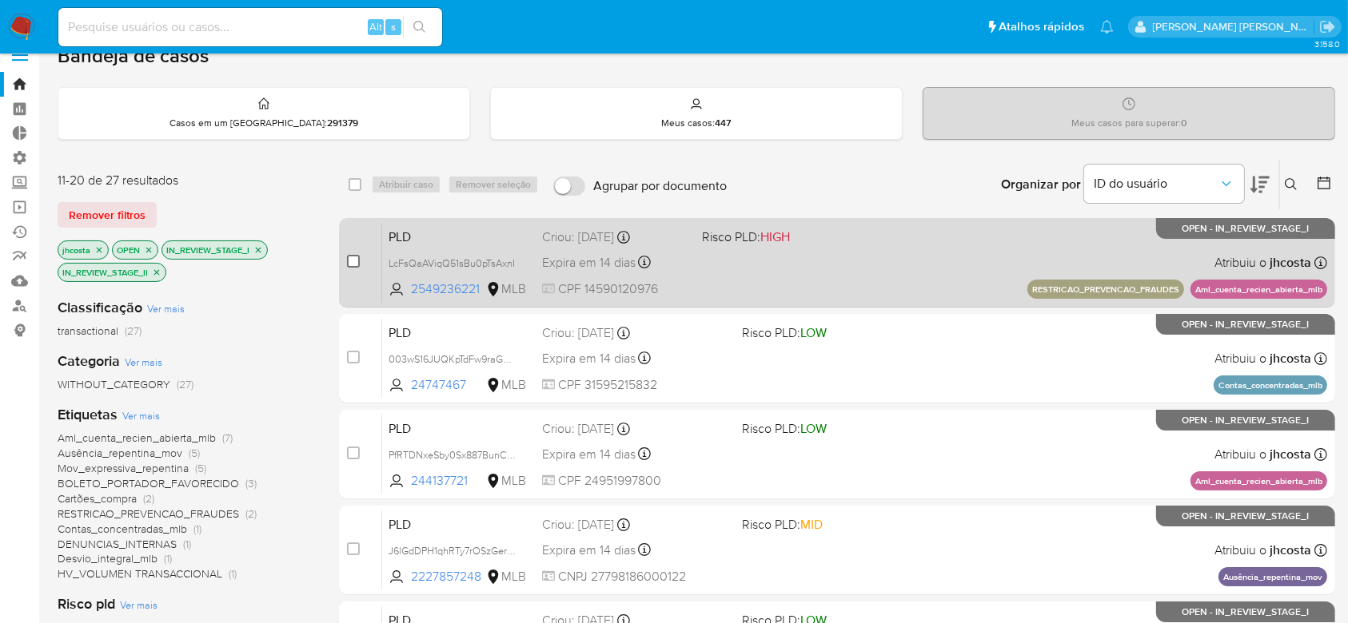
click at [352, 260] on input "checkbox" at bounding box center [353, 261] width 13 height 13
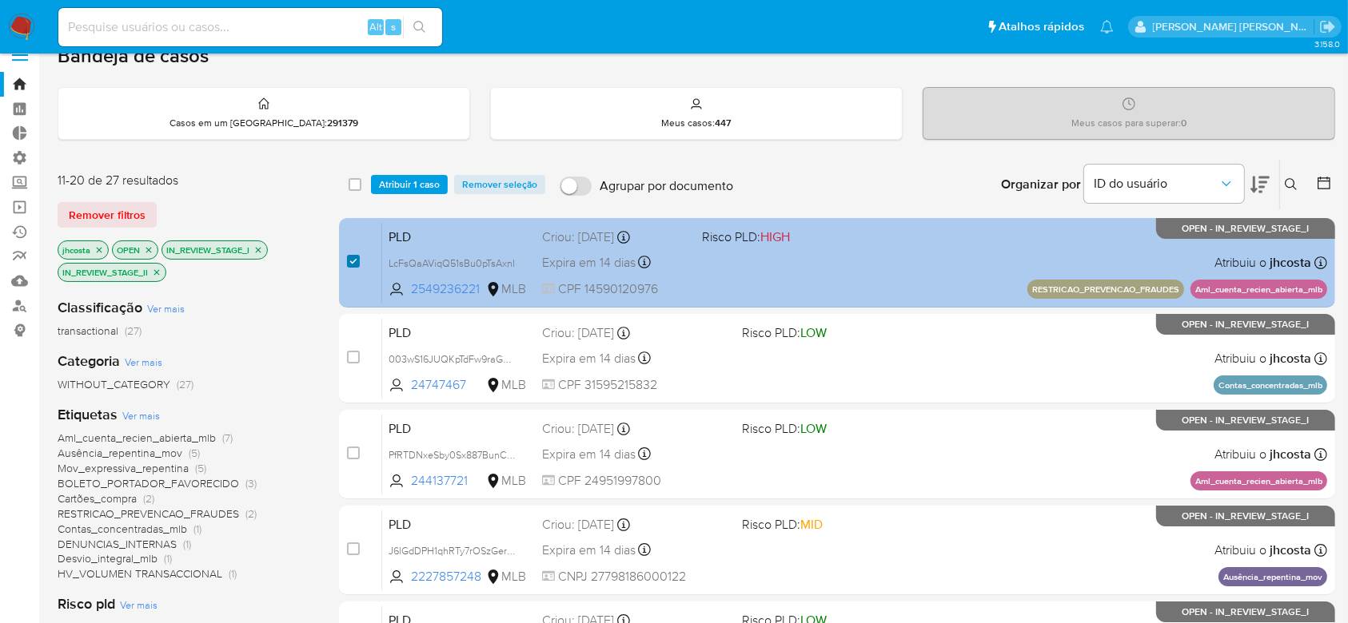
click at [357, 260] on input "checkbox" at bounding box center [353, 261] width 13 height 13
checkbox input "false"
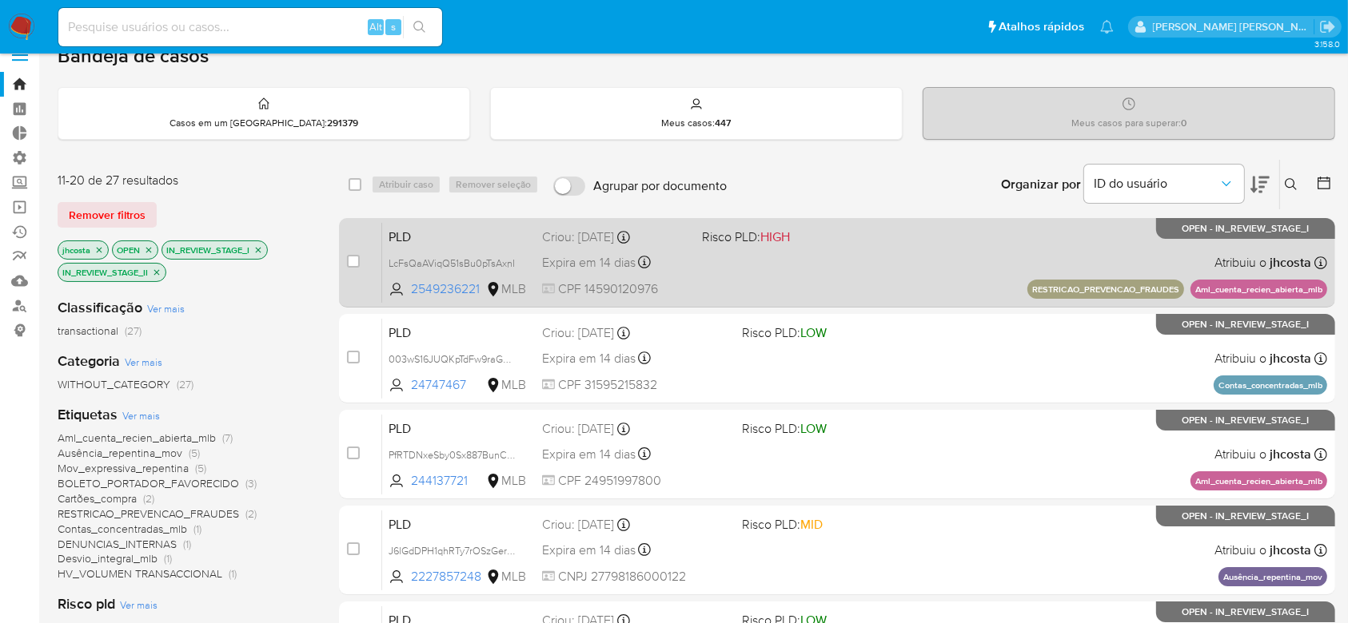
click at [729, 280] on div "PLD LcFsQaAViqQ51sBu0pTsAxnI 2549236221 MLB Risco PLD: HIGH Criou: 12/08/2025 C…" at bounding box center [854, 262] width 945 height 81
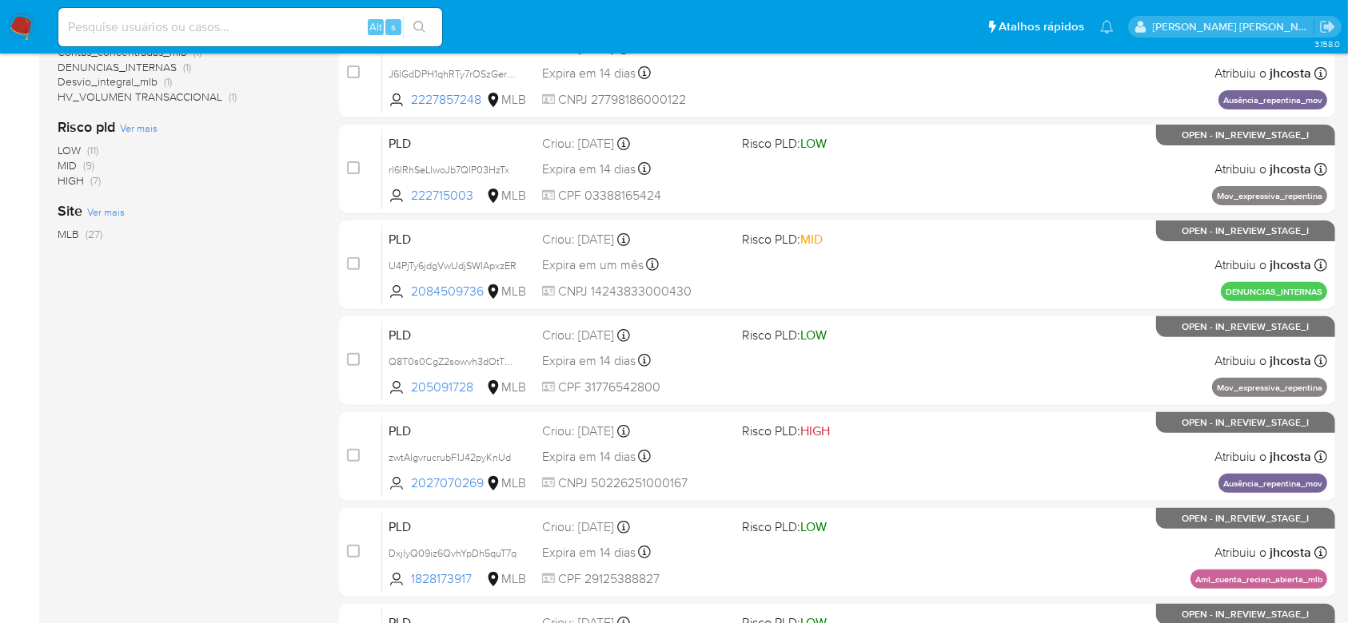
scroll to position [498, 0]
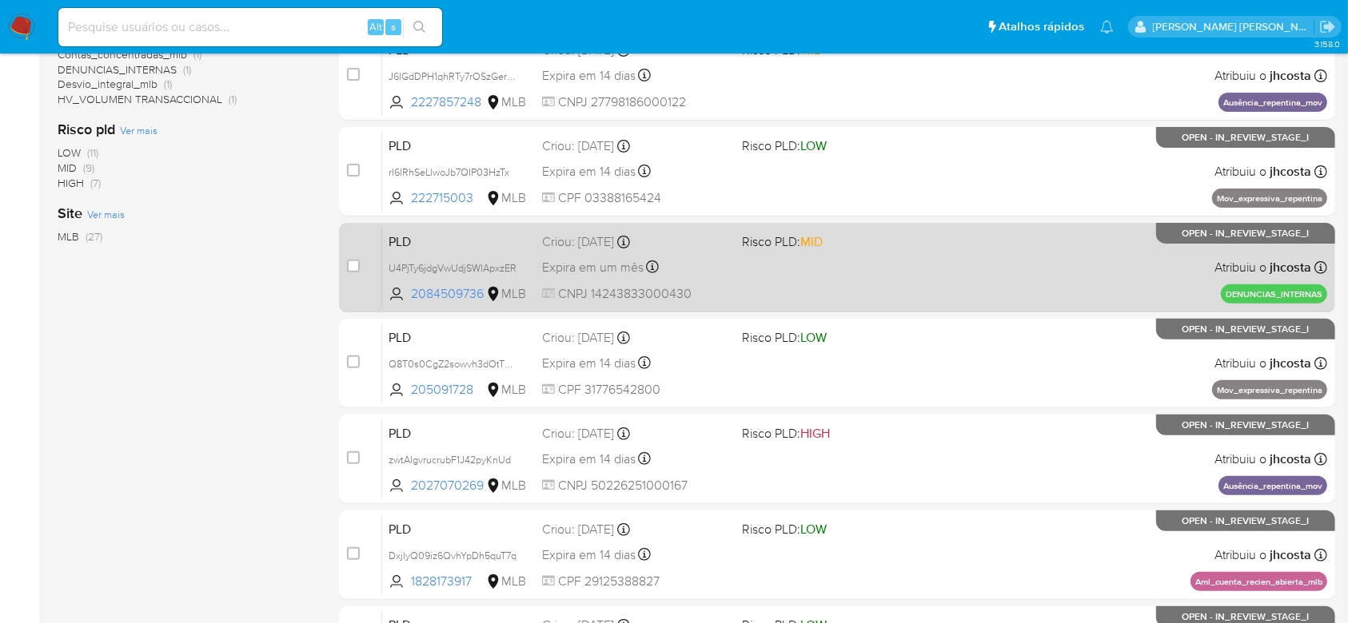
click at [890, 291] on div "PLD U4PjTy6jdgVwUdjSWIApxzER 2084509736 MLB Risco PLD: MID Criou: 05/09/2025 Cr…" at bounding box center [854, 267] width 945 height 81
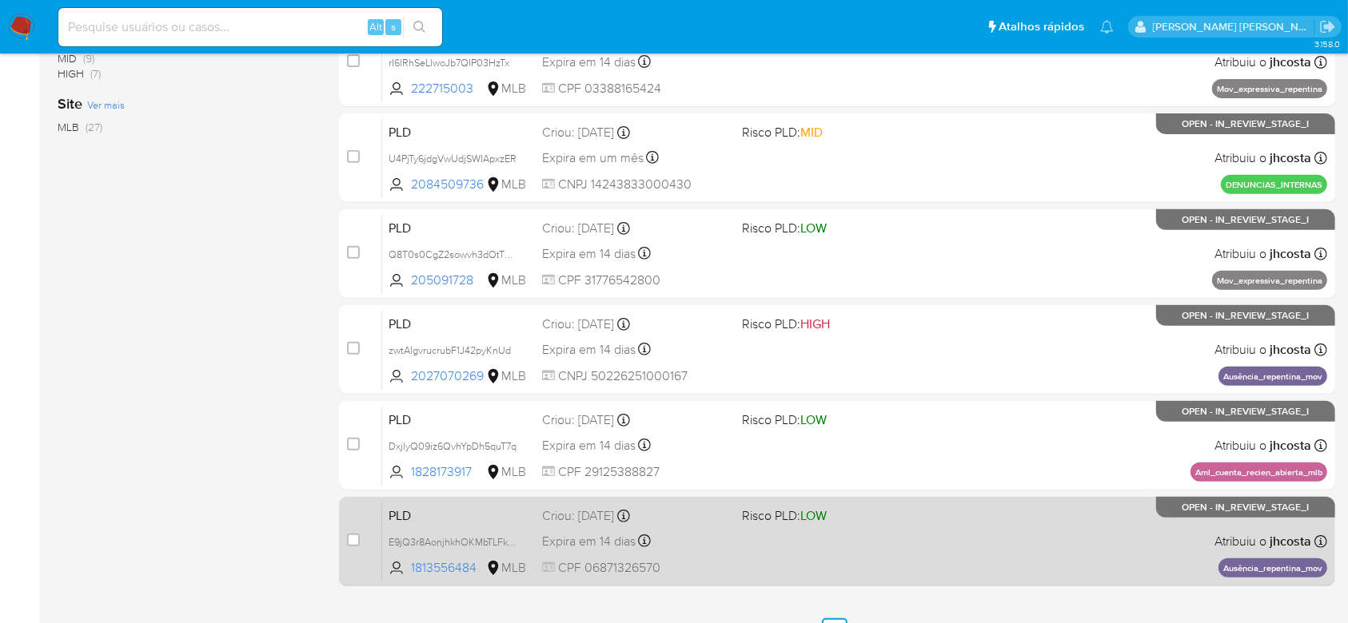
scroll to position [695, 0]
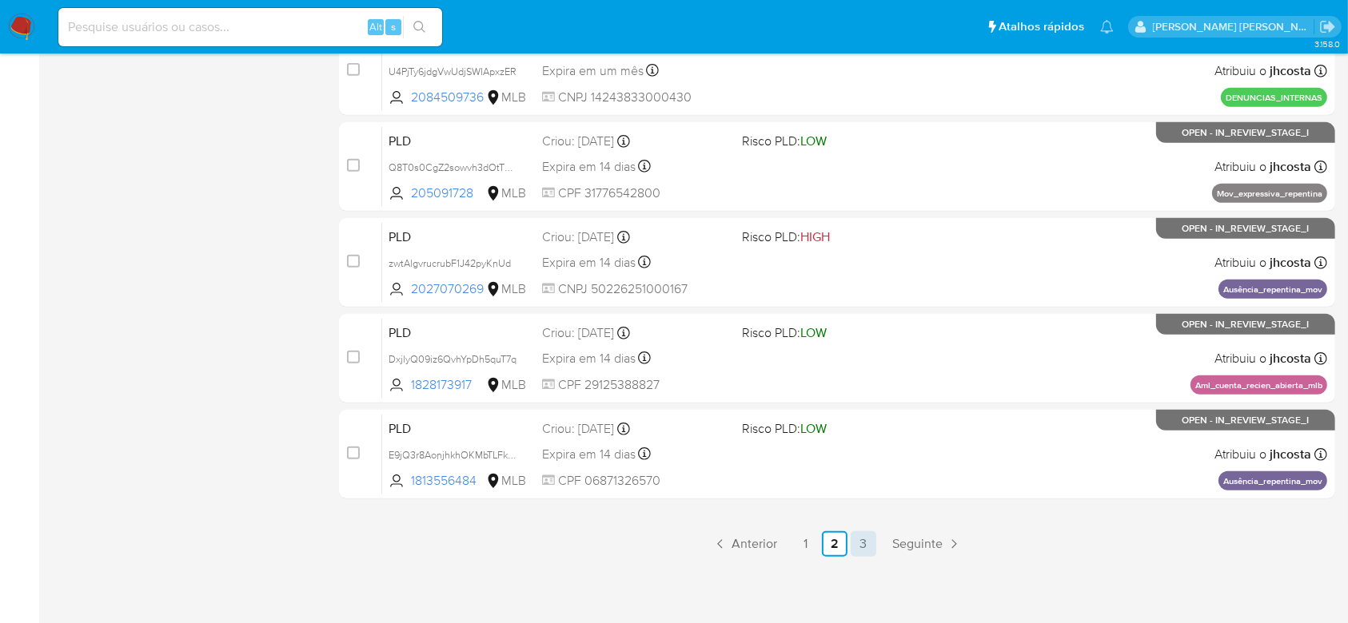
click at [857, 543] on link "3" at bounding box center [864, 545] width 26 height 26
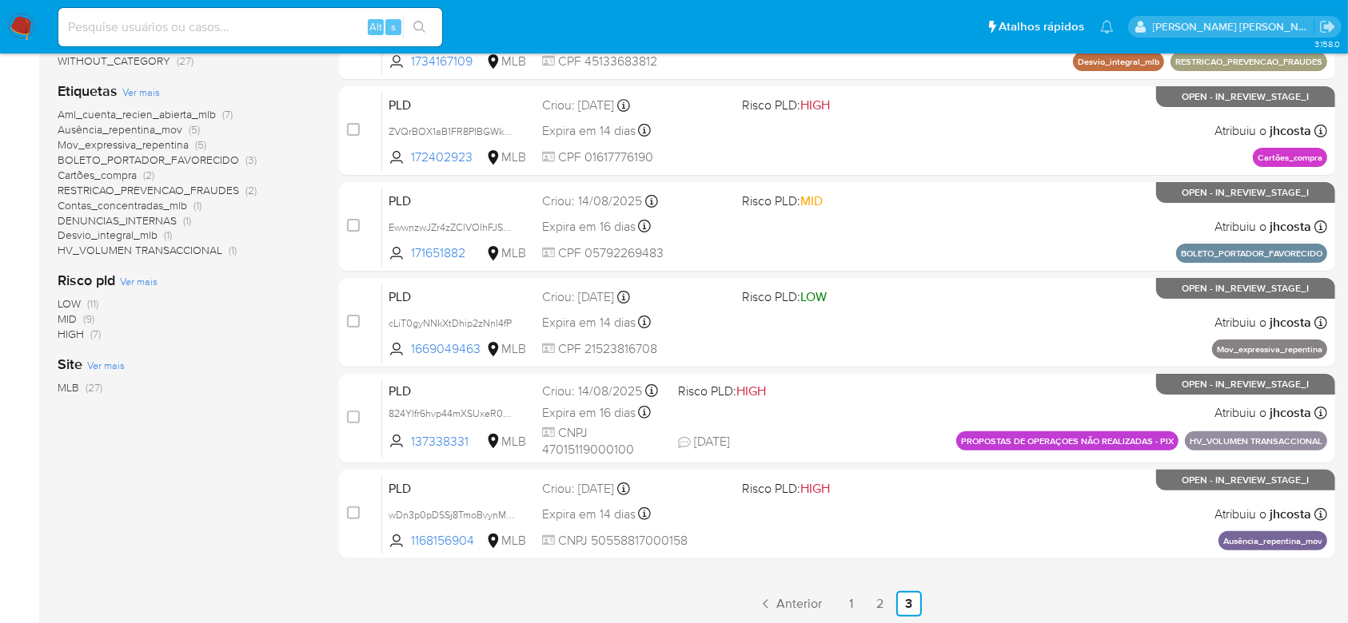
scroll to position [301, 0]
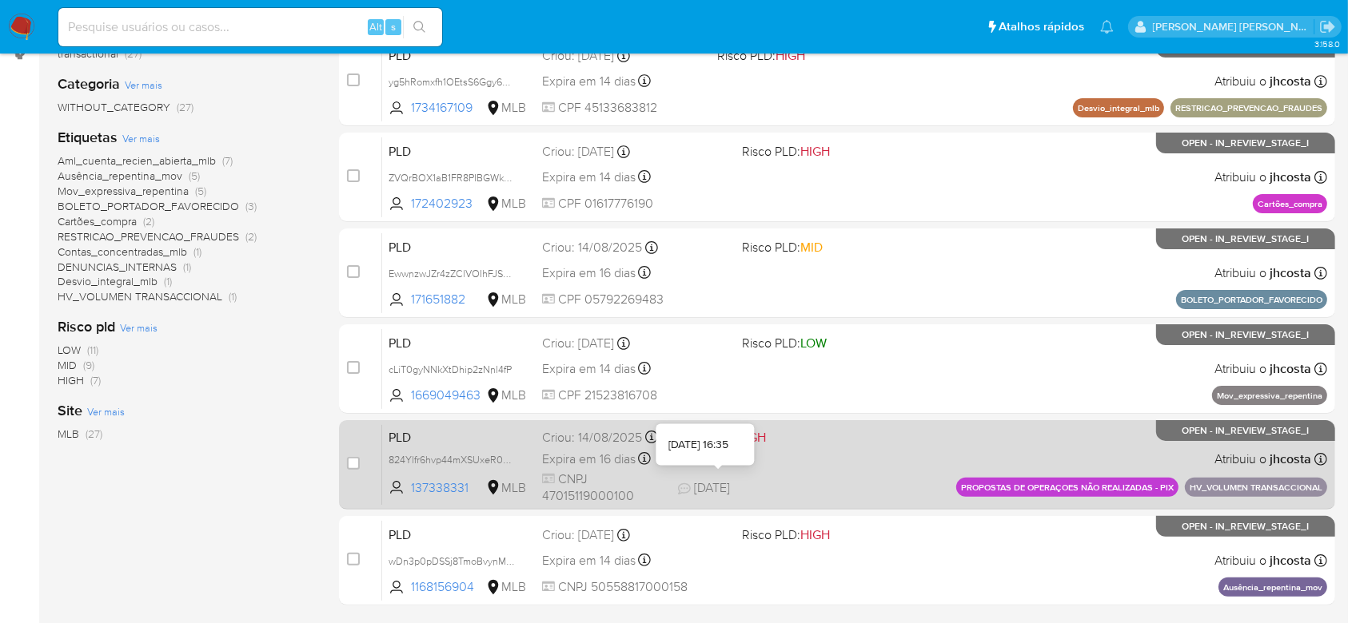
click at [684, 489] on icon at bounding box center [684, 489] width 13 height 13
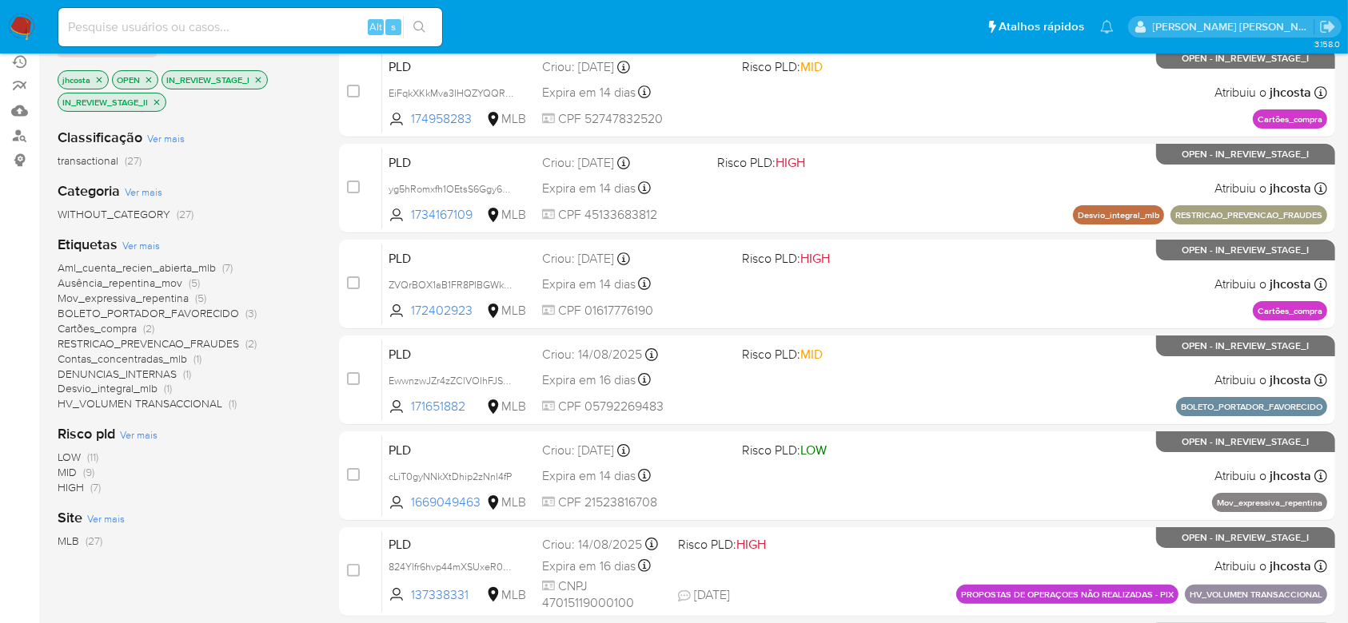
scroll to position [87, 0]
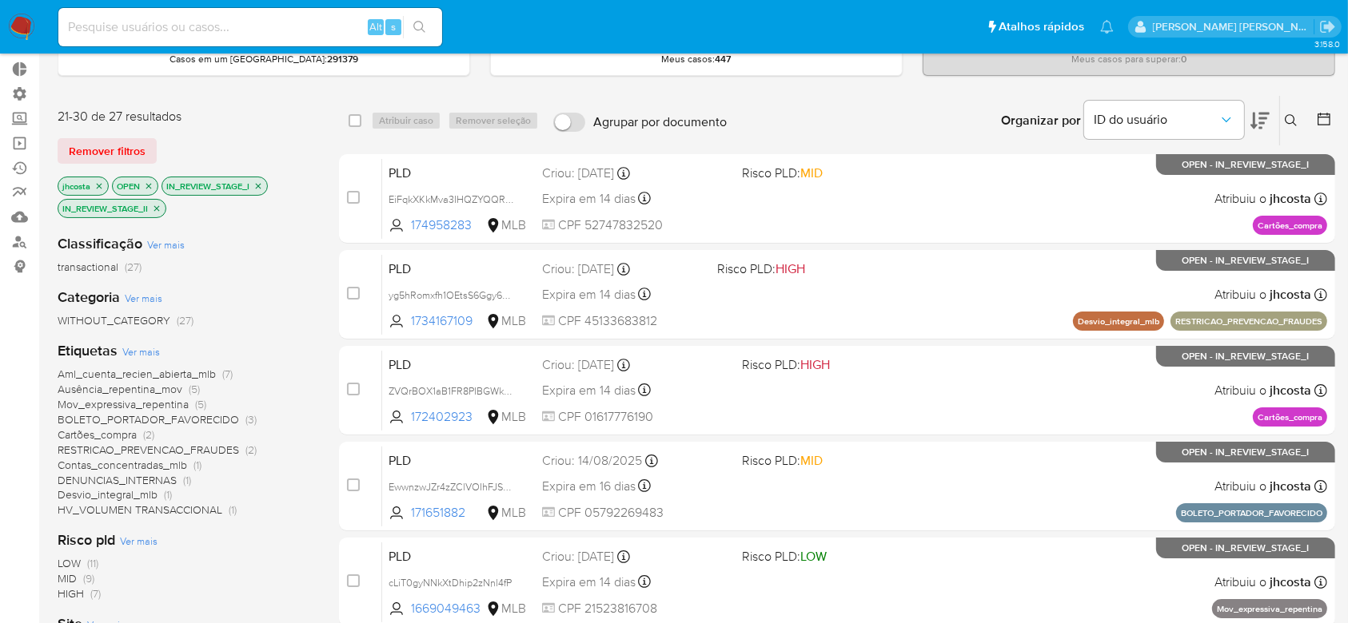
click at [98, 187] on icon "close-filter" at bounding box center [99, 186] width 10 height 10
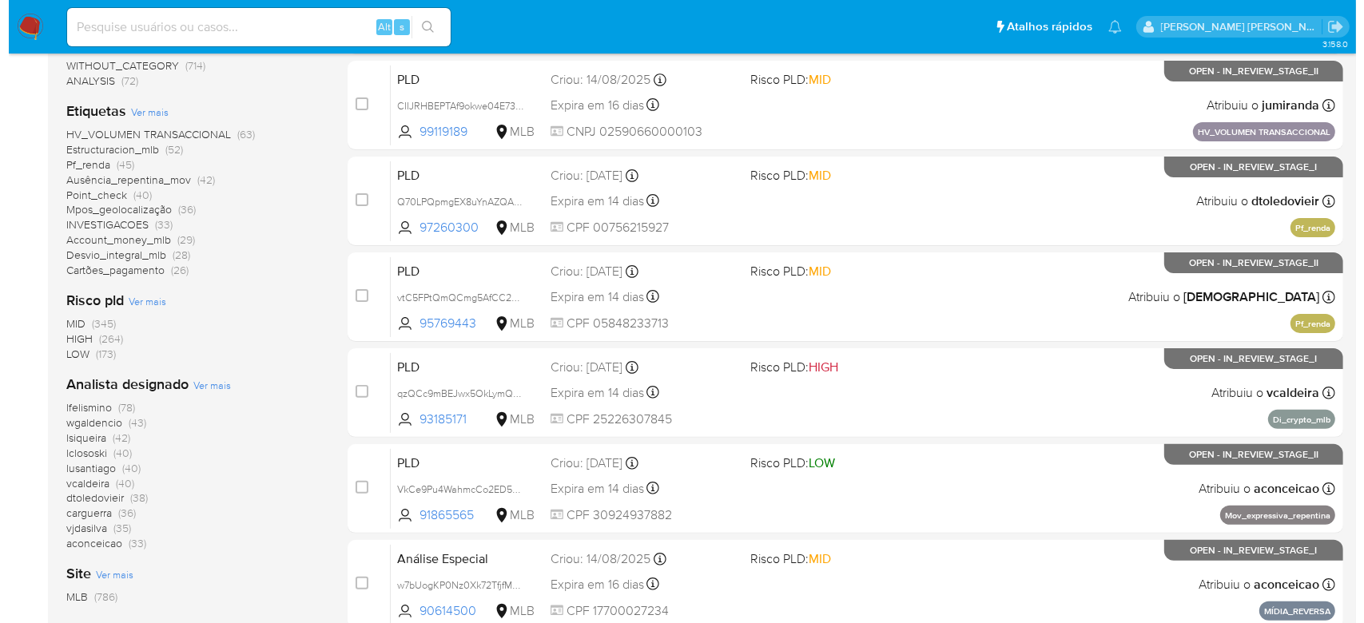
scroll to position [407, 0]
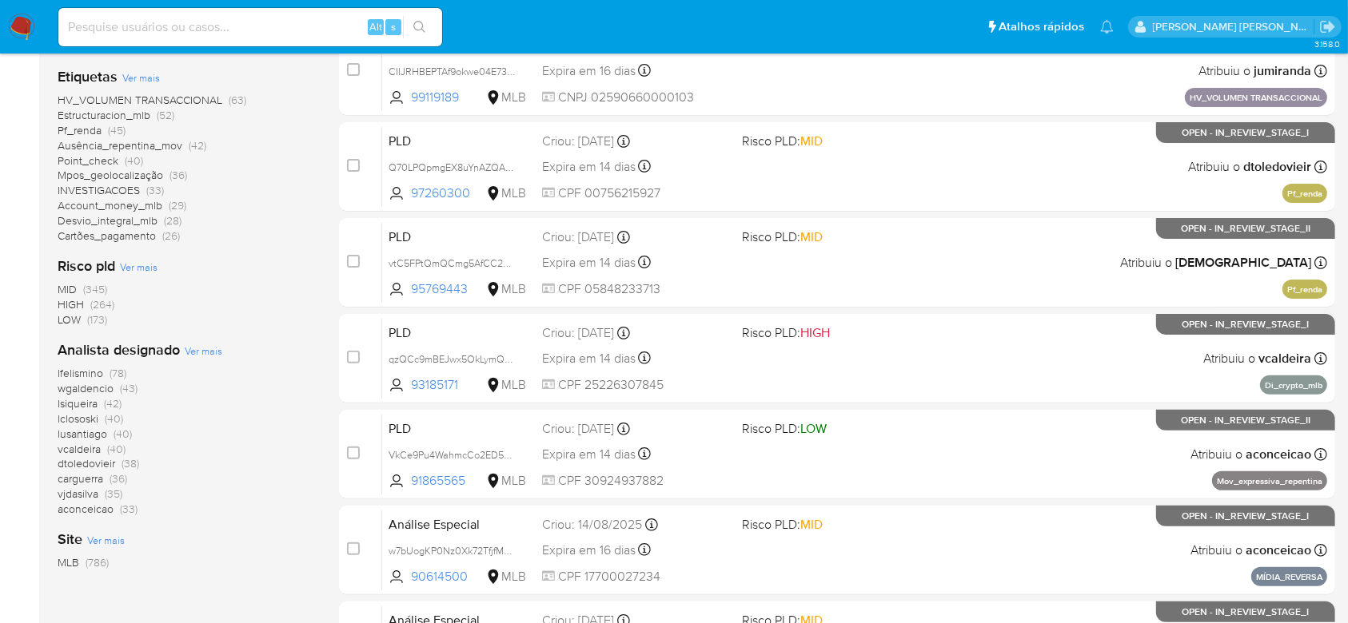
click at [190, 345] on span "Ver mais" at bounding box center [204, 351] width 38 height 14
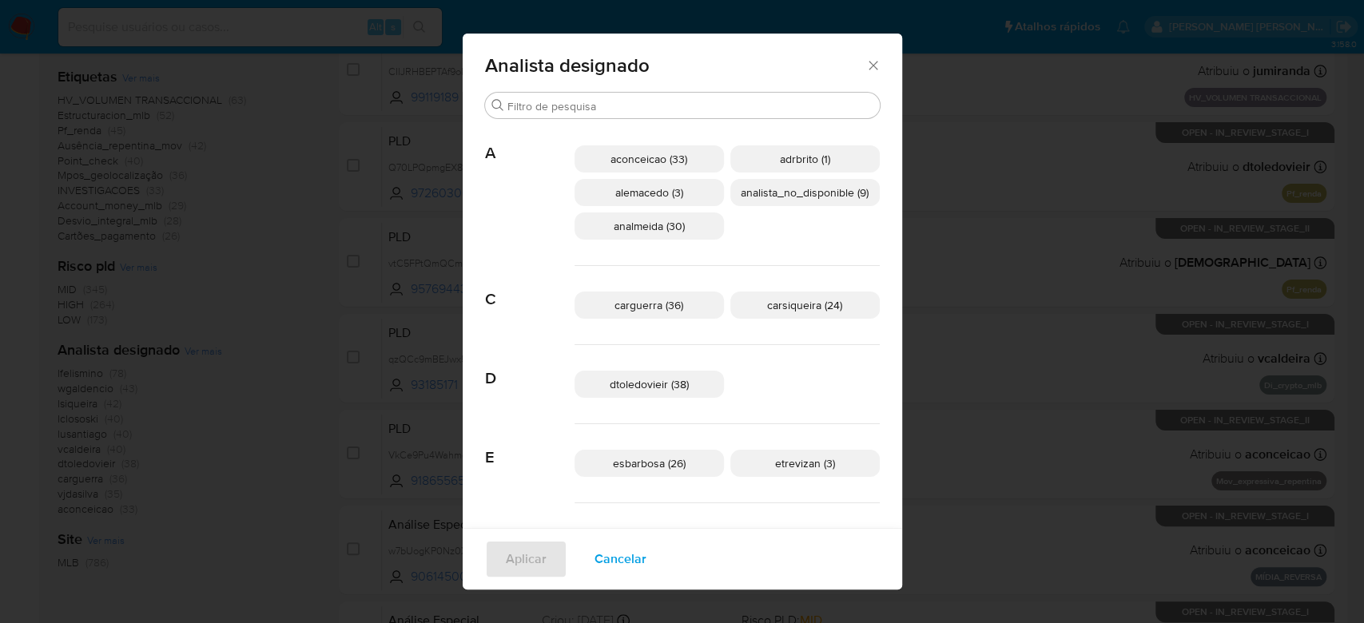
scroll to position [0, 0]
click at [779, 192] on span "analista_no_disponible (9)" at bounding box center [805, 193] width 128 height 16
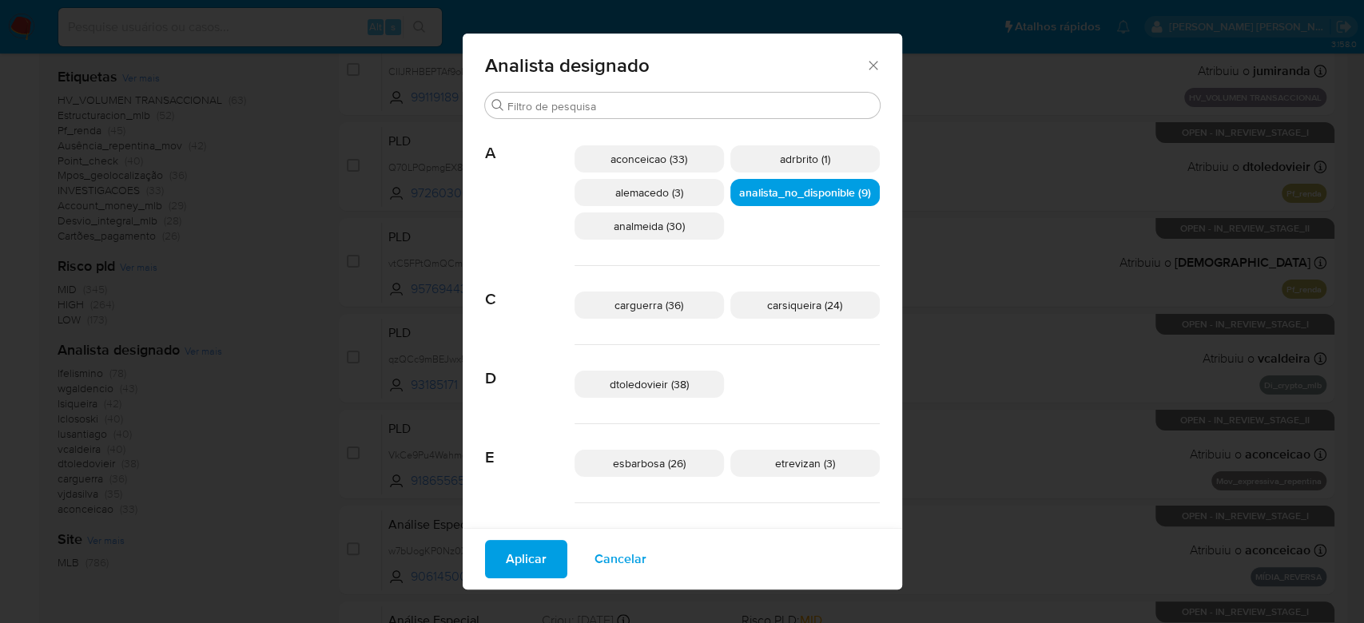
click at [522, 548] on span "Aplicar" at bounding box center [526, 559] width 41 height 35
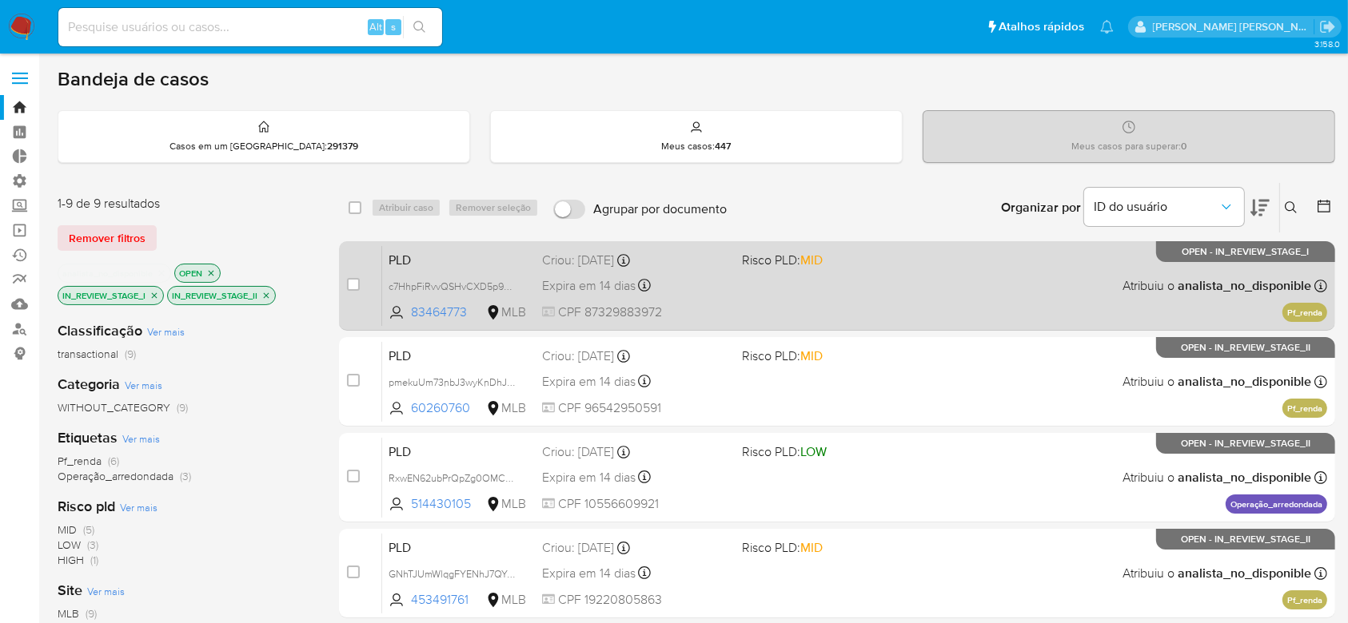
click at [759, 309] on div "PLD c7HhpFiRvvQSHvCXD5p9NOSa 83464773 MLB Risco PLD: MID Criou: 12/08/2025 Crio…" at bounding box center [854, 285] width 945 height 81
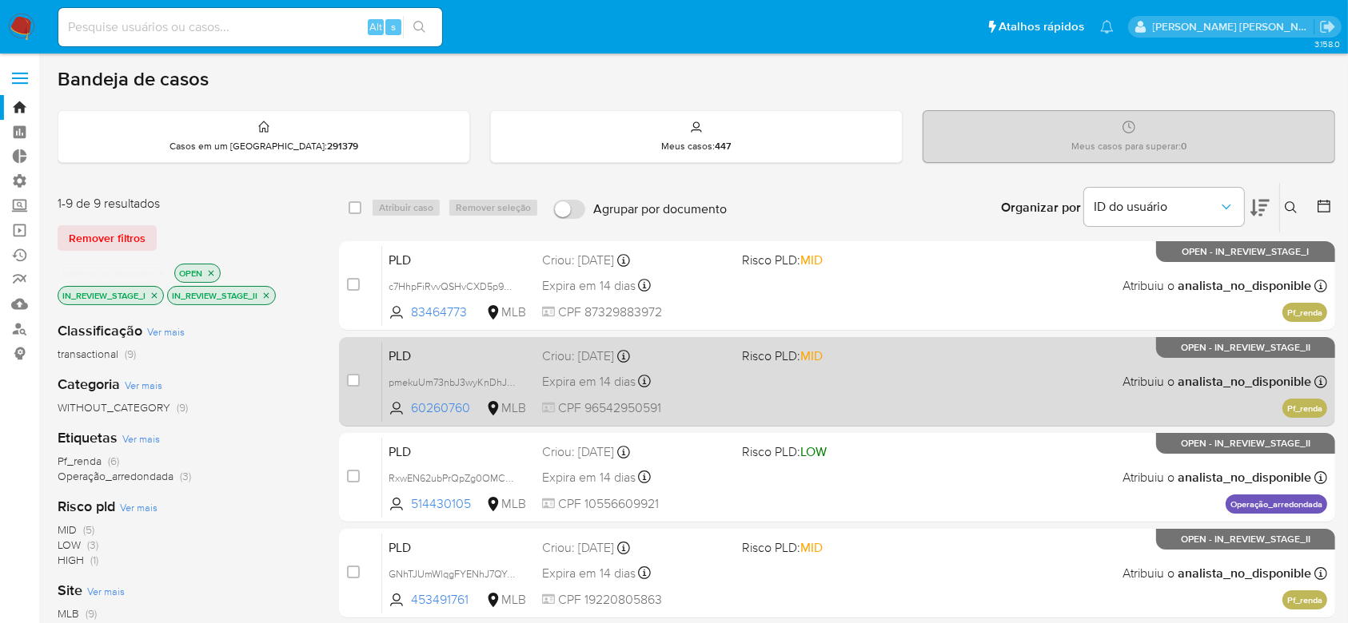
click at [727, 368] on div "PLD pmekuUm73nbJ3wyKnDhJUxFp 60260760 MLB Risco PLD: MID Criou: 12/08/2025 Crio…" at bounding box center [854, 381] width 945 height 81
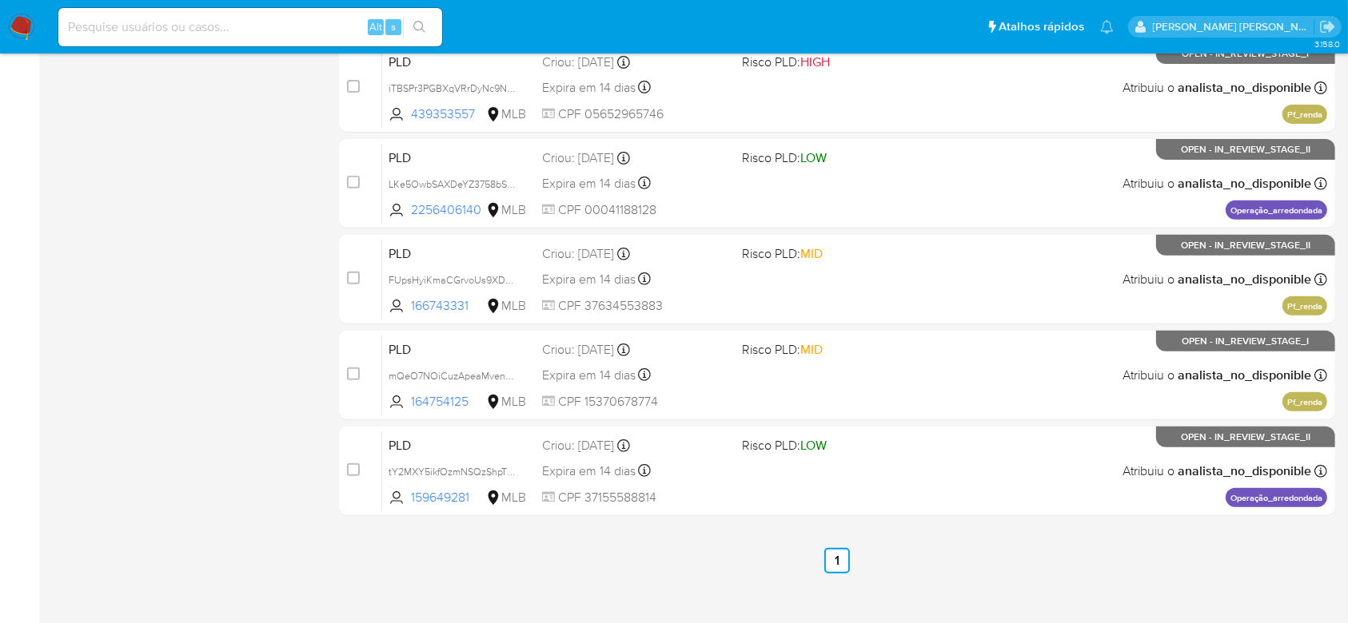
scroll to position [599, 0]
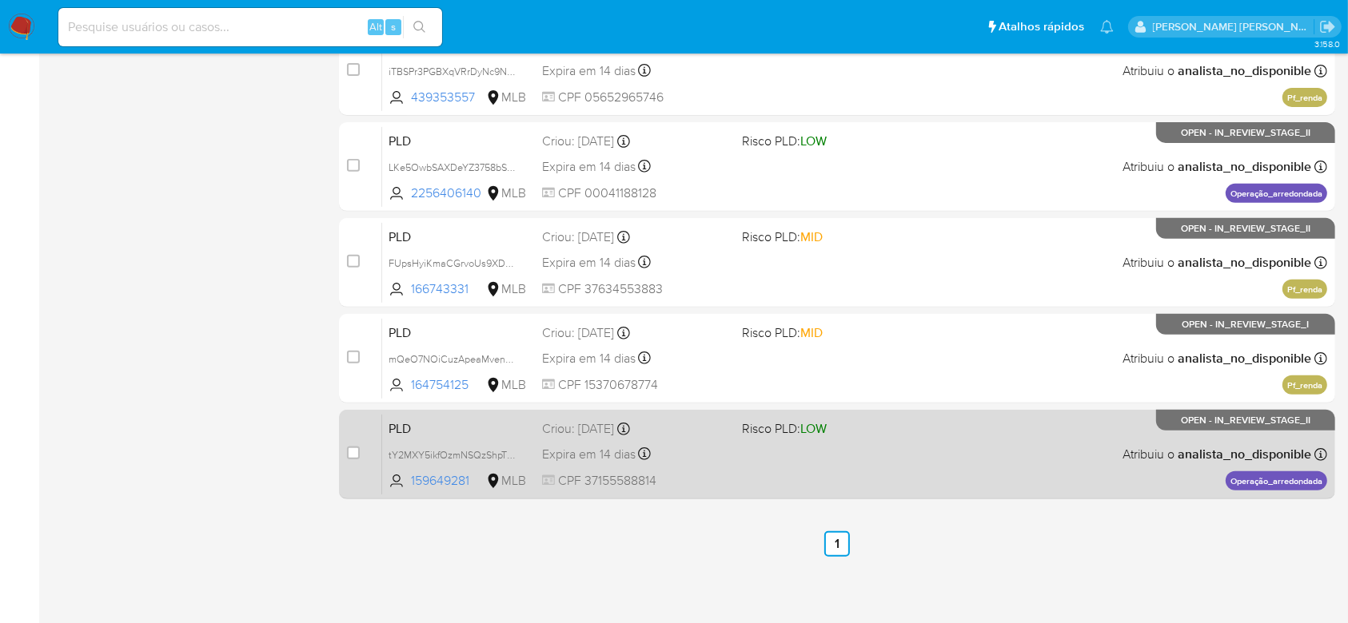
click at [852, 443] on div "PLD tY2MXY5ikfOzmNSQzShpTU8N 159649281 MLB Risco PLD: LOW Criou: 12/08/2025 Cri…" at bounding box center [854, 454] width 945 height 81
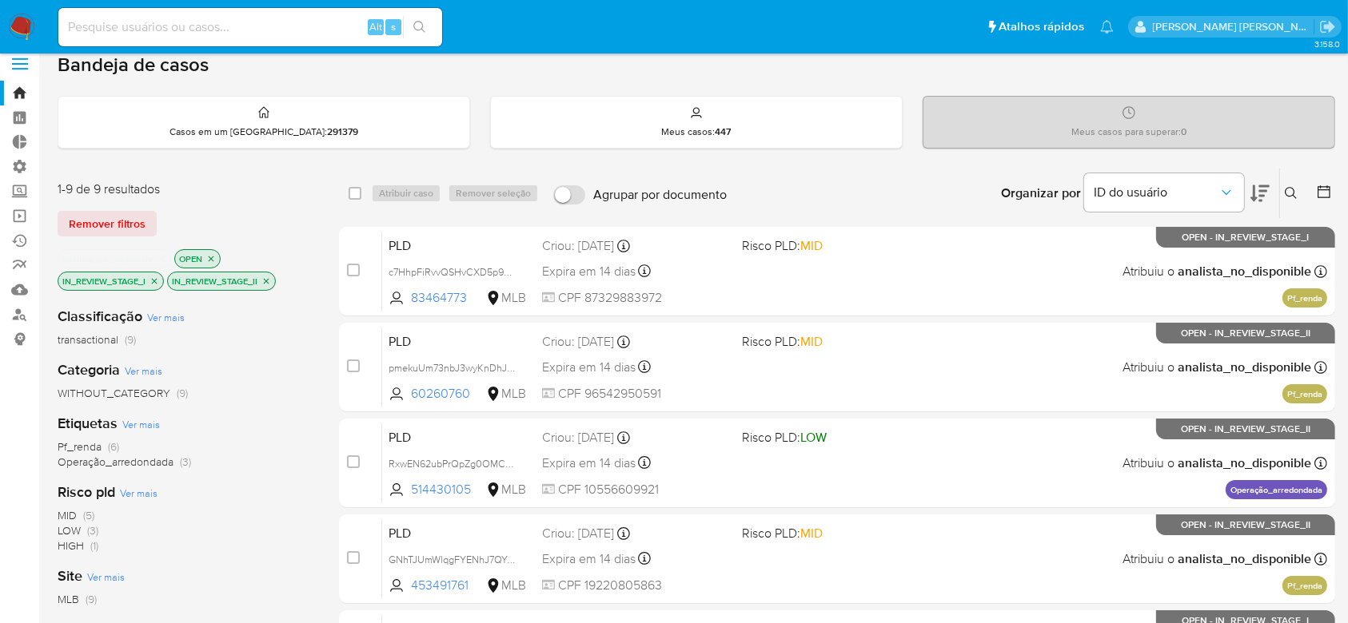
scroll to position [0, 0]
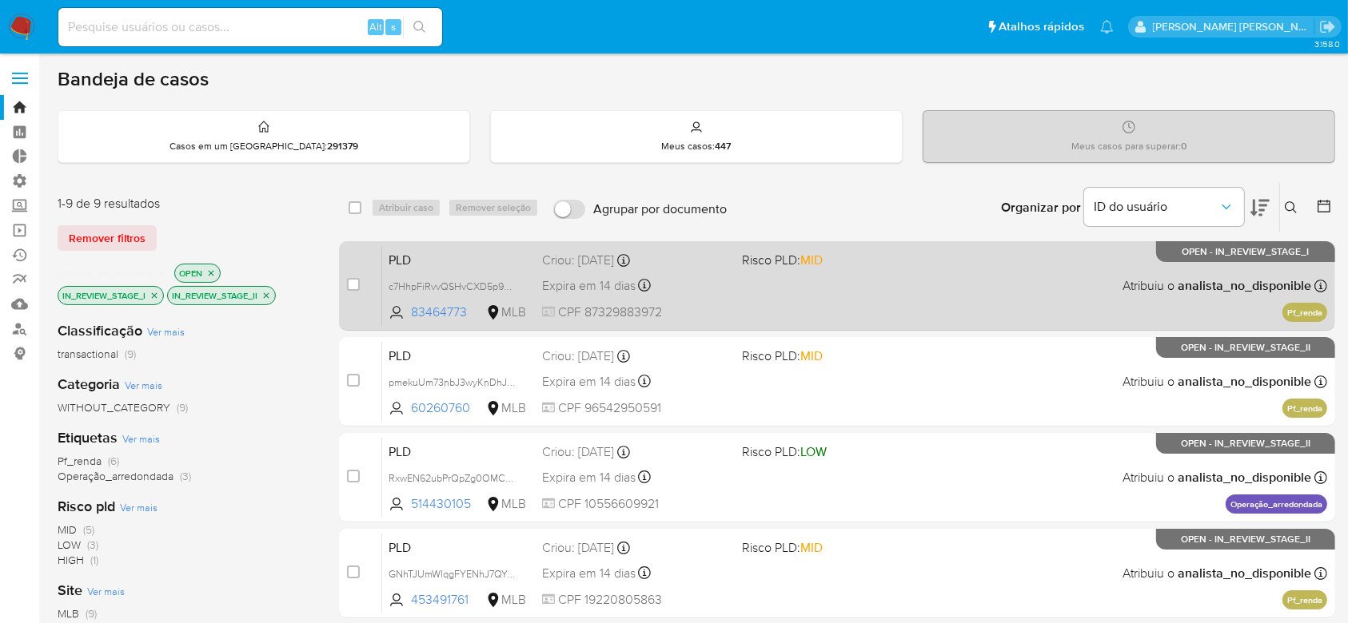
click at [813, 289] on div "PLD c7HhpFiRvvQSHvCXD5p9NOSa 83464773 MLB Risco PLD: MID Criou: 12/08/2025 Crio…" at bounding box center [854, 285] width 945 height 81
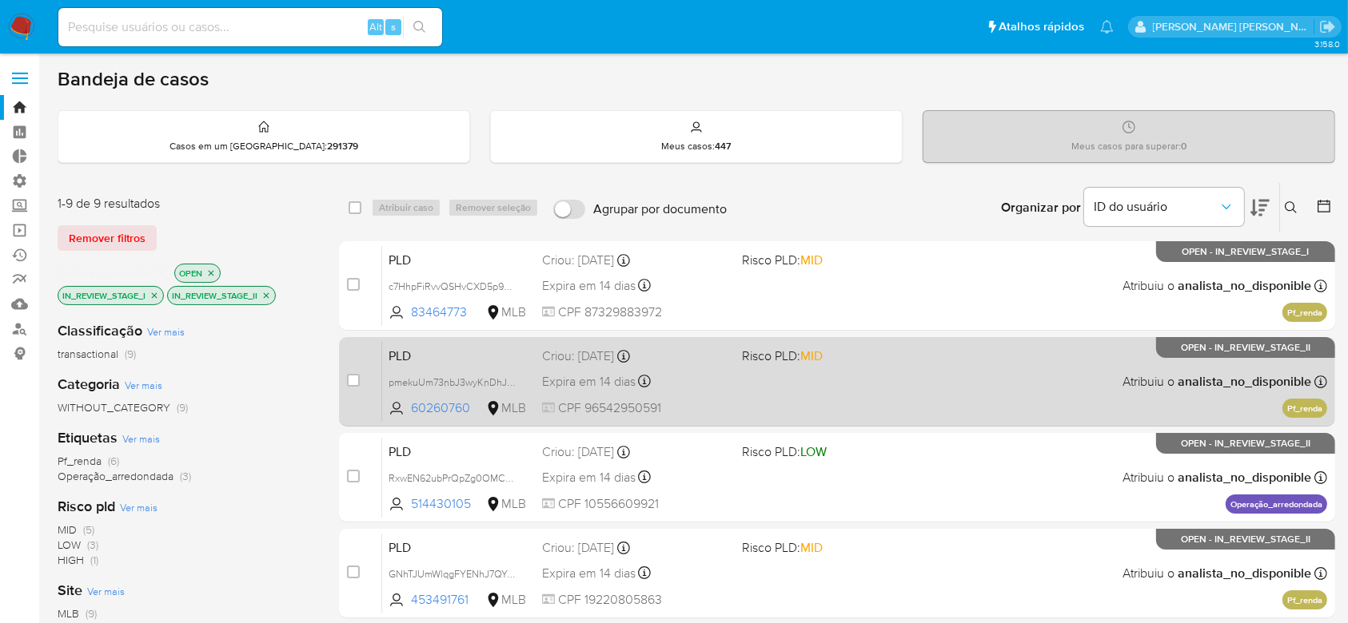
click at [891, 395] on div "PLD pmekuUm73nbJ3wyKnDhJUxFp 60260760 MLB Risco PLD: MID Criou: 12/08/2025 Crio…" at bounding box center [854, 381] width 945 height 81
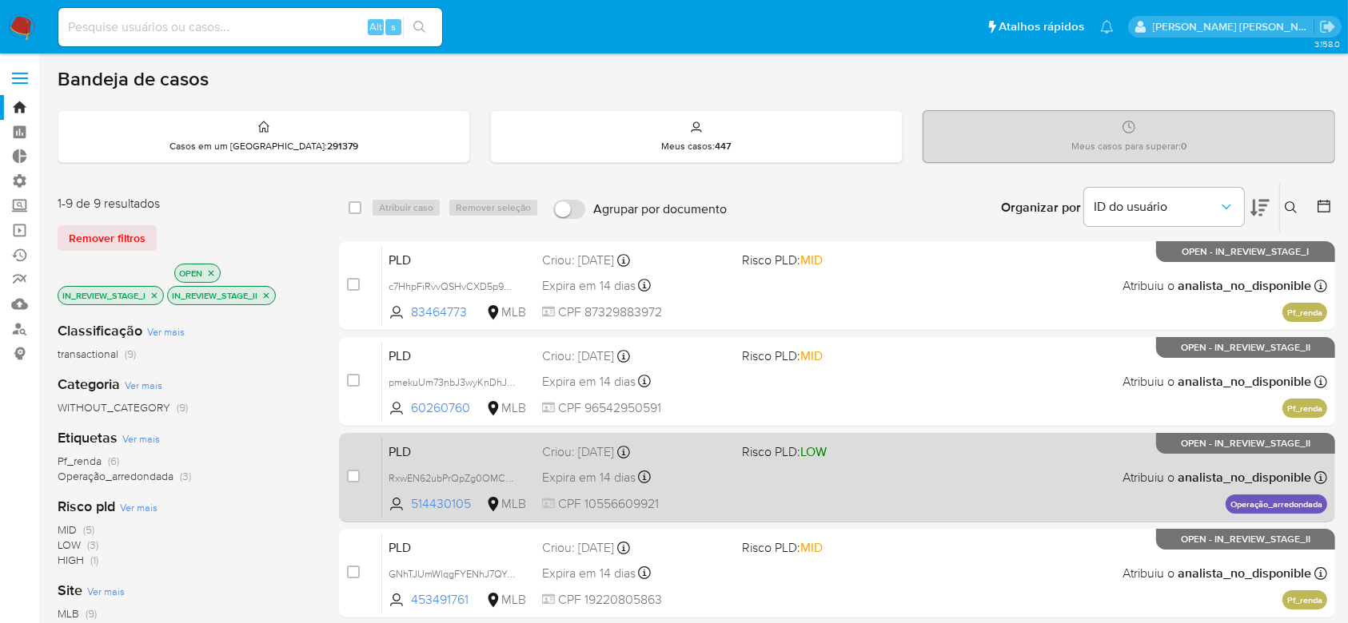
click at [891, 476] on div "PLD RxwEN62ubPrQpZg0OMCP5q6A 514430105 MLB Risco PLD: LOW Criou: 12/08/2025 Cri…" at bounding box center [854, 477] width 945 height 81
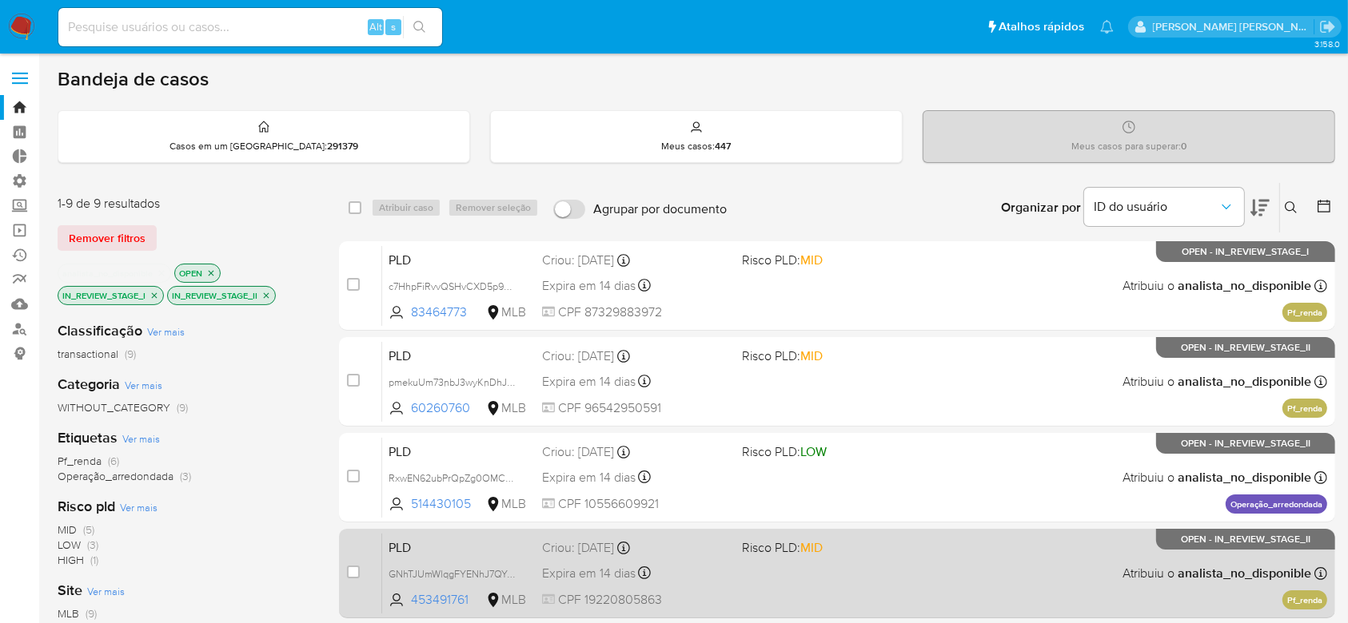
click at [861, 574] on div "PLD GNhTJUmWlqgFYENhJ7QYx3EK 453491761 MLB Risco PLD: MID Criou: 12/08/2025 Cri…" at bounding box center [854, 573] width 945 height 81
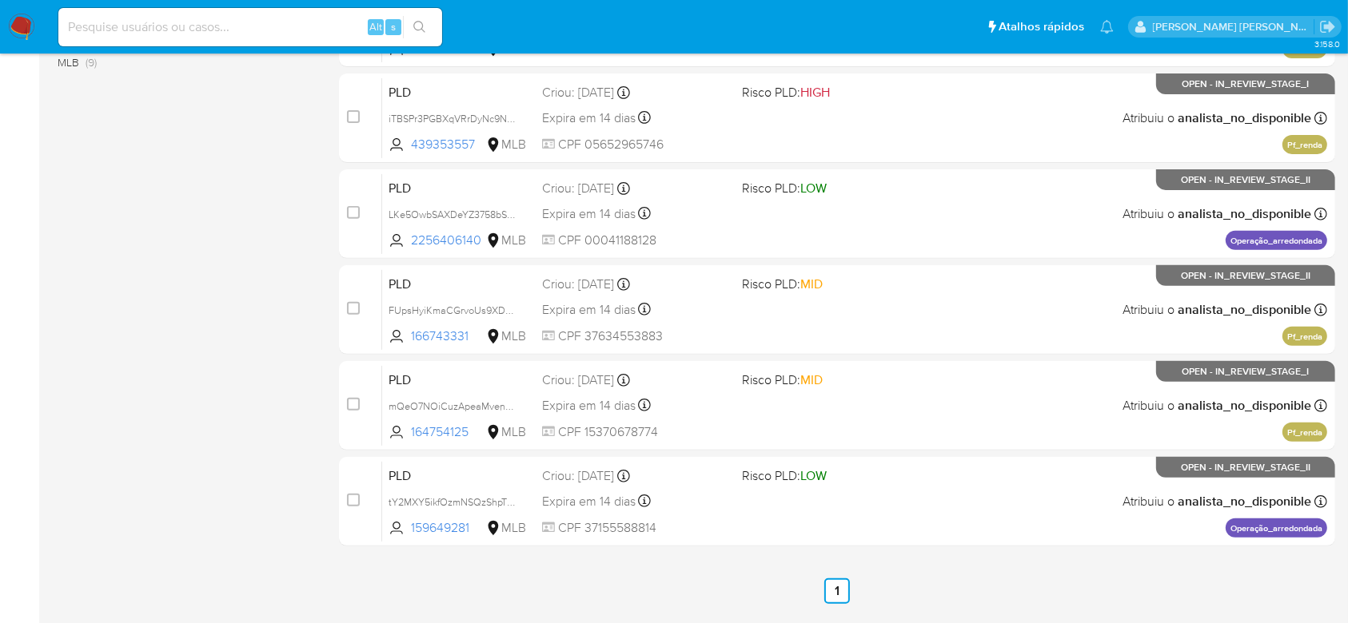
scroll to position [580, 0]
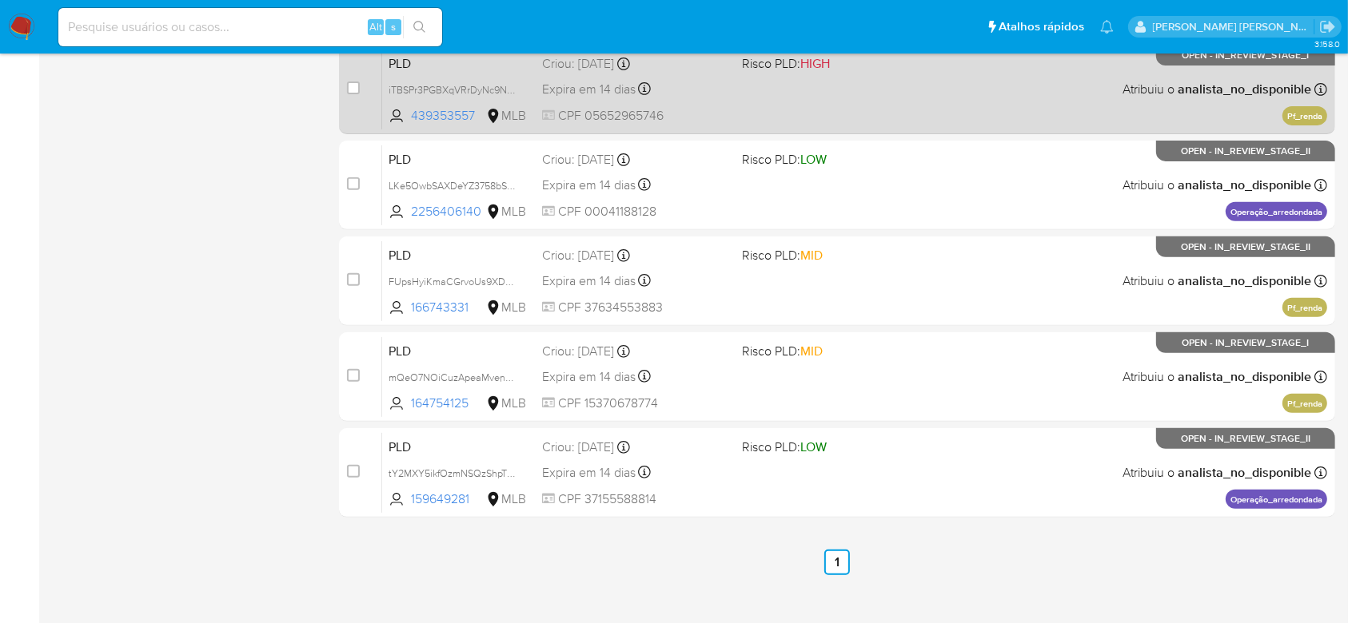
click at [962, 94] on div "PLD iTBSPr3PGBXqVRrDyNc9NyaQ 439353557 MLB Risco PLD: HIGH Criou: 12/08/2025 Cr…" at bounding box center [854, 89] width 945 height 81
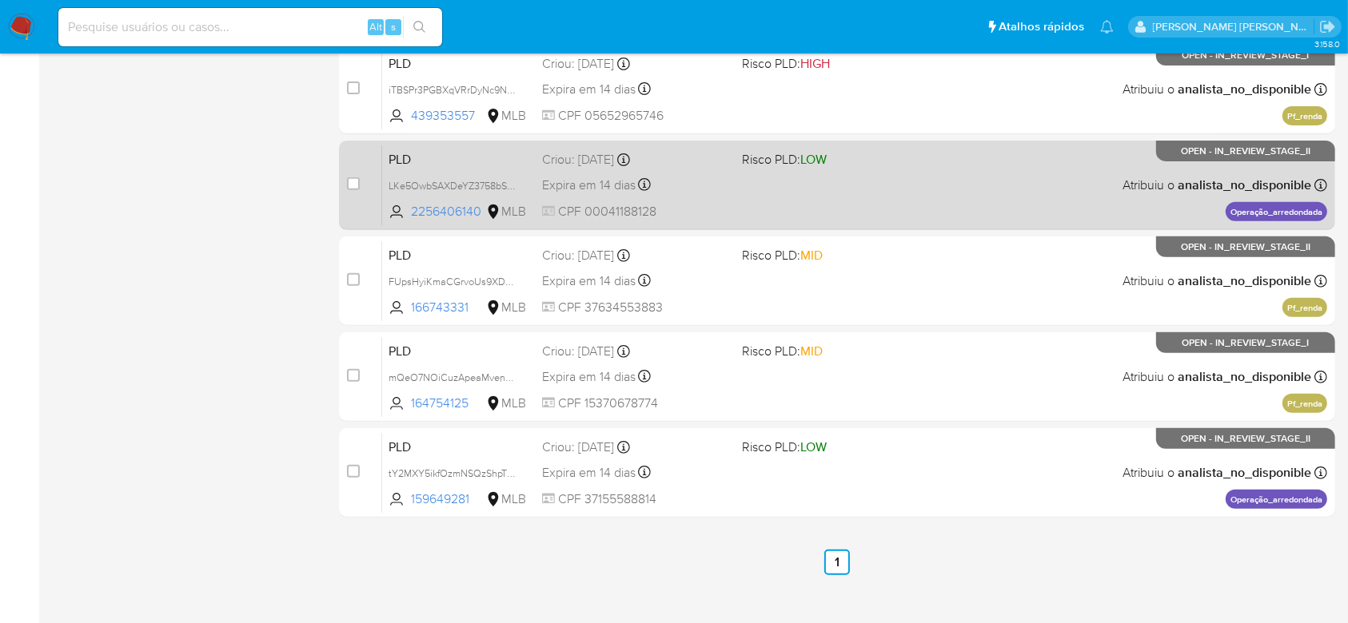
click at [732, 187] on div "PLD LKe5OwbSAXDeYZ3758bSRsWJ 2256406140 MLB Risco PLD: LOW Criou: 12/08/2025 Cr…" at bounding box center [854, 185] width 945 height 81
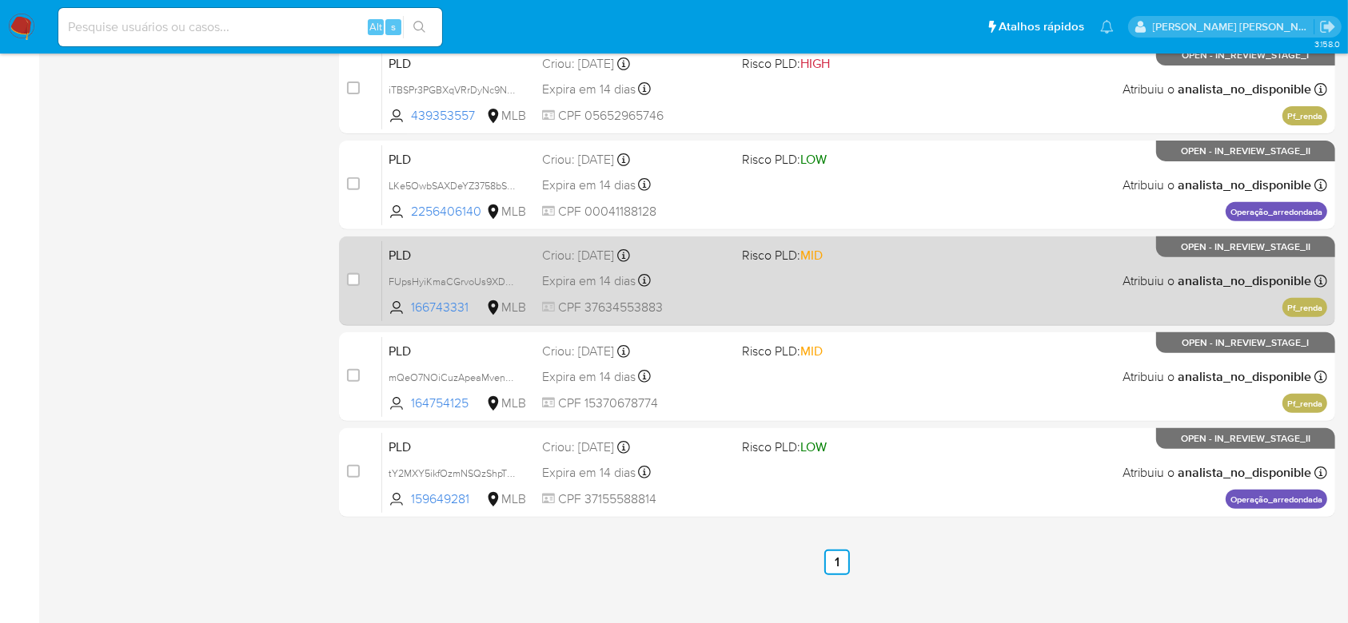
click at [785, 293] on div "PLD FUpsHyiKmaCGrvoUs9XDtVU6 166743331 MLB Risco PLD: MID Criou: 12/08/2025 Cri…" at bounding box center [854, 281] width 945 height 81
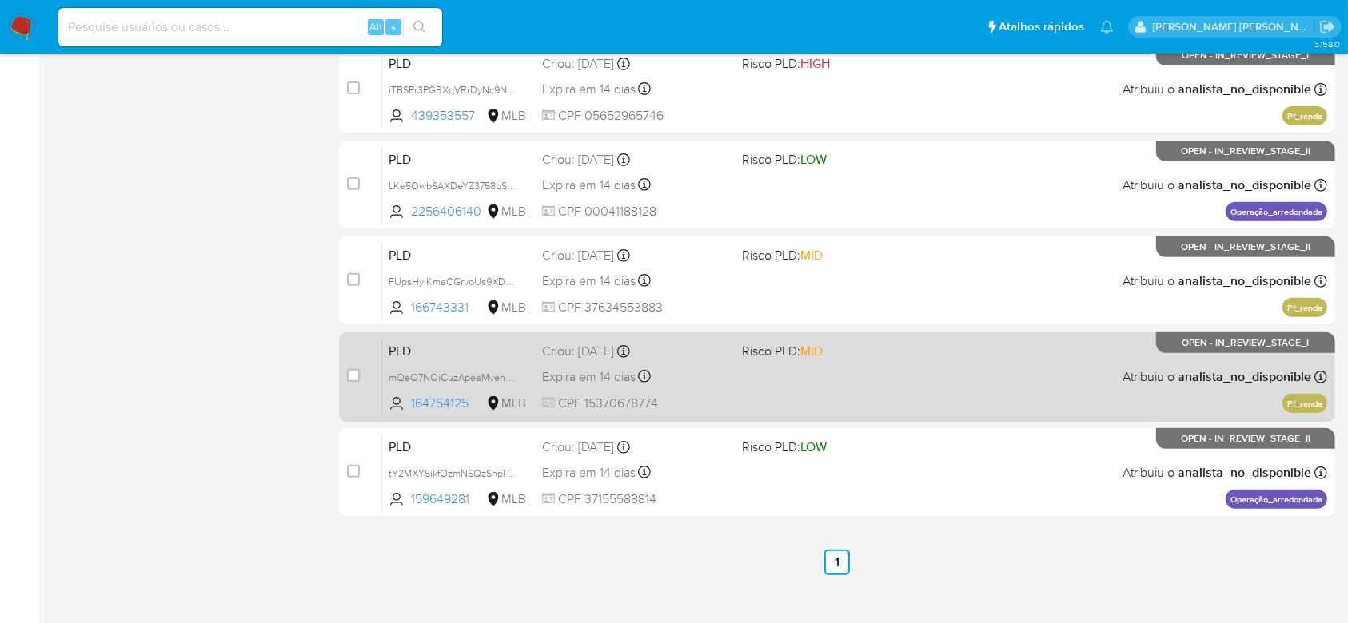
click at [897, 376] on div "PLD mQeO7NOiCuzApeaMvenqUpHC 164754125 MLB Risco PLD: MID Criou: 12/08/2025 Cri…" at bounding box center [854, 377] width 945 height 81
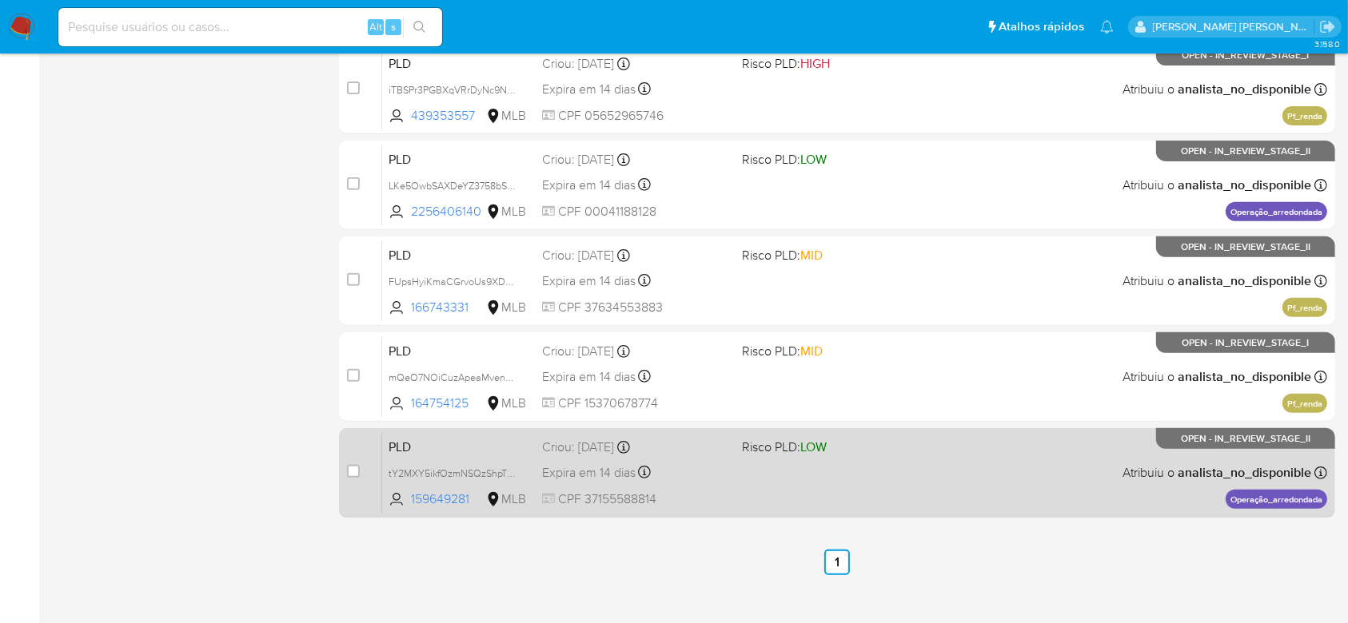
click at [760, 480] on div "PLD tY2MXY5ikfOzmNSQzShpTU8N 159649281 MLB Risco PLD: LOW Criou: 12/08/2025 Cri…" at bounding box center [854, 472] width 945 height 81
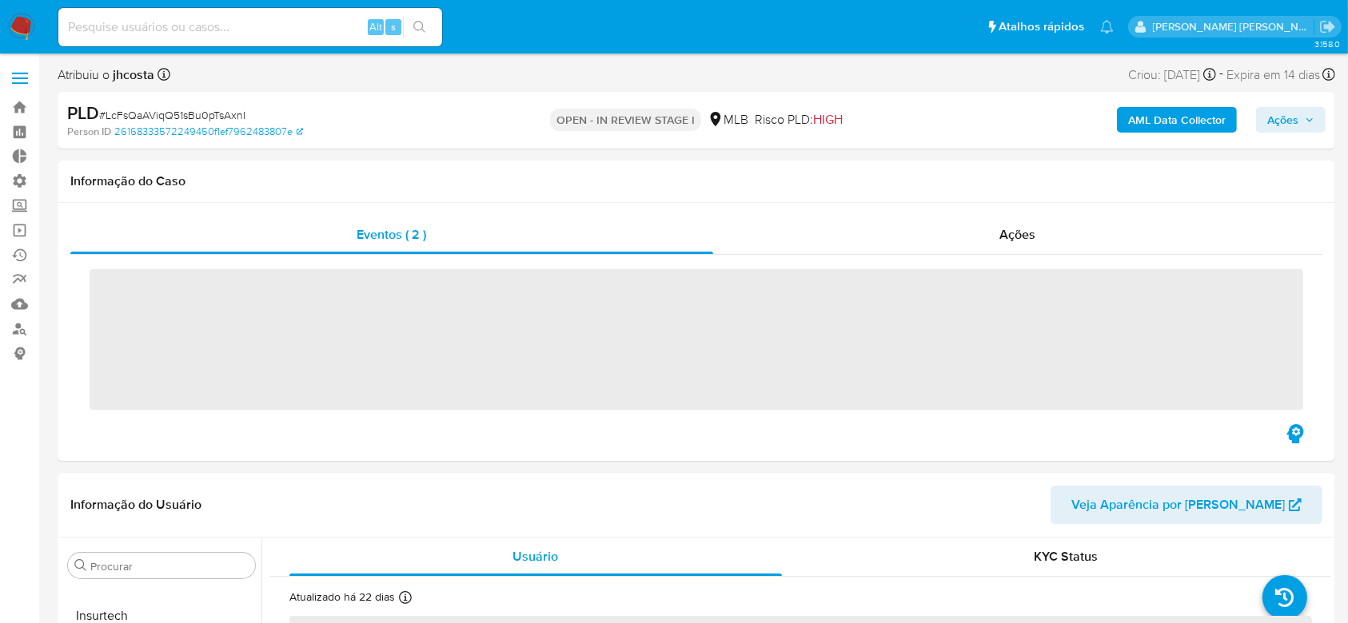
scroll to position [752, 0]
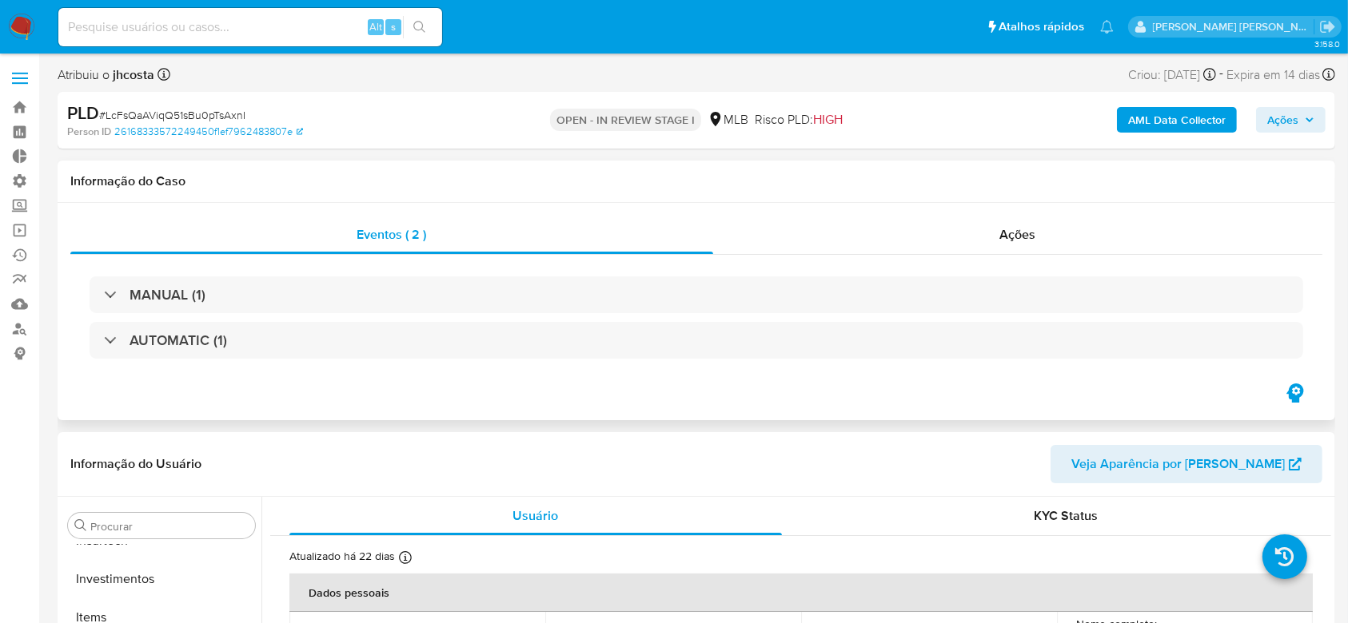
select select "10"
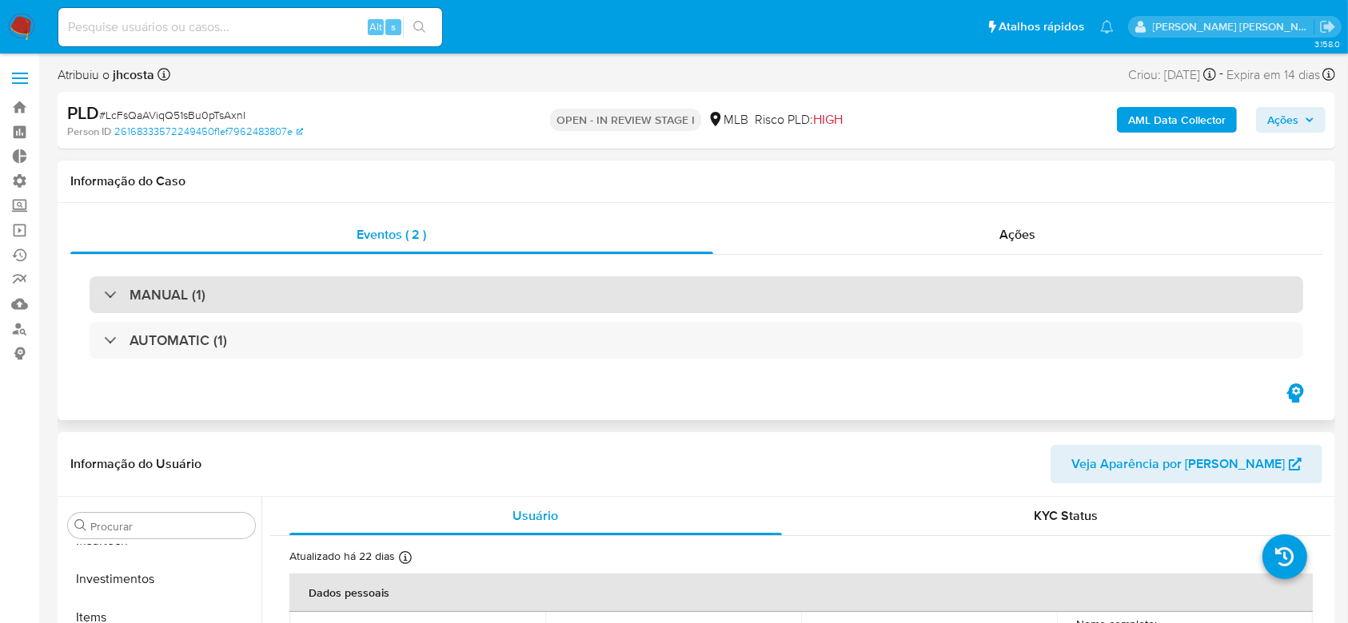
click at [104, 294] on div at bounding box center [104, 294] width 0 height 0
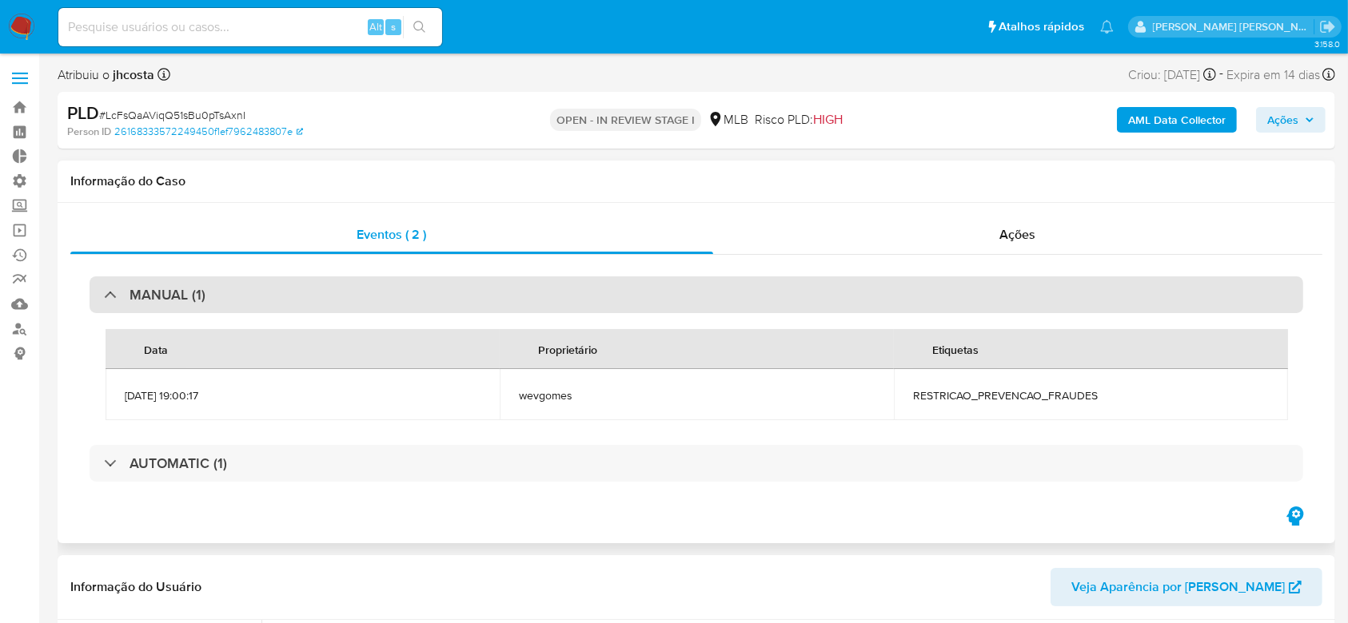
click at [109, 297] on div "MANUAL (1)" at bounding box center [155, 295] width 102 height 18
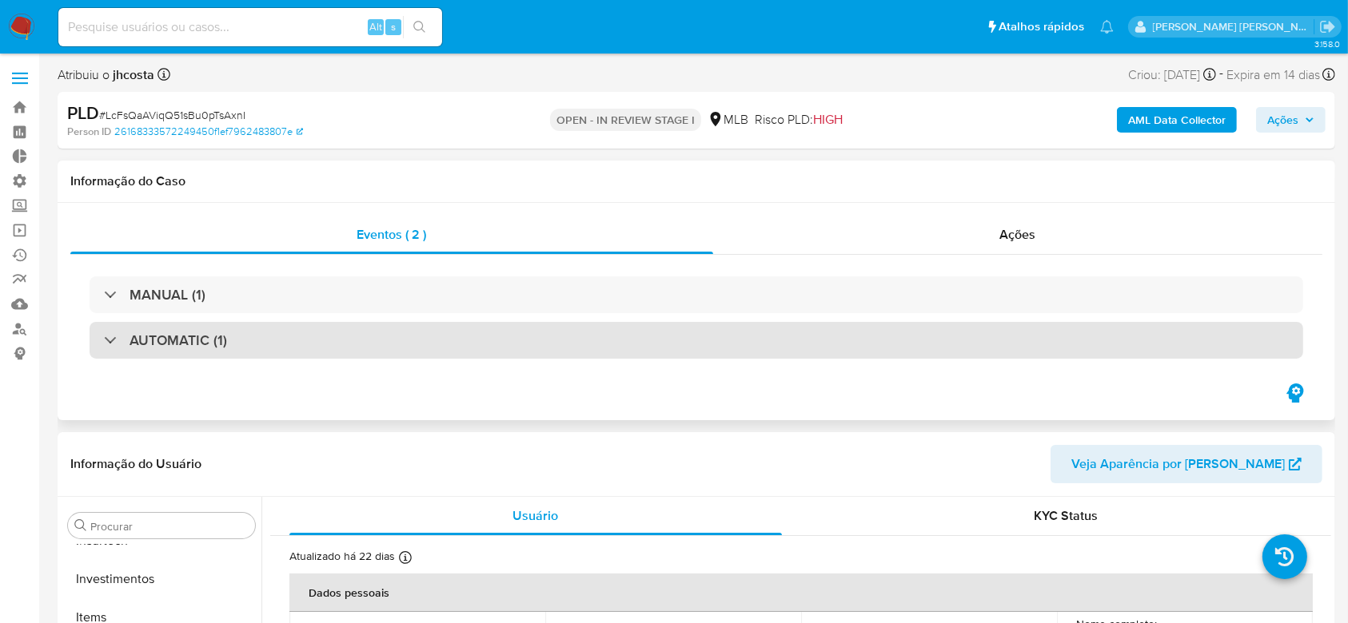
click at [114, 342] on div "AUTOMATIC (1)" at bounding box center [165, 341] width 123 height 18
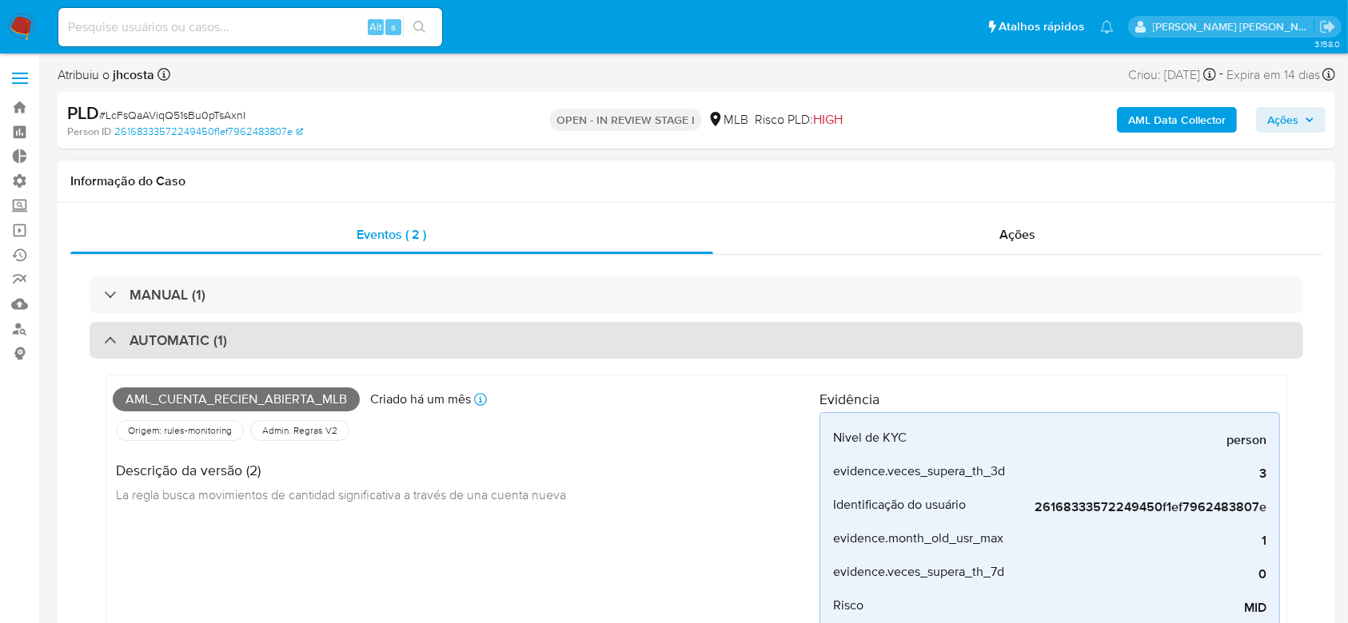
click at [104, 340] on div at bounding box center [104, 340] width 0 height 0
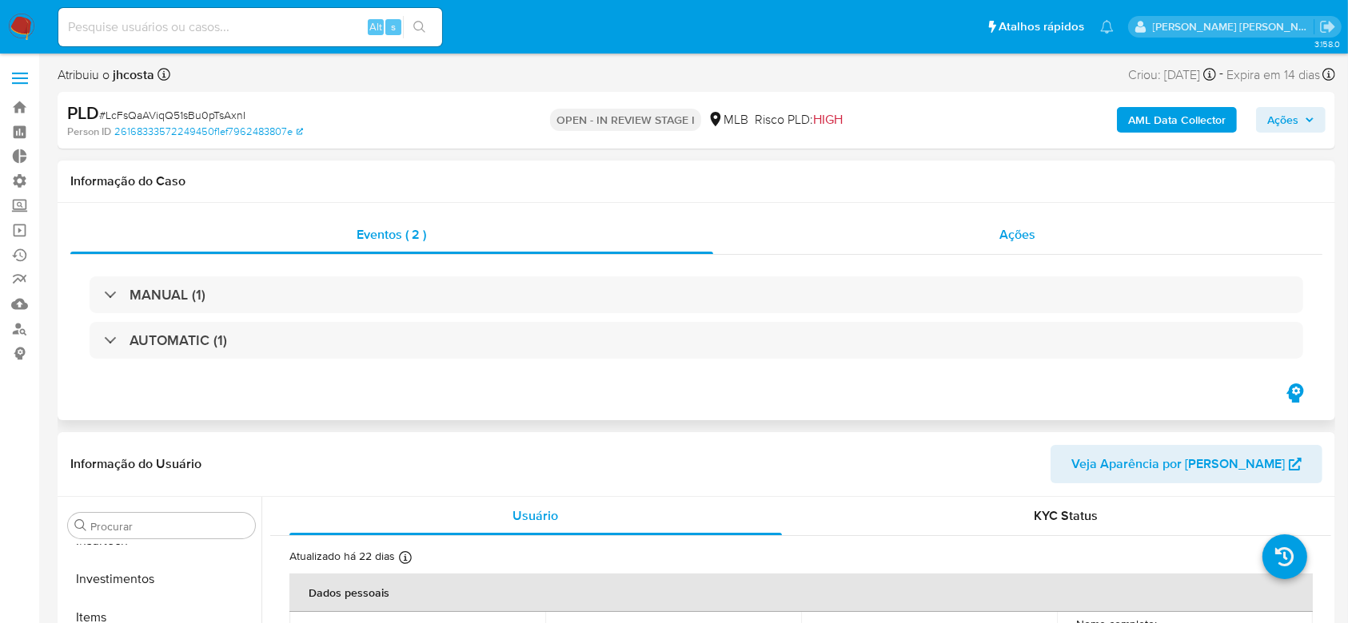
click at [1033, 241] on span "Ações" at bounding box center [1018, 234] width 36 height 18
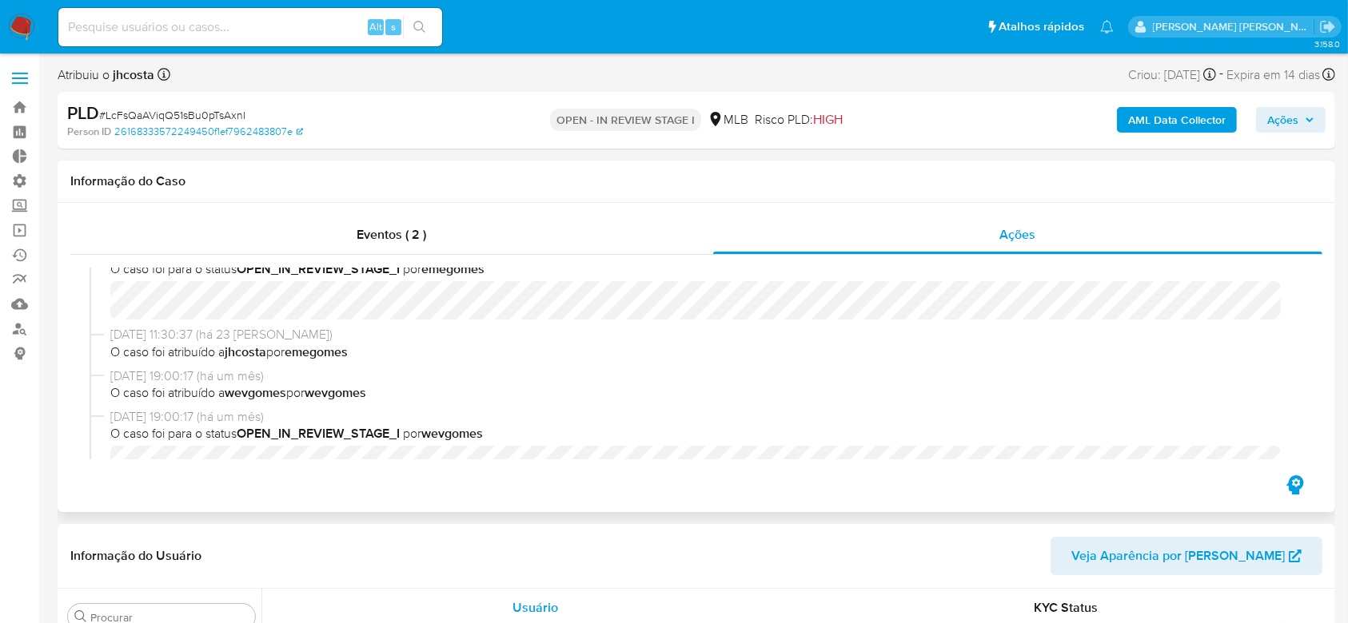
scroll to position [0, 0]
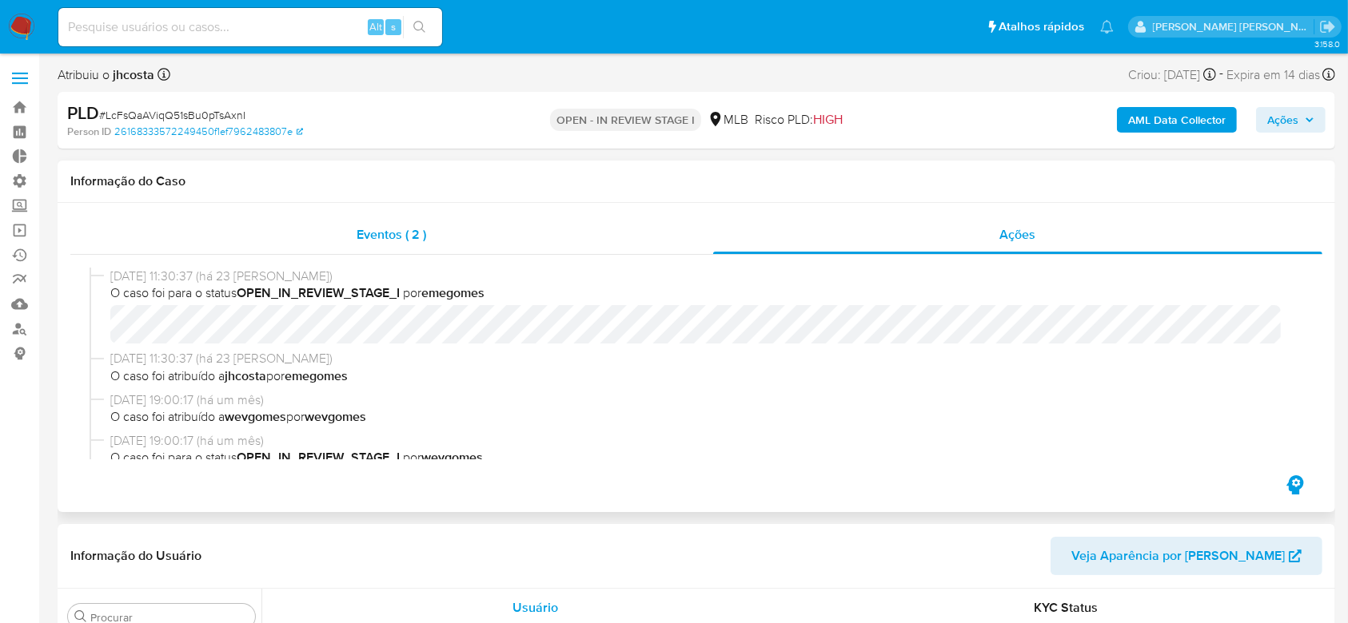
click at [390, 228] on span "Eventos ( 2 )" at bounding box center [392, 234] width 70 height 18
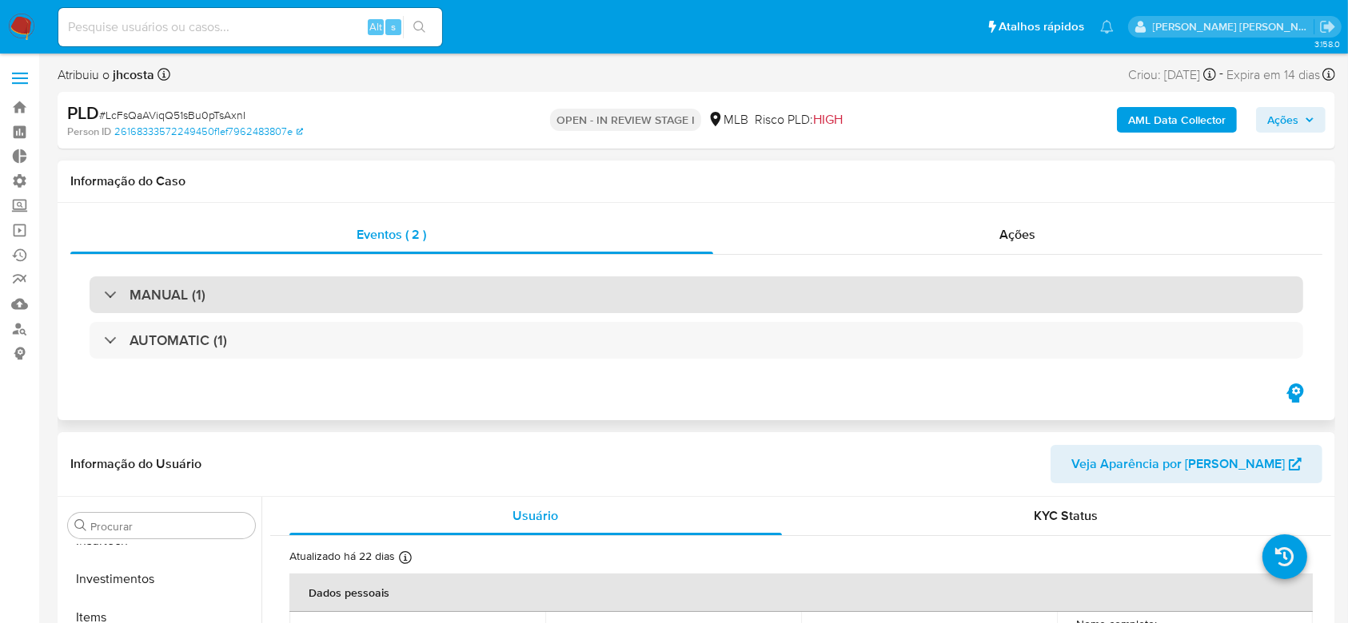
click at [112, 291] on div "MANUAL (1)" at bounding box center [155, 295] width 102 height 18
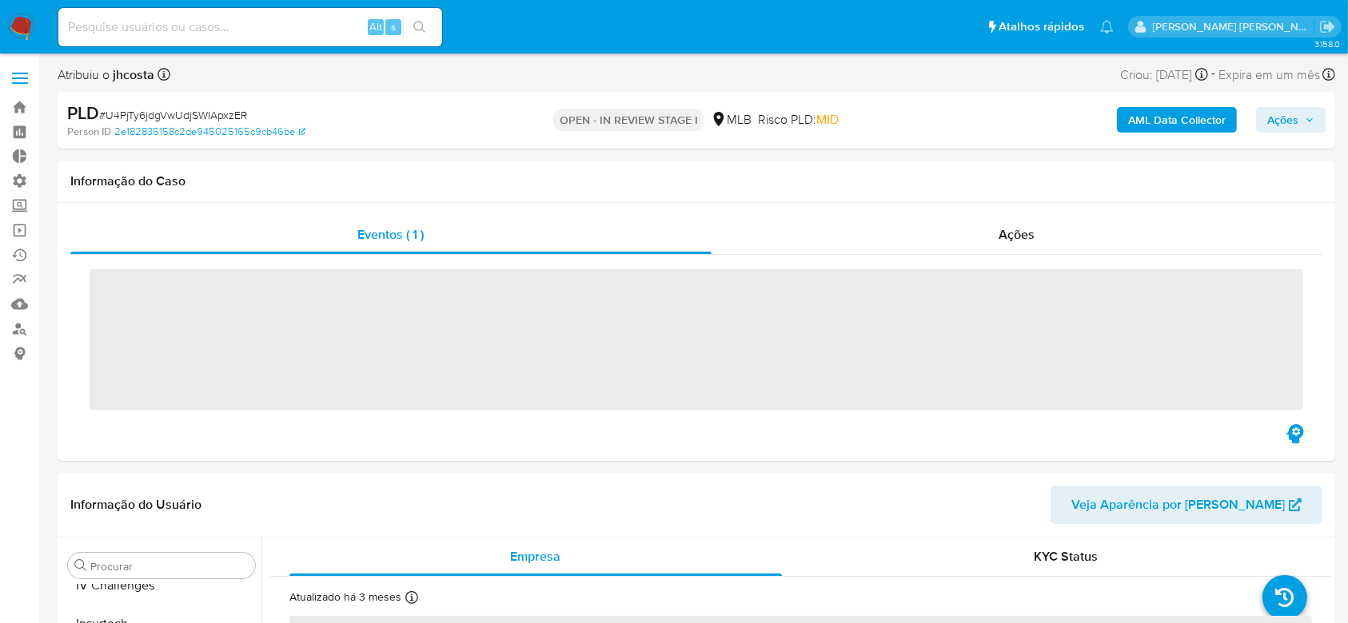
scroll to position [752, 0]
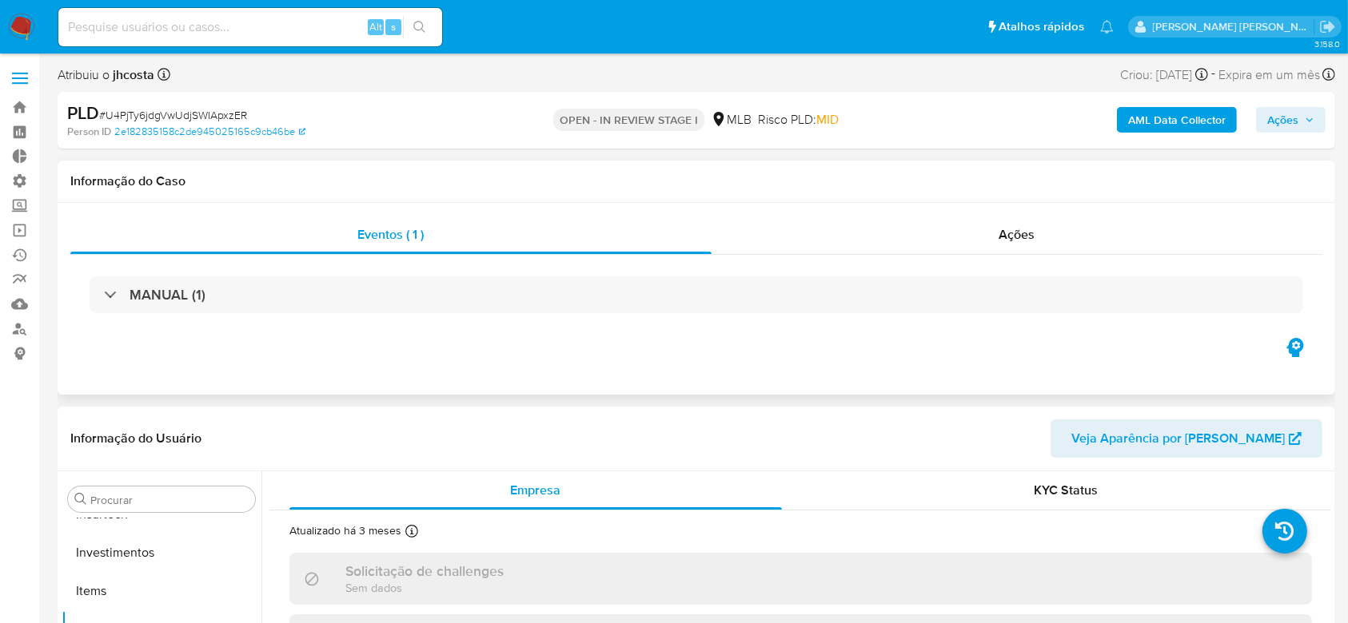
select select "10"
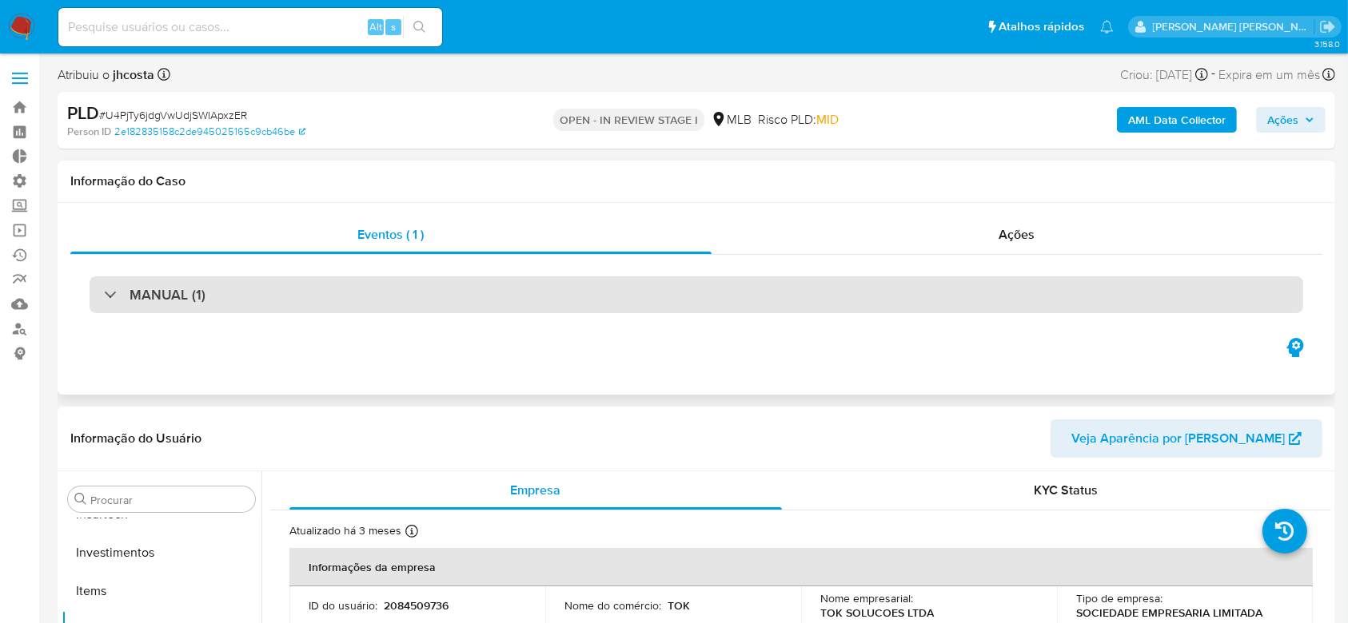
click at [106, 297] on div "MANUAL (1)" at bounding box center [155, 295] width 102 height 18
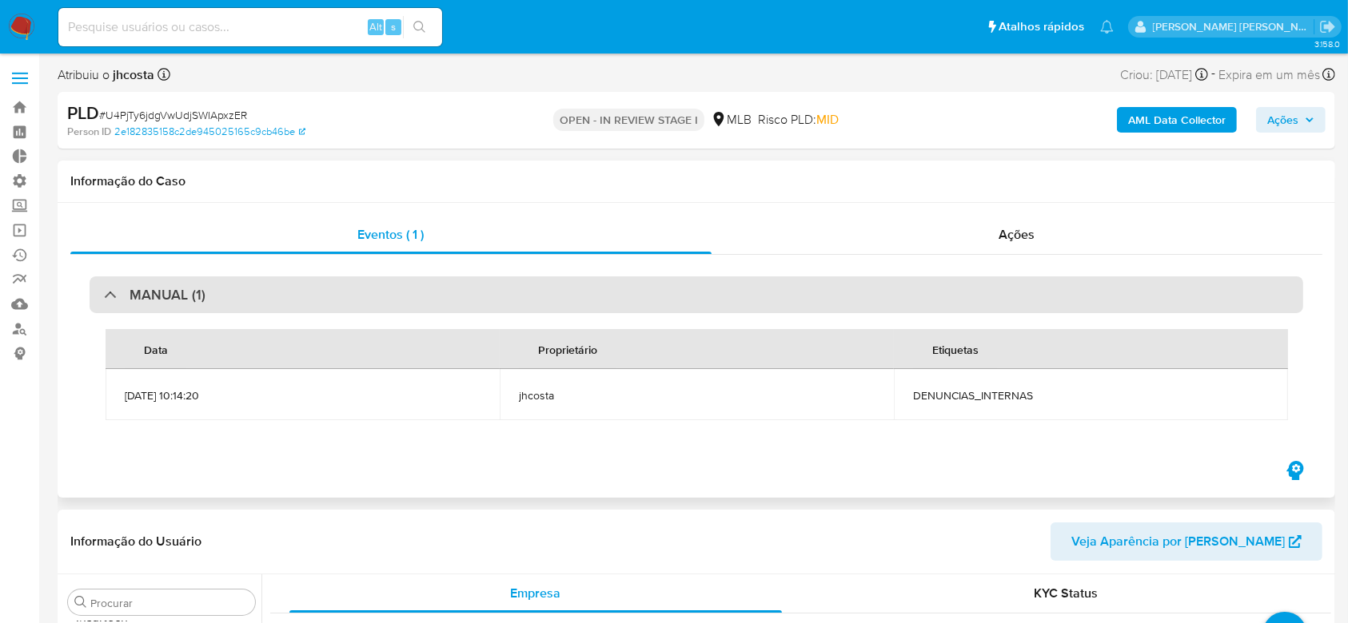
click at [106, 297] on div "MANUAL (1)" at bounding box center [155, 295] width 102 height 18
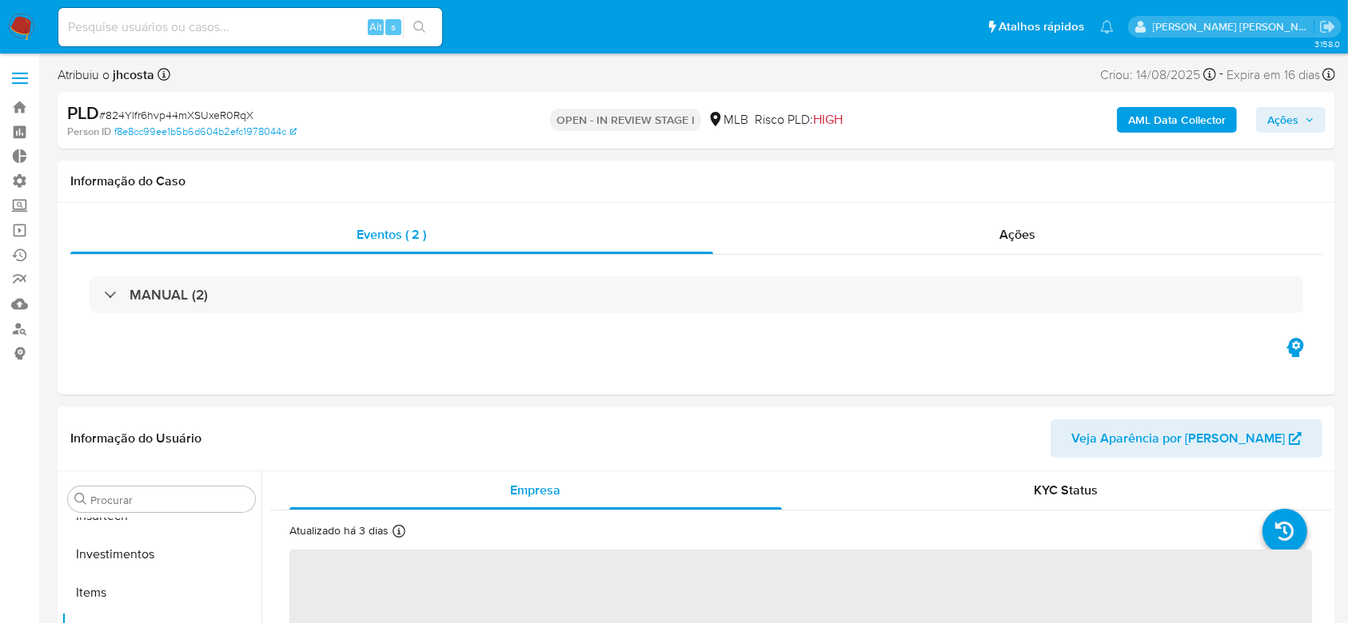
scroll to position [752, 0]
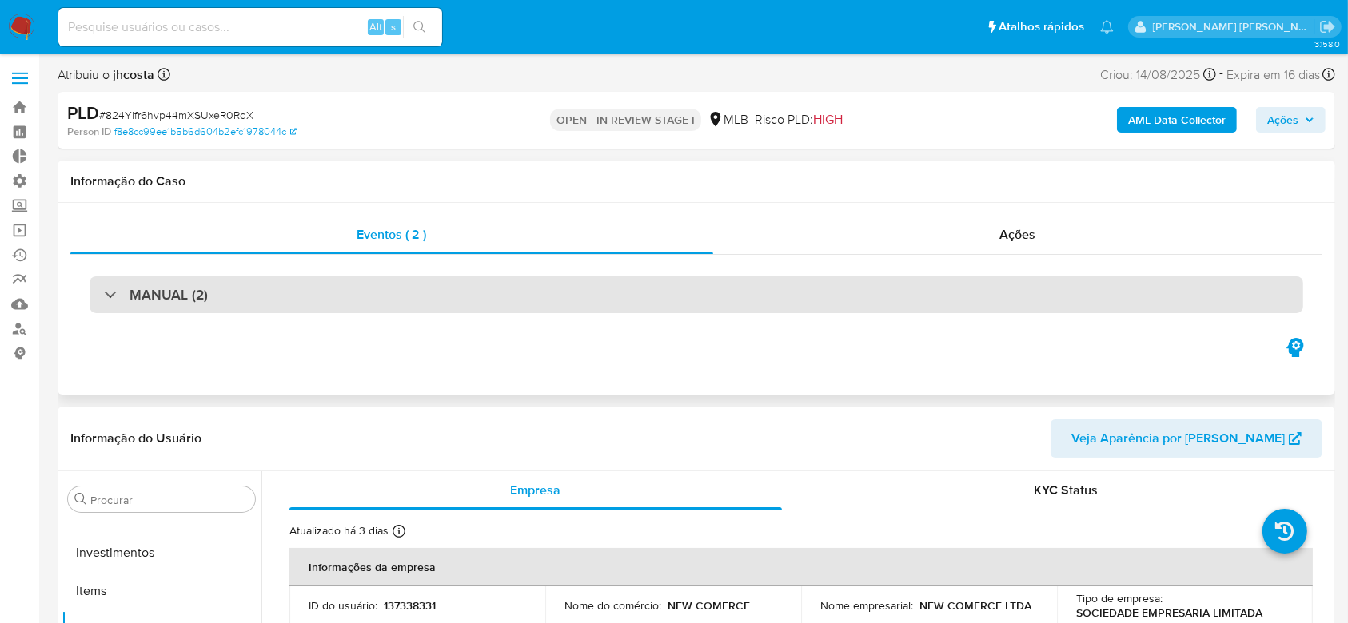
click at [109, 294] on div "MANUAL (2)" at bounding box center [156, 295] width 104 height 18
select select "10"
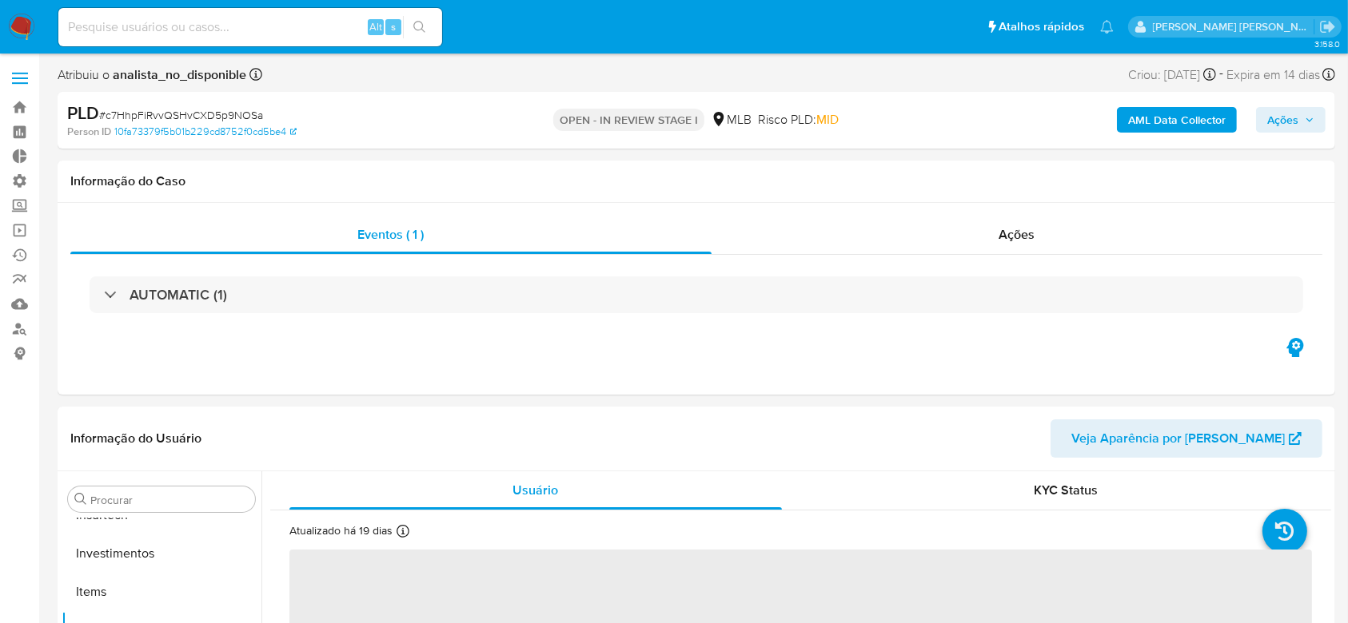
scroll to position [752, 0]
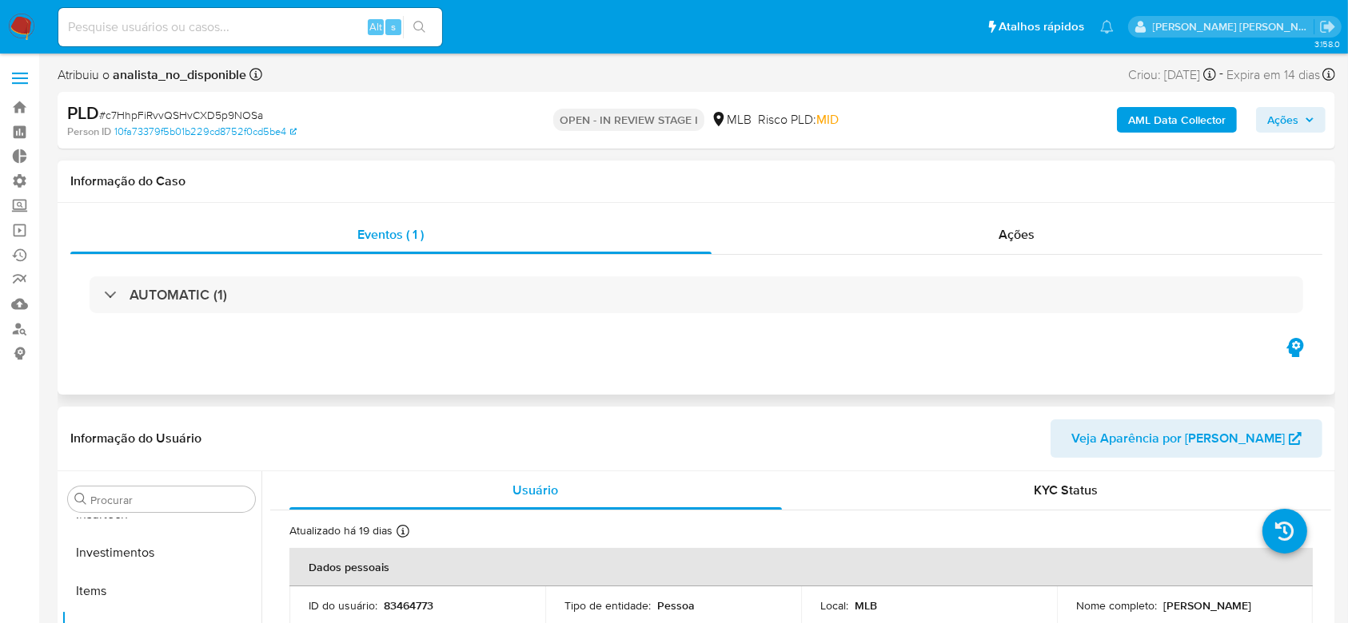
select select "10"
click at [1008, 233] on span "Ações" at bounding box center [1017, 234] width 36 height 18
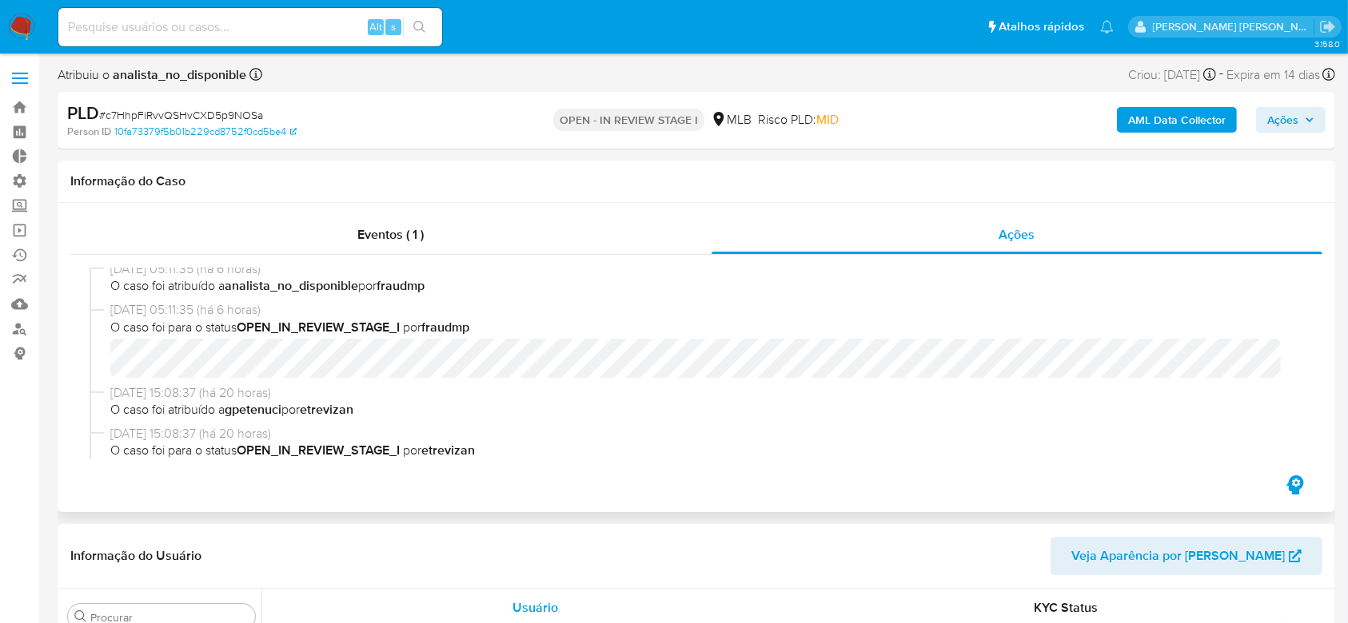
scroll to position [0, 0]
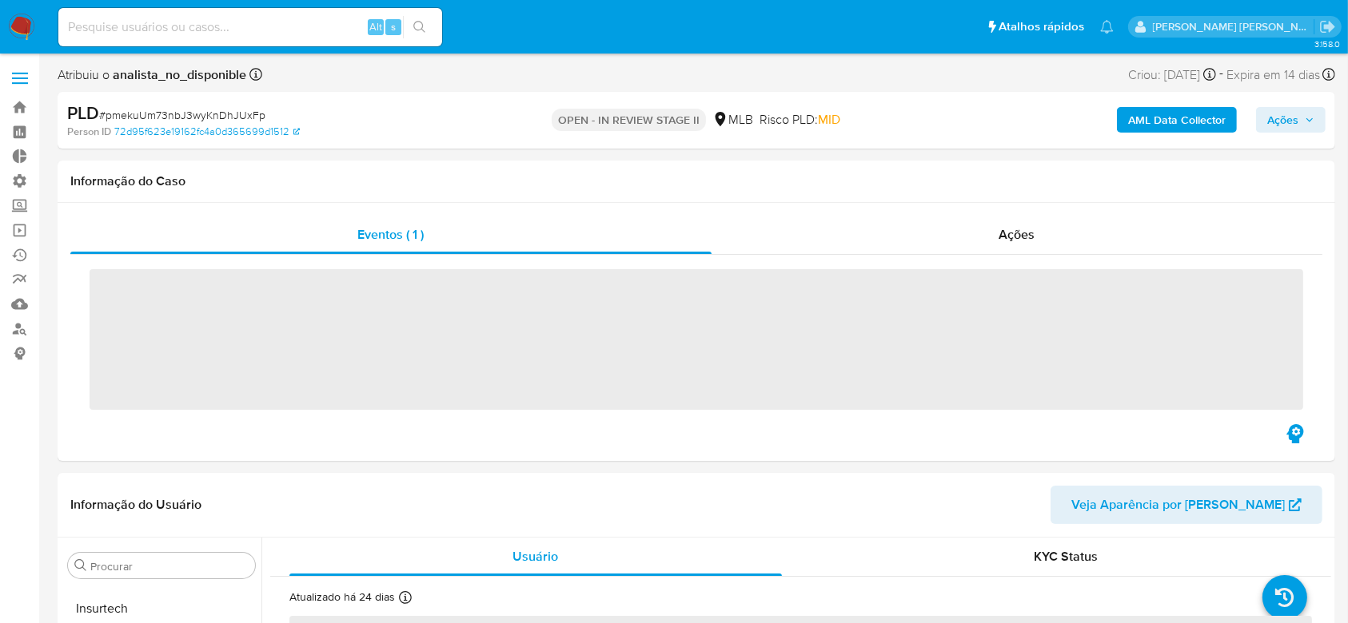
scroll to position [752, 0]
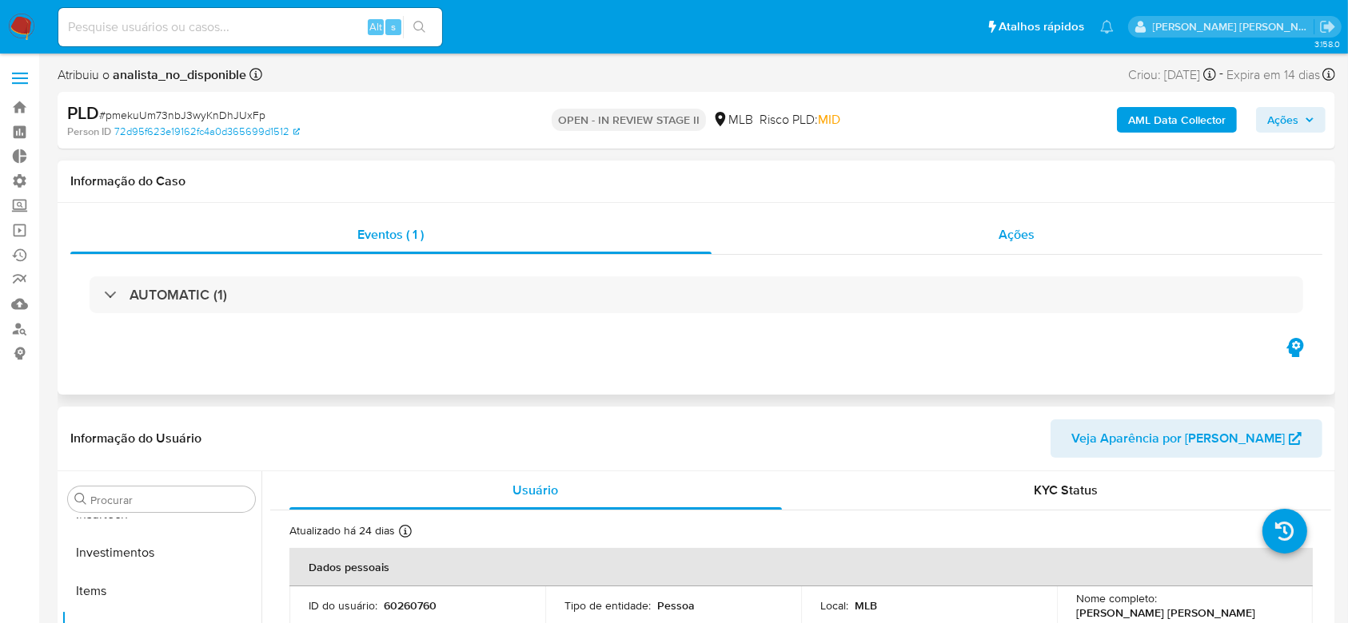
select select "10"
click at [1027, 230] on span "Ações" at bounding box center [1017, 234] width 36 height 18
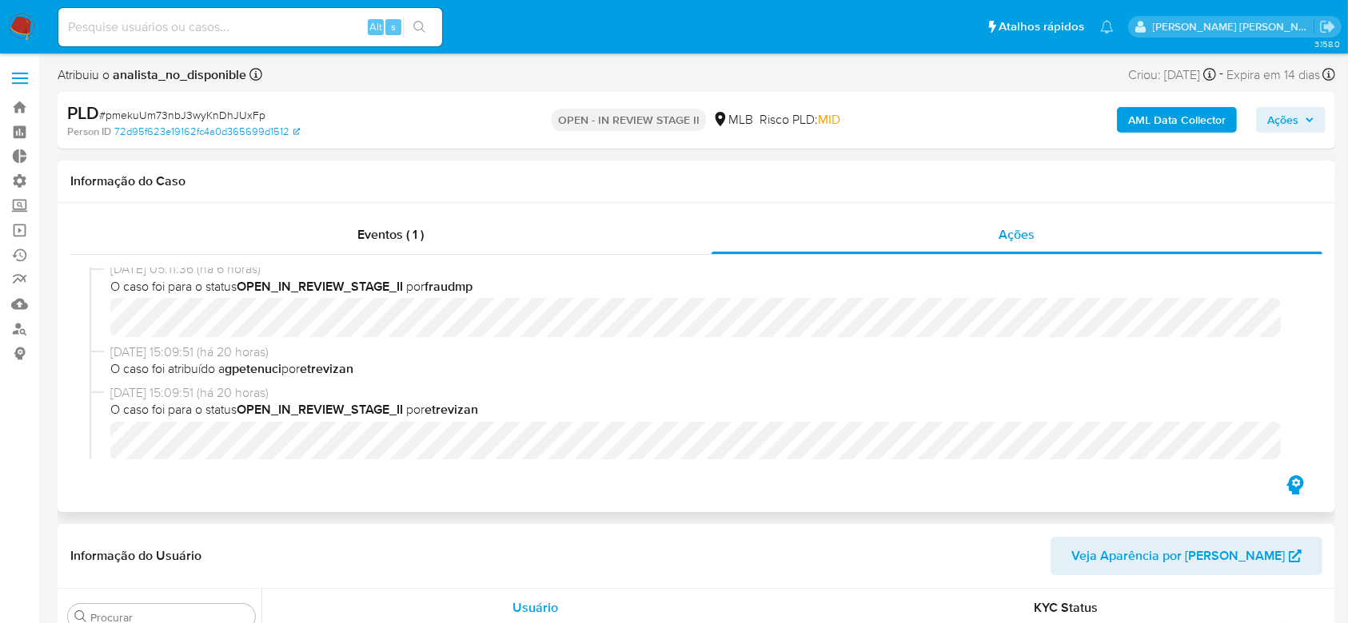
scroll to position [0, 0]
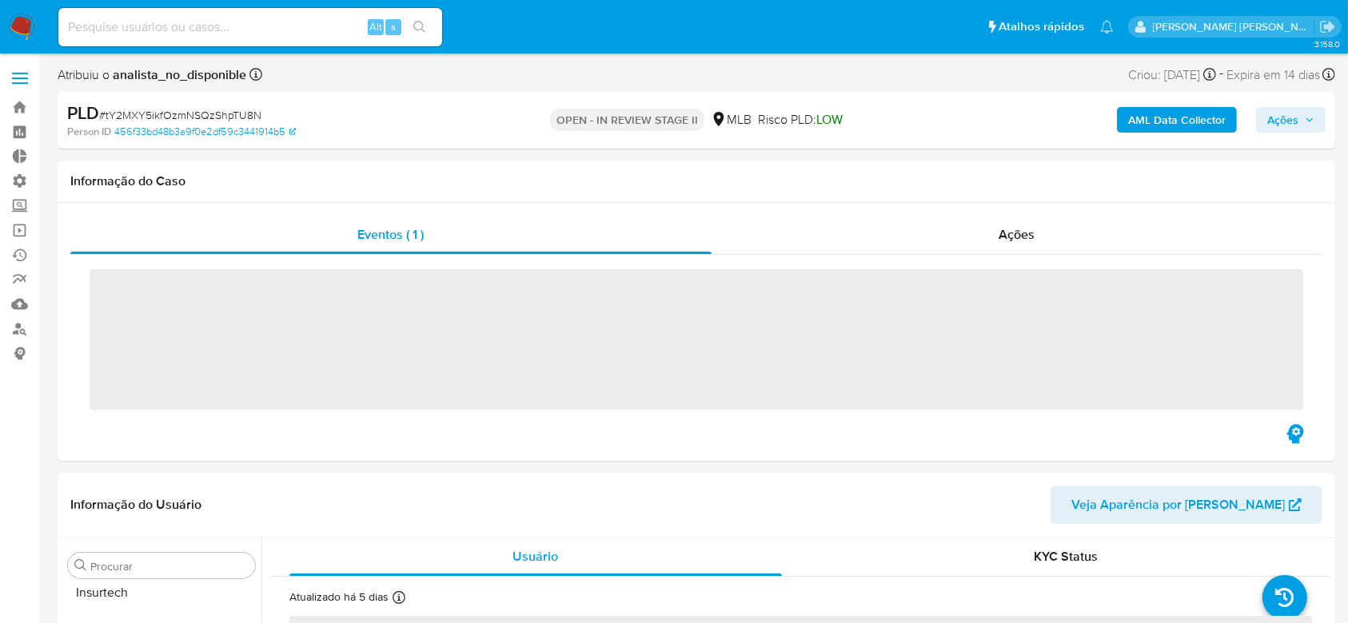
scroll to position [791, 0]
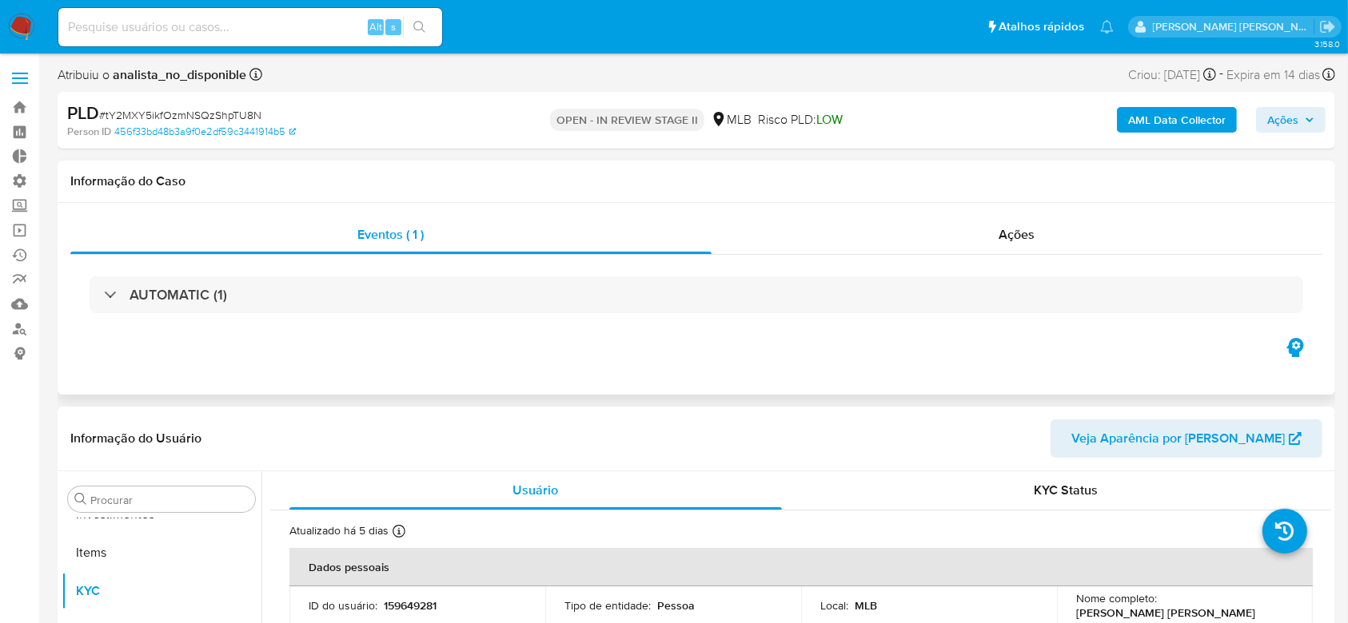
select select "10"
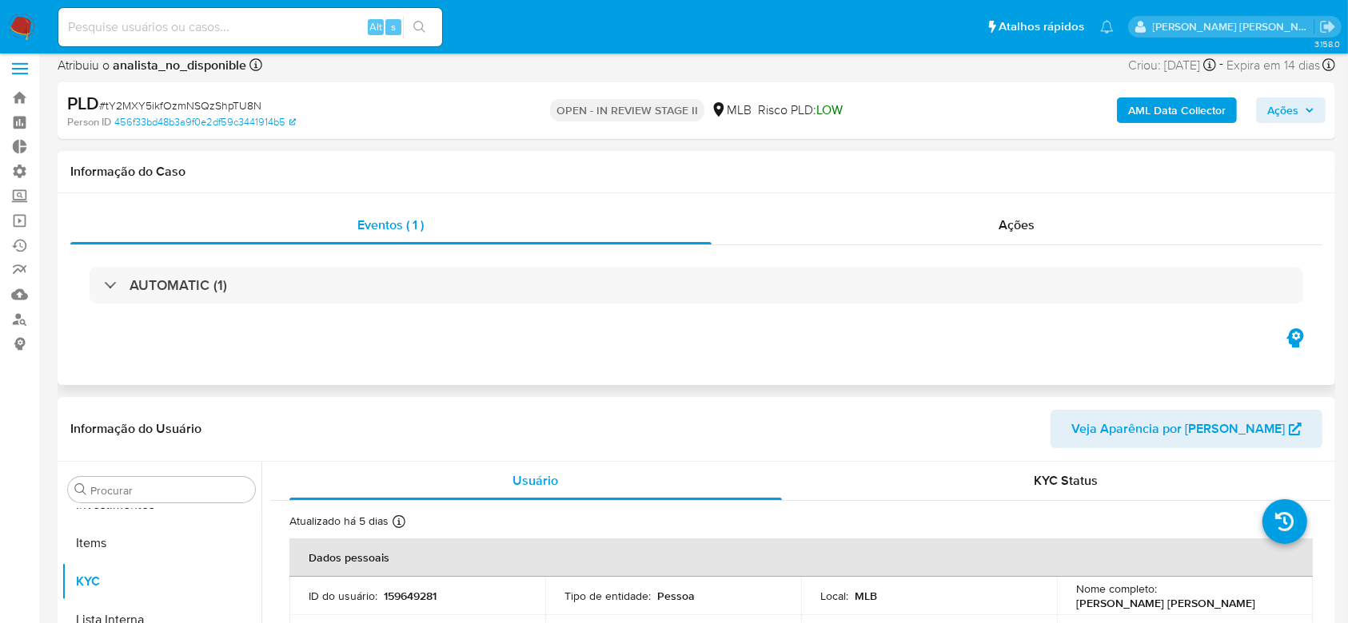
scroll to position [0, 0]
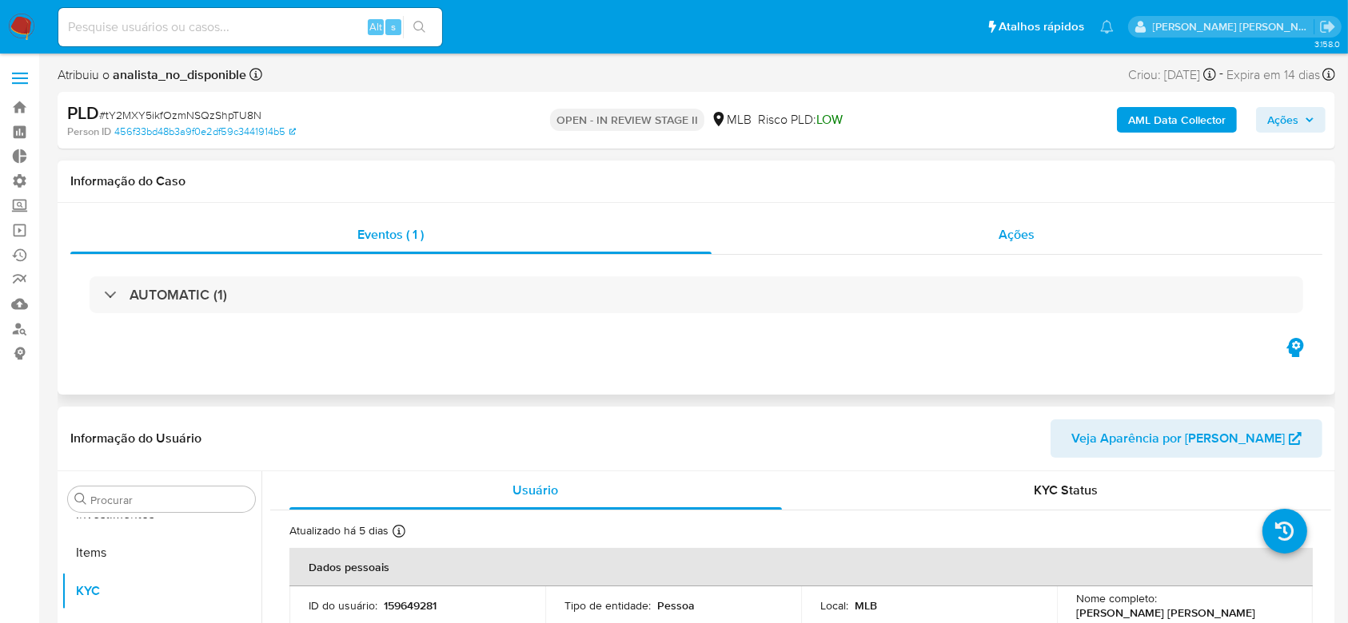
click at [1038, 240] on div "Ações" at bounding box center [1016, 235] width 611 height 38
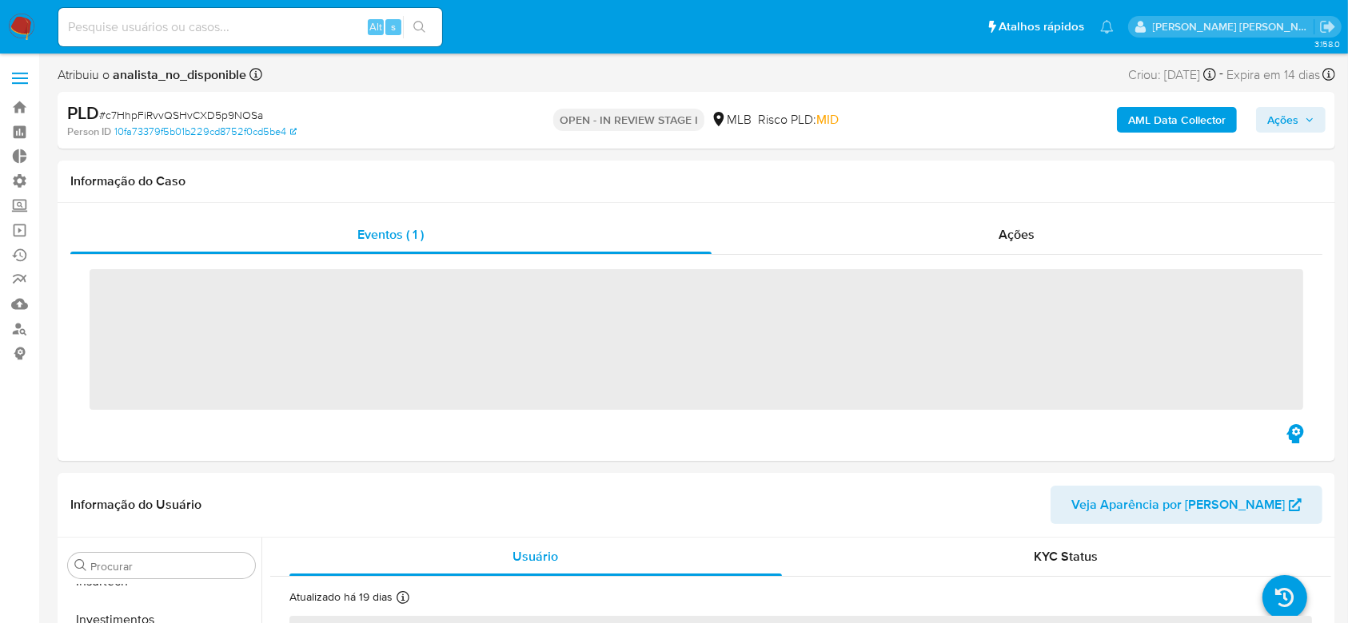
scroll to position [752, 0]
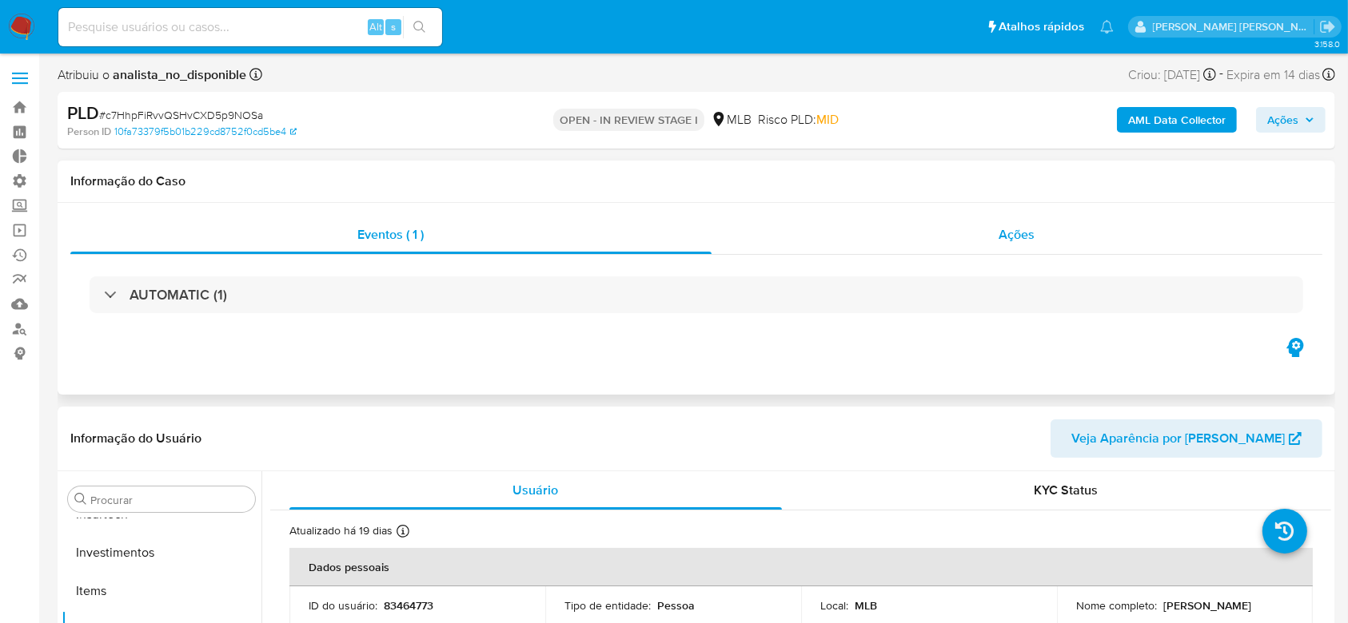
select select "10"
click at [1016, 239] on span "Ações" at bounding box center [1017, 234] width 36 height 18
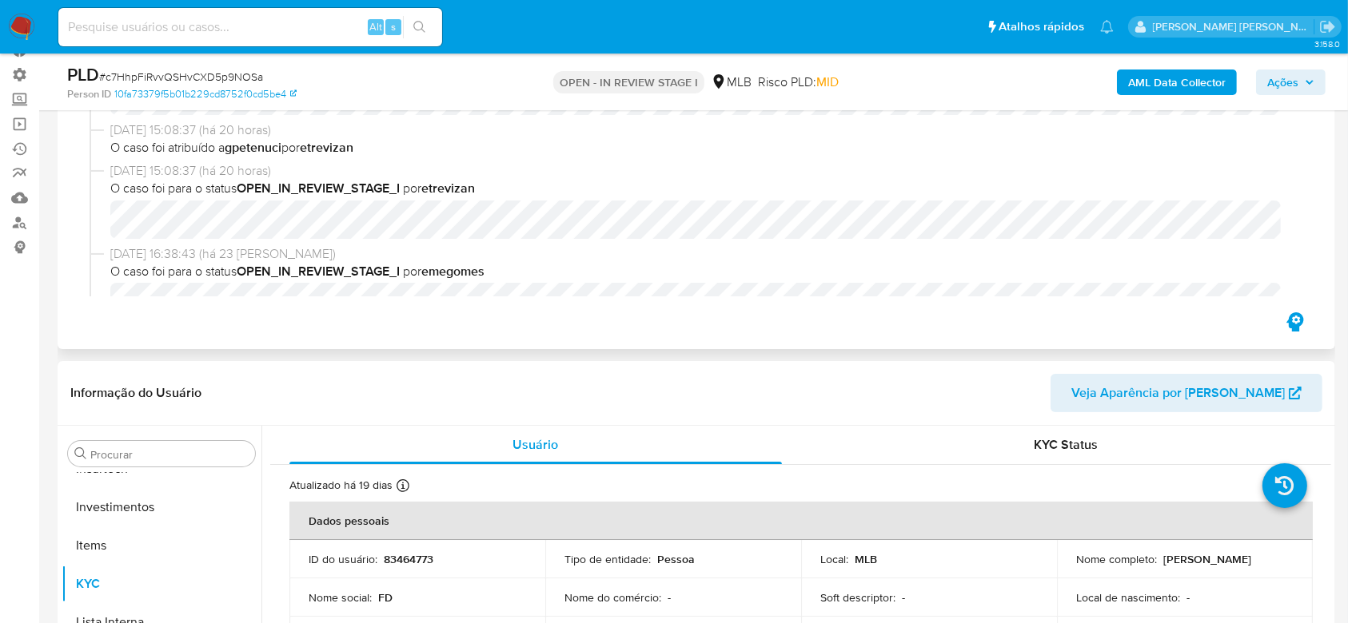
scroll to position [0, 0]
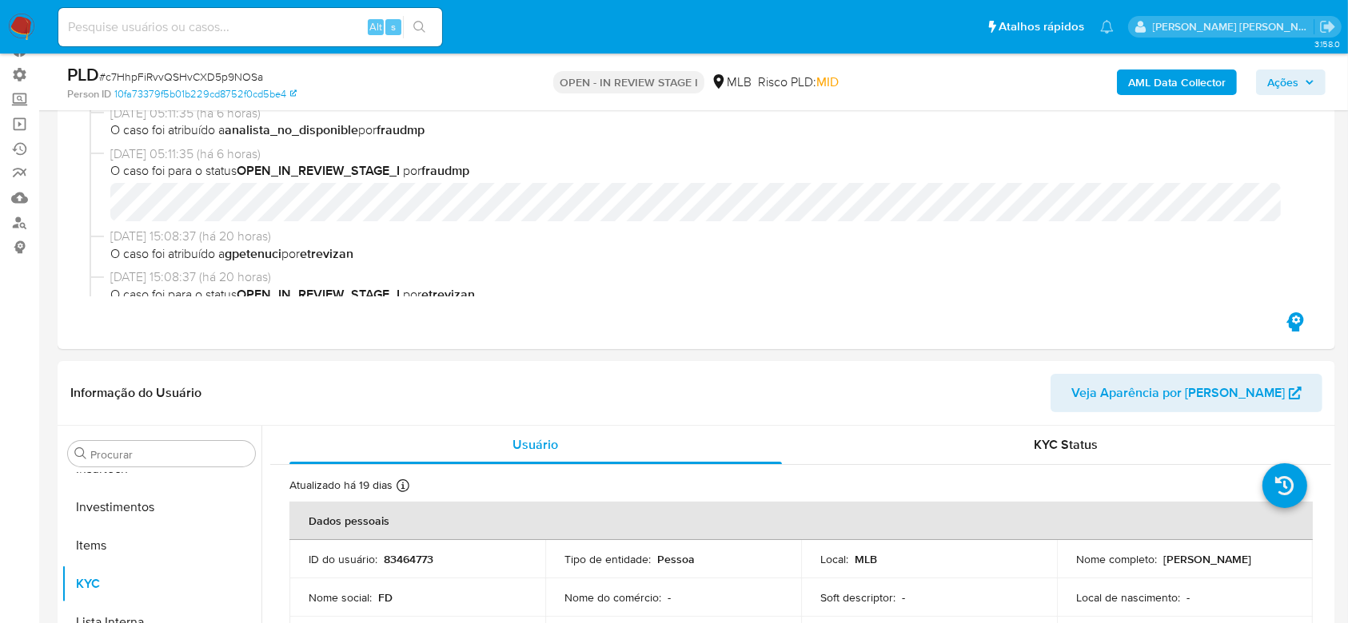
click at [239, 79] on span "# c7HhpFiRvvQSHvCXD5p9NOSa" at bounding box center [181, 77] width 164 height 16
copy span "c7HhpFiRvvQSHvCXD5p9NOSa"
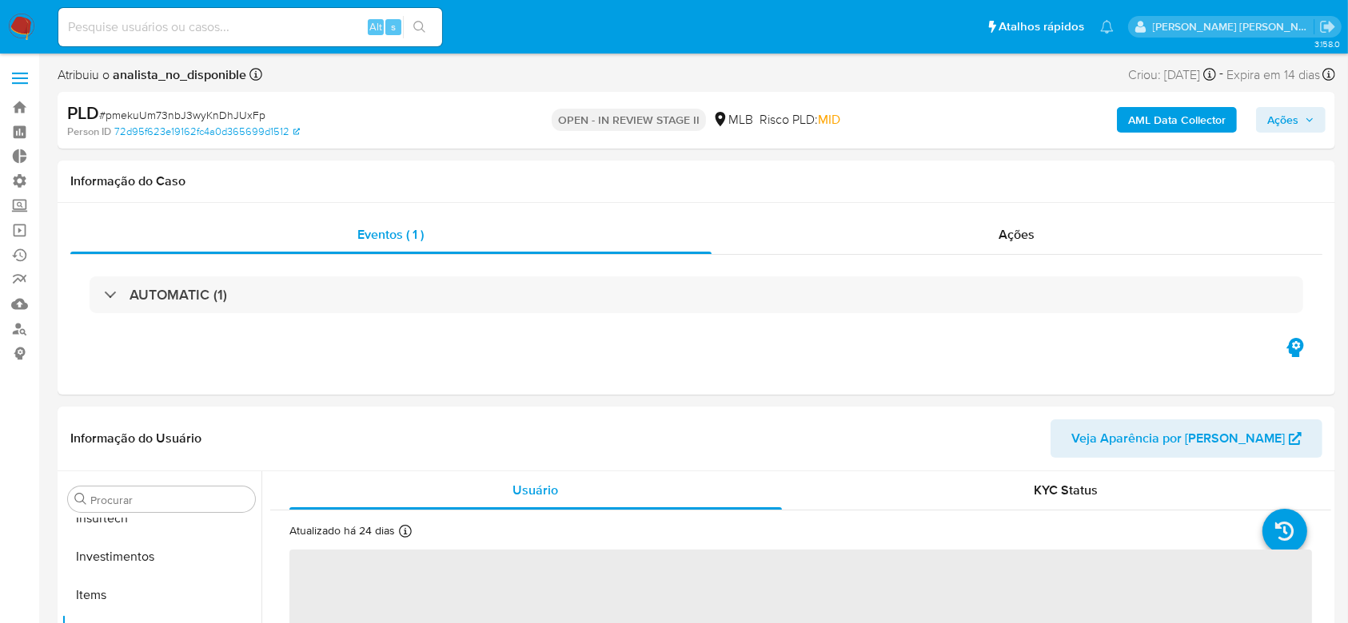
scroll to position [752, 0]
click at [1006, 233] on span "Ações" at bounding box center [1017, 234] width 36 height 18
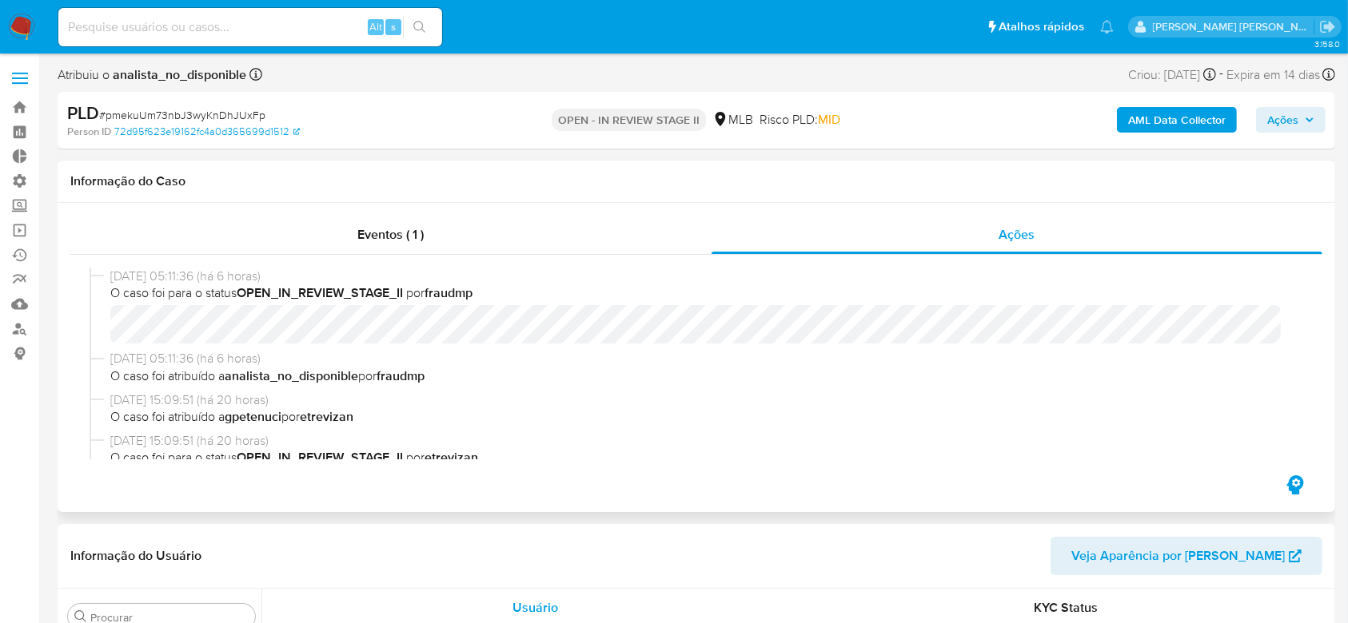
select select "10"
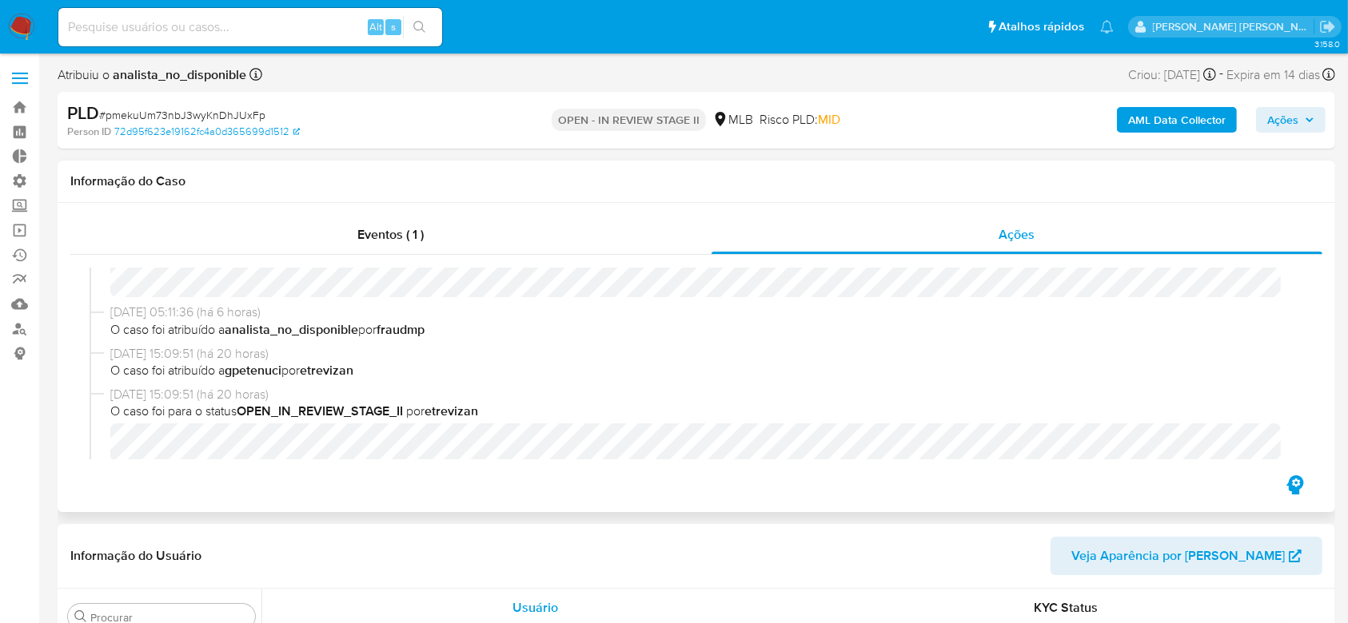
scroll to position [0, 0]
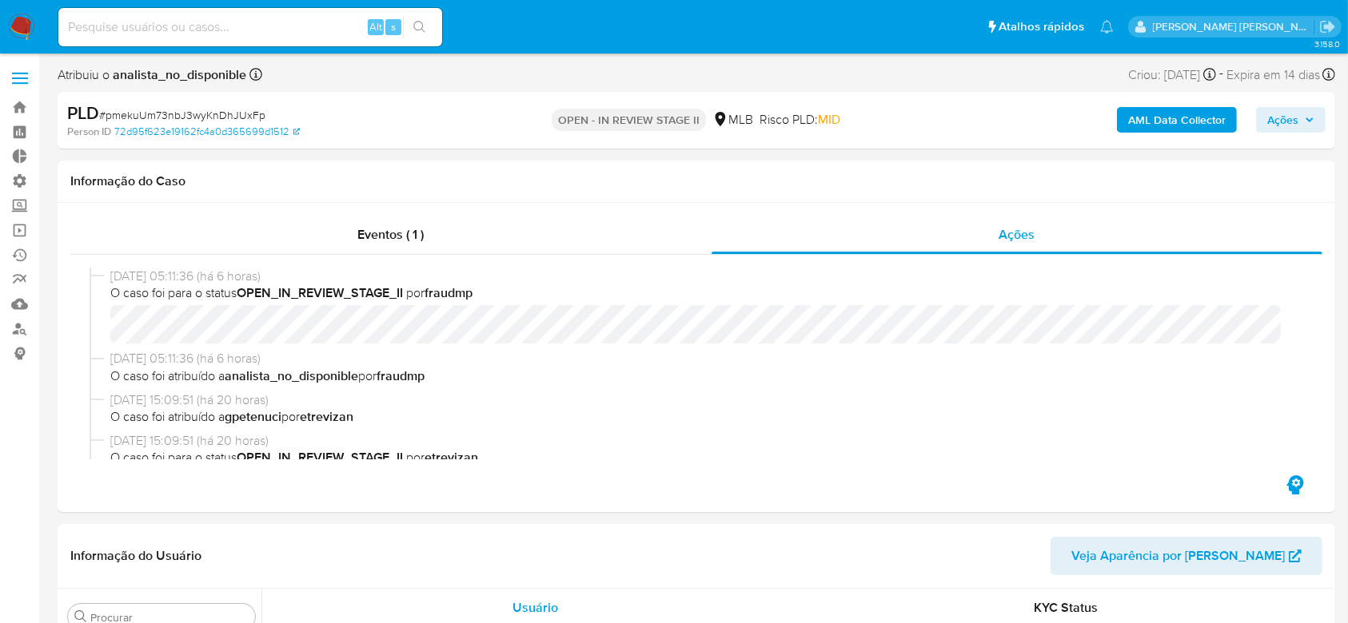
click at [229, 114] on span "# pmekuUm73nbJ3wyKnDhJUxFp" at bounding box center [182, 115] width 166 height 16
copy span "pmekuUm73nbJ3wyKnDhJUxFp"
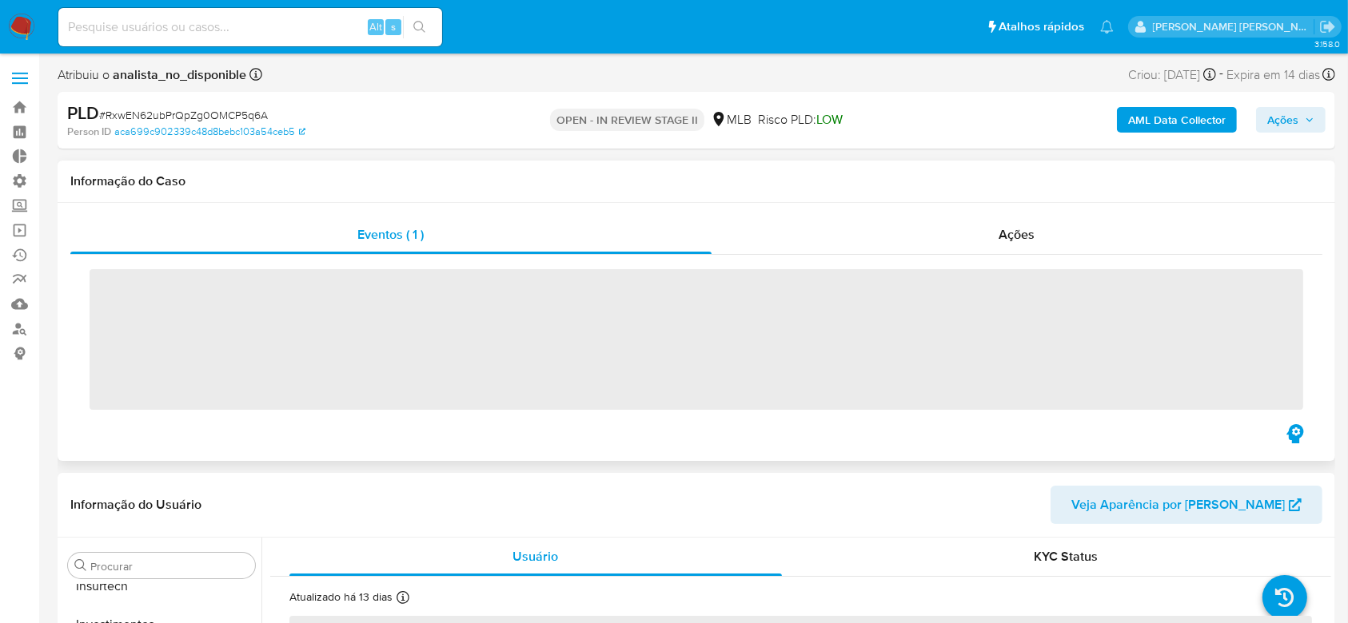
scroll to position [752, 0]
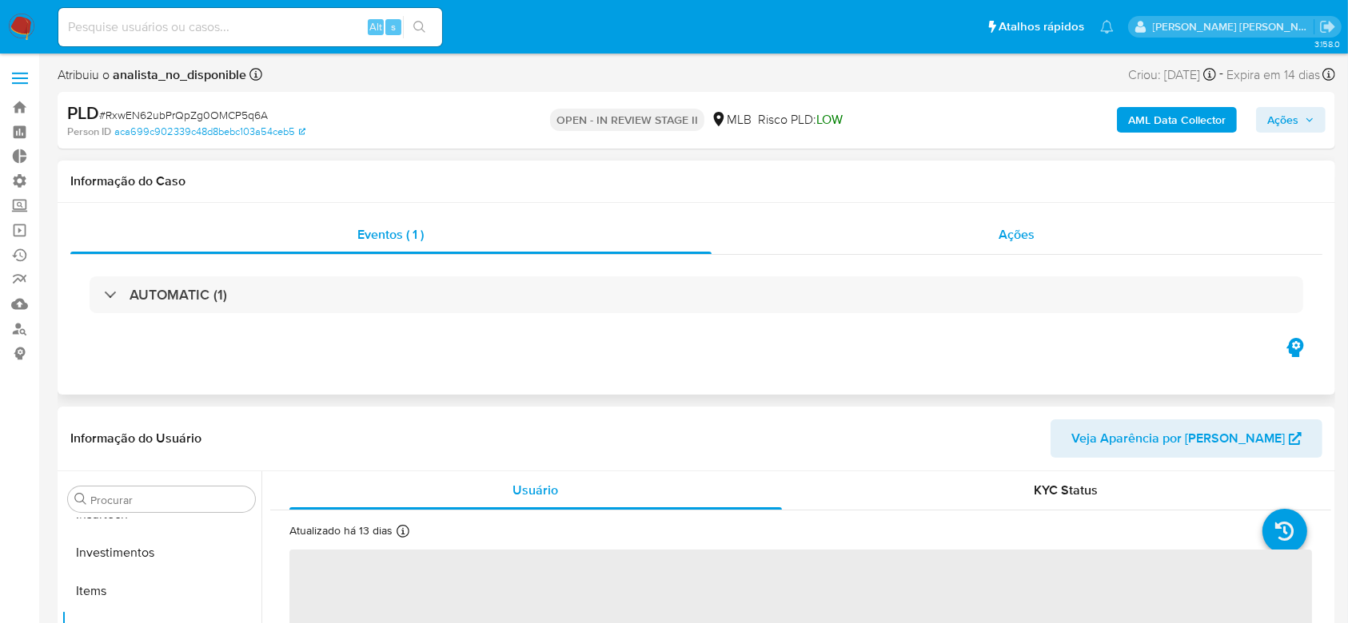
click at [1023, 229] on span "Ações" at bounding box center [1017, 234] width 36 height 18
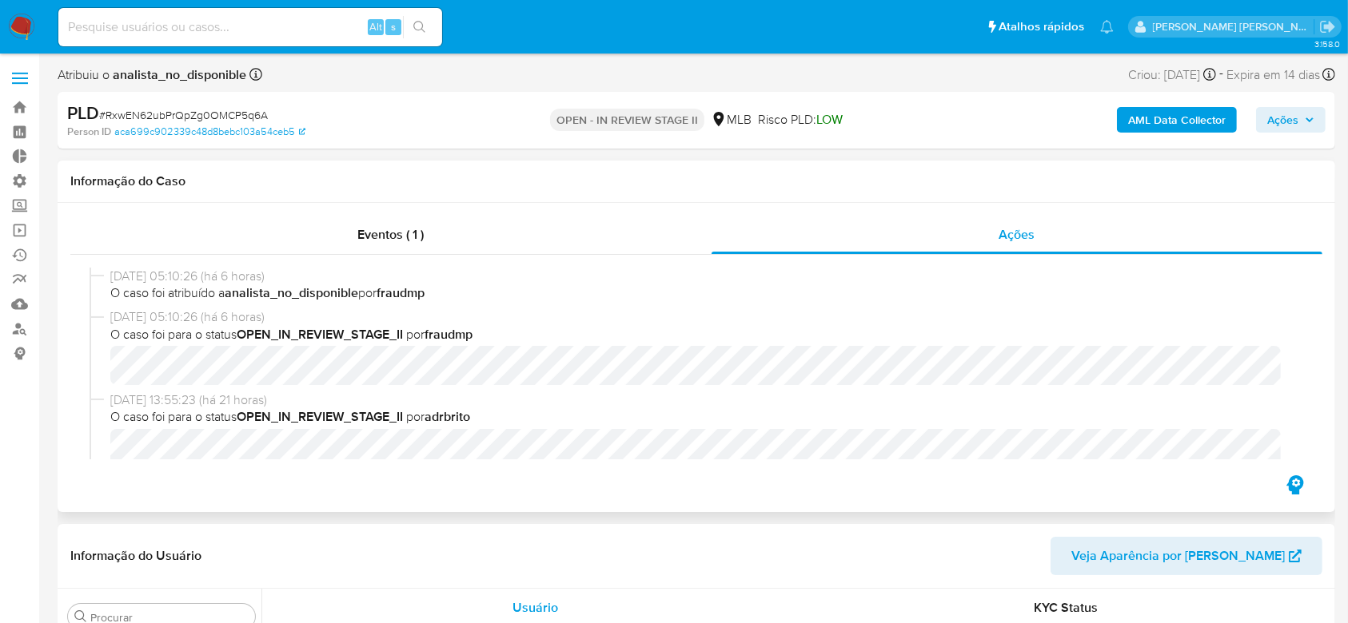
select select "10"
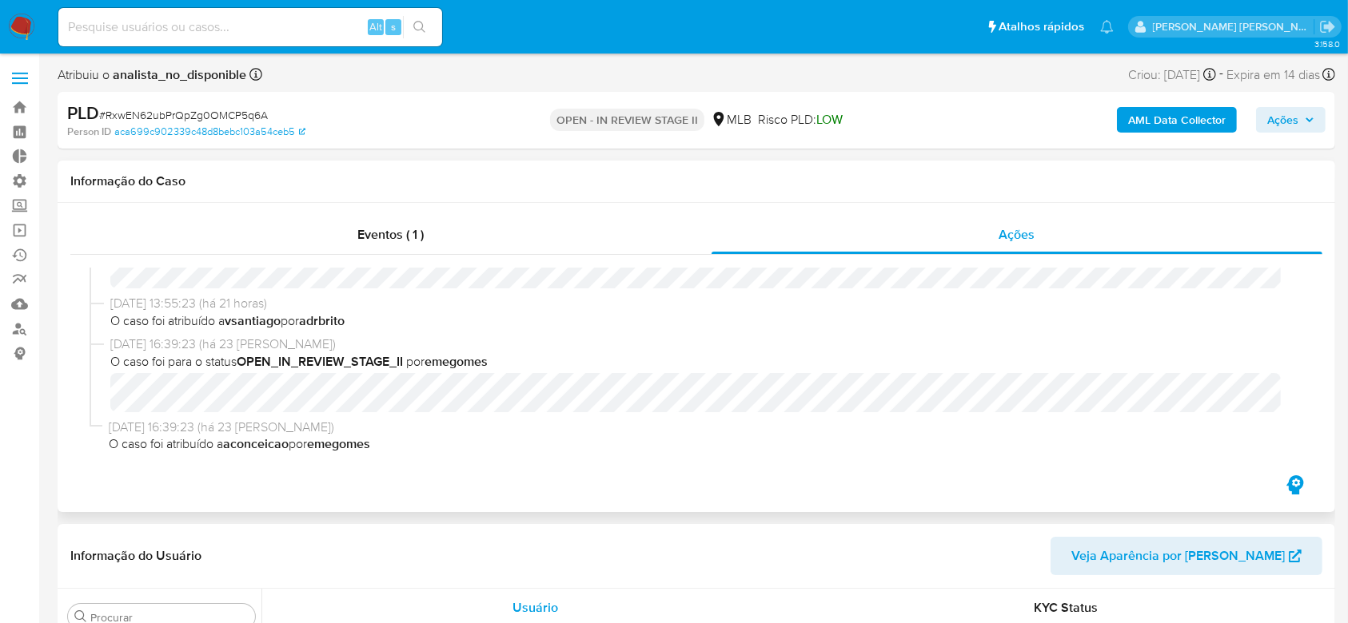
scroll to position [72, 0]
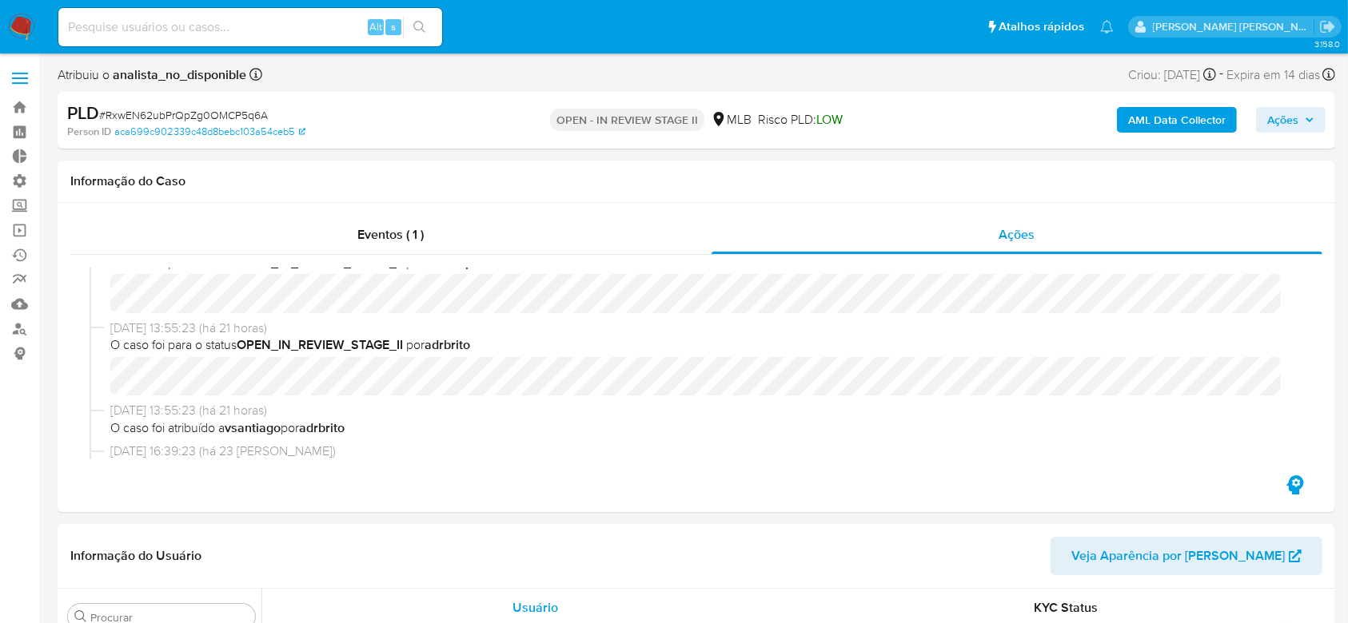
click at [181, 115] on span "# RxwEN62ubPrQpZg0OMCP5q6A" at bounding box center [183, 115] width 169 height 16
copy span "RxwEN62ubPrQpZg0OMCP5q6A"
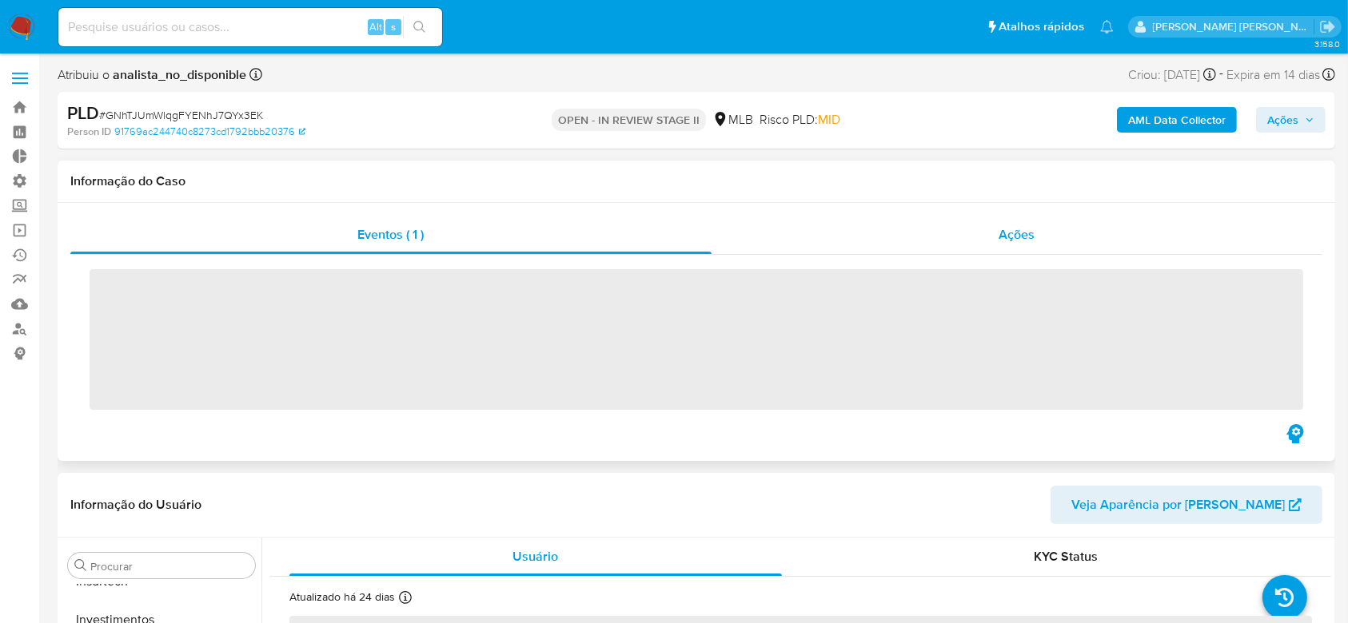
scroll to position [752, 0]
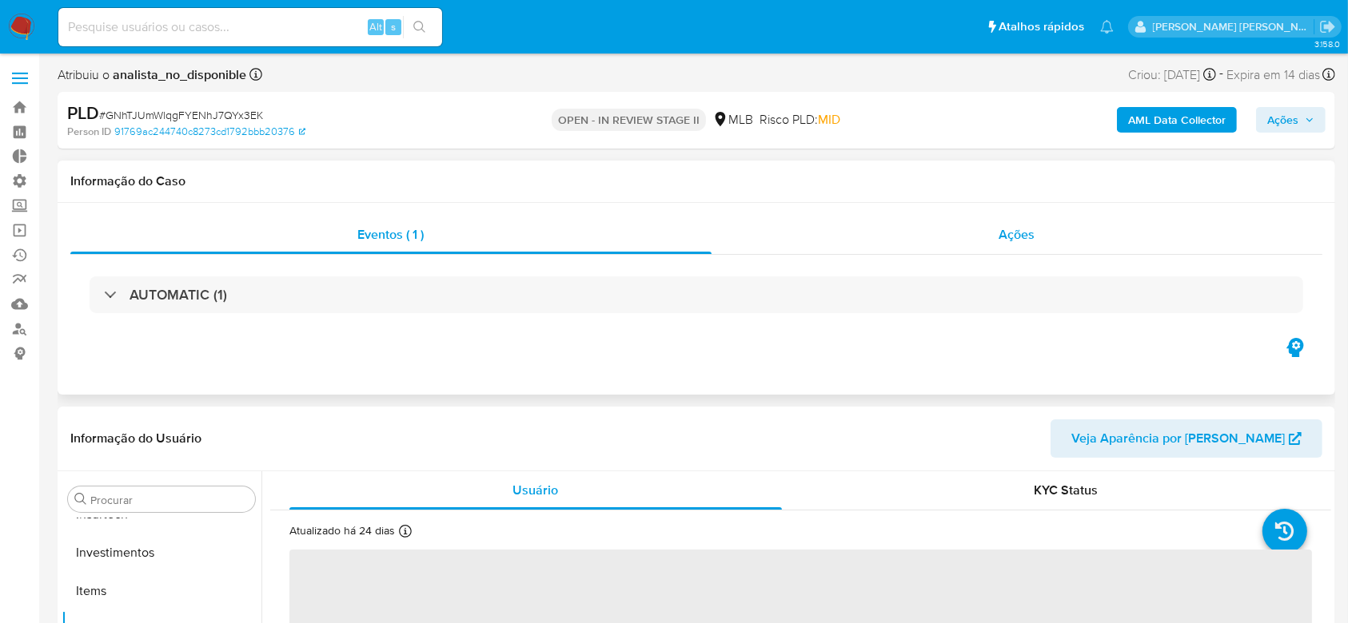
click at [1008, 235] on span "Ações" at bounding box center [1017, 234] width 36 height 18
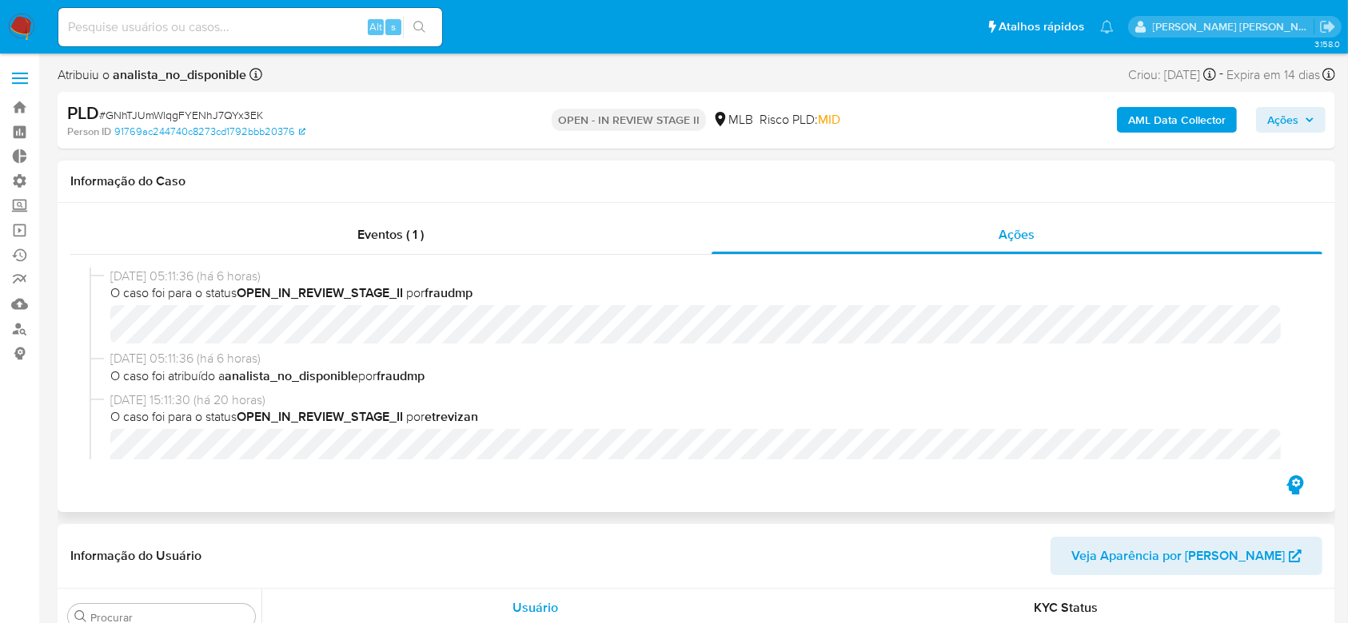
select select "10"
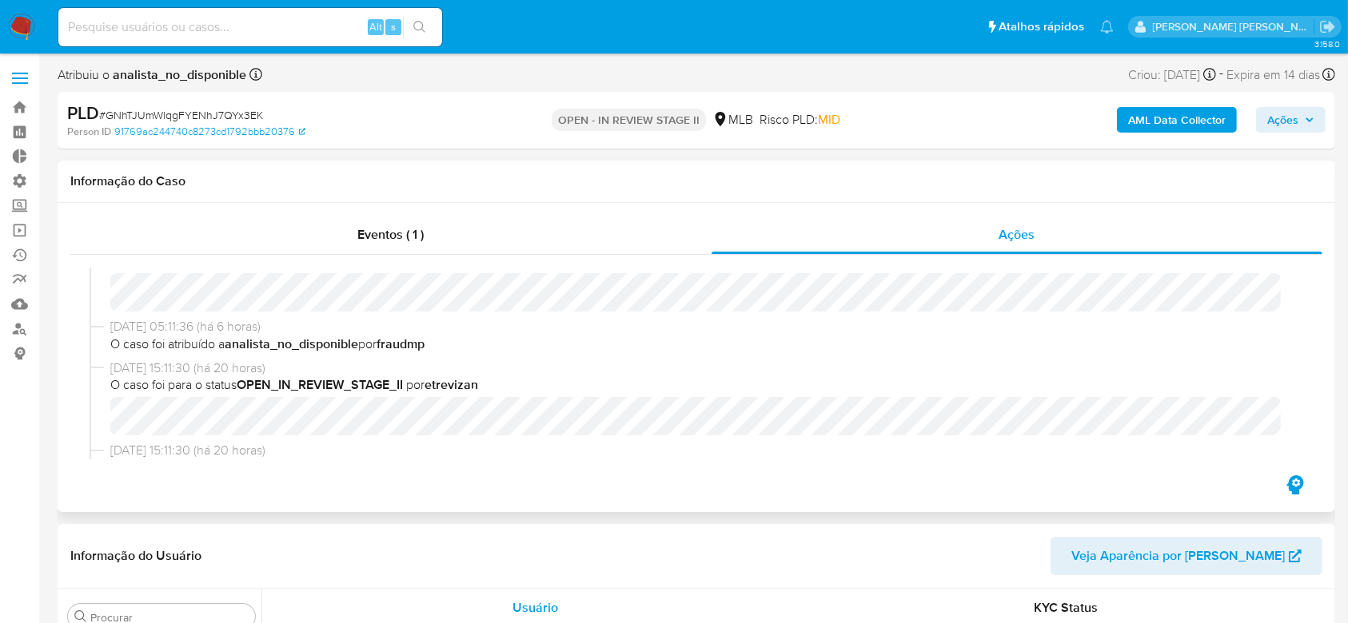
scroll to position [0, 0]
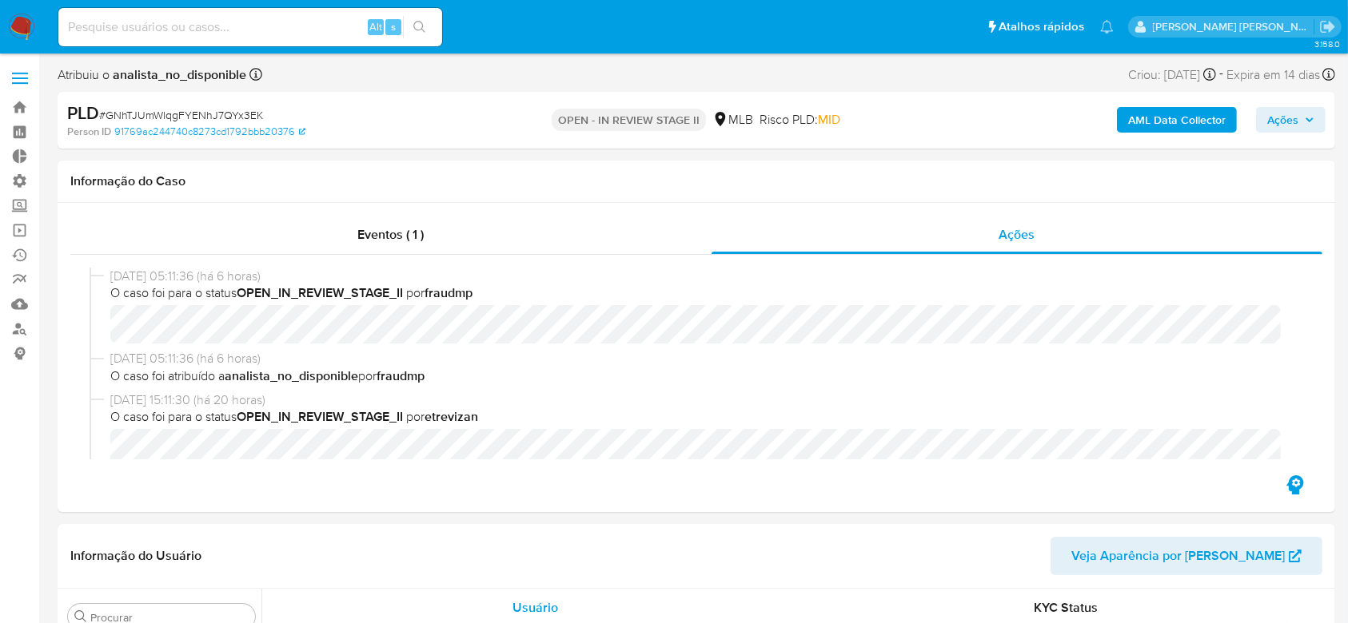
click at [179, 112] on span "# GNhTJUmWlqgFYENhJ7QYx3EK" at bounding box center [181, 115] width 164 height 16
copy span "GNhTJUmWlqgFYENhJ7QYx3EK"
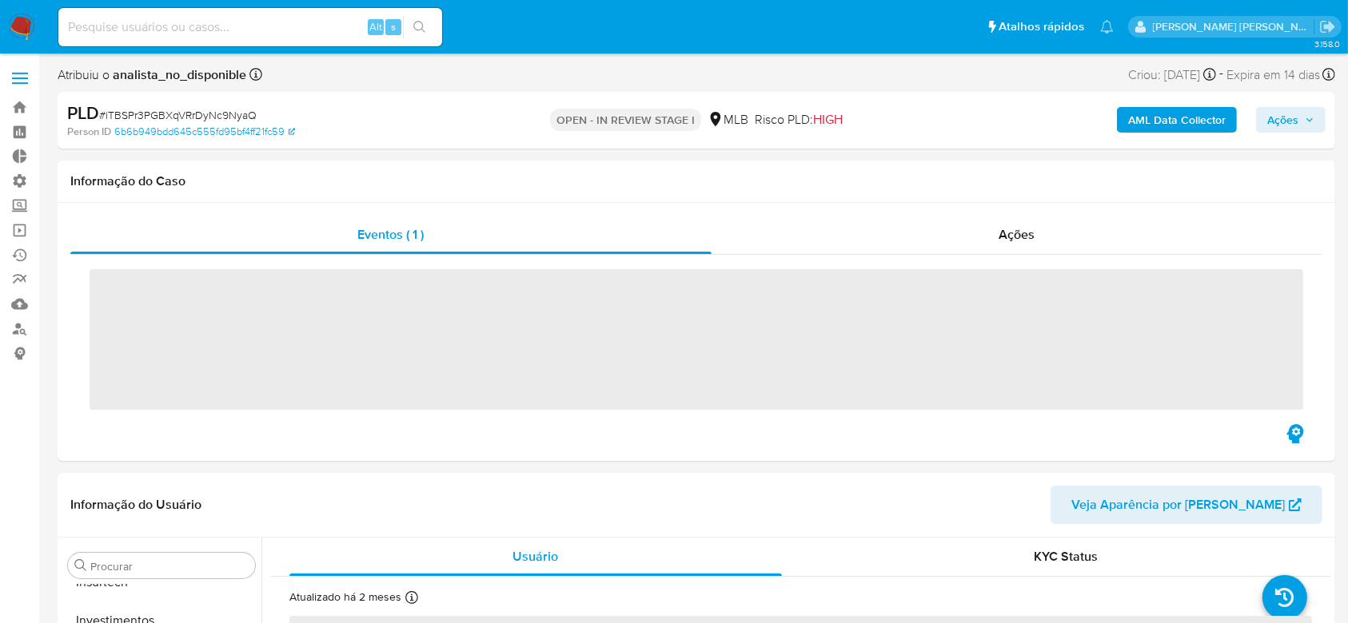
scroll to position [752, 0]
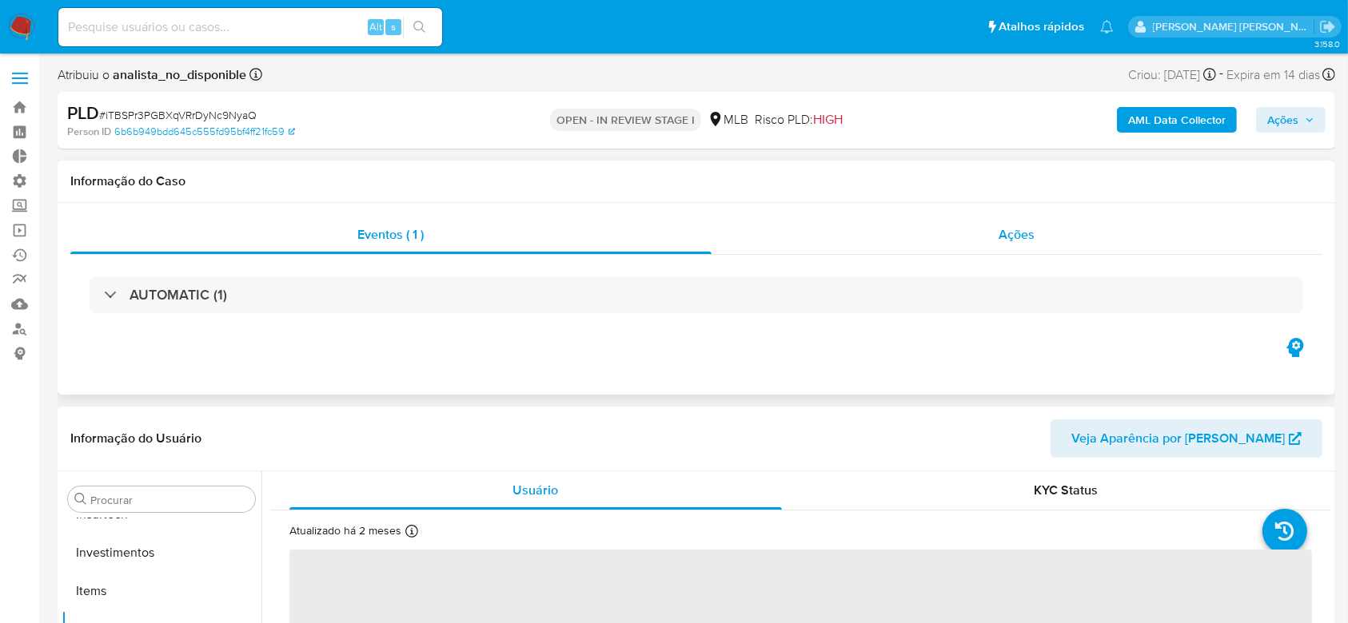
click at [1015, 244] on div "Ações" at bounding box center [1016, 235] width 611 height 38
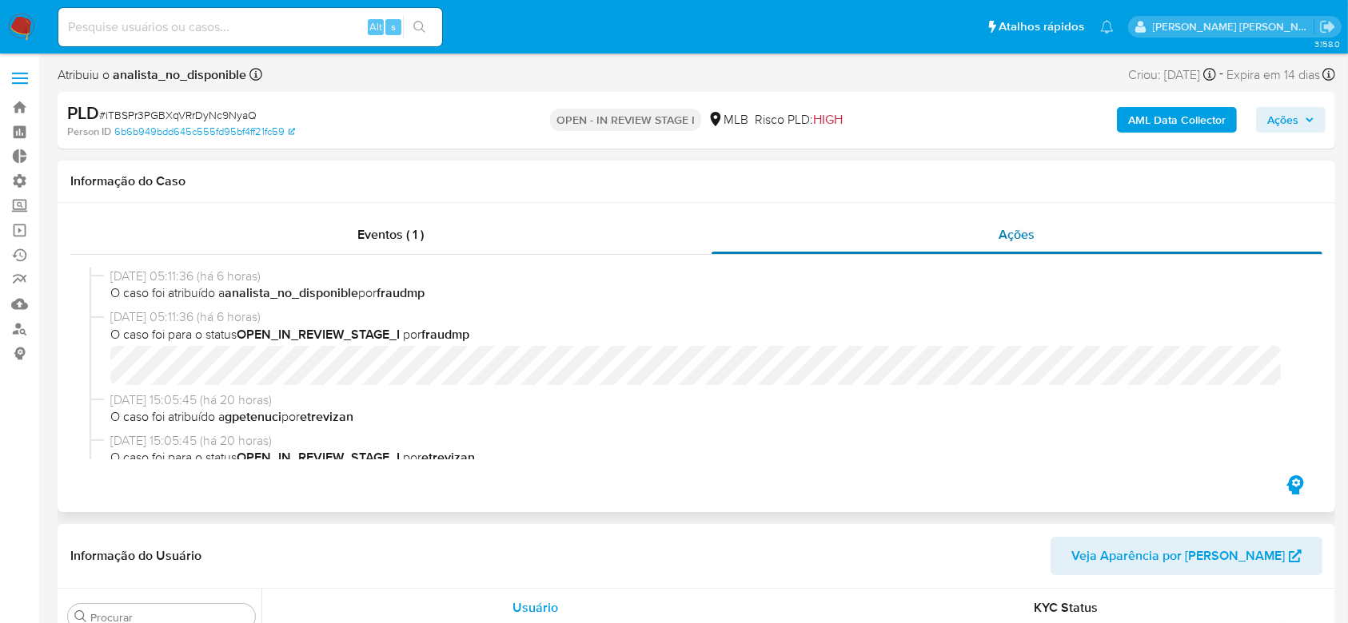
select select "10"
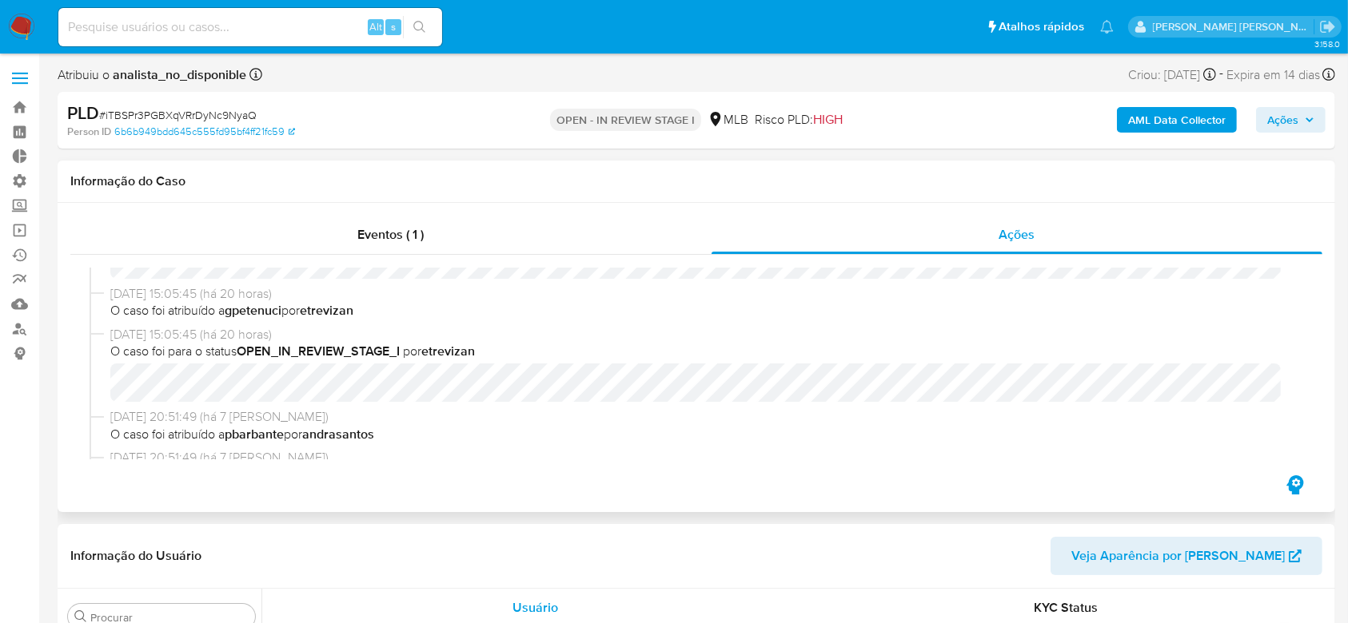
scroll to position [0, 0]
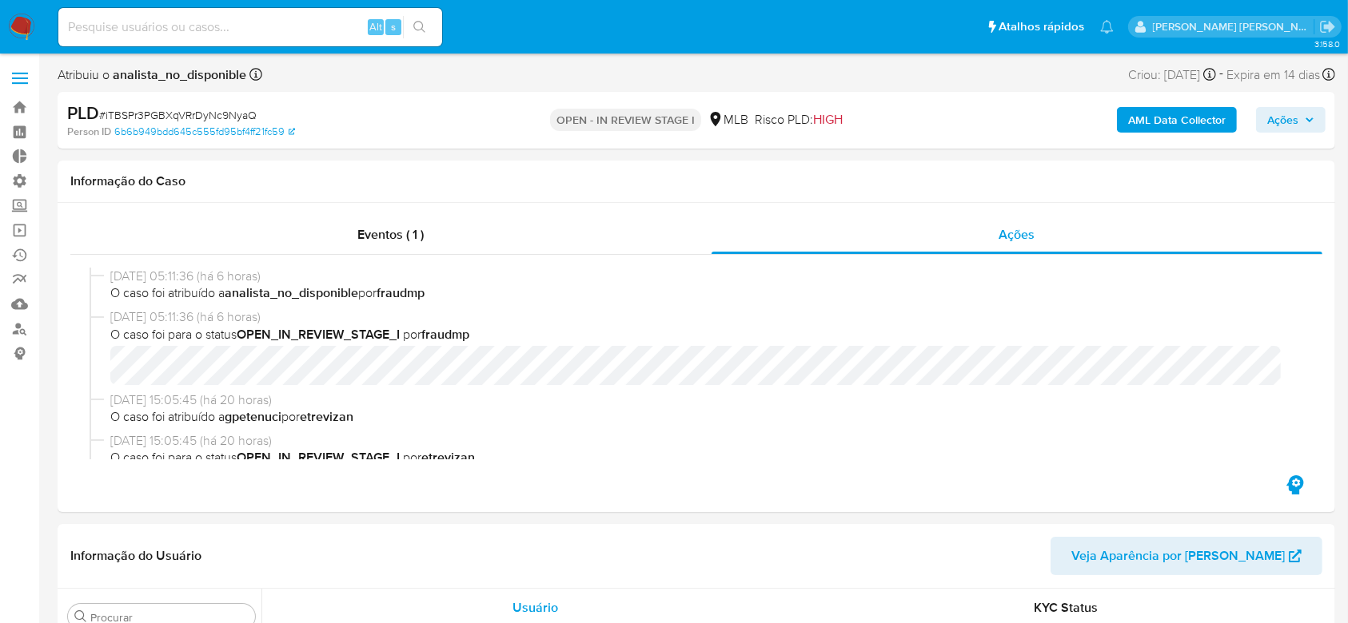
click at [217, 106] on div "PLD # iTBSPr3PGBXqVRrDyNc9NyaQ" at bounding box center [273, 114] width 413 height 24
click at [222, 116] on span "# iTBSPr3PGBXqVRrDyNc9NyaQ" at bounding box center [177, 115] width 157 height 16
copy span "iTBSPr3PGBXqVRrDyNc9NyaQ"
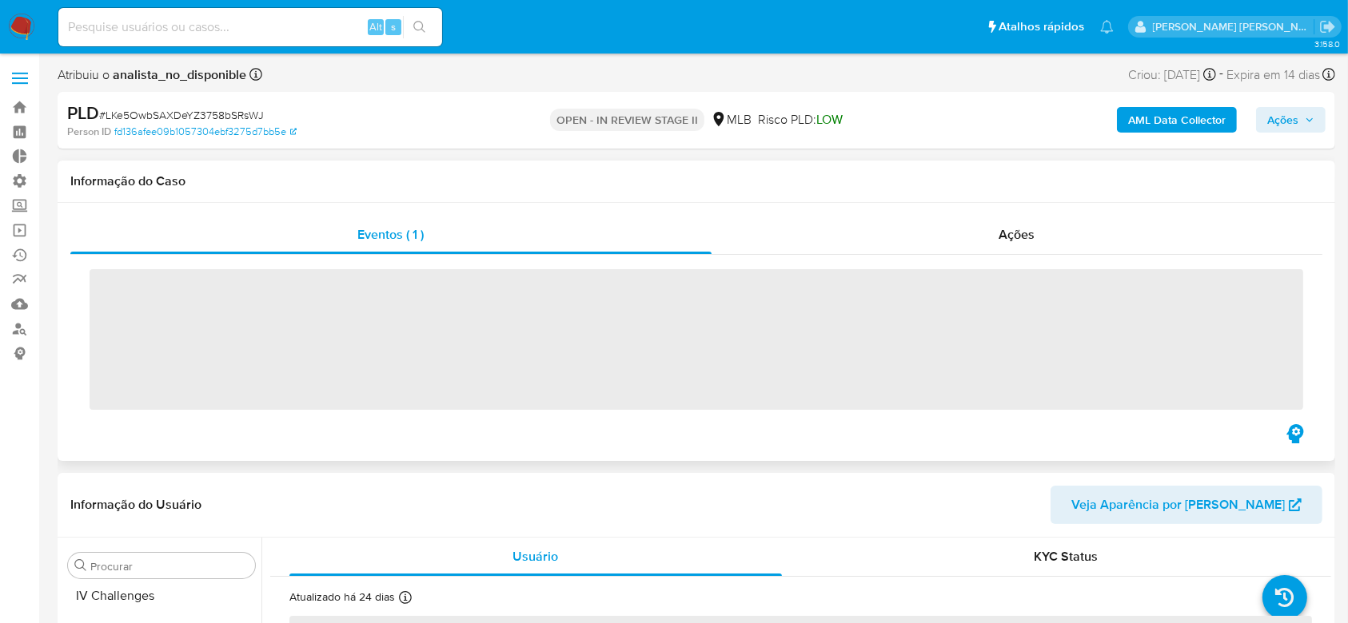
scroll to position [752, 0]
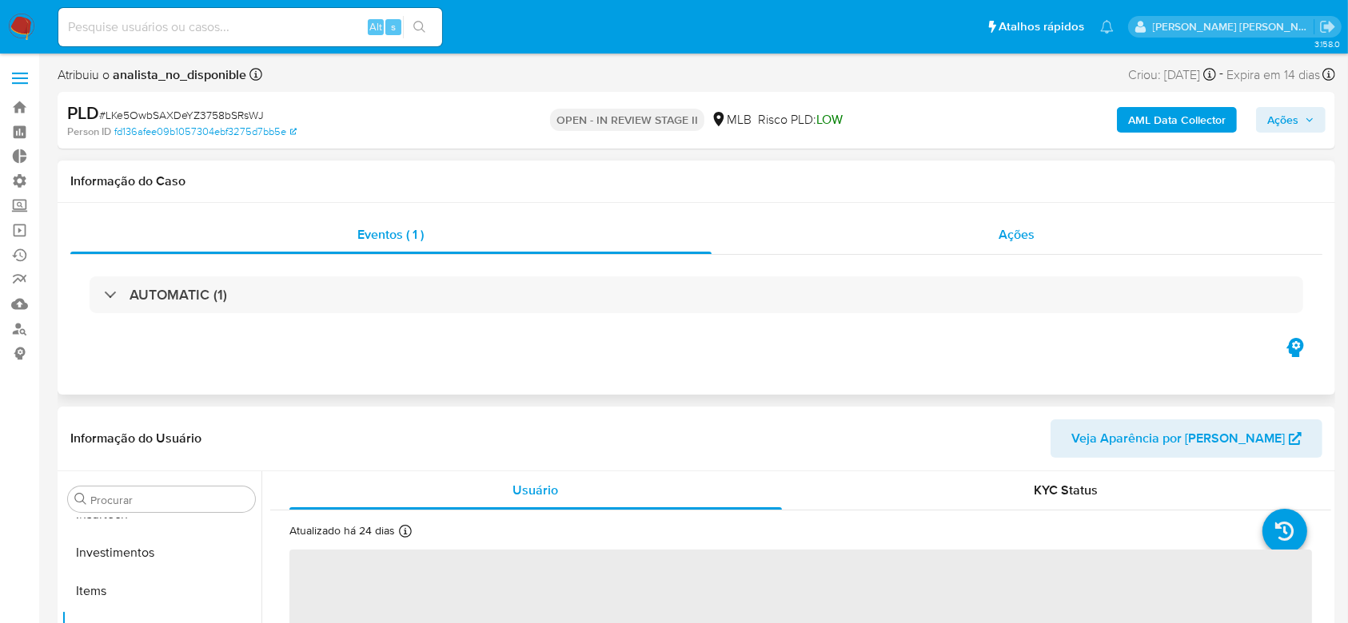
click at [1005, 240] on span "Ações" at bounding box center [1017, 234] width 36 height 18
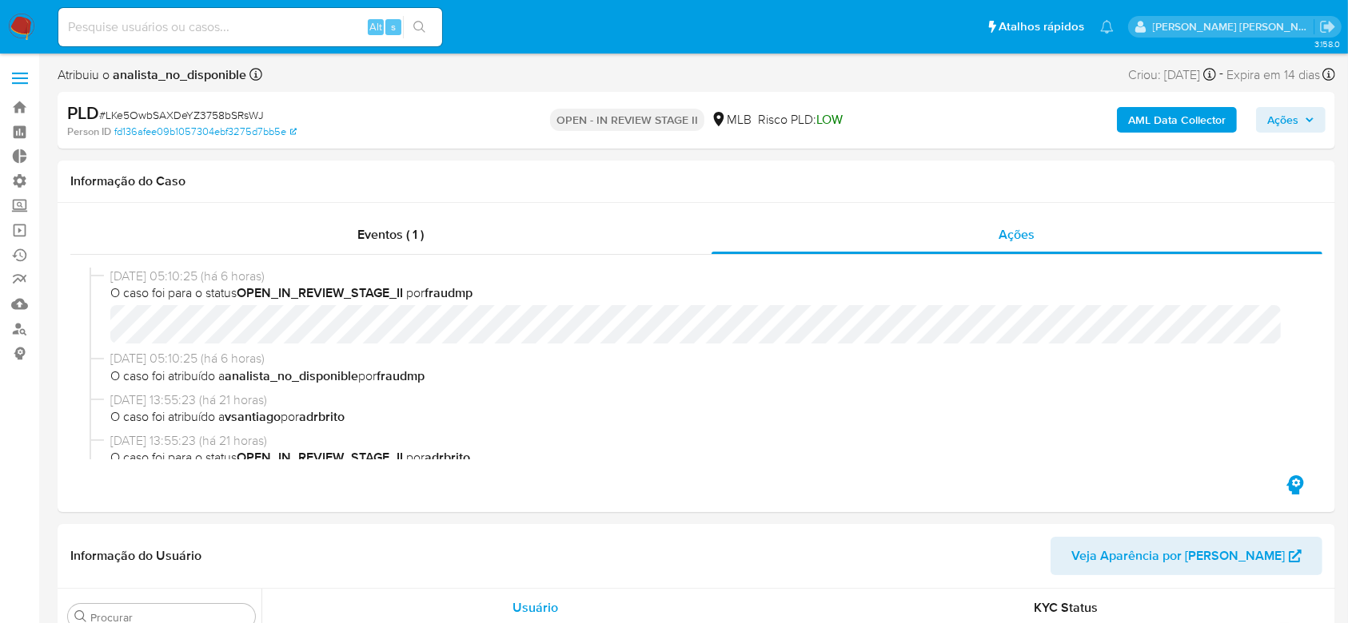
select select "10"
click at [206, 114] on span "# LKe5OwbSAXDeYZ3758bSRsWJ" at bounding box center [181, 115] width 165 height 16
copy span "LKe5OwbSAXDeYZ3758bSRsWJ"
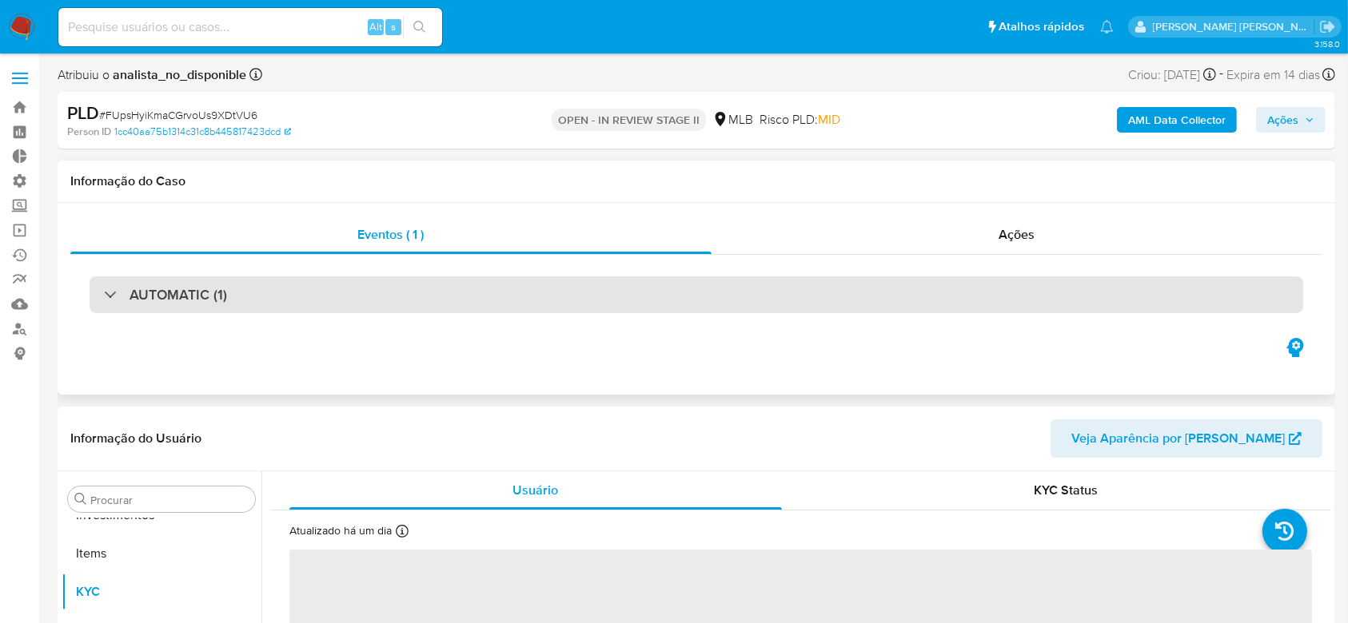
scroll to position [791, 0]
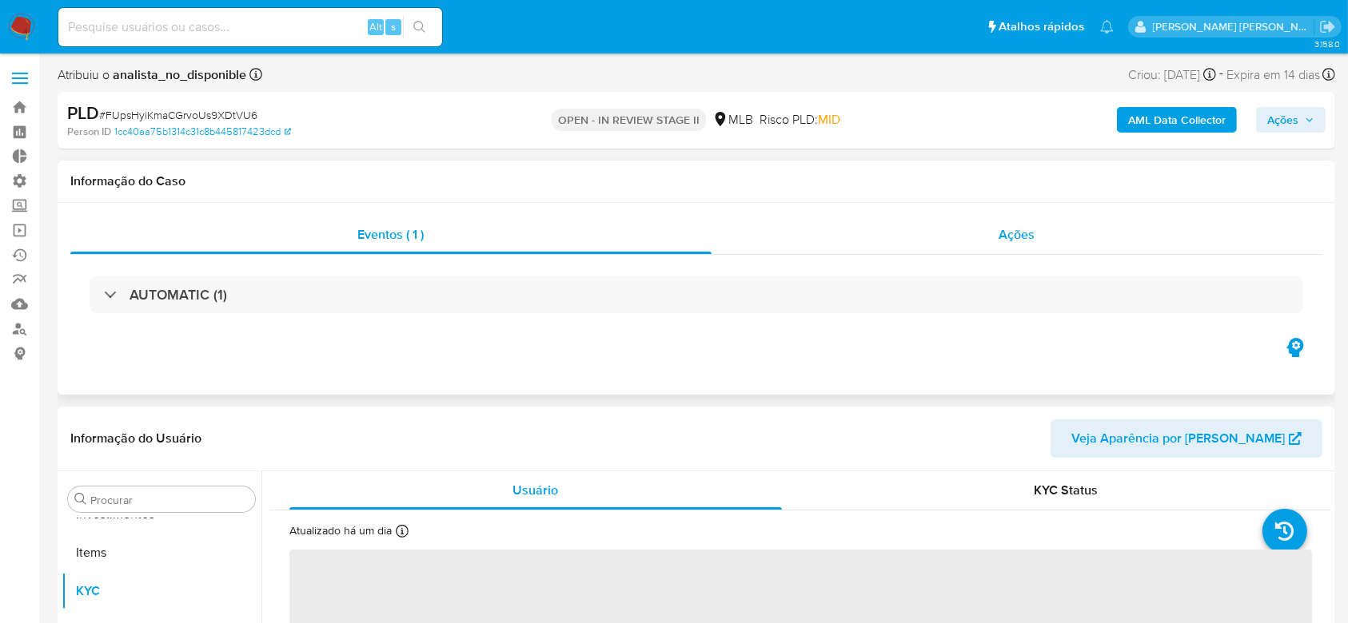
click at [1033, 236] on span "Ações" at bounding box center [1017, 234] width 36 height 18
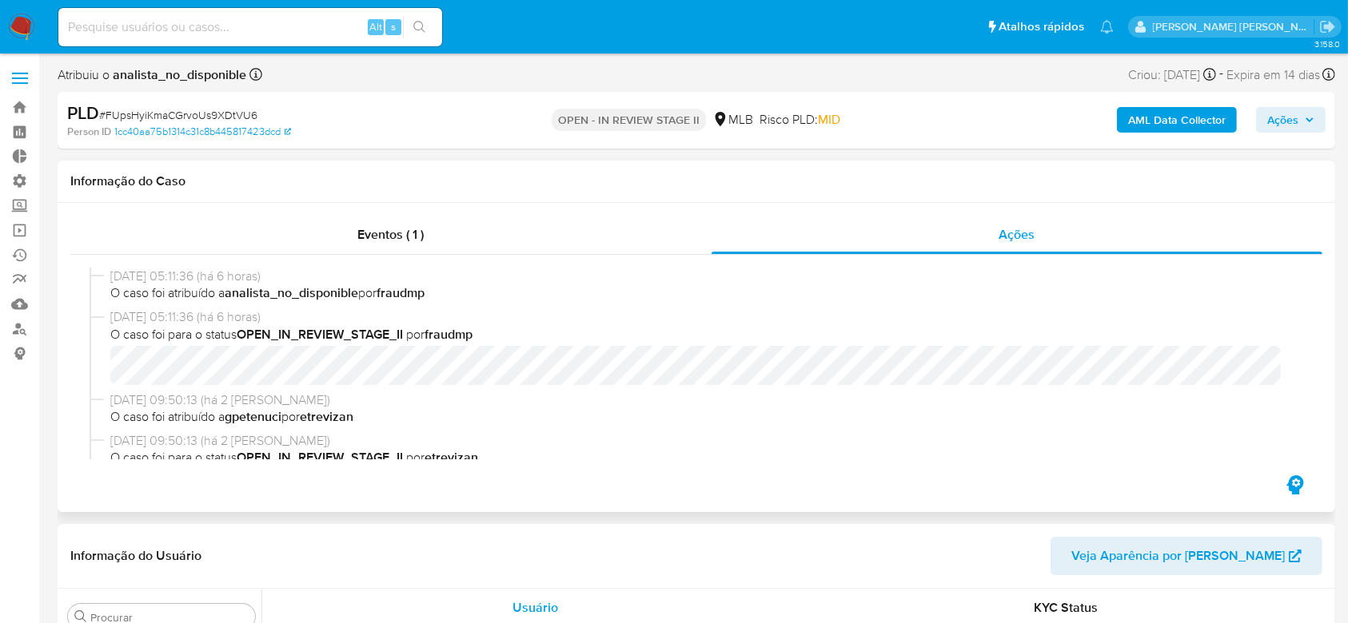
select select "10"
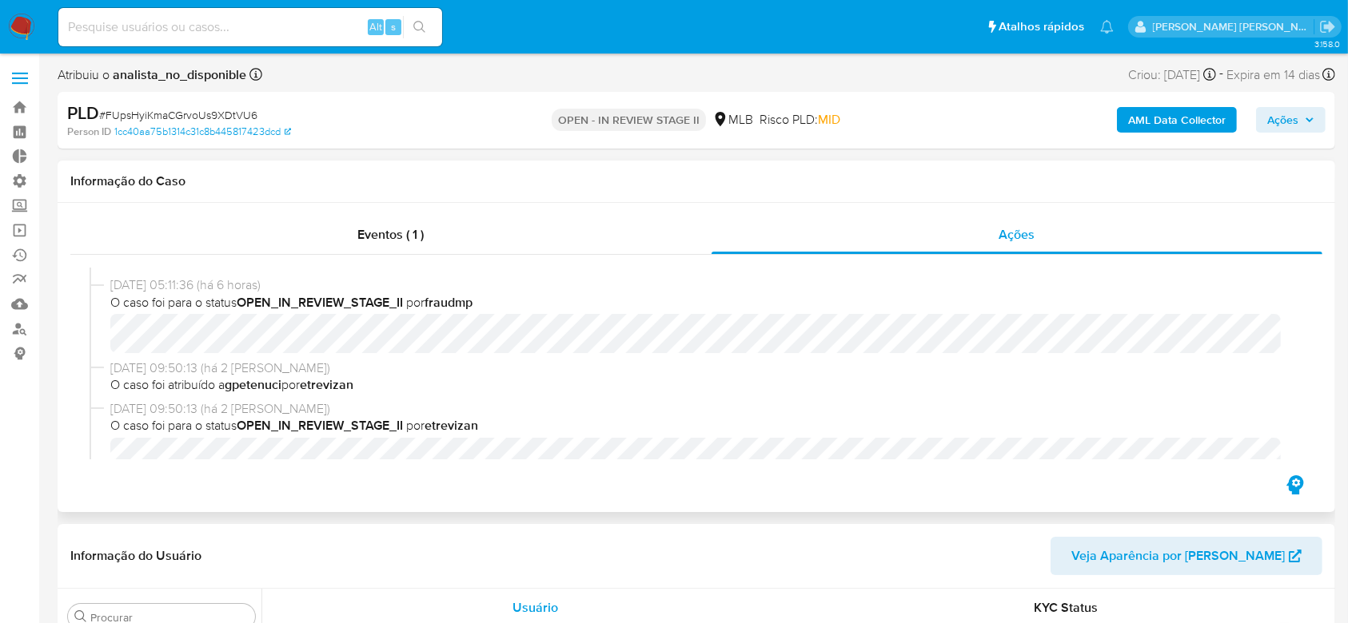
scroll to position [0, 0]
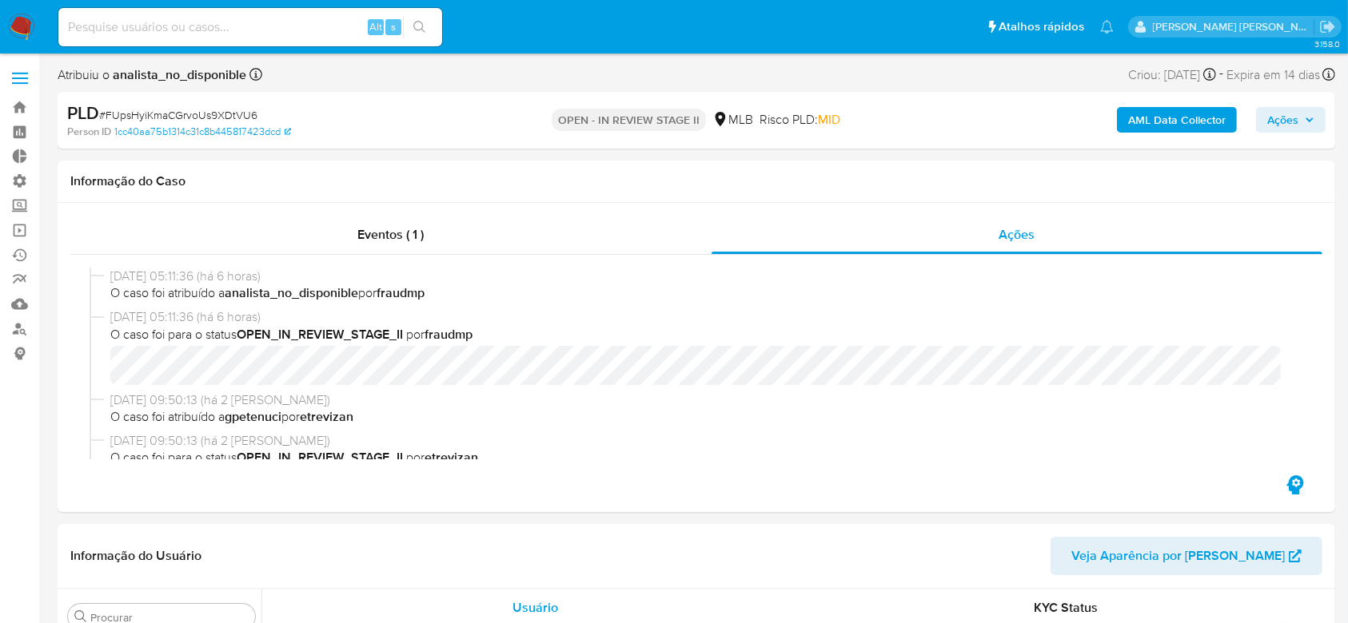
click at [186, 112] on span "# FUpsHyiKmaCGrvoUs9XDtVU6" at bounding box center [178, 115] width 158 height 16
copy span "FUpsHyiKmaCGrvoUs9XDtVU6"
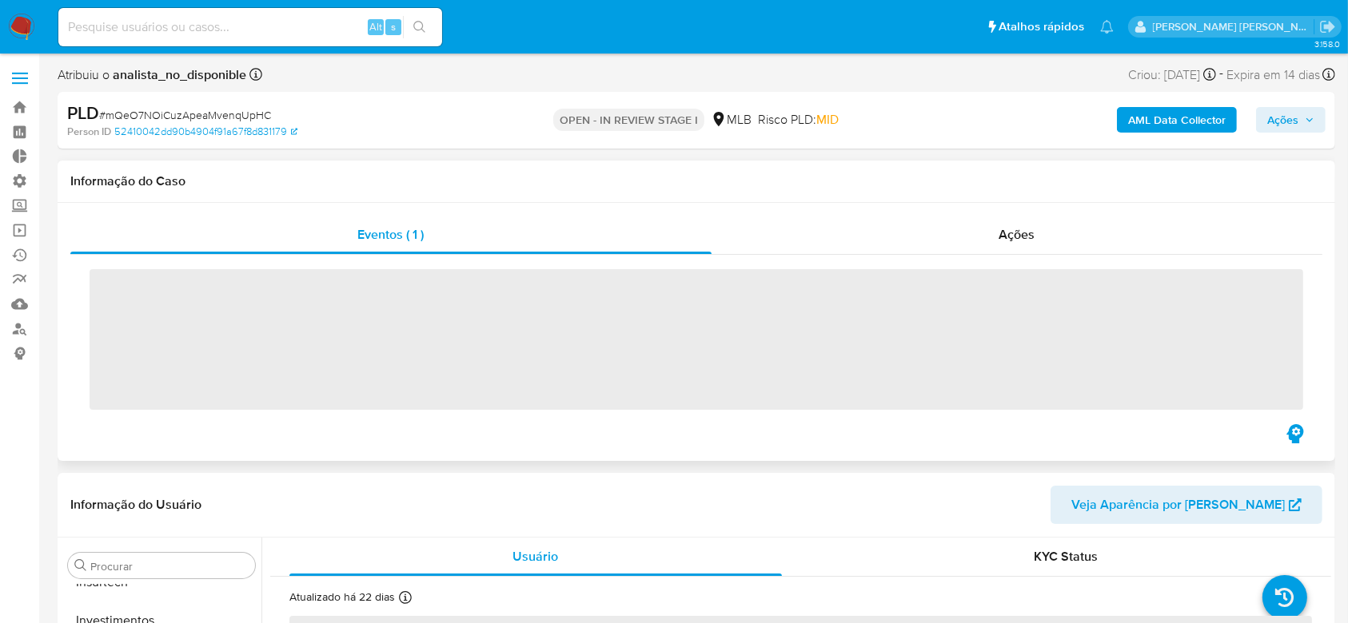
scroll to position [752, 0]
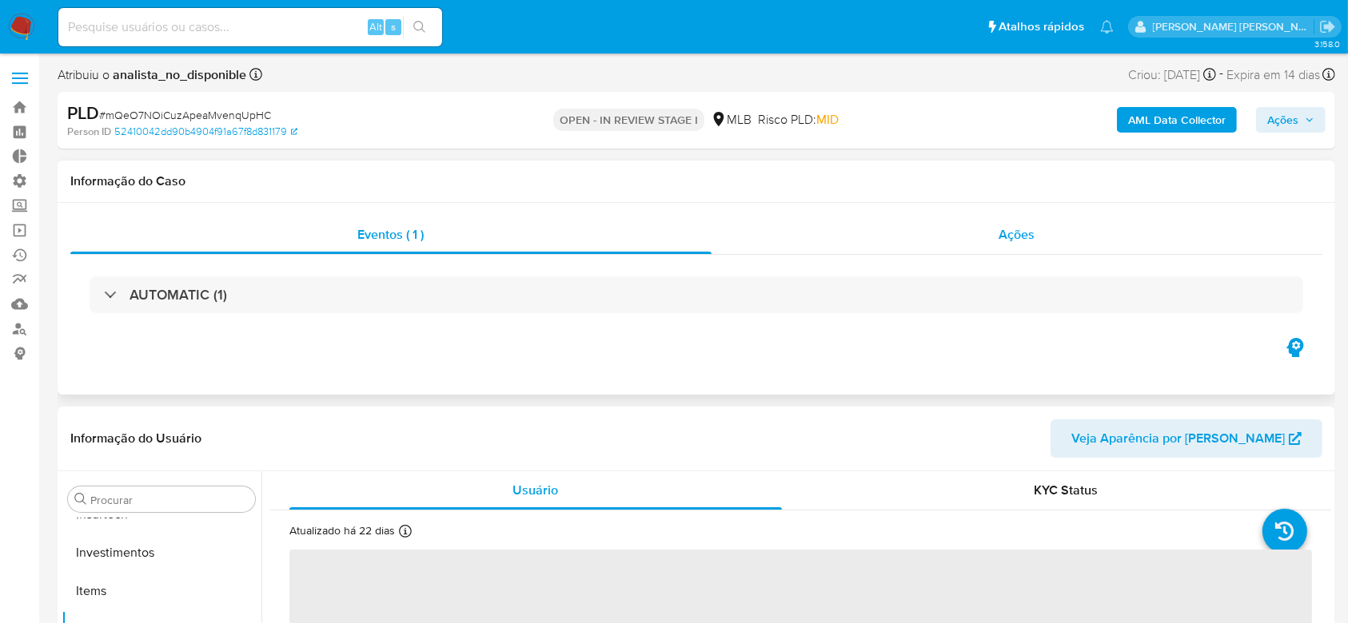
click at [1022, 236] on span "Ações" at bounding box center [1017, 234] width 36 height 18
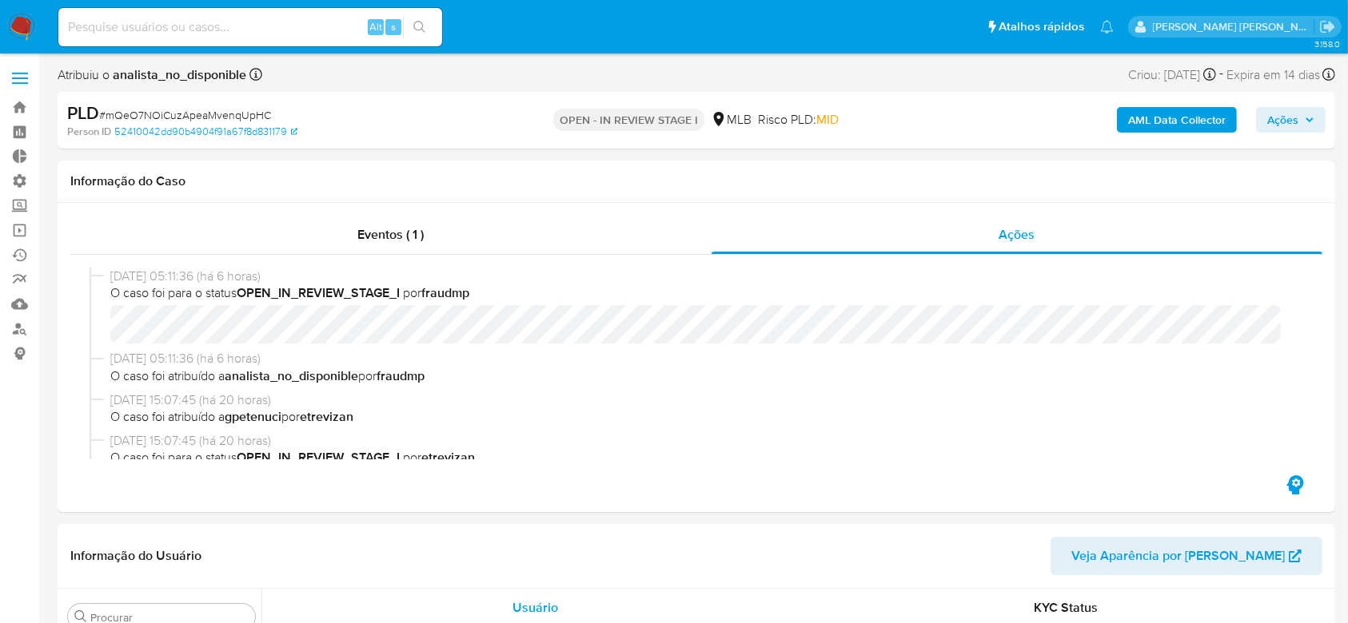
select select "10"
click at [203, 106] on div "PLD # mQeO7NOiCuzApeaMvenqUpHC" at bounding box center [273, 114] width 413 height 24
copy span "mQeO7NOiCuzApeaMvenqUpHC"
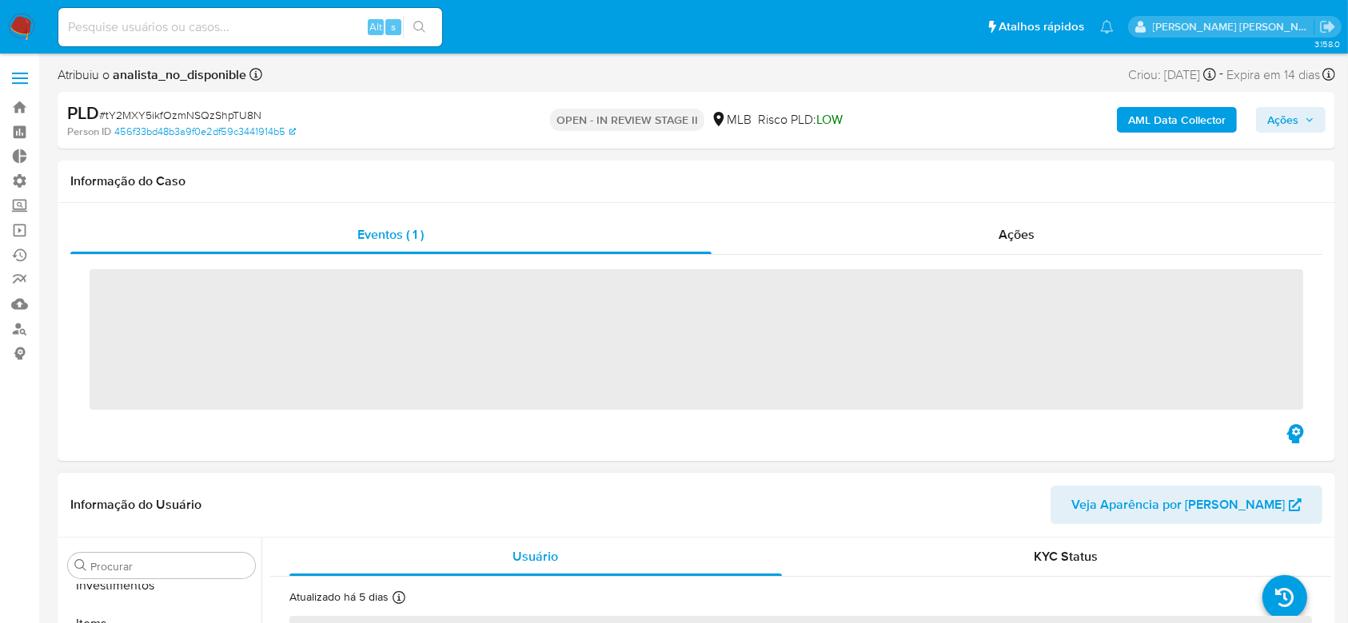
scroll to position [791, 0]
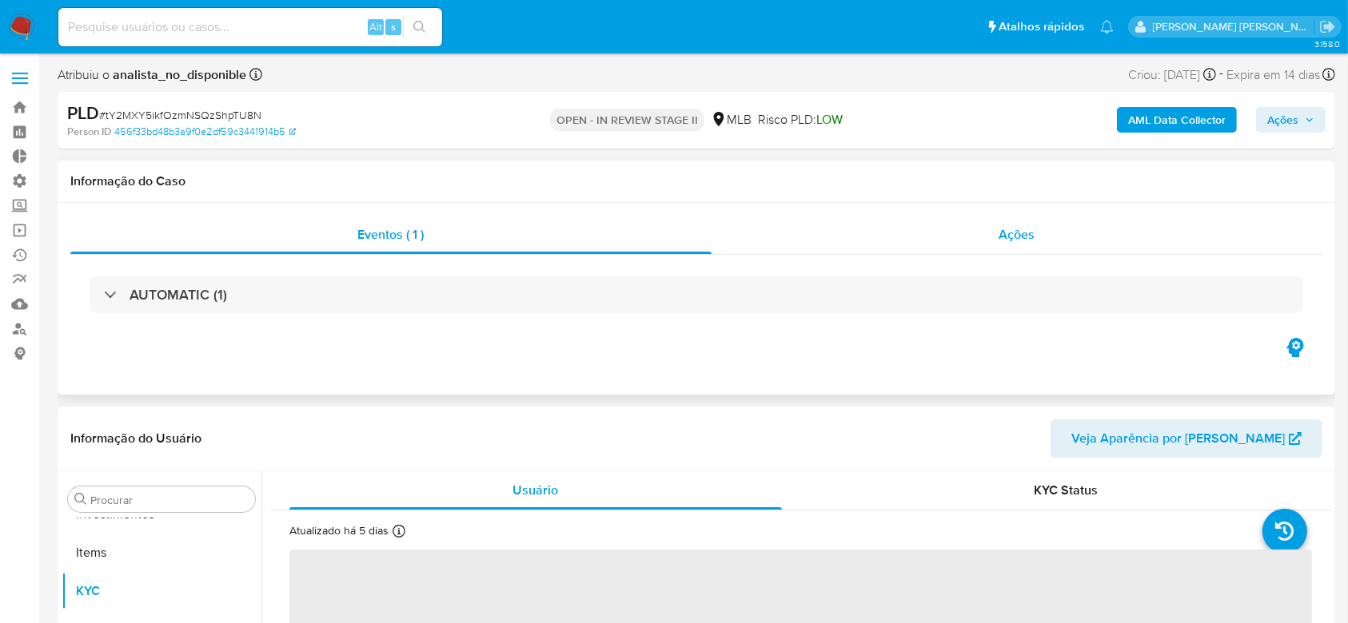
click at [1010, 240] on span "Ações" at bounding box center [1017, 234] width 36 height 18
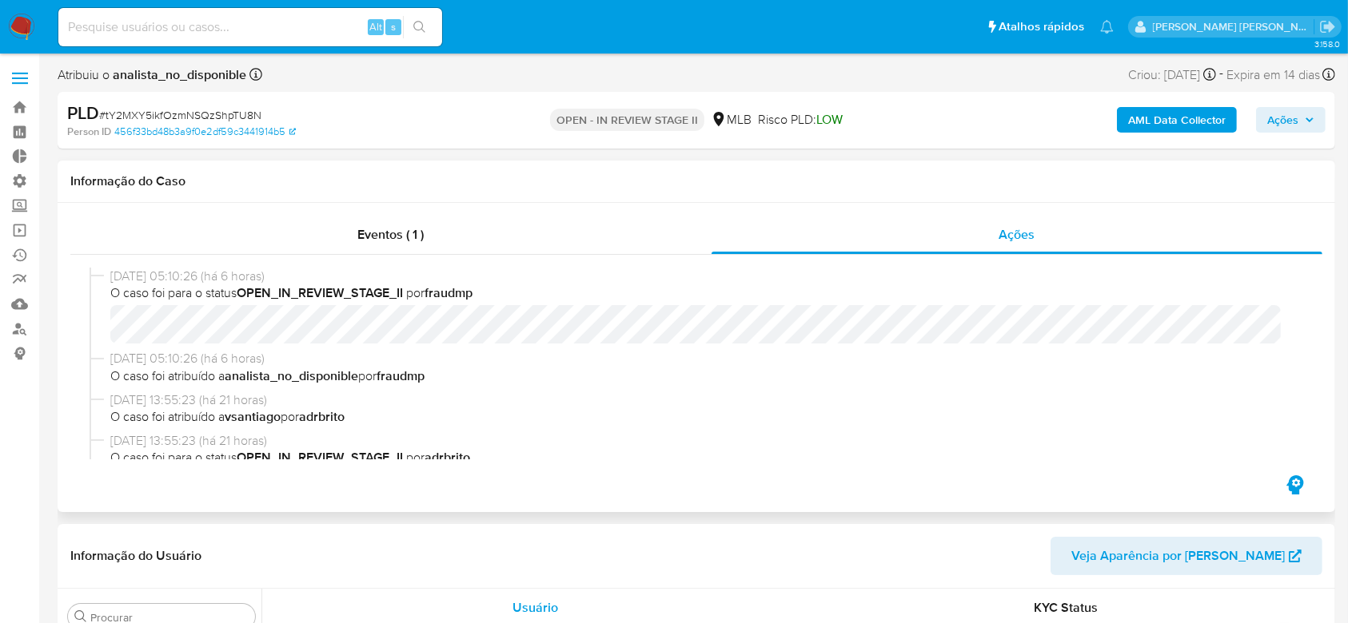
select select "10"
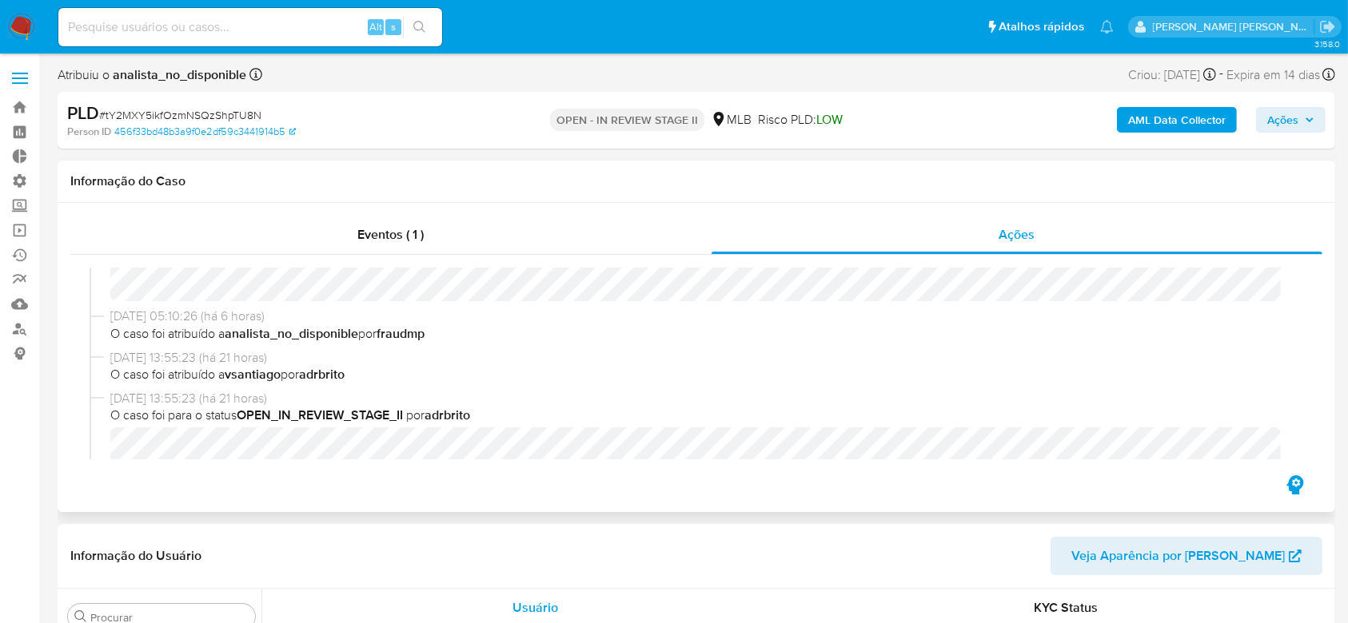
scroll to position [0, 0]
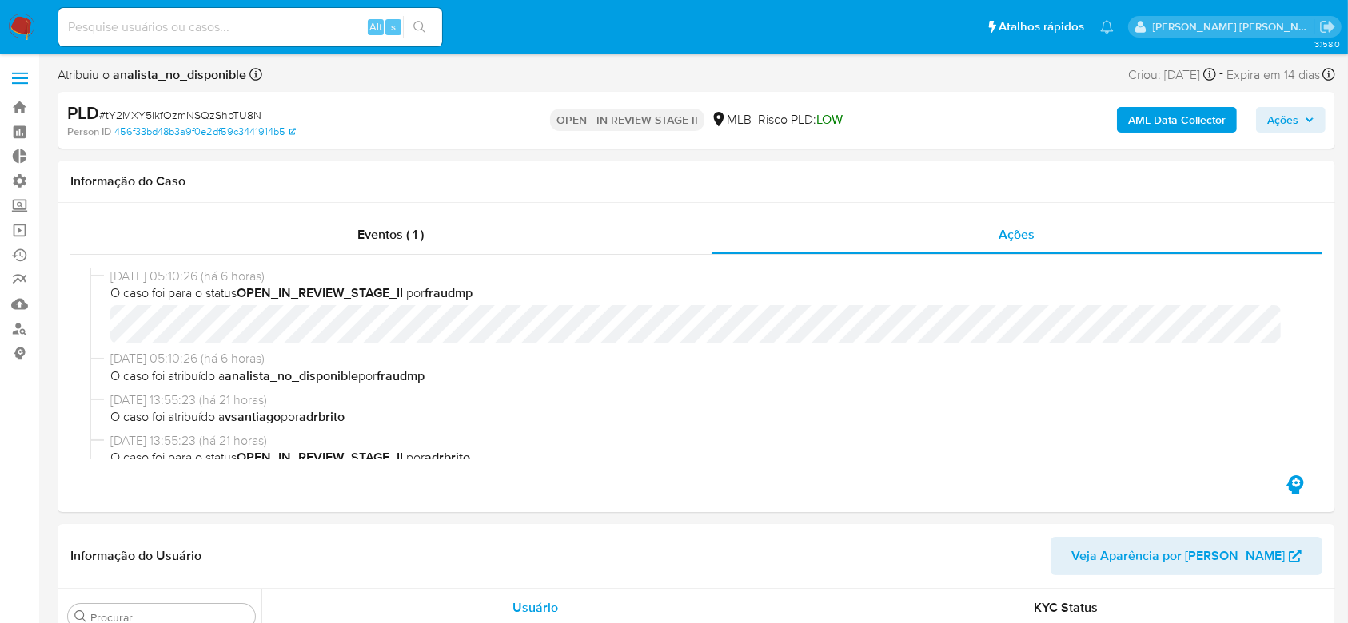
click at [173, 114] on span "# tY2MXY5ikfOzmNSQzShpTU8N" at bounding box center [180, 115] width 162 height 16
copy span "tY2MXY5ikfOzmNSQzShpTU8N"
click at [13, 106] on link "Bandeja" at bounding box center [95, 107] width 190 height 25
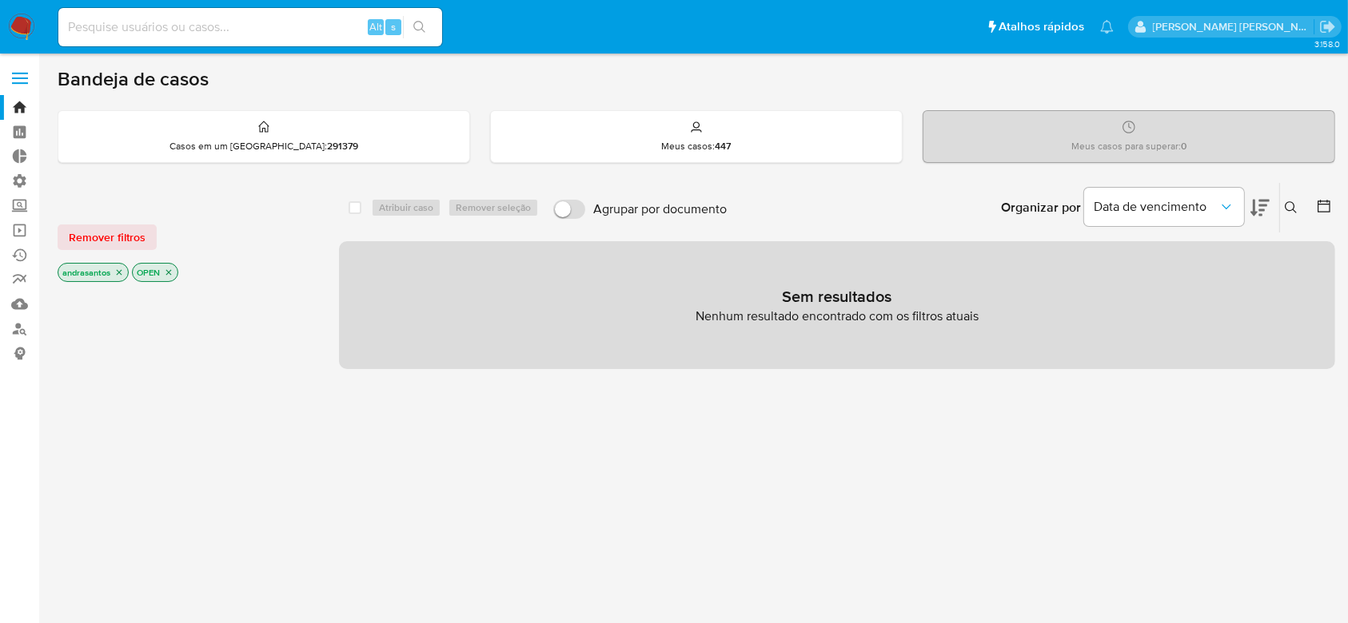
click at [119, 273] on icon "close-filter" at bounding box center [119, 273] width 10 height 10
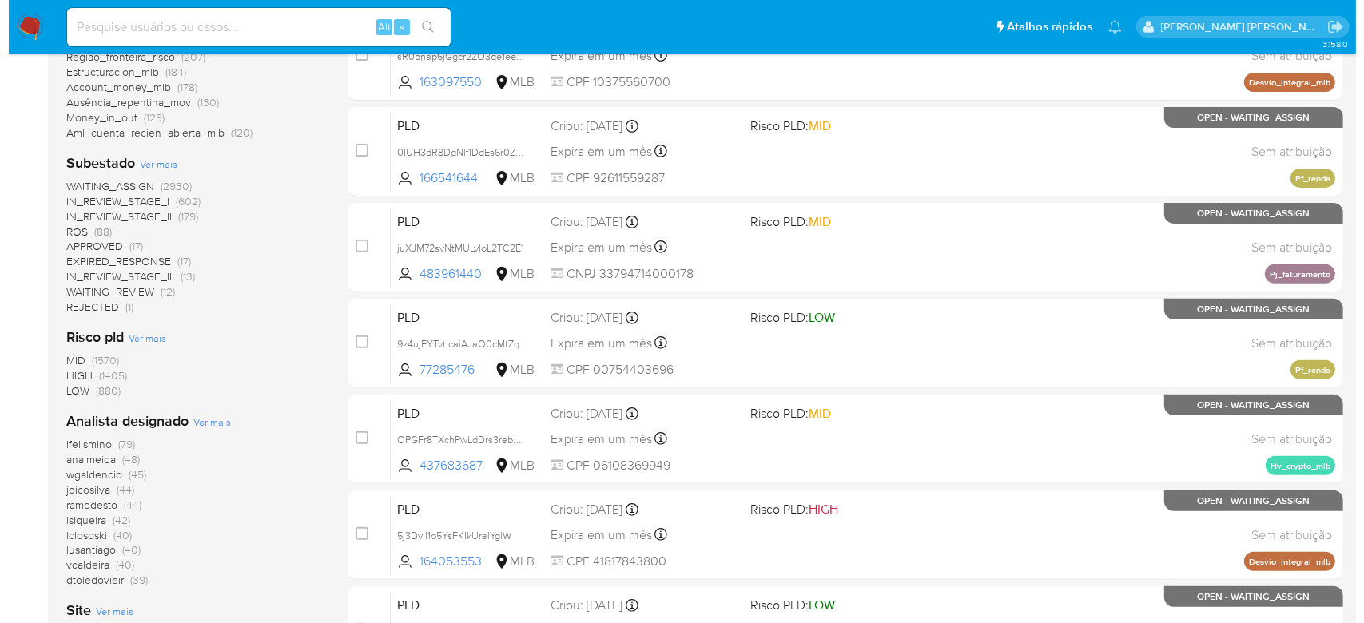
scroll to position [532, 0]
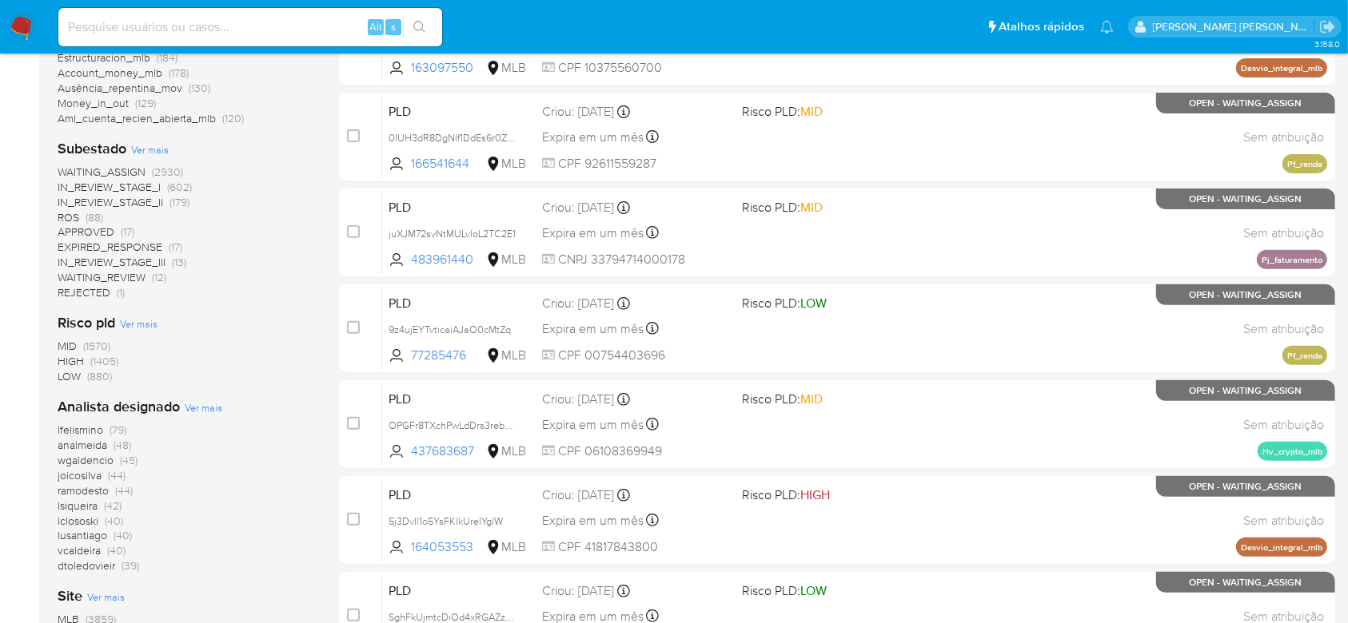
click at [198, 405] on span "Ver mais" at bounding box center [204, 407] width 38 height 14
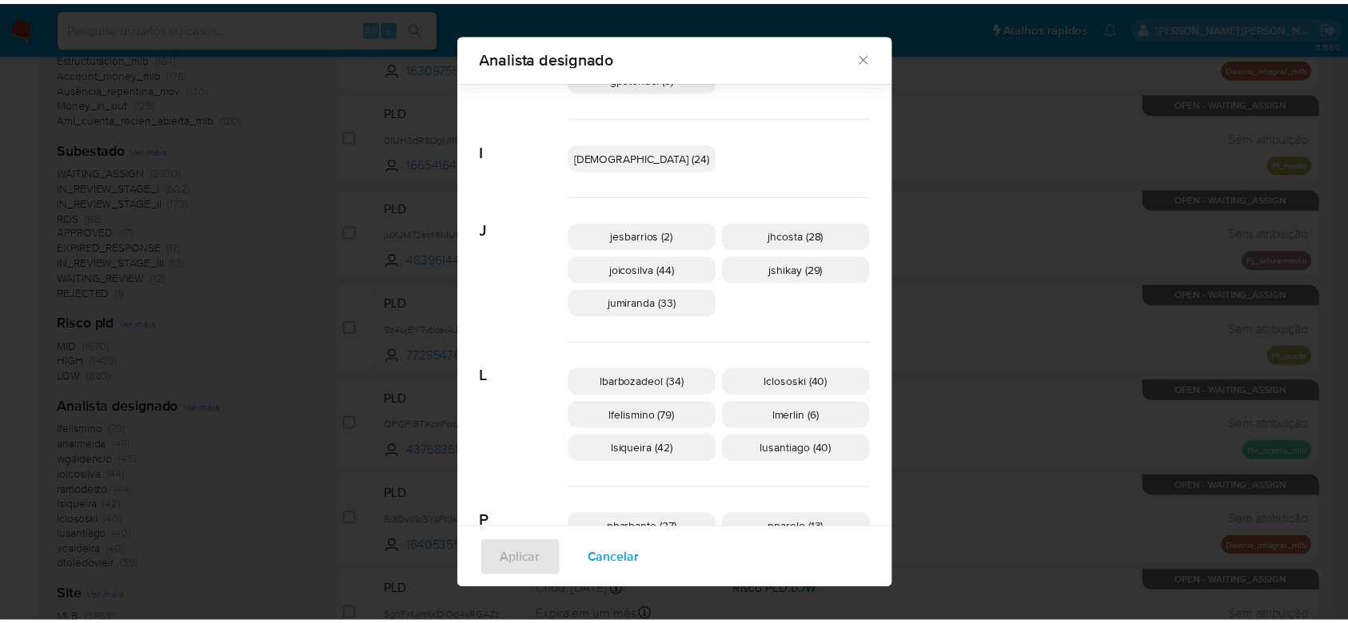
scroll to position [520, 0]
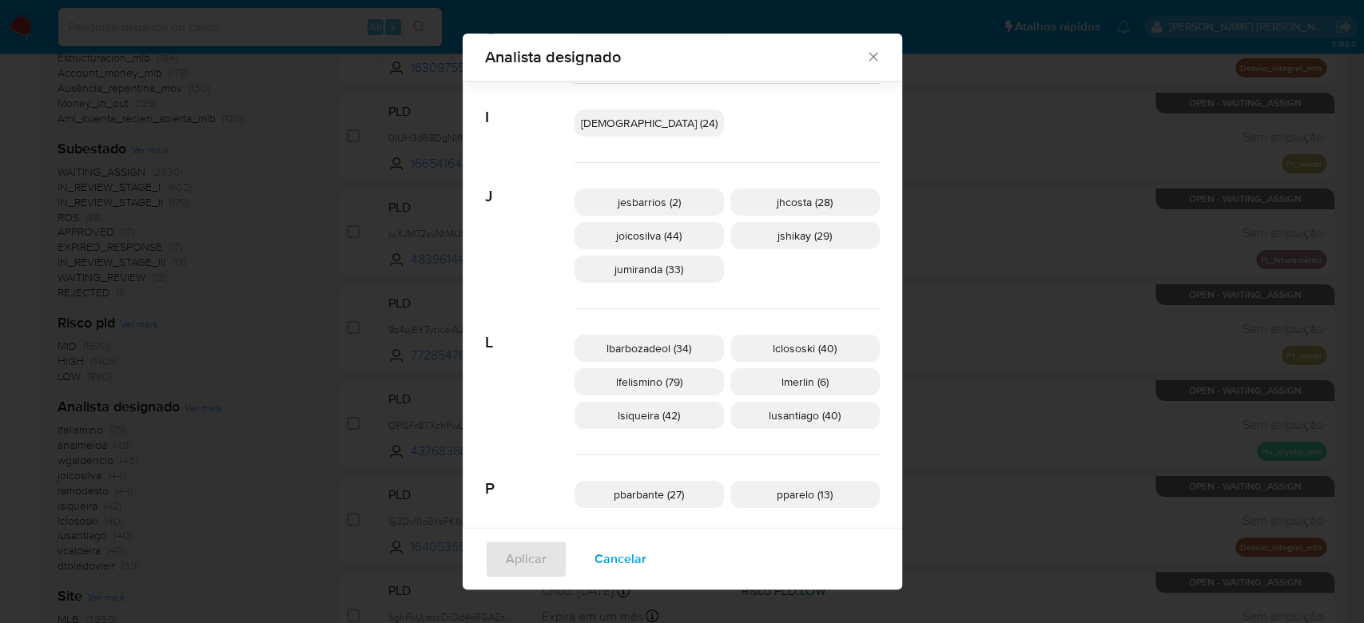
click at [866, 63] on icon "Fechar" at bounding box center [874, 57] width 16 height 16
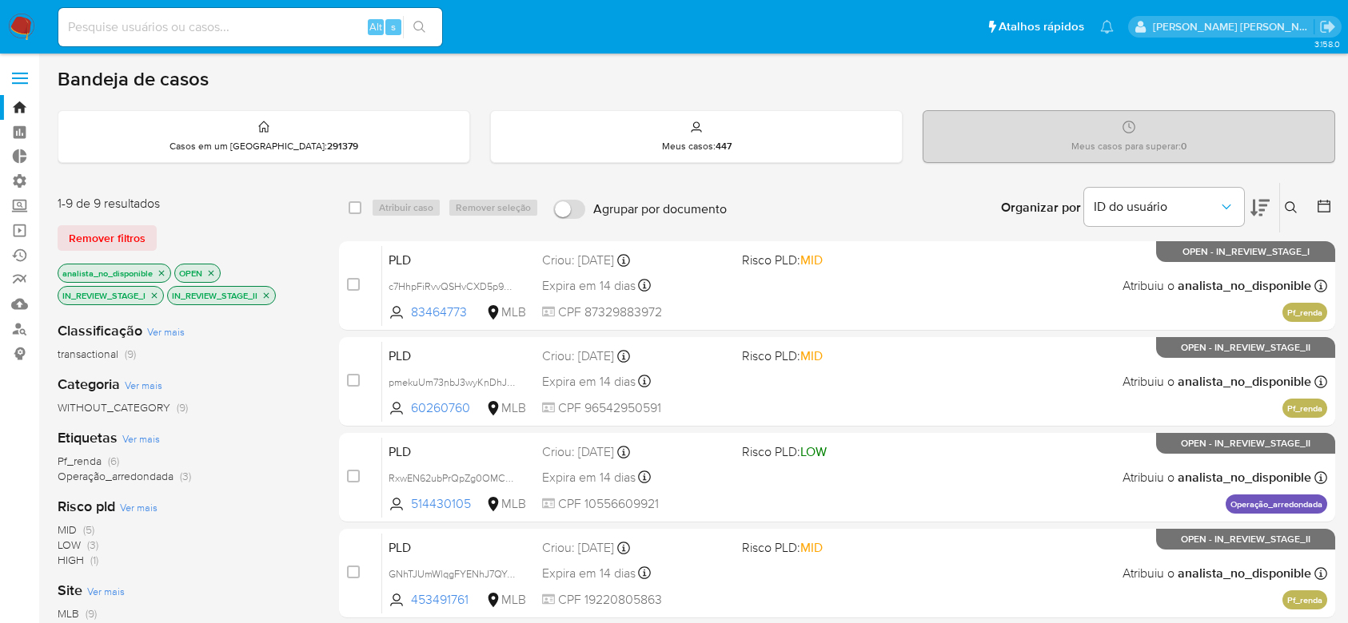
scroll to position [580, 0]
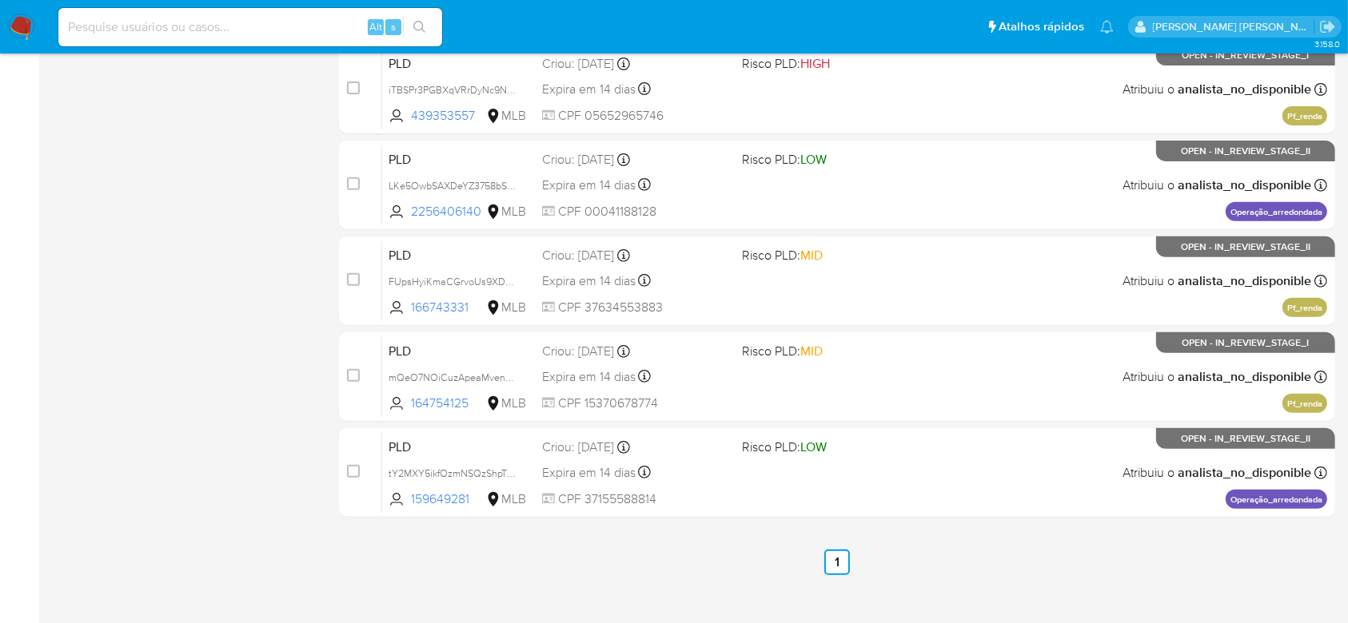
click at [321, 22] on input at bounding box center [250, 27] width 384 height 21
paste input "ZlNZRjDTNX1MbX7HXPCxz0Au"
type input "ZlNZRjDTNX1MbX7HXPCxz0Au"
click at [423, 22] on icon "search-icon" at bounding box center [419, 27] width 13 height 13
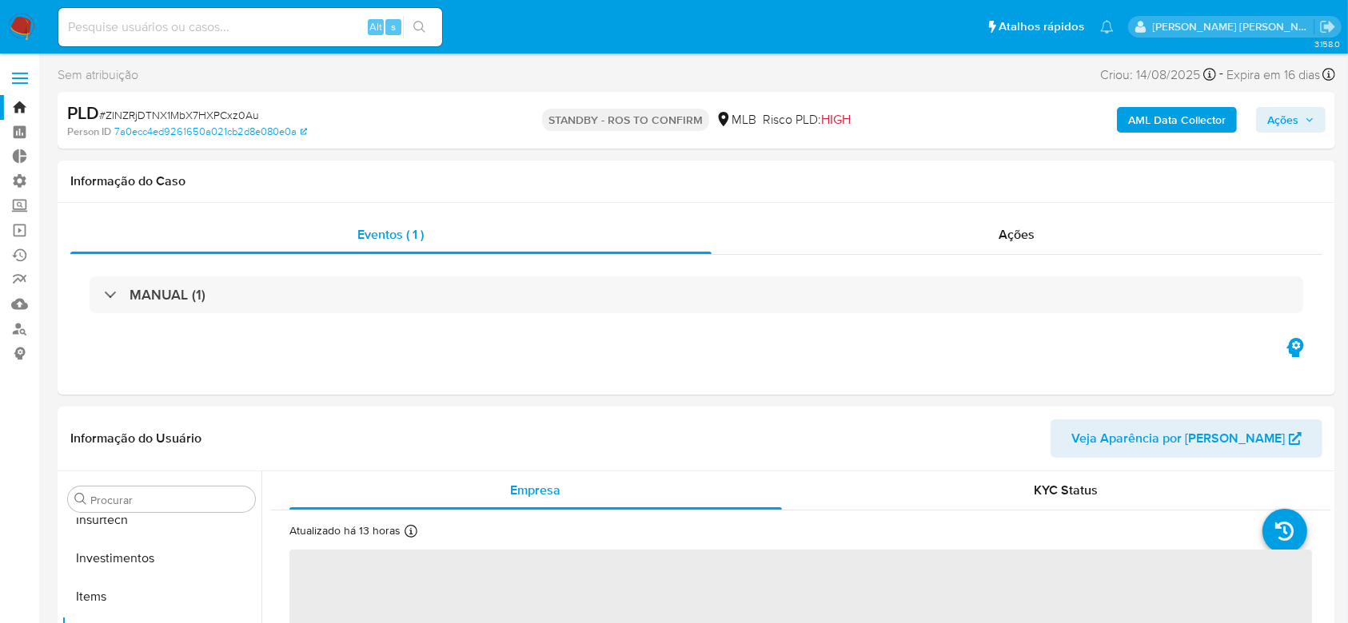
scroll to position [752, 0]
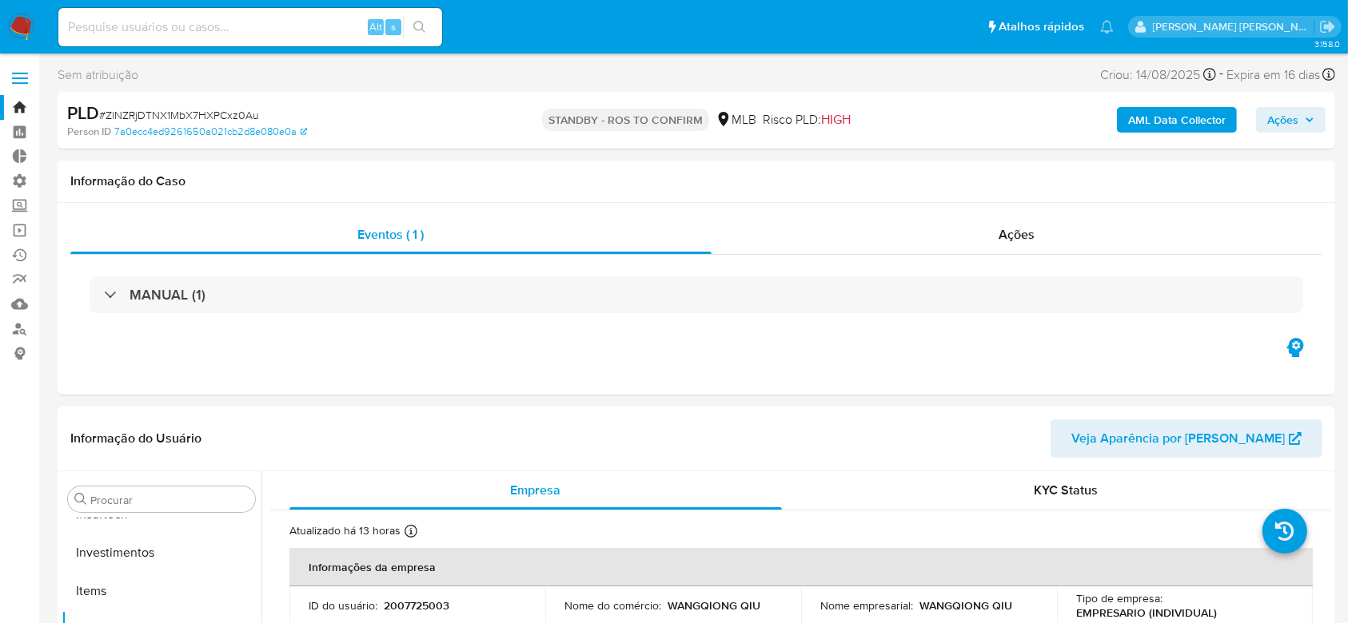
select select "10"
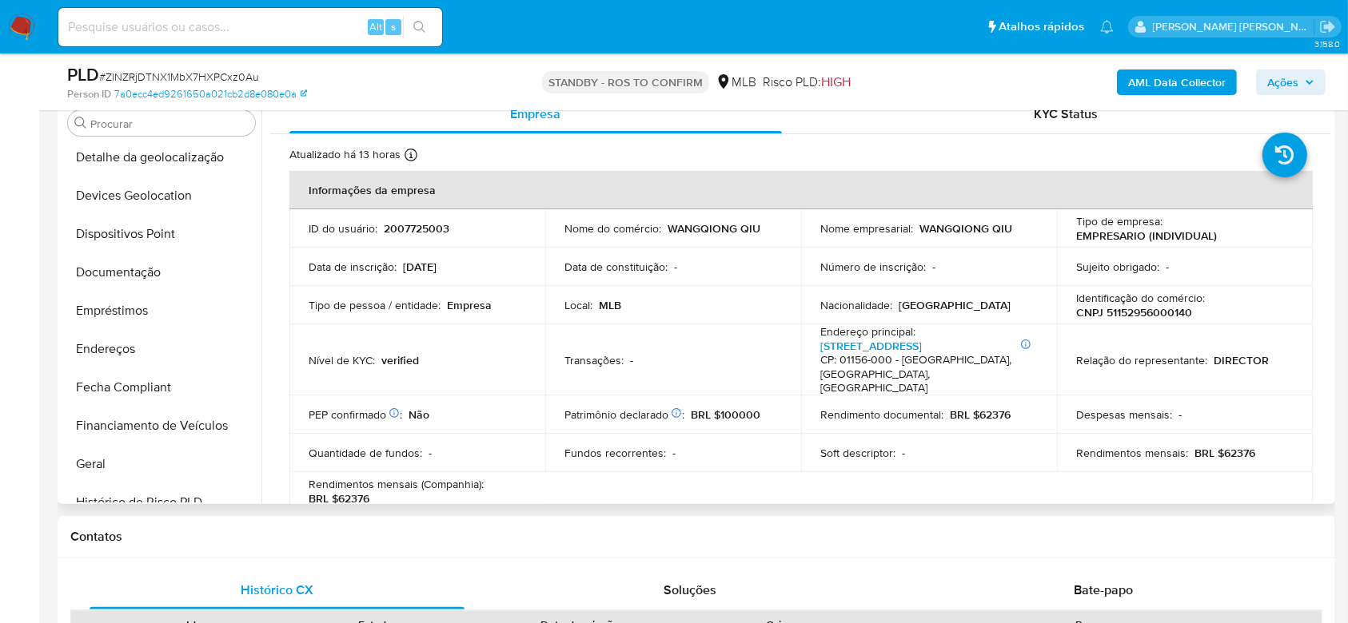
scroll to position [219, 0]
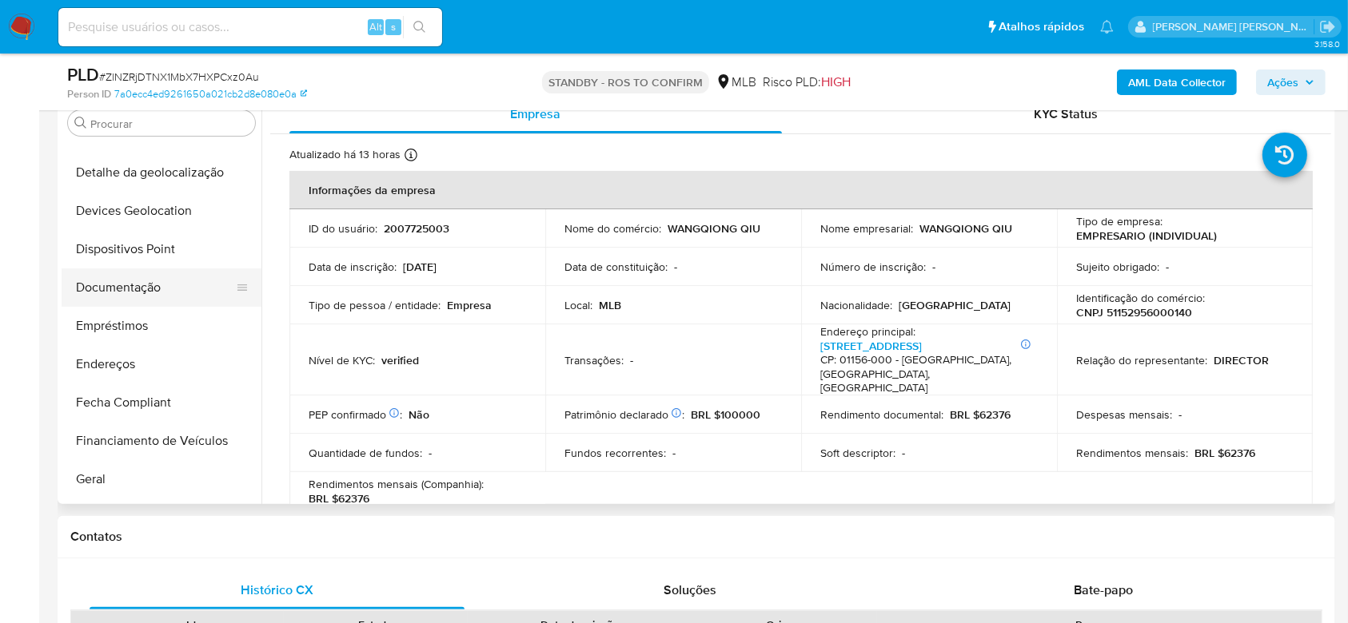
click at [139, 293] on button "Documentação" at bounding box center [155, 288] width 187 height 38
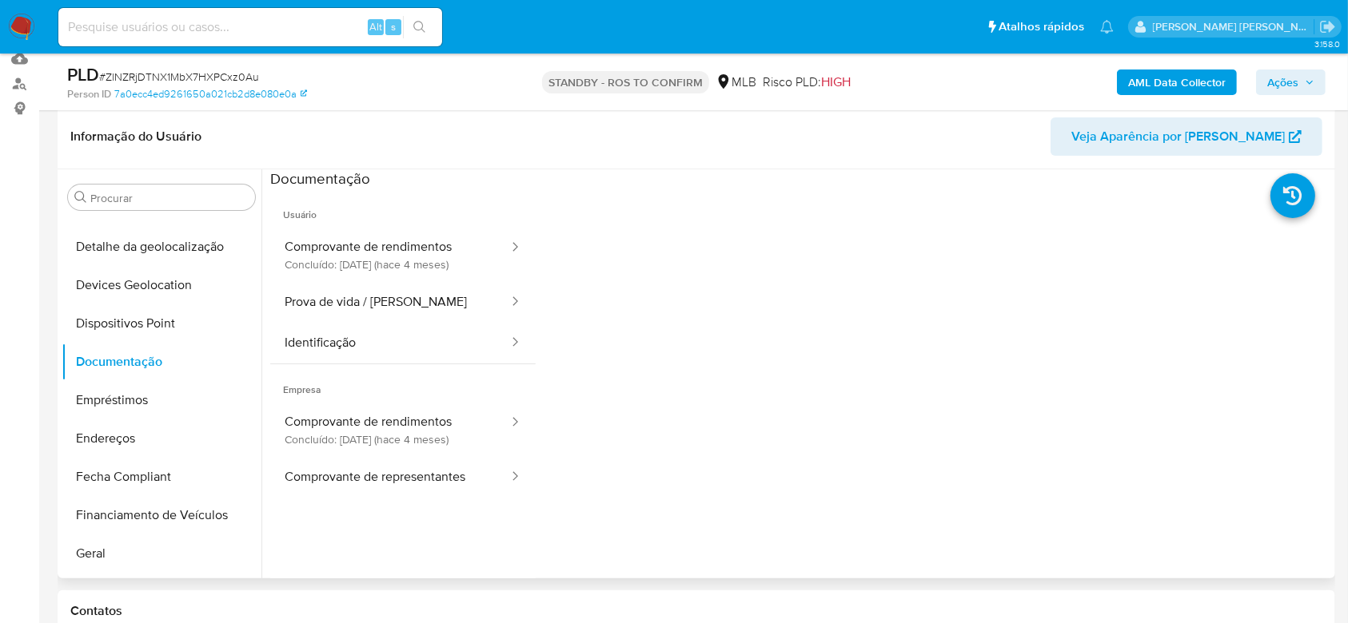
scroll to position [213, 0]
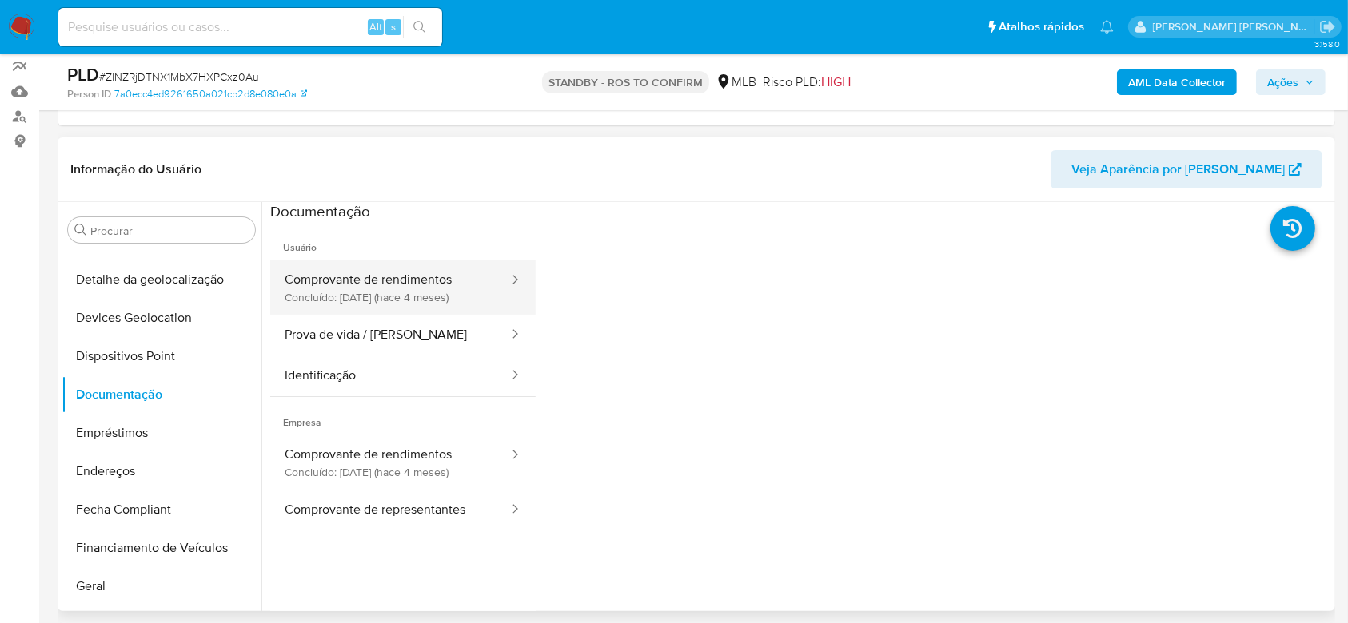
click at [428, 286] on button "Comprovante de rendimentos Concluído: [DATE] (hace 4 meses)" at bounding box center [390, 288] width 240 height 54
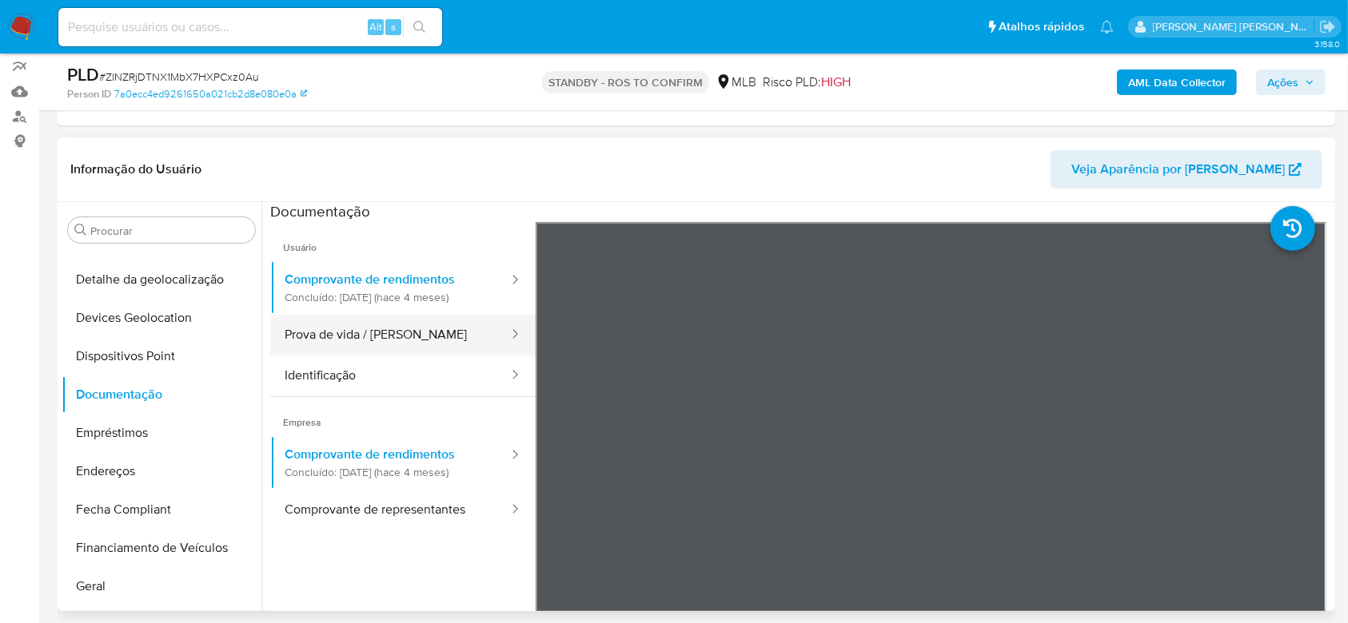
click at [336, 335] on button "Prova de vida / [PERSON_NAME]" at bounding box center [390, 335] width 240 height 41
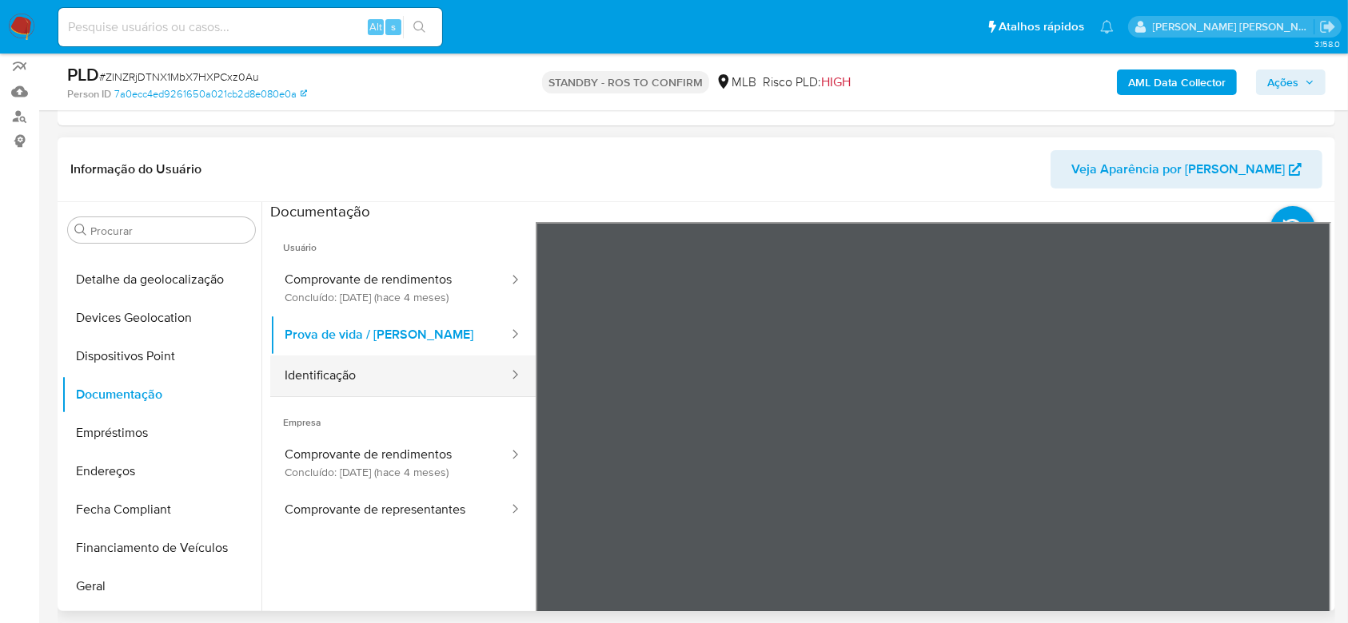
click at [334, 376] on button "Identificação" at bounding box center [390, 376] width 240 height 41
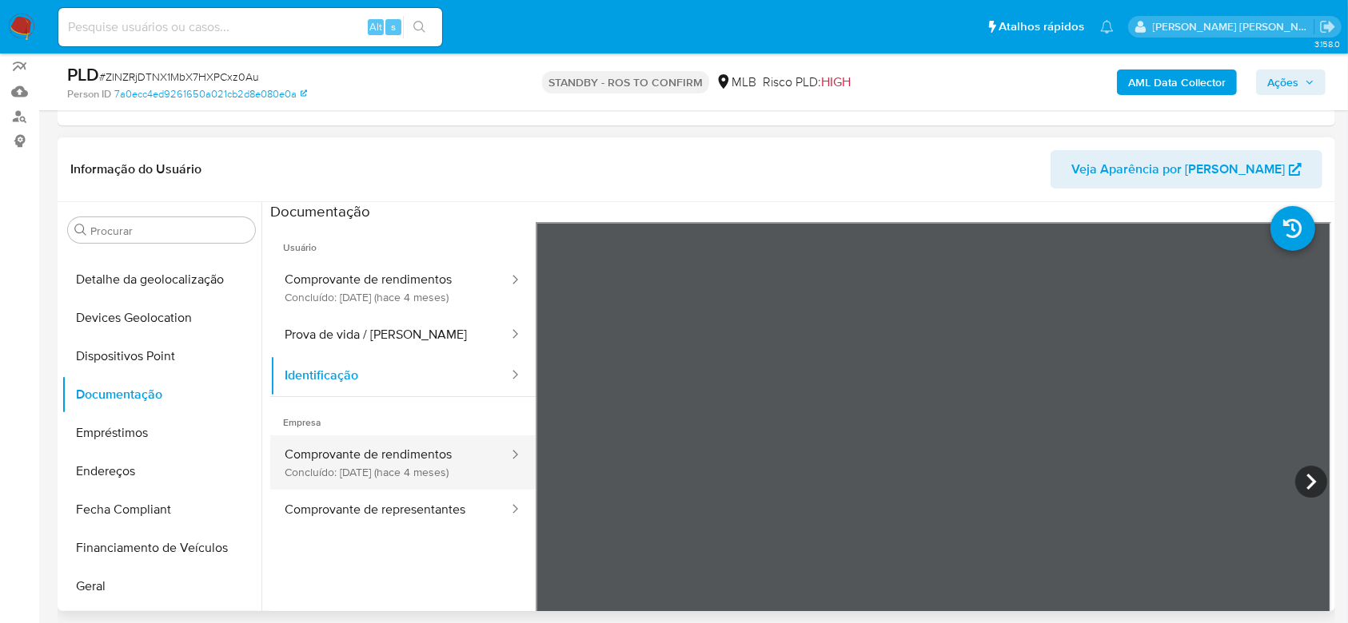
click at [416, 456] on button "Comprovante de rendimentos Concluído: [DATE] (hace 4 meses)" at bounding box center [390, 463] width 240 height 54
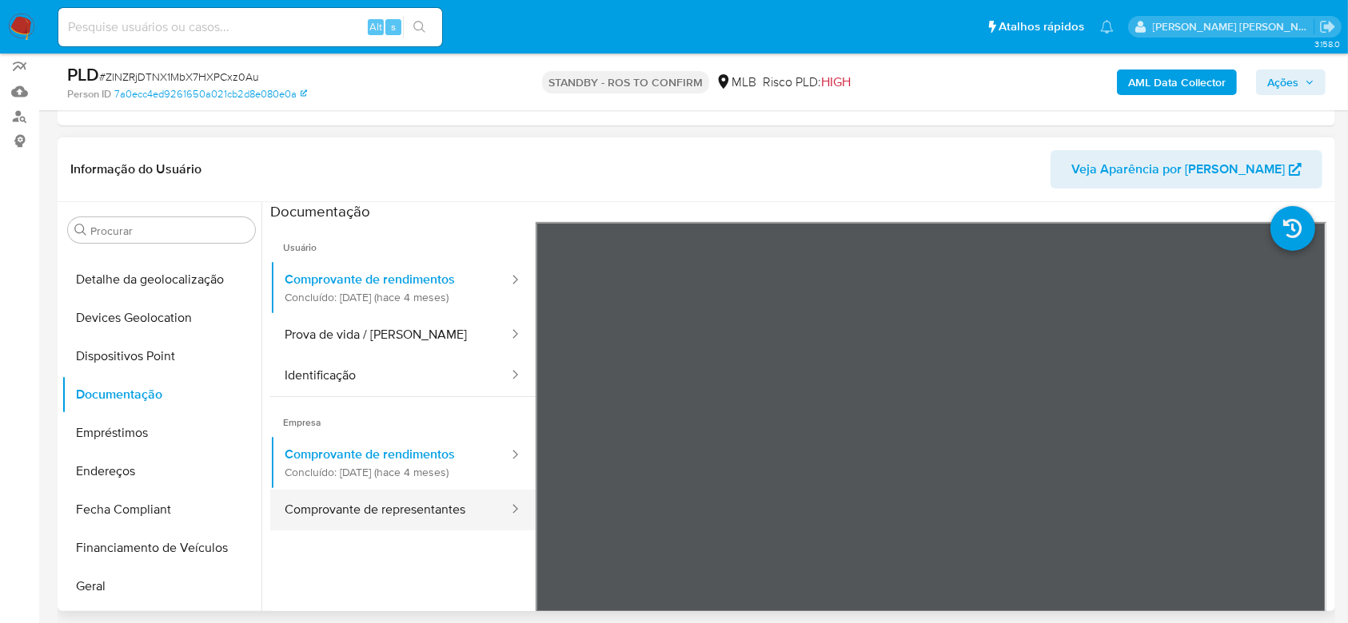
click at [372, 521] on button "Comprovante de representantes" at bounding box center [390, 510] width 240 height 41
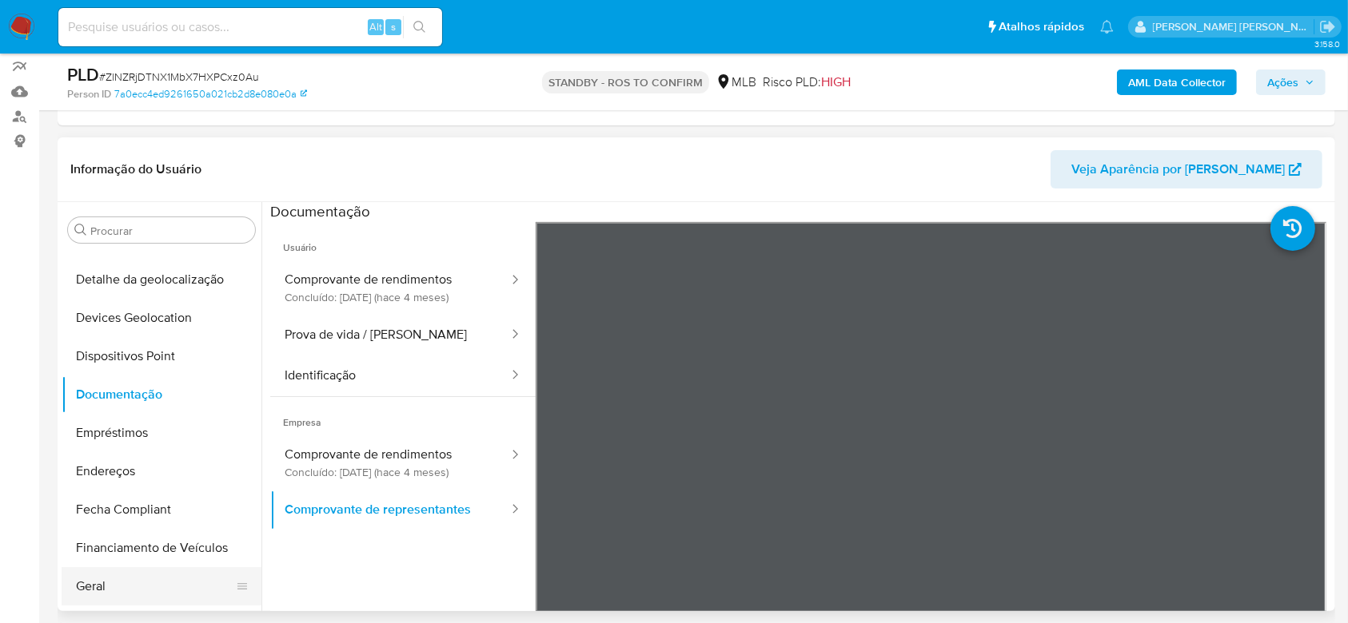
click at [141, 592] on button "Geral" at bounding box center [155, 587] width 187 height 38
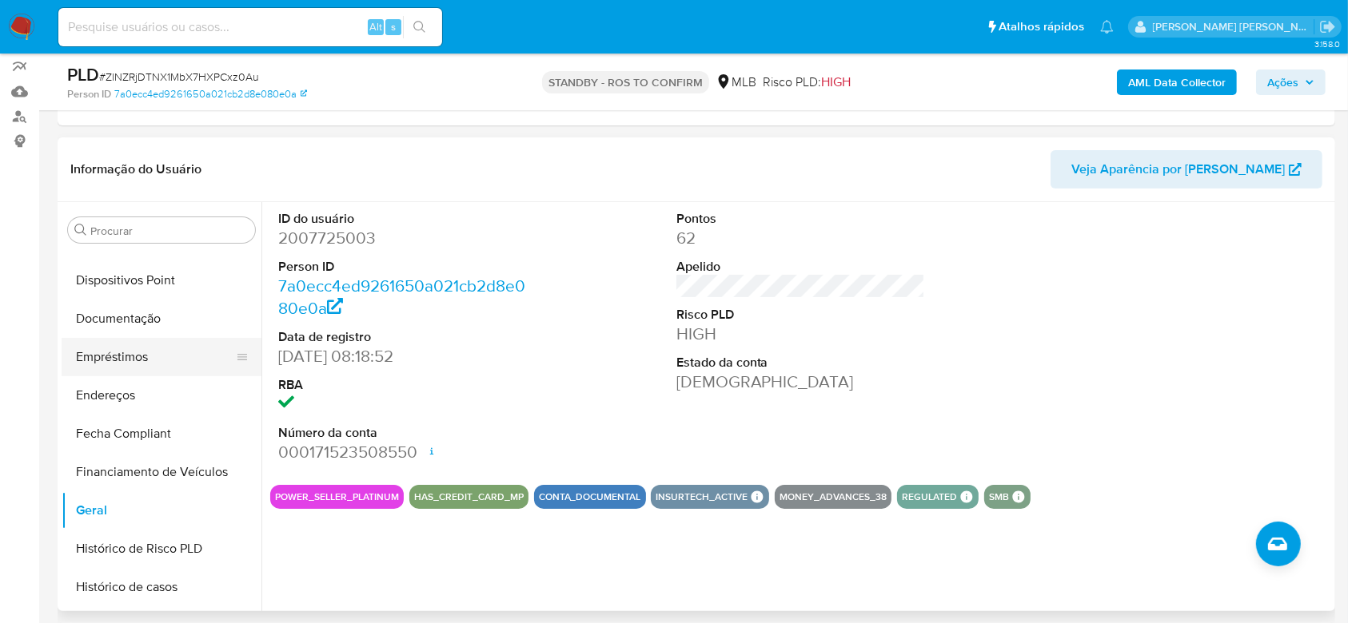
scroll to position [432, 0]
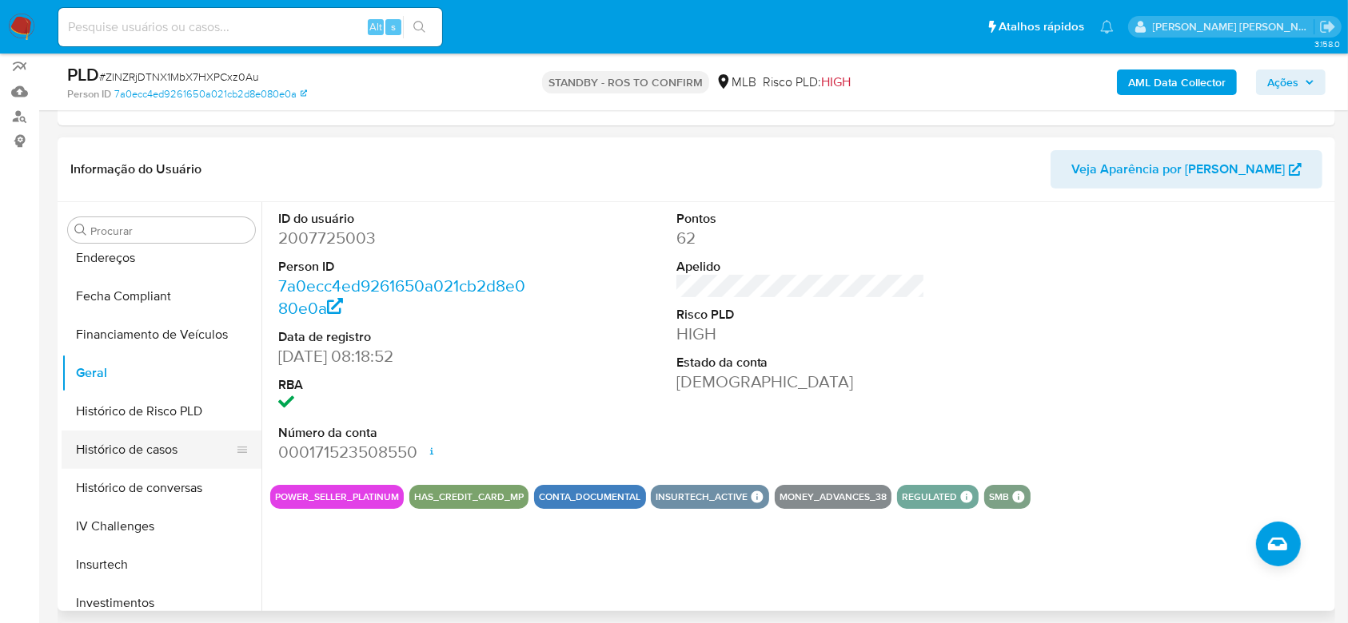
click at [149, 450] on button "Histórico de casos" at bounding box center [155, 450] width 187 height 38
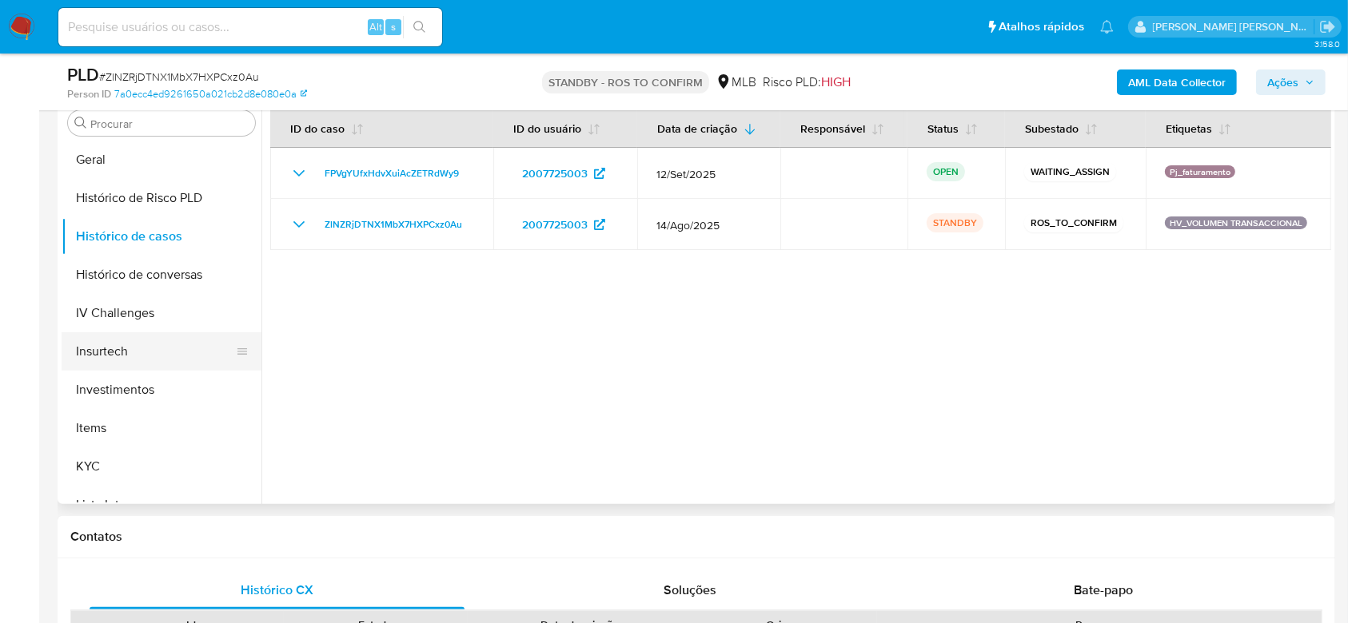
scroll to position [646, 0]
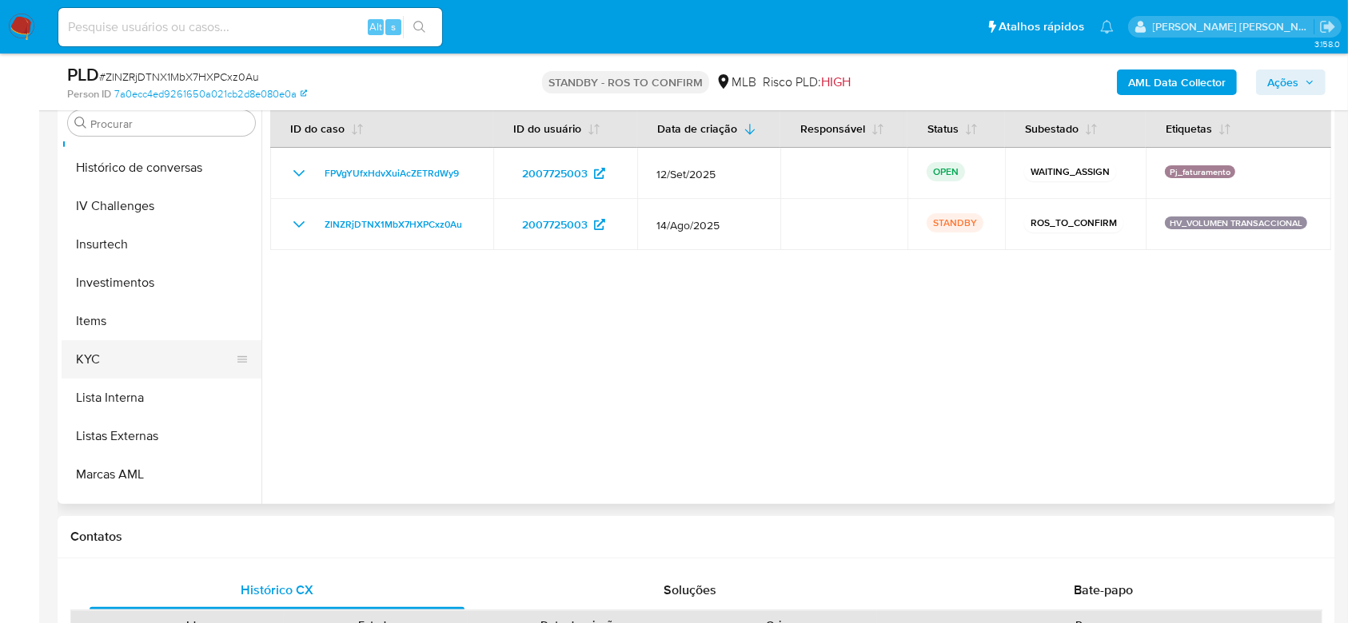
click at [104, 364] on button "KYC" at bounding box center [155, 360] width 187 height 38
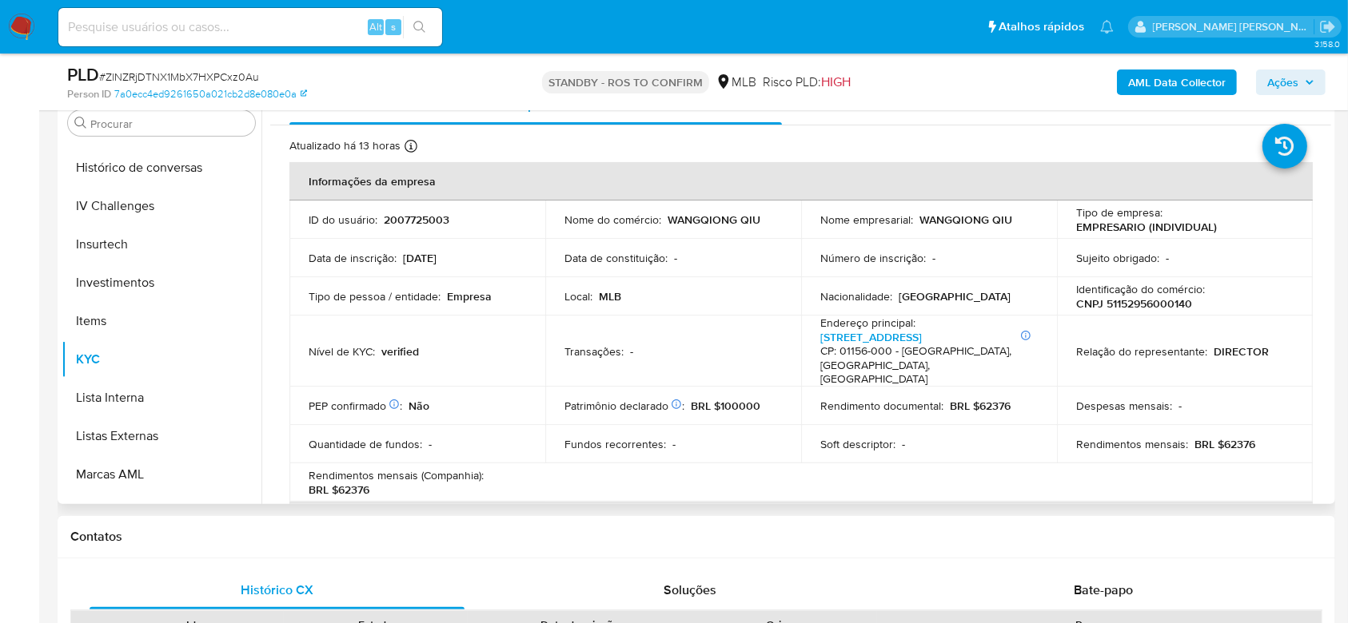
scroll to position [0, 0]
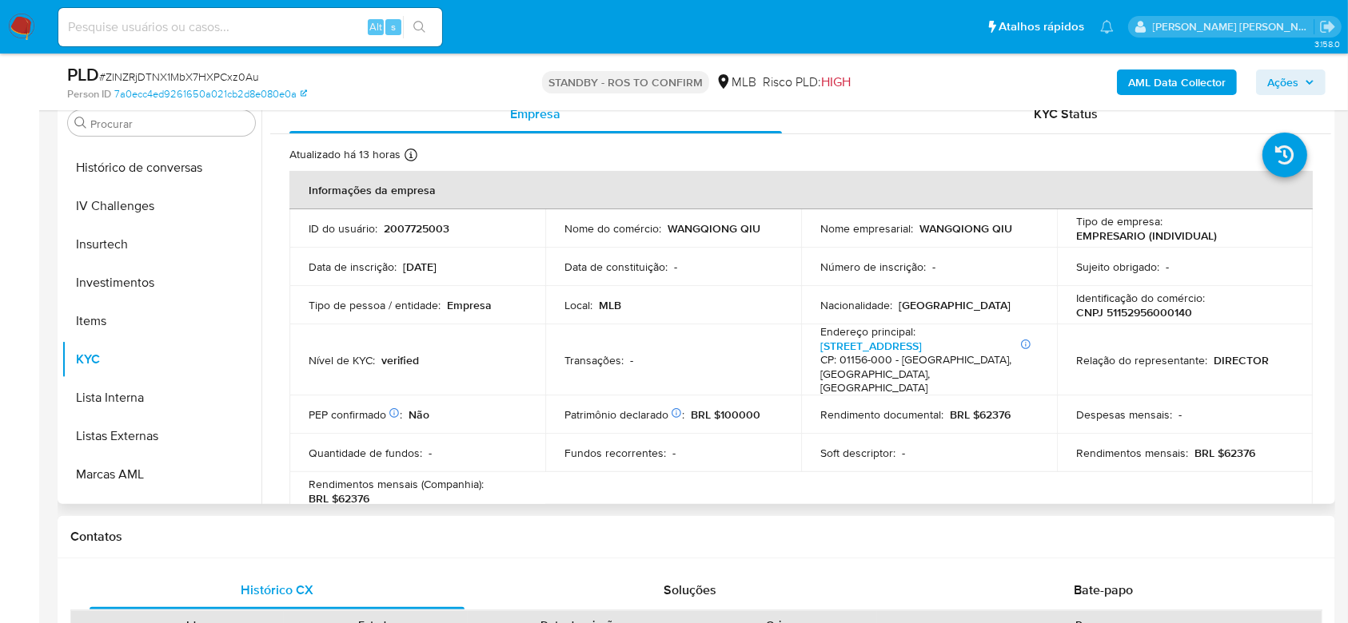
click at [1152, 313] on p "CNPJ 51152956000140" at bounding box center [1134, 312] width 116 height 14
copy p "51152956000140"
click at [200, 35] on input at bounding box center [250, 27] width 384 height 21
paste input "hdMXmrB6NXiK991zROxk2c4x"
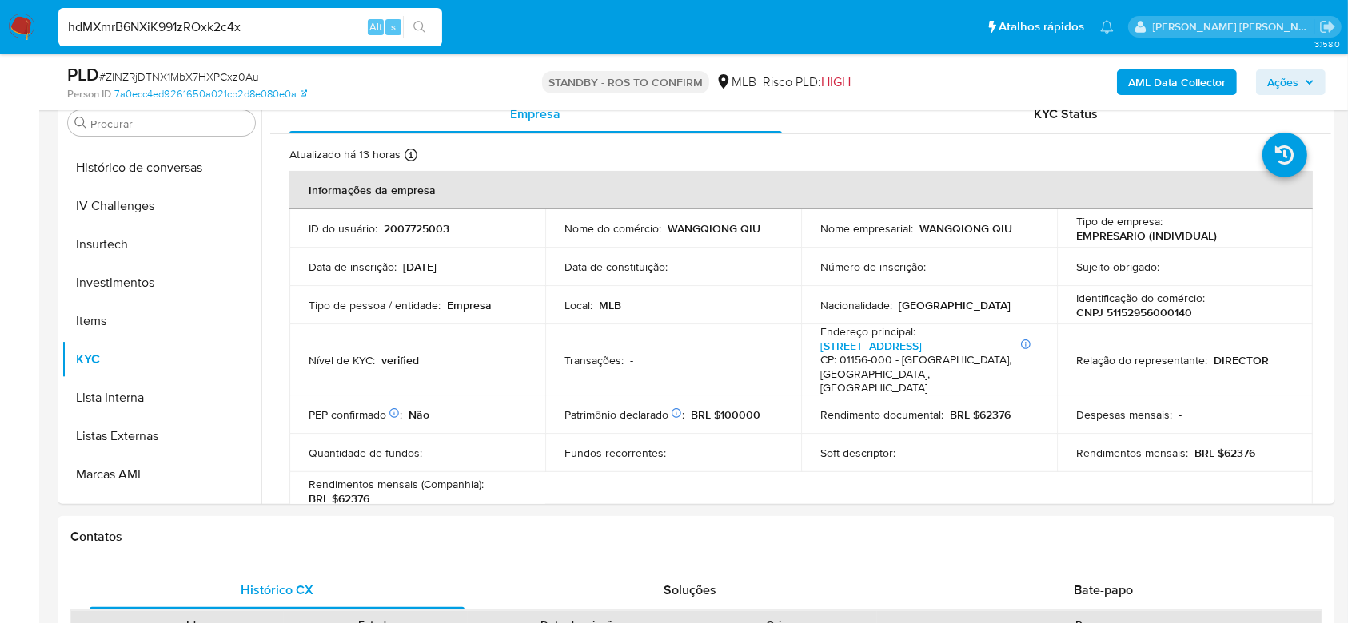
type input "hdMXmrB6NXiK991zROxk2c4x"
click at [421, 26] on icon "search-icon" at bounding box center [419, 27] width 13 height 13
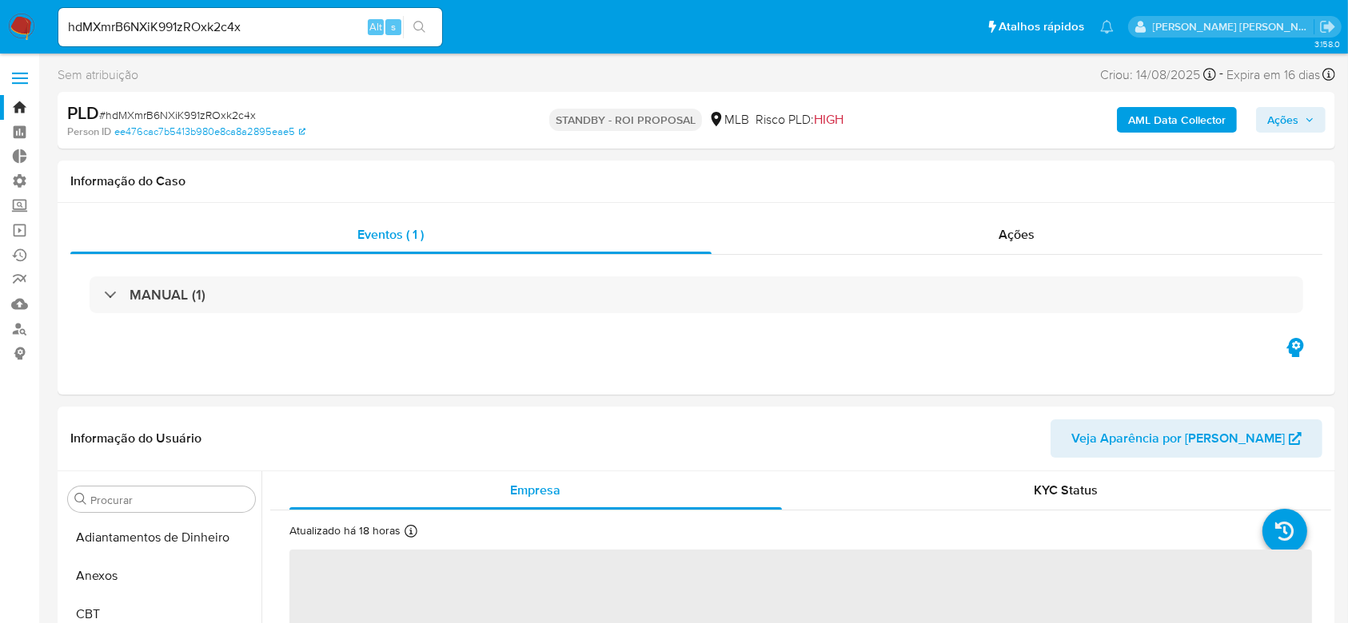
select select "10"
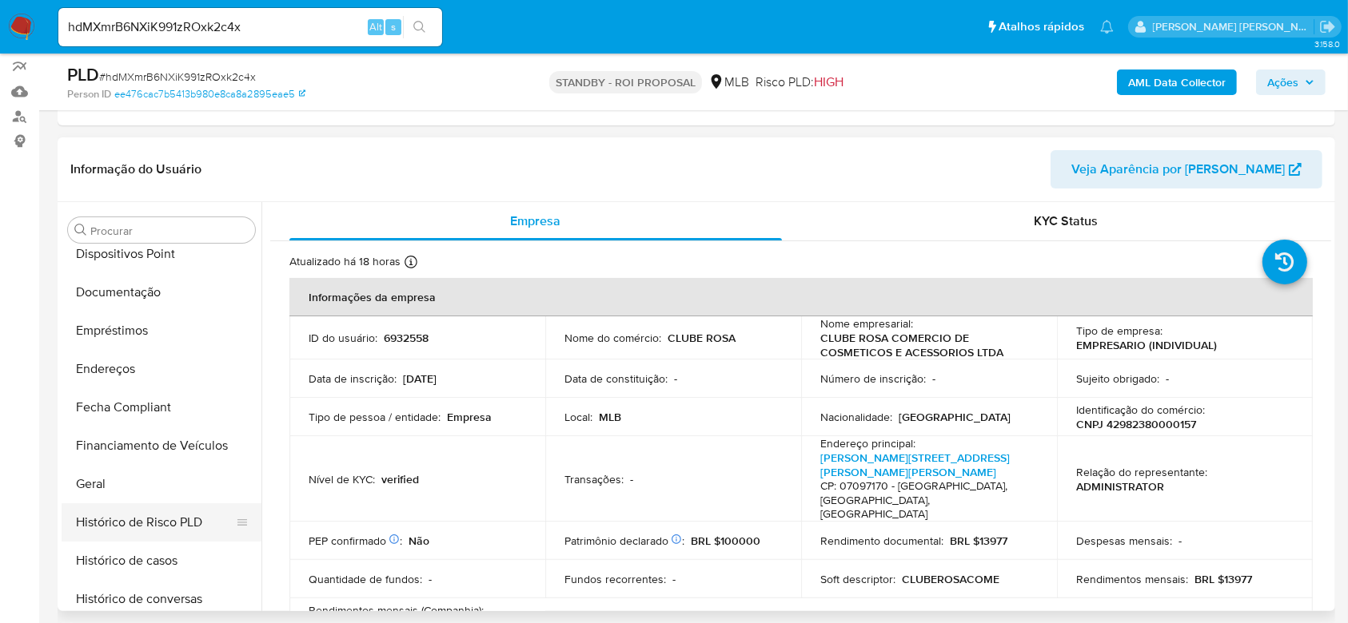
scroll to position [113, 0]
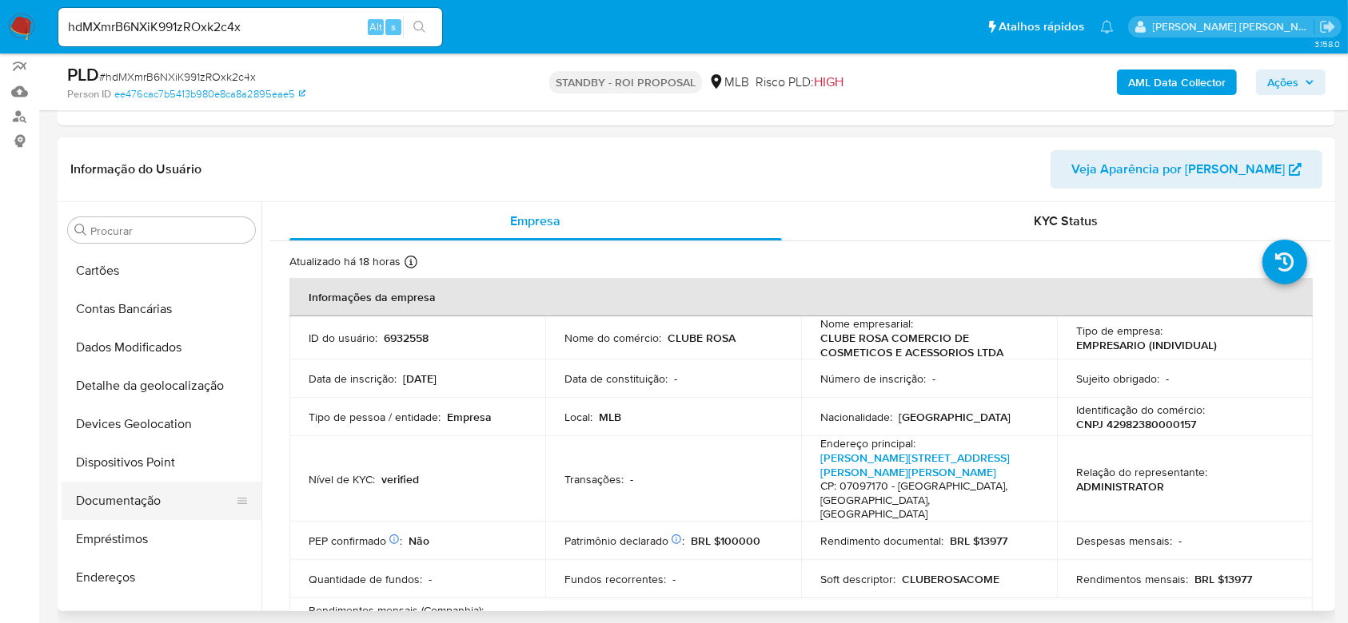
click at [112, 495] on button "Documentação" at bounding box center [155, 501] width 187 height 38
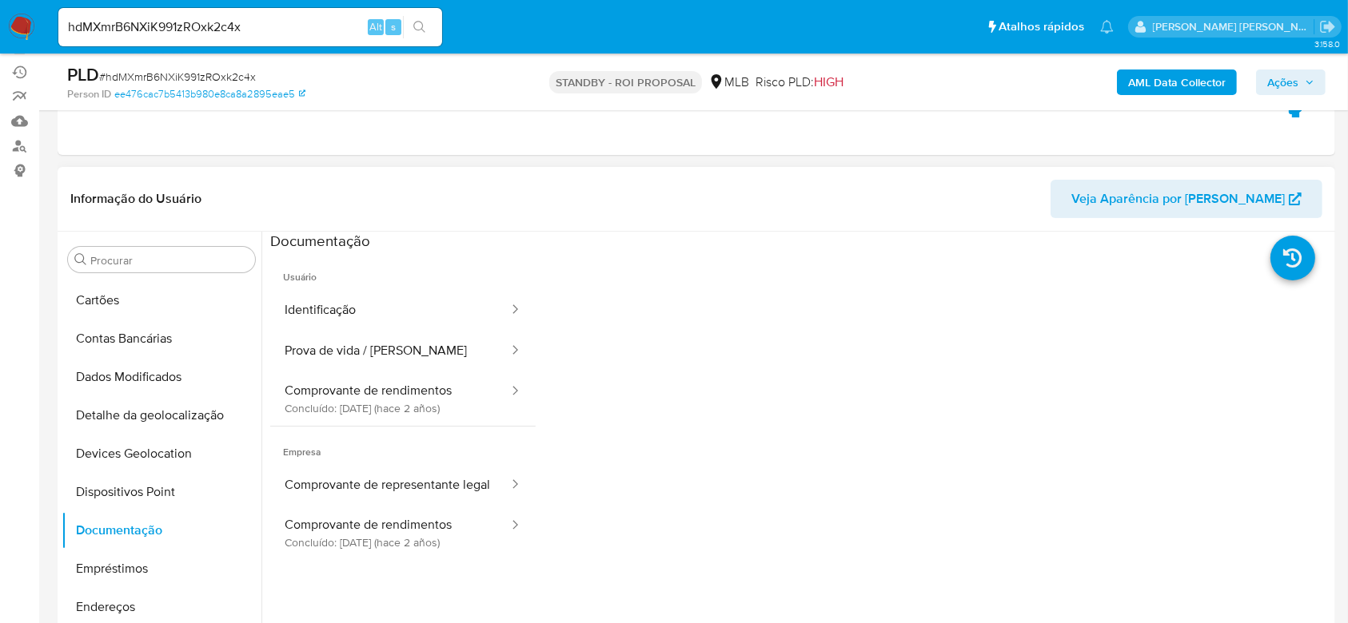
scroll to position [213, 0]
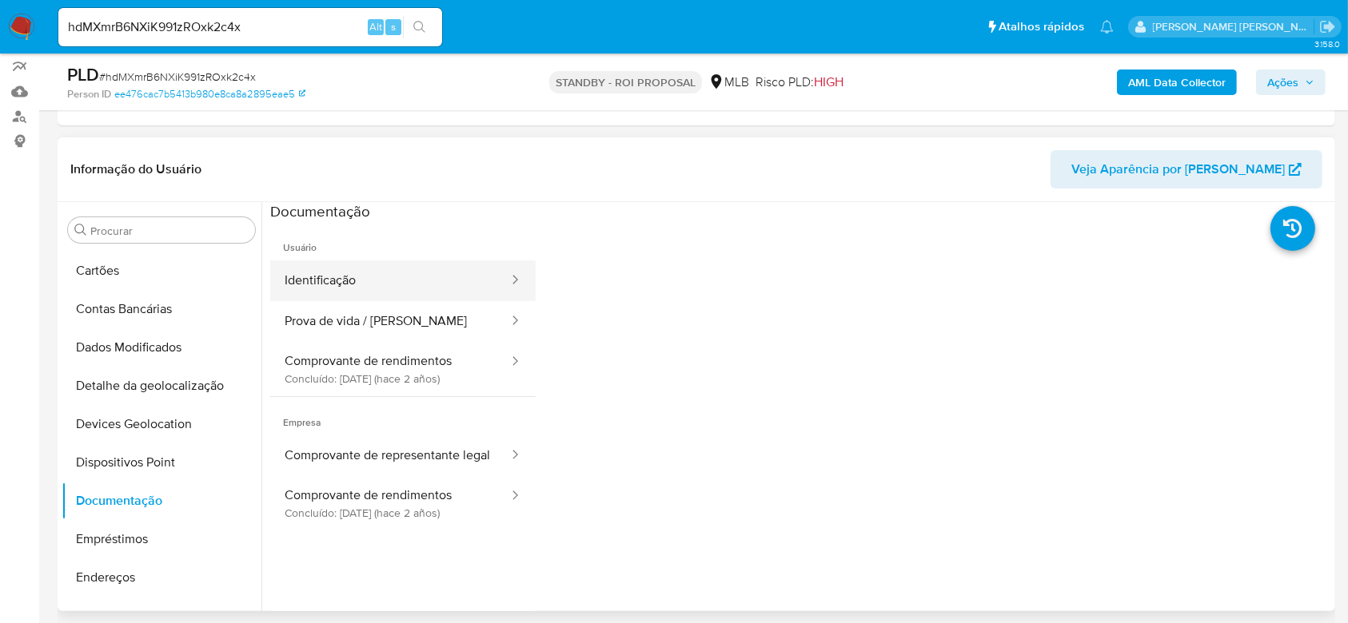
click at [367, 286] on button "Identificação" at bounding box center [390, 281] width 240 height 41
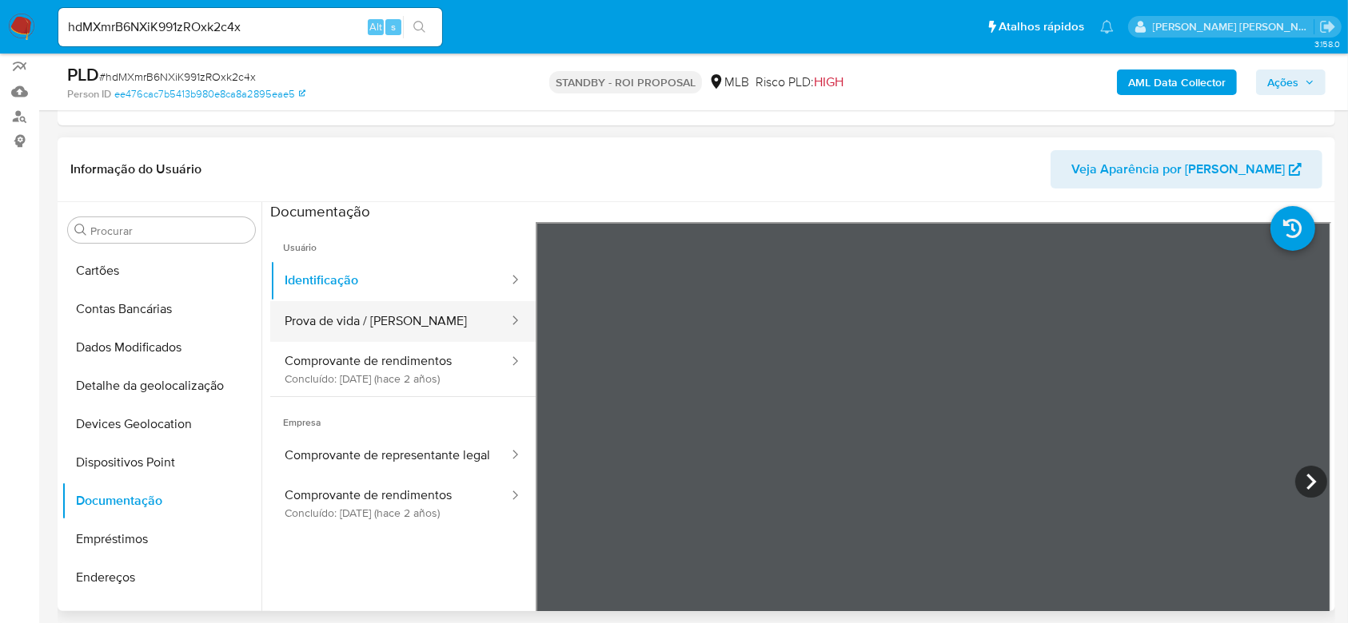
click at [380, 321] on button "Prova de vida / [PERSON_NAME]" at bounding box center [390, 321] width 240 height 41
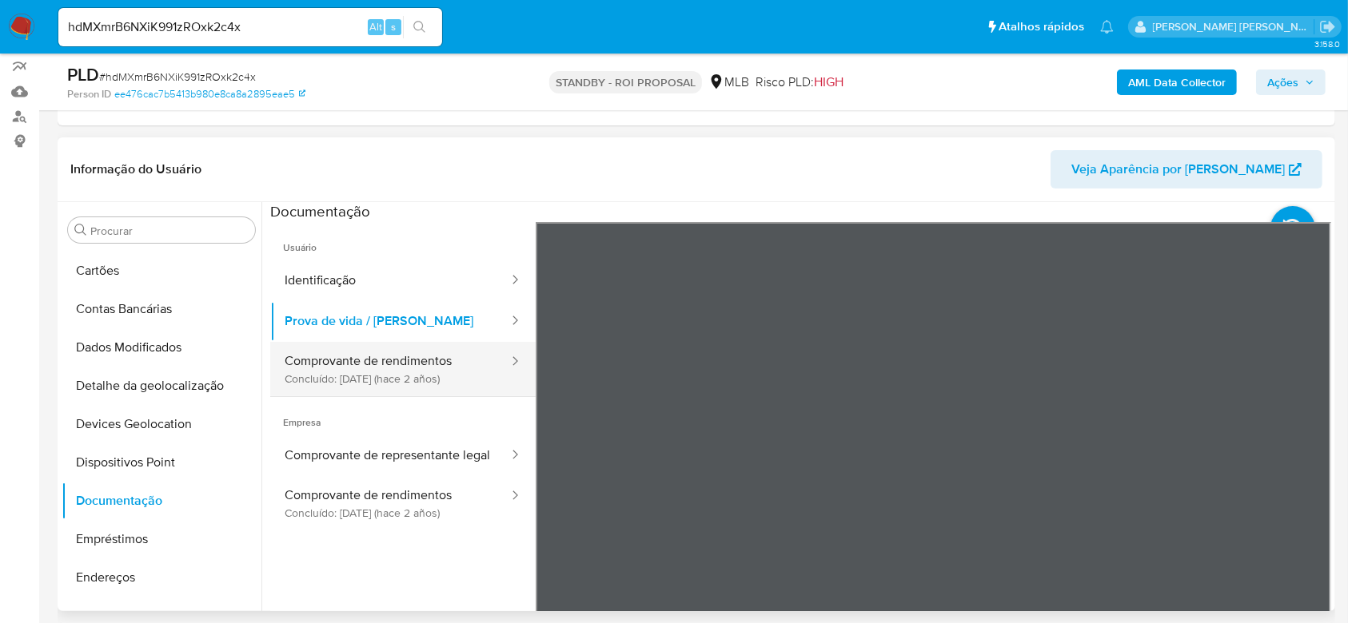
click at [427, 380] on button "Comprovante de rendimentos Concluído: [DATE] (hace 2 años)" at bounding box center [390, 369] width 240 height 54
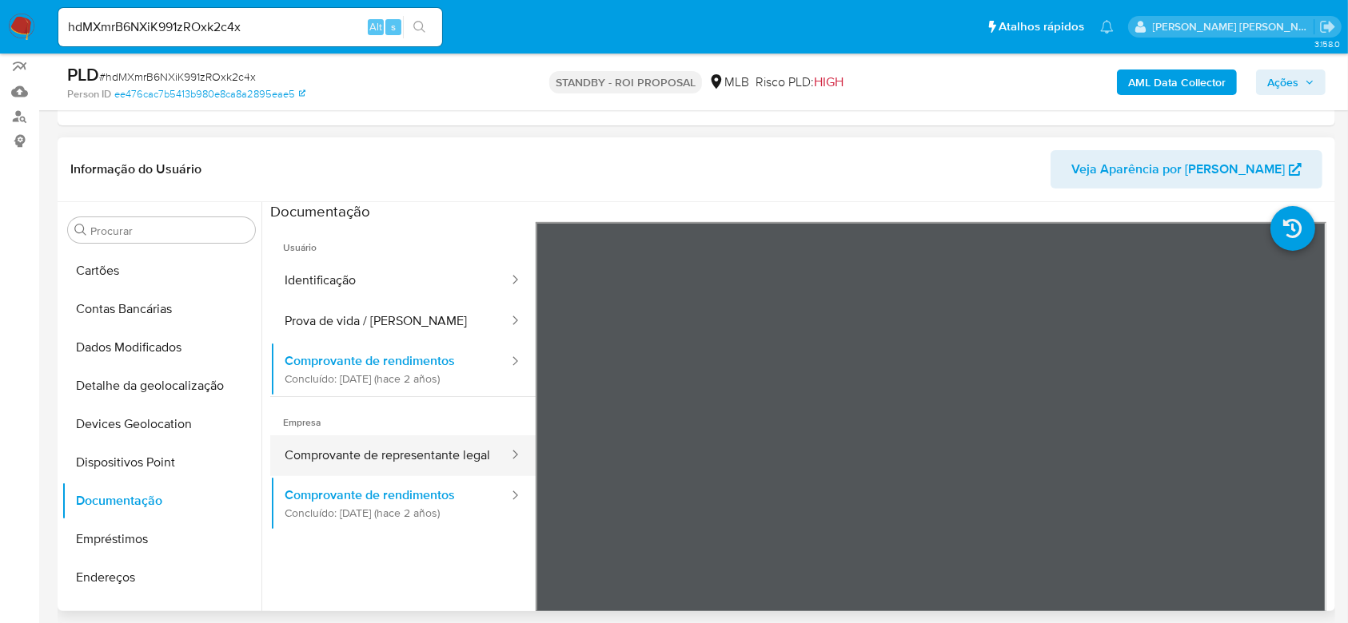
click at [389, 458] on button "Comprovante de representante legal" at bounding box center [390, 456] width 240 height 41
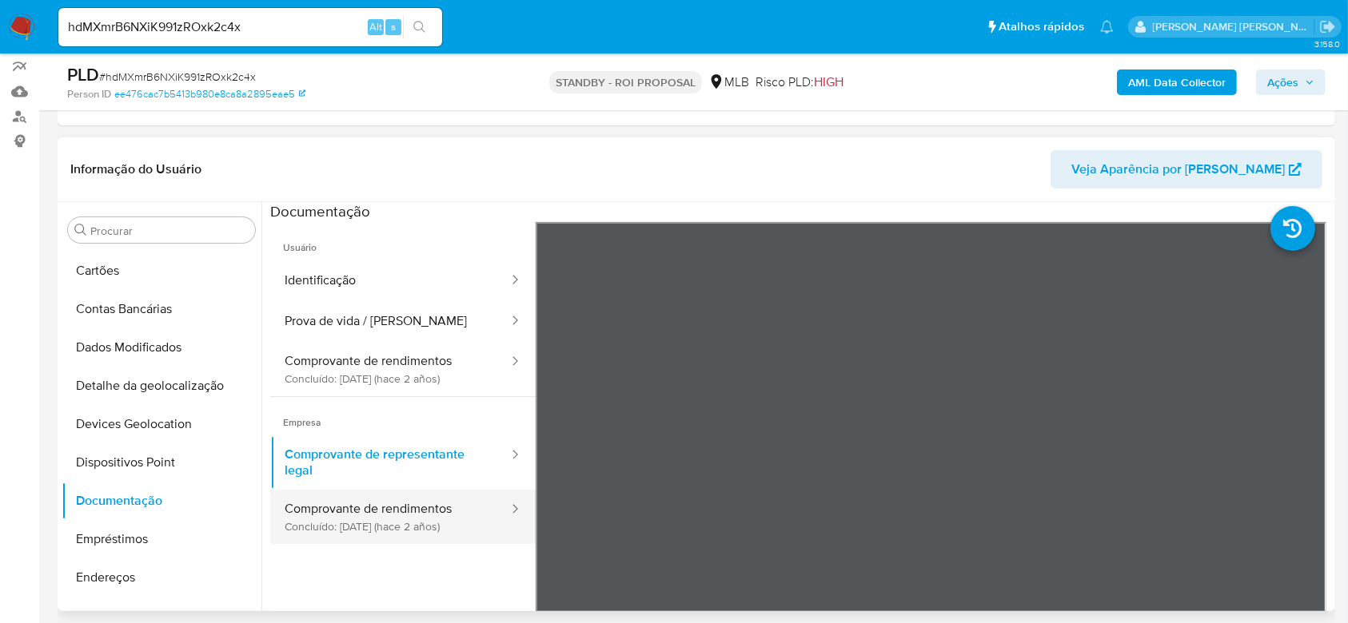
click at [428, 514] on button "Comprovante de rendimentos Concluído: [DATE] (hace 2 años)" at bounding box center [390, 517] width 240 height 54
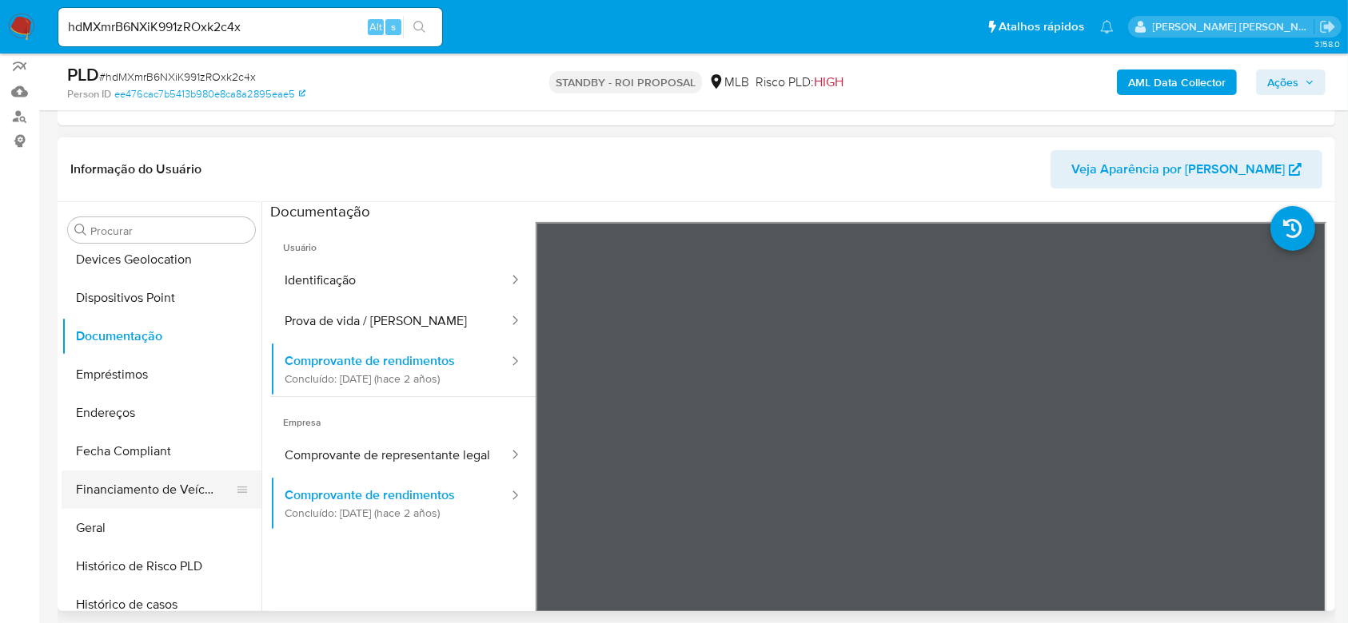
scroll to position [326, 0]
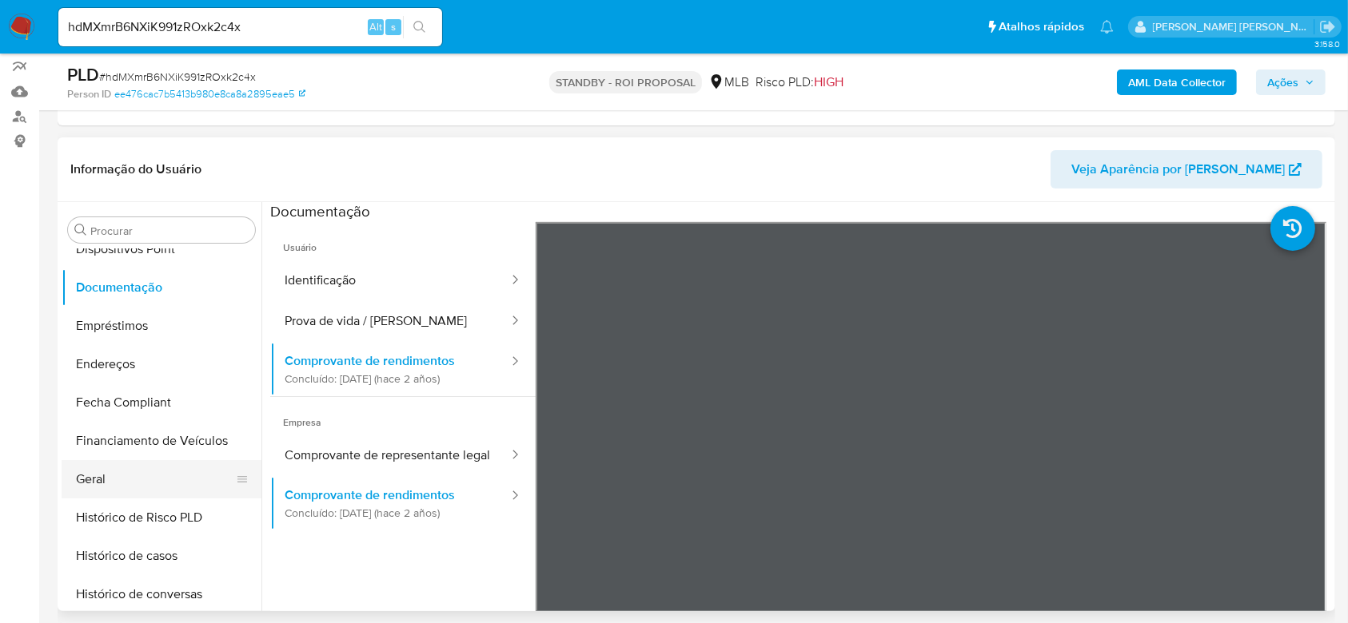
click at [150, 470] on button "Geral" at bounding box center [155, 479] width 187 height 38
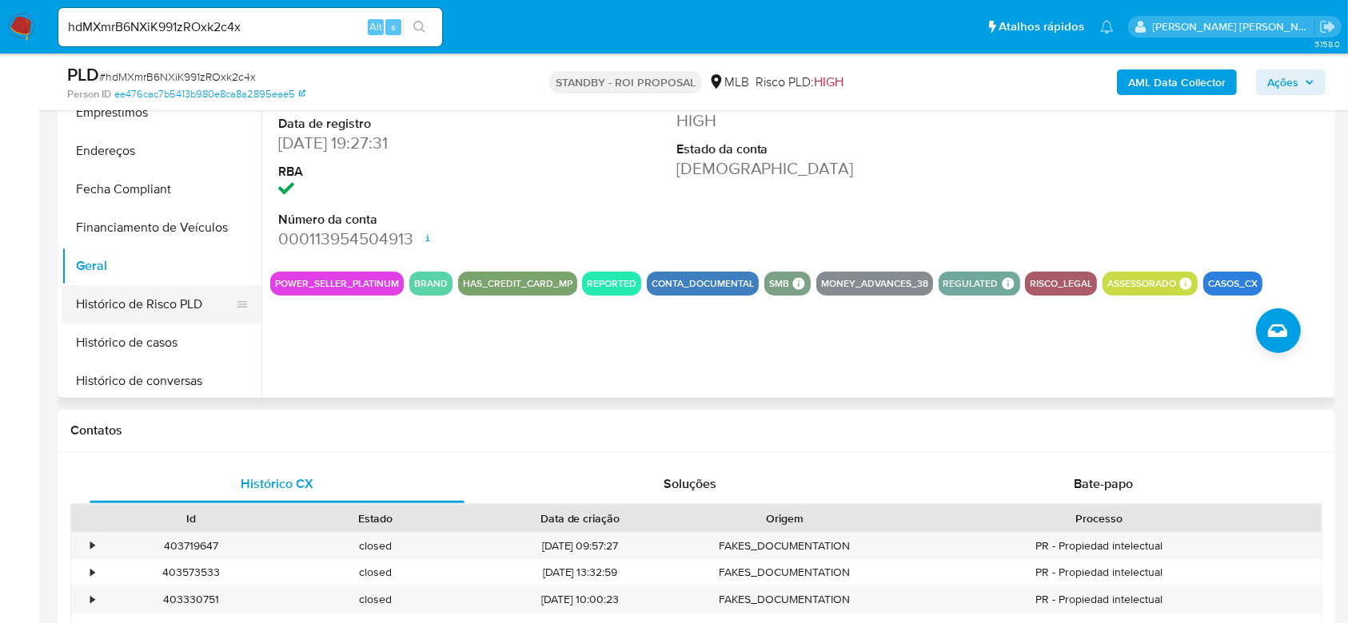
scroll to position [432, 0]
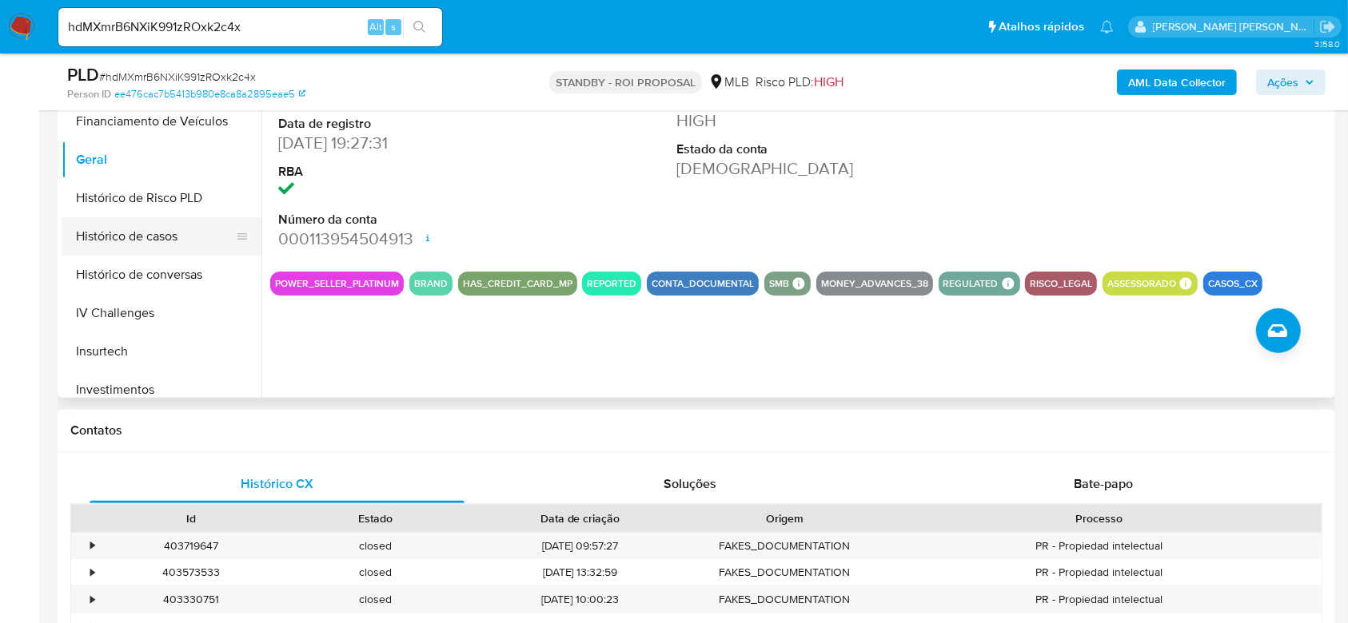
click at [144, 235] on button "Histórico de casos" at bounding box center [155, 236] width 187 height 38
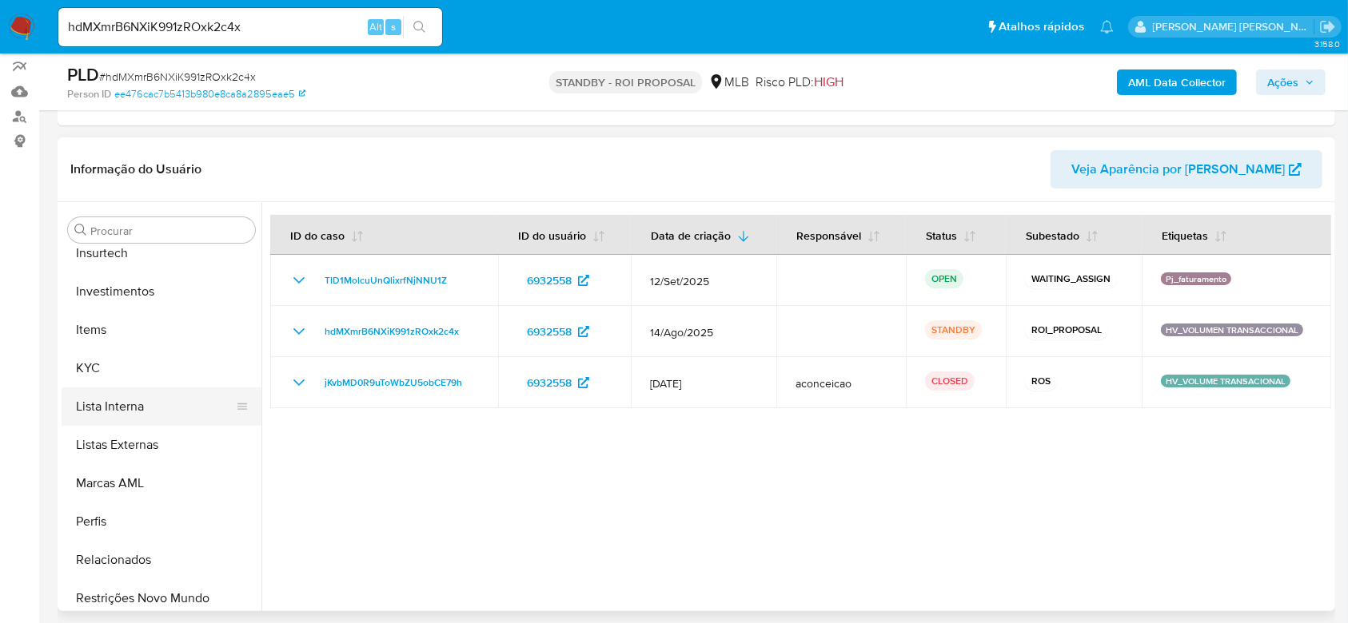
scroll to position [752, 0]
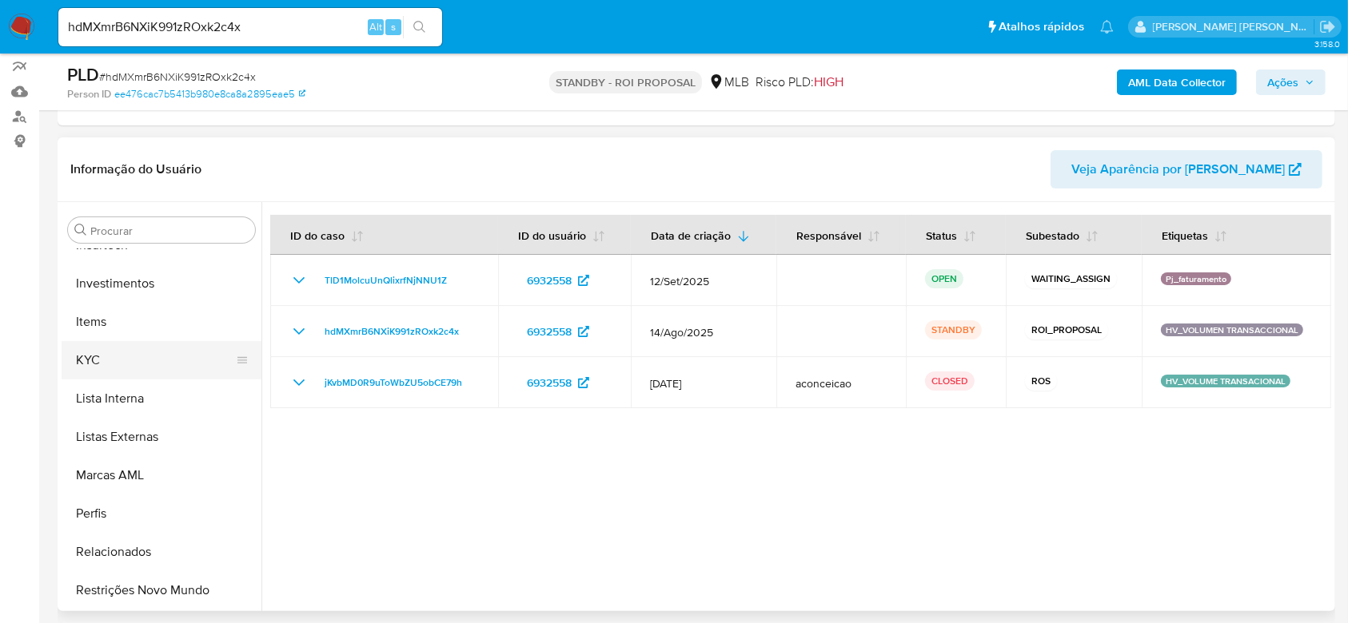
click at [125, 349] on button "KYC" at bounding box center [155, 360] width 187 height 38
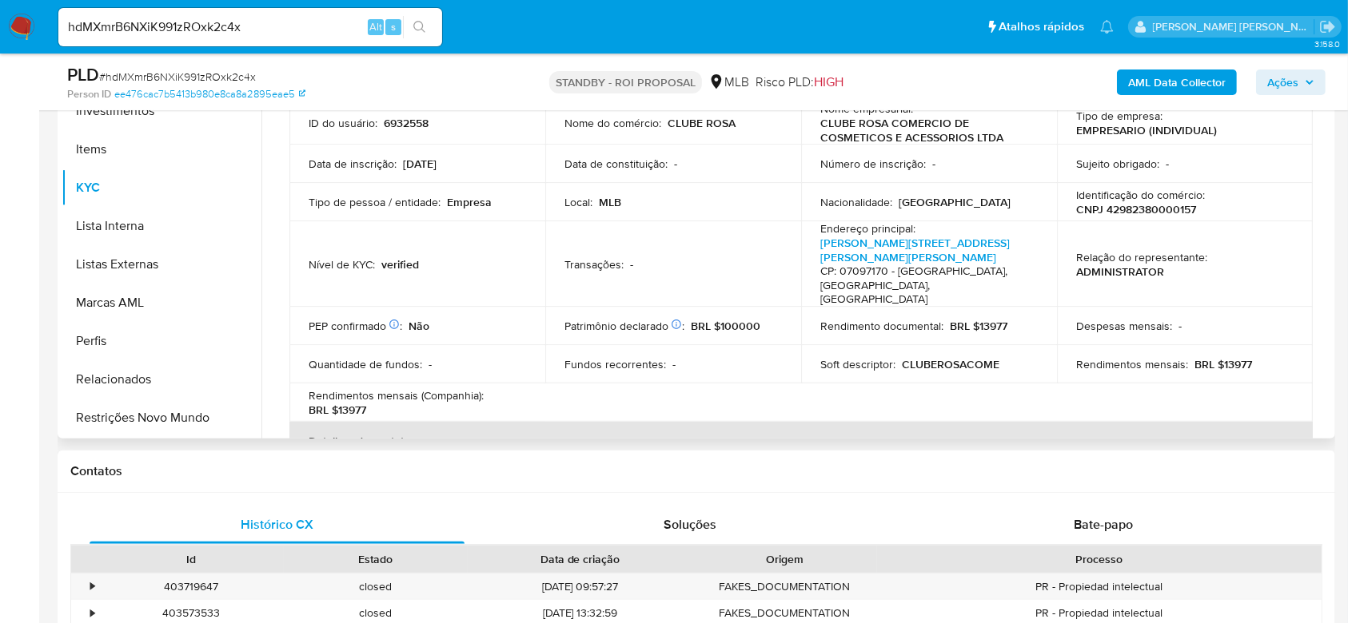
scroll to position [0, 0]
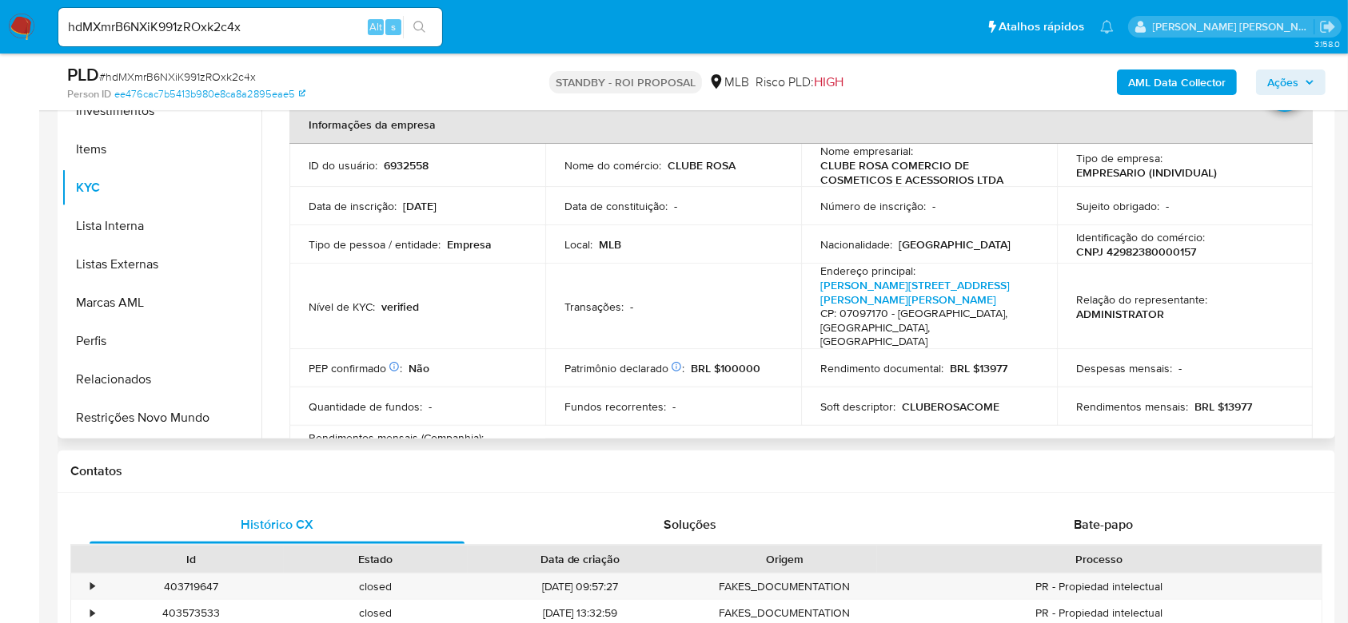
click at [1125, 246] on p "CNPJ 42982380000157" at bounding box center [1136, 252] width 120 height 14
copy p "42982380000157"
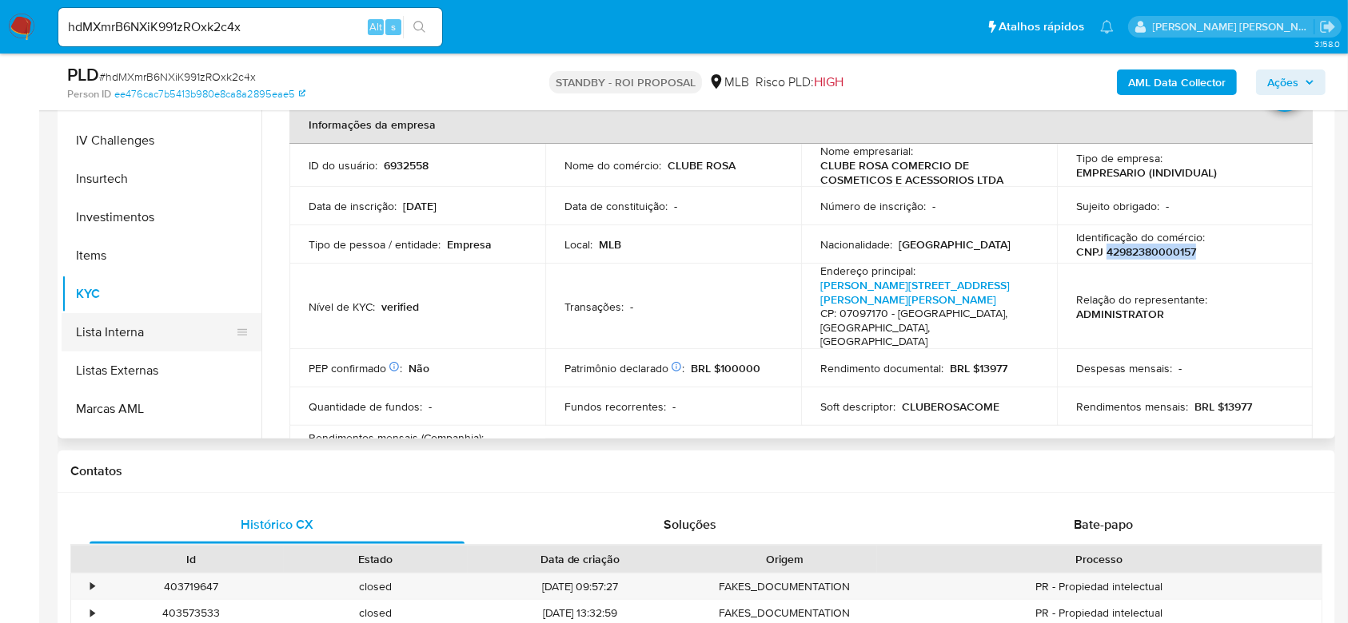
scroll to position [539, 0]
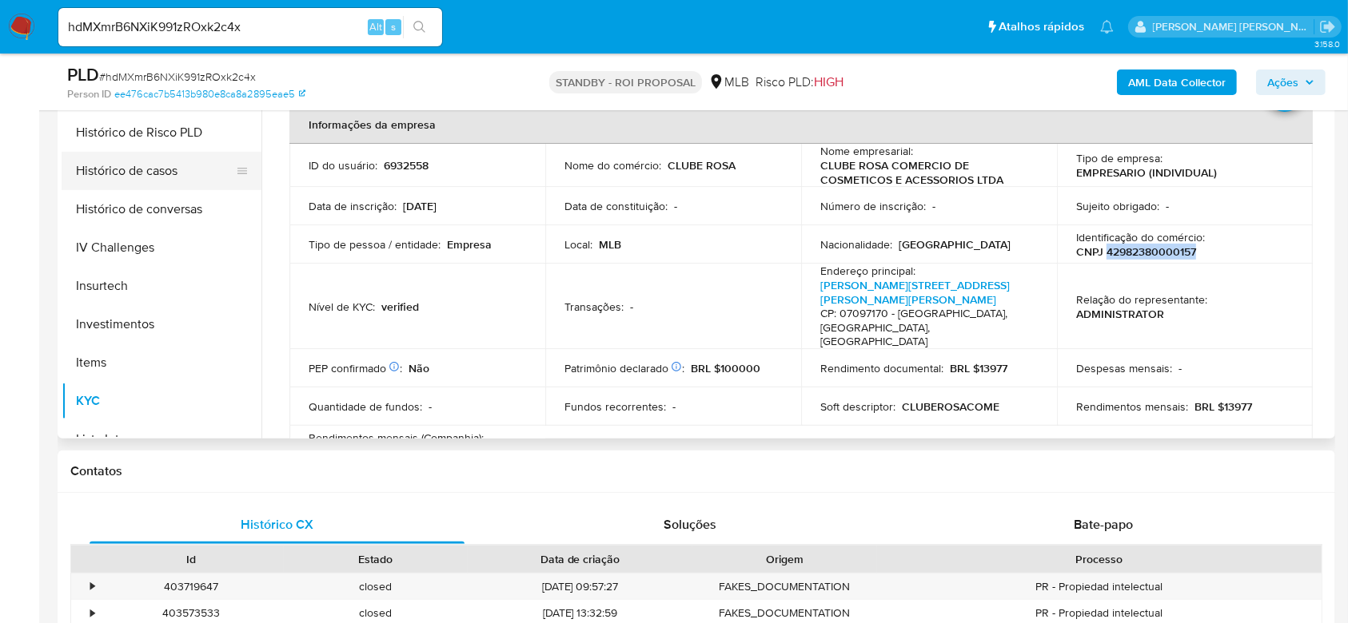
click at [149, 165] on button "Histórico de casos" at bounding box center [155, 171] width 187 height 38
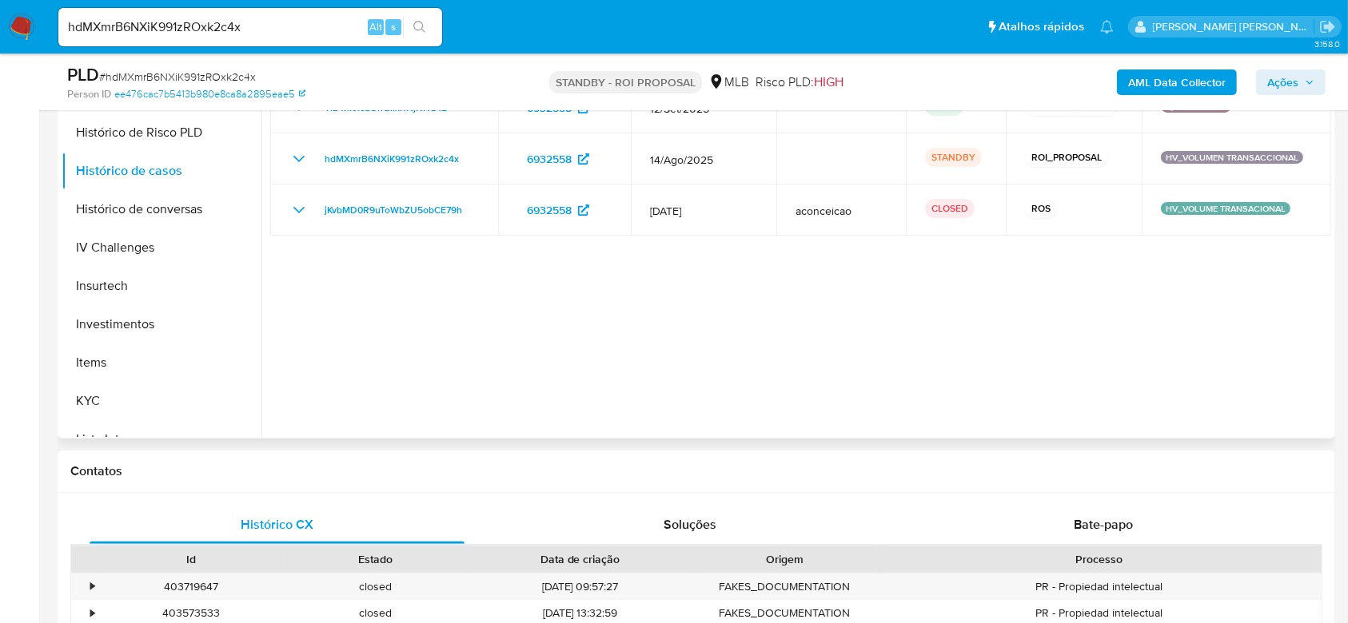
scroll to position [279, 0]
